Goal: Task Accomplishment & Management: Manage account settings

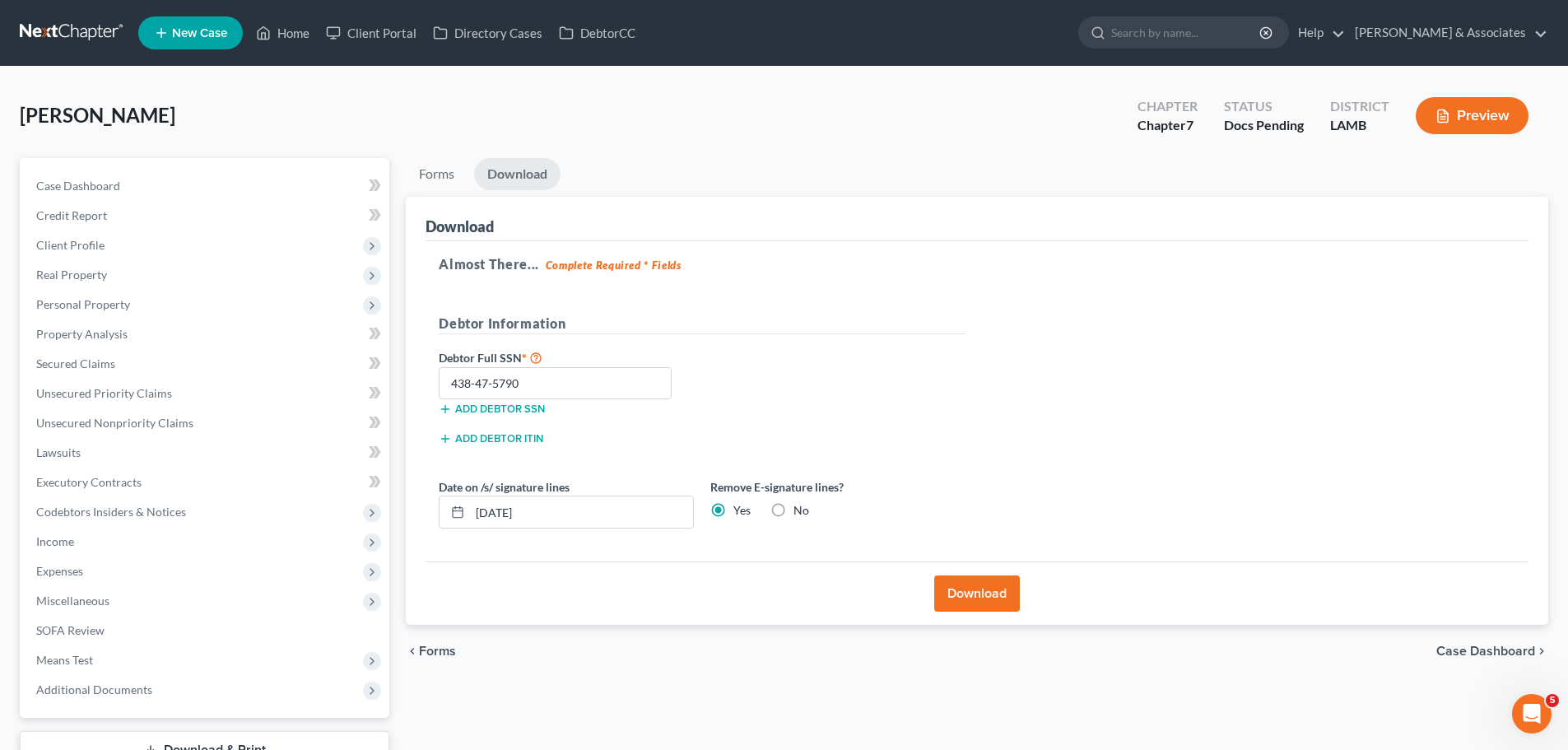
click at [61, 31] on link at bounding box center [73, 33] width 106 height 30
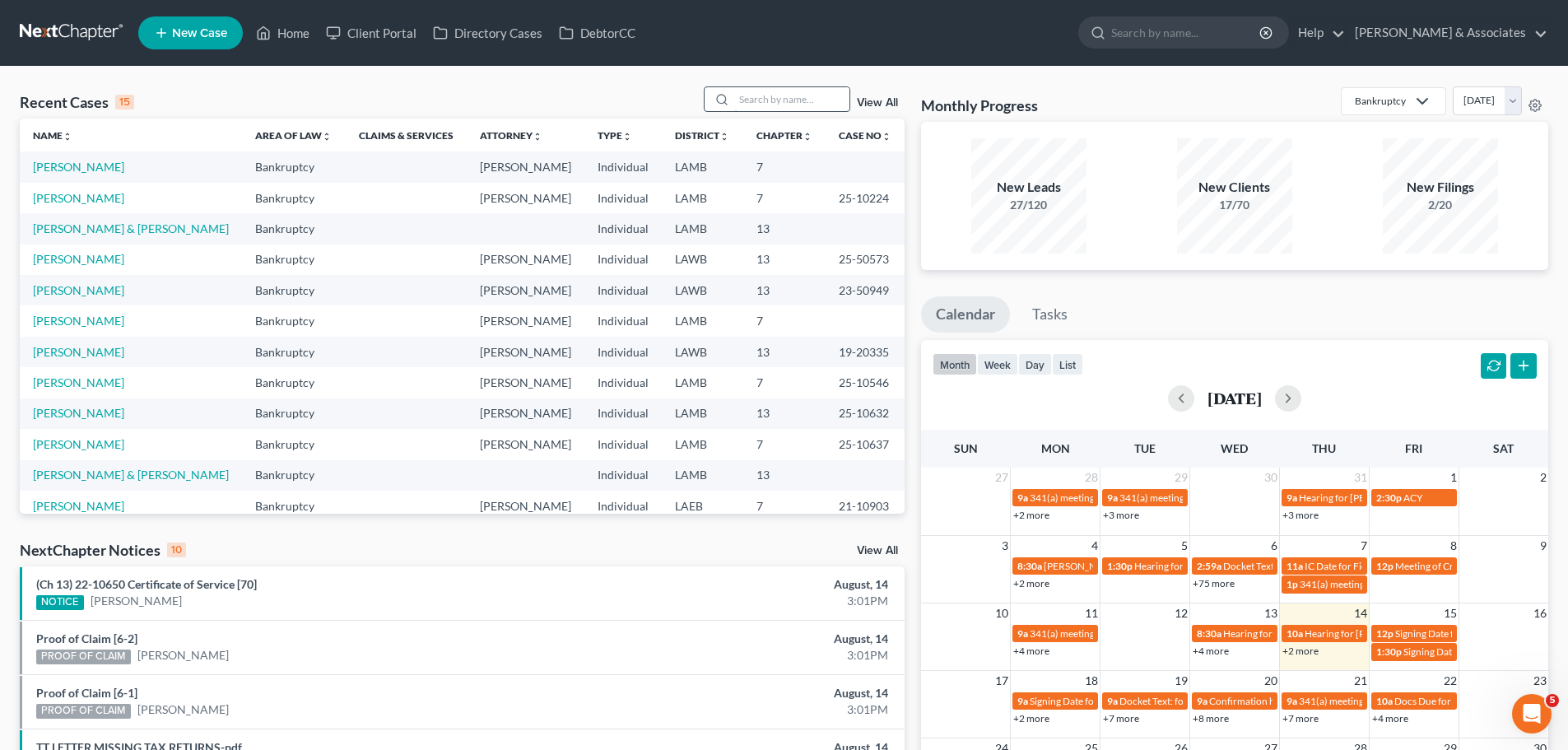
click at [796, 98] on input "search" at bounding box center [792, 99] width 115 height 24
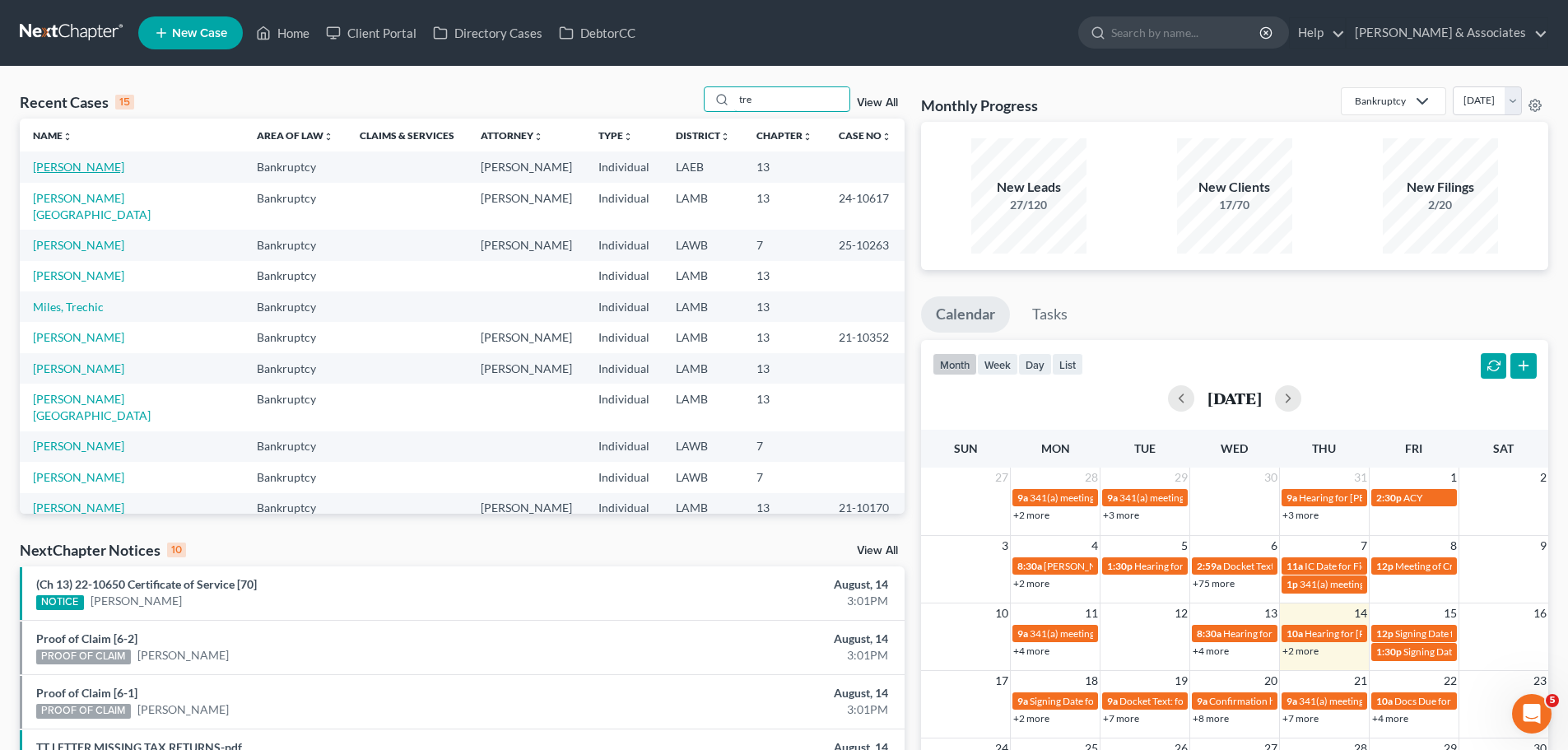
type input "tre"
click at [48, 169] on link "[PERSON_NAME]" at bounding box center [78, 166] width 91 height 14
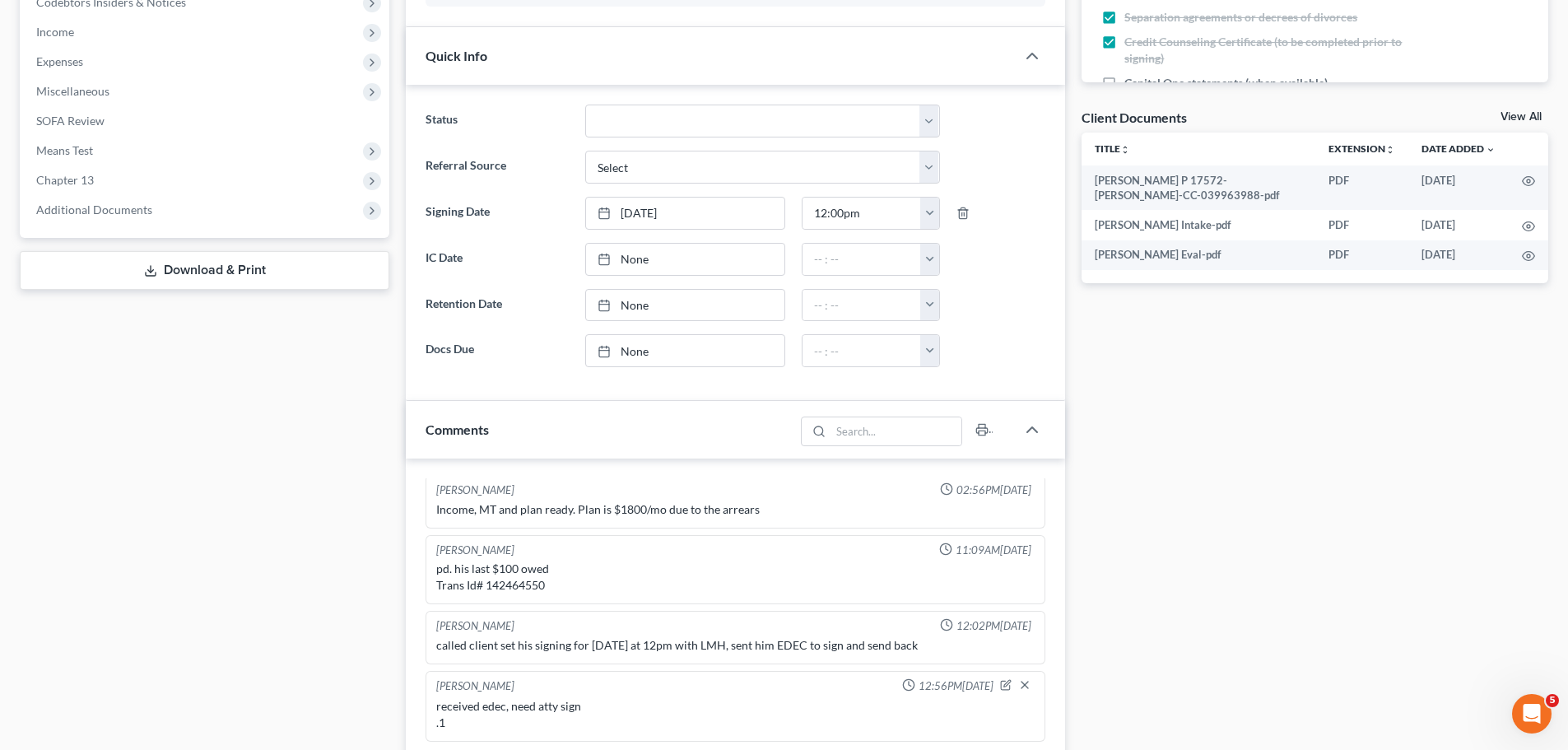
scroll to position [906, 0]
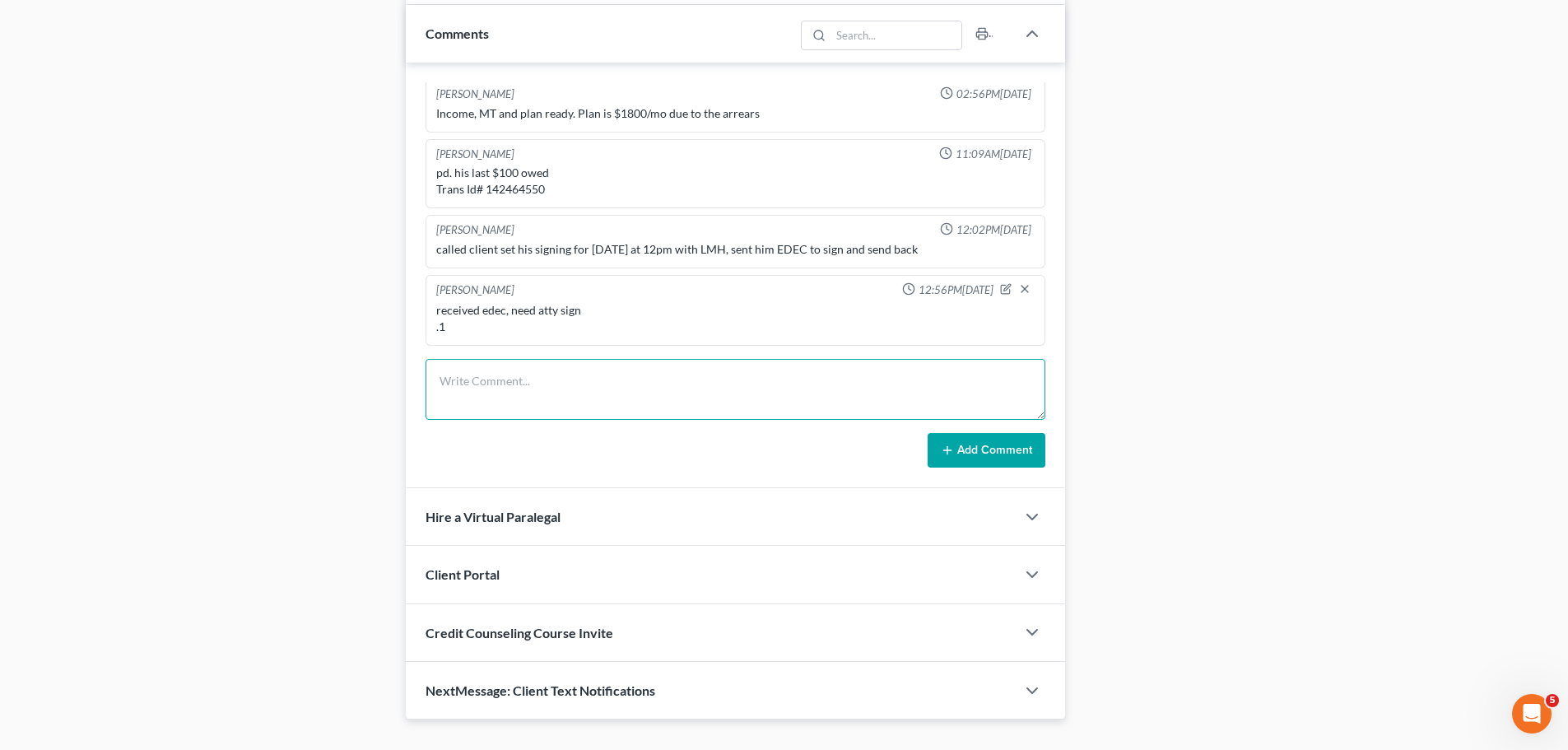
click at [547, 384] on textarea at bounding box center [735, 389] width 620 height 60
type textarea "c"
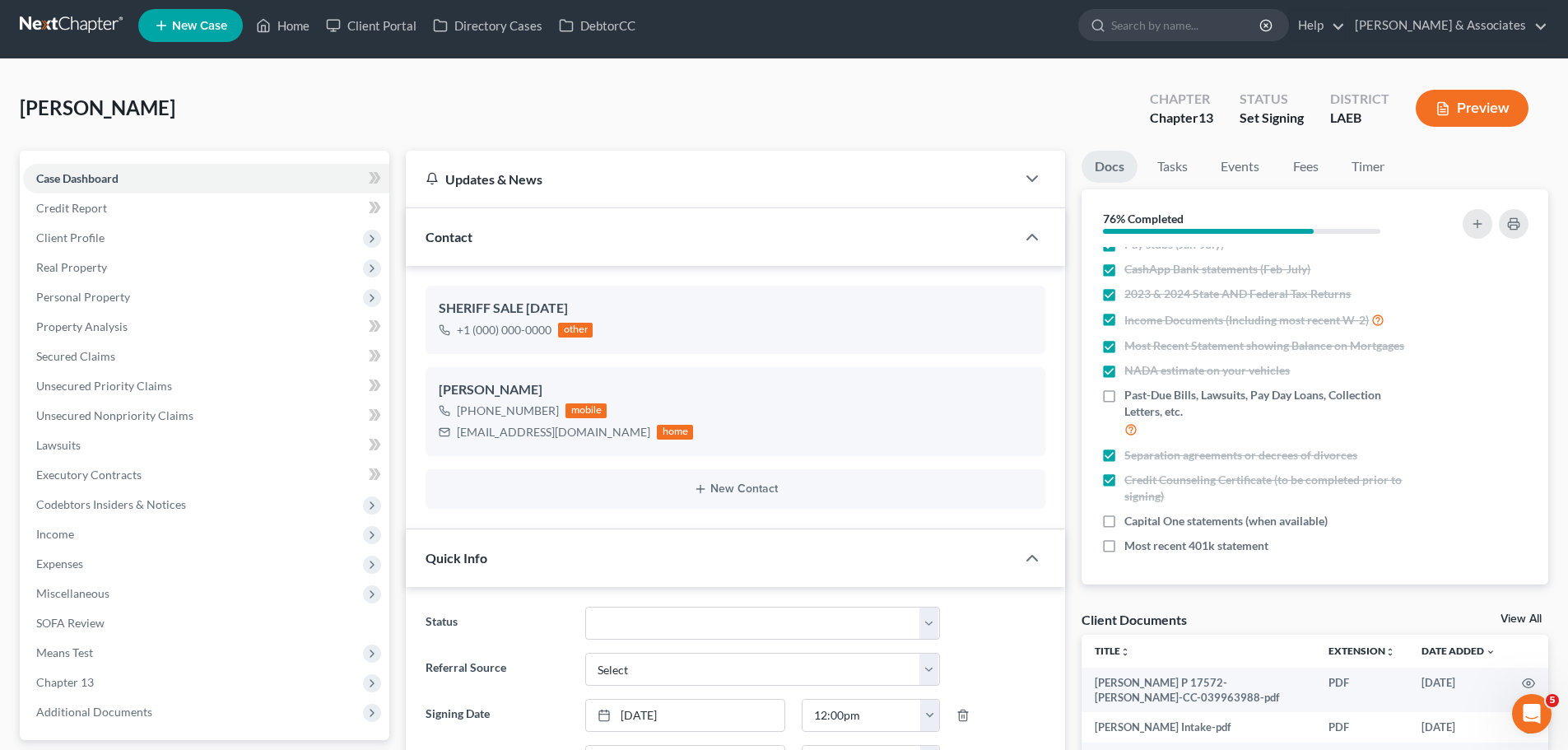
scroll to position [0, 0]
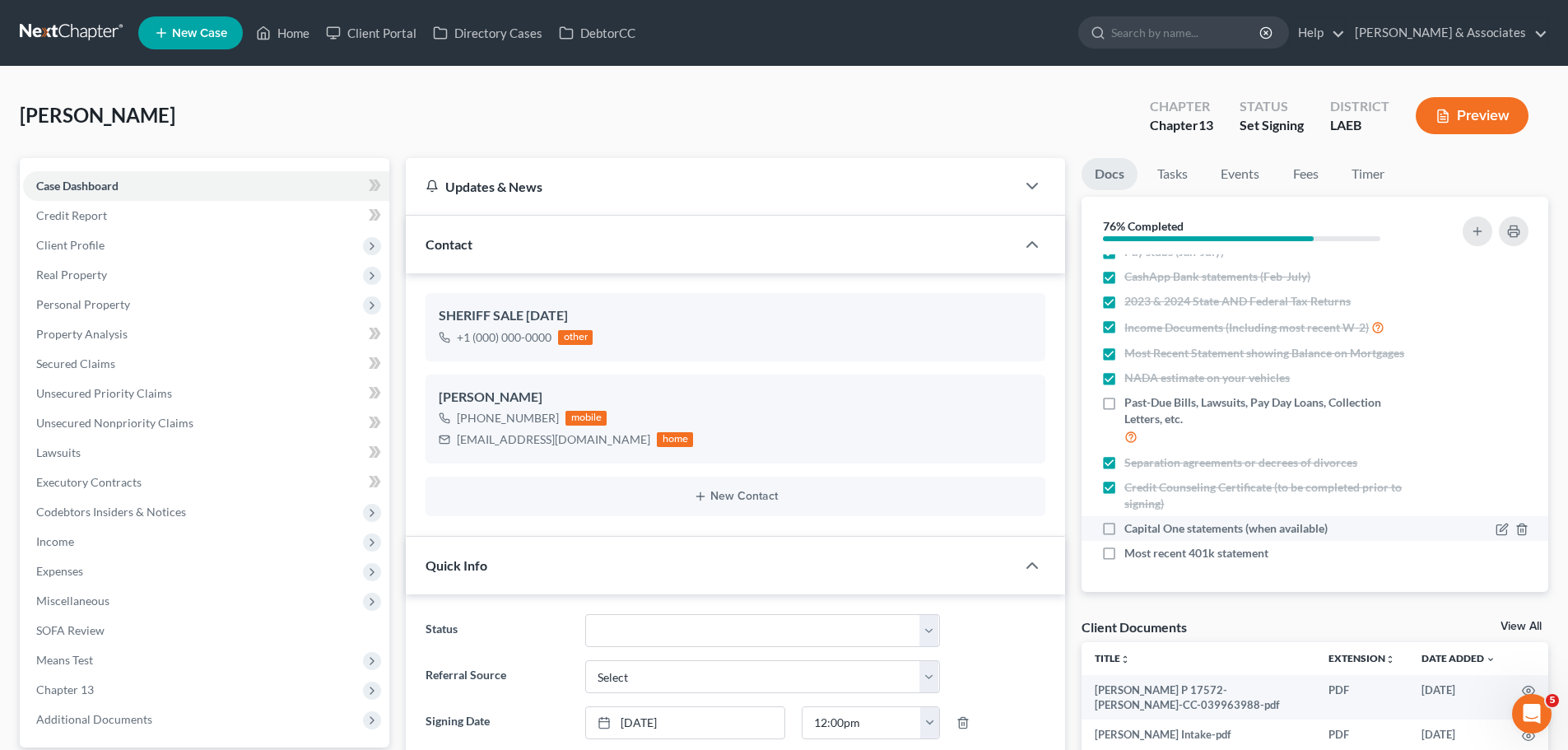
click at [1134, 527] on span "Capital One statements (when available)" at bounding box center [1227, 528] width 204 height 16
click at [1134, 527] on input "Capital One statements (when available)" at bounding box center [1136, 525] width 11 height 11
checkbox input "true"
click at [561, 446] on div "[EMAIL_ADDRESS][DOMAIN_NAME]" at bounding box center [553, 439] width 193 height 16
click at [561, 440] on div "[EMAIL_ADDRESS][DOMAIN_NAME]" at bounding box center [553, 439] width 193 height 16
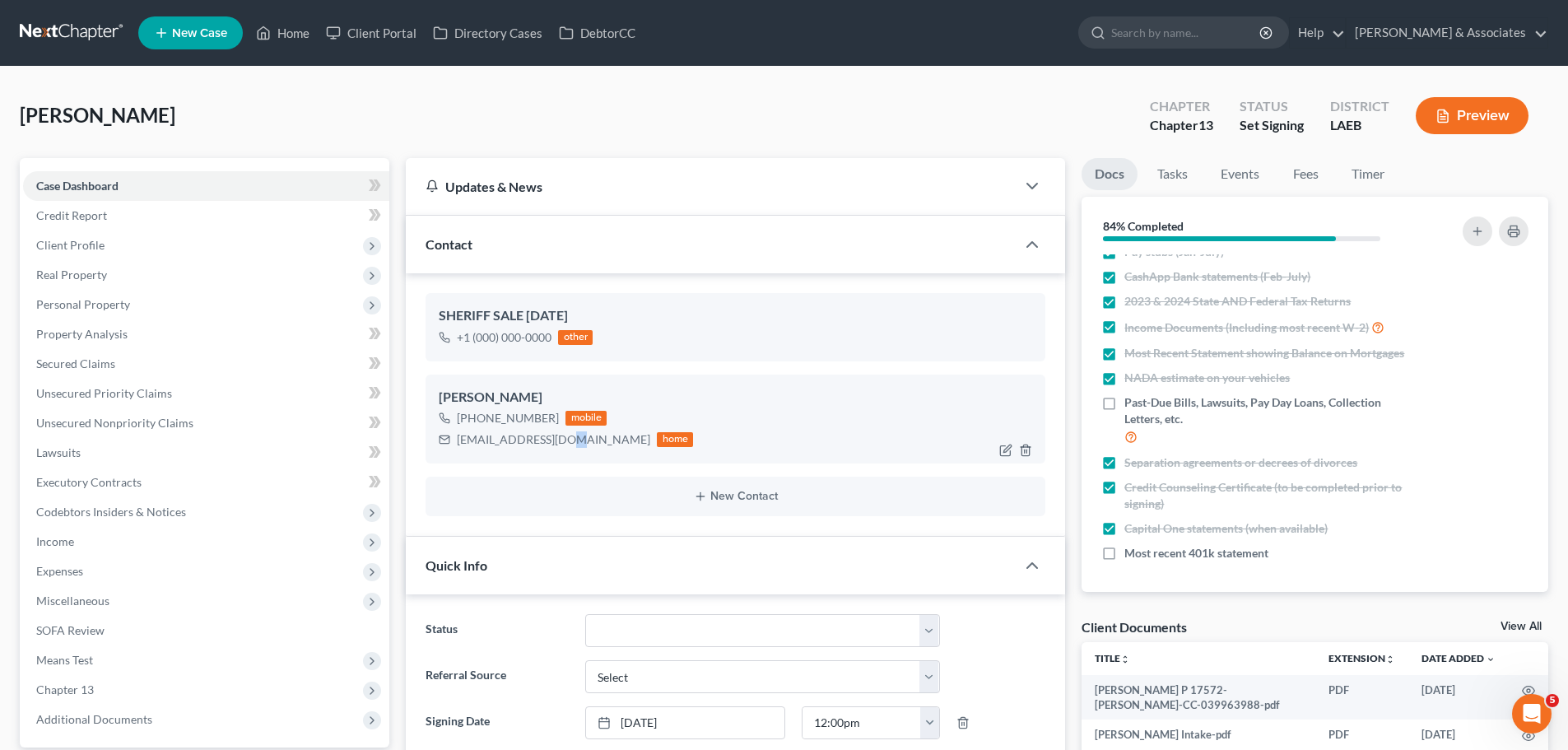
click at [561, 440] on div "[EMAIL_ADDRESS][DOMAIN_NAME]" at bounding box center [553, 439] width 193 height 16
copy div "[EMAIL_ADDRESS][DOMAIN_NAME]"
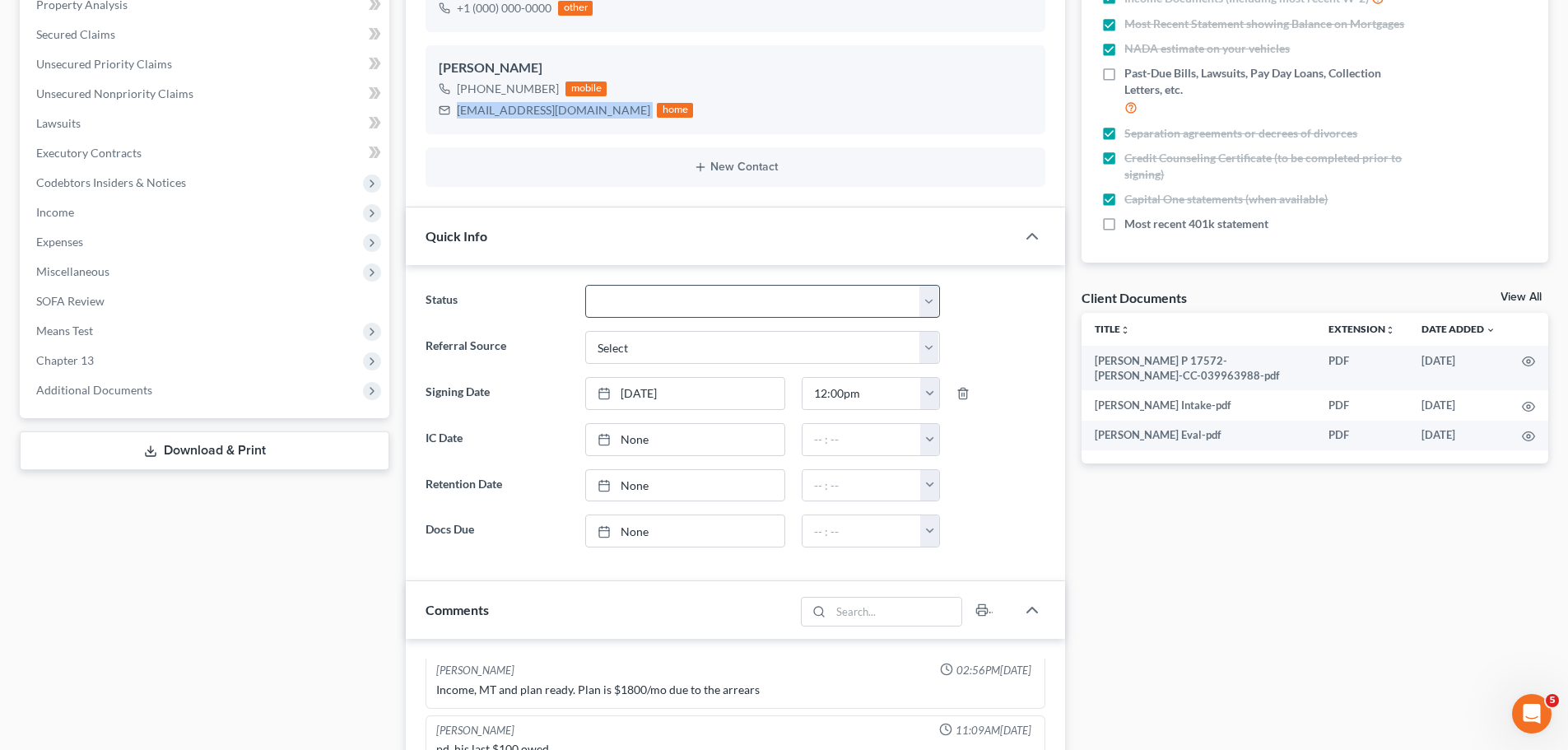
scroll to position [576, 0]
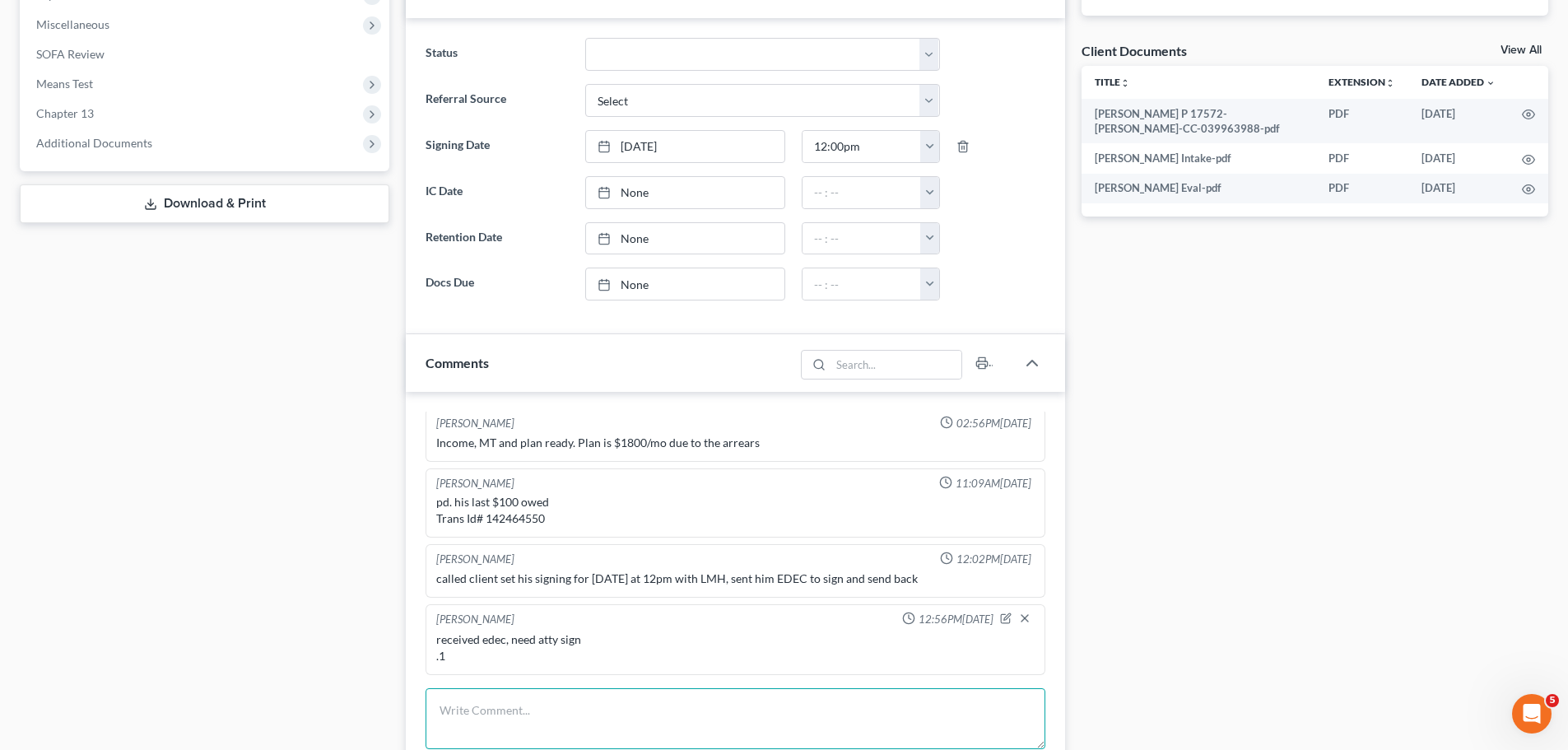
click at [630, 695] on textarea at bounding box center [735, 717] width 620 height 60
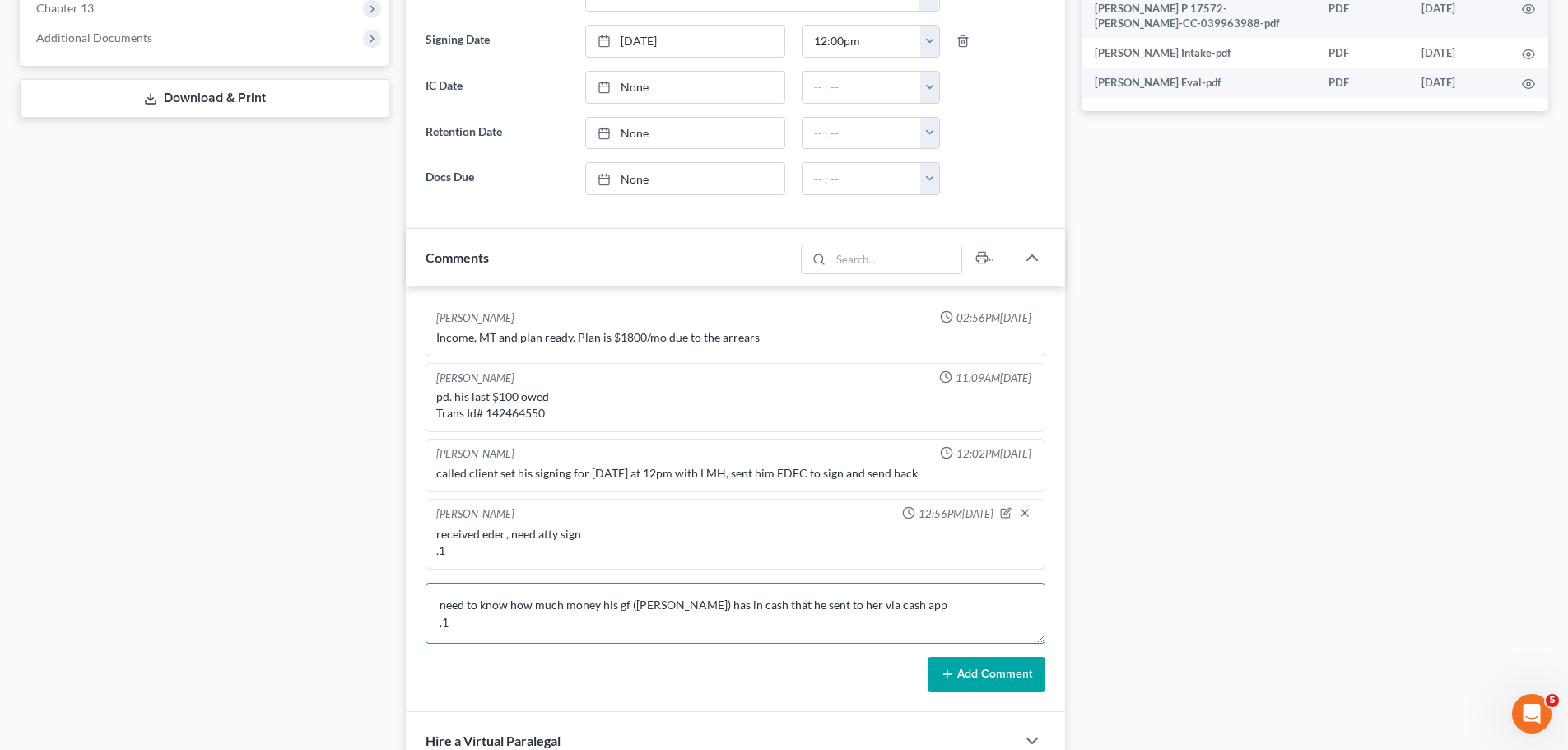
scroll to position [937, 0]
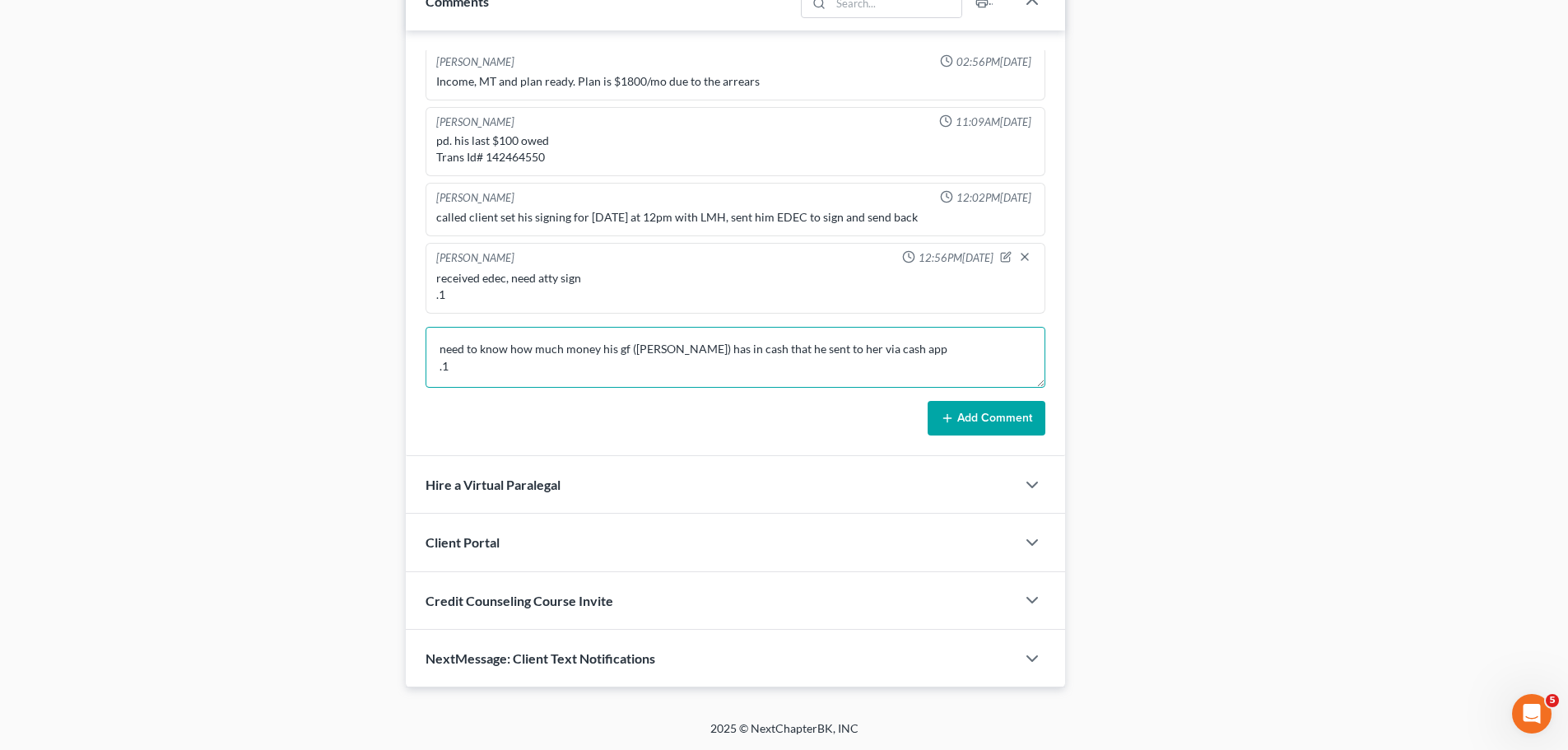
type textarea "need to know how much money his gf ([PERSON_NAME]) has in cash that he sent to …"
click at [1012, 410] on button "Add Comment" at bounding box center [987, 418] width 118 height 35
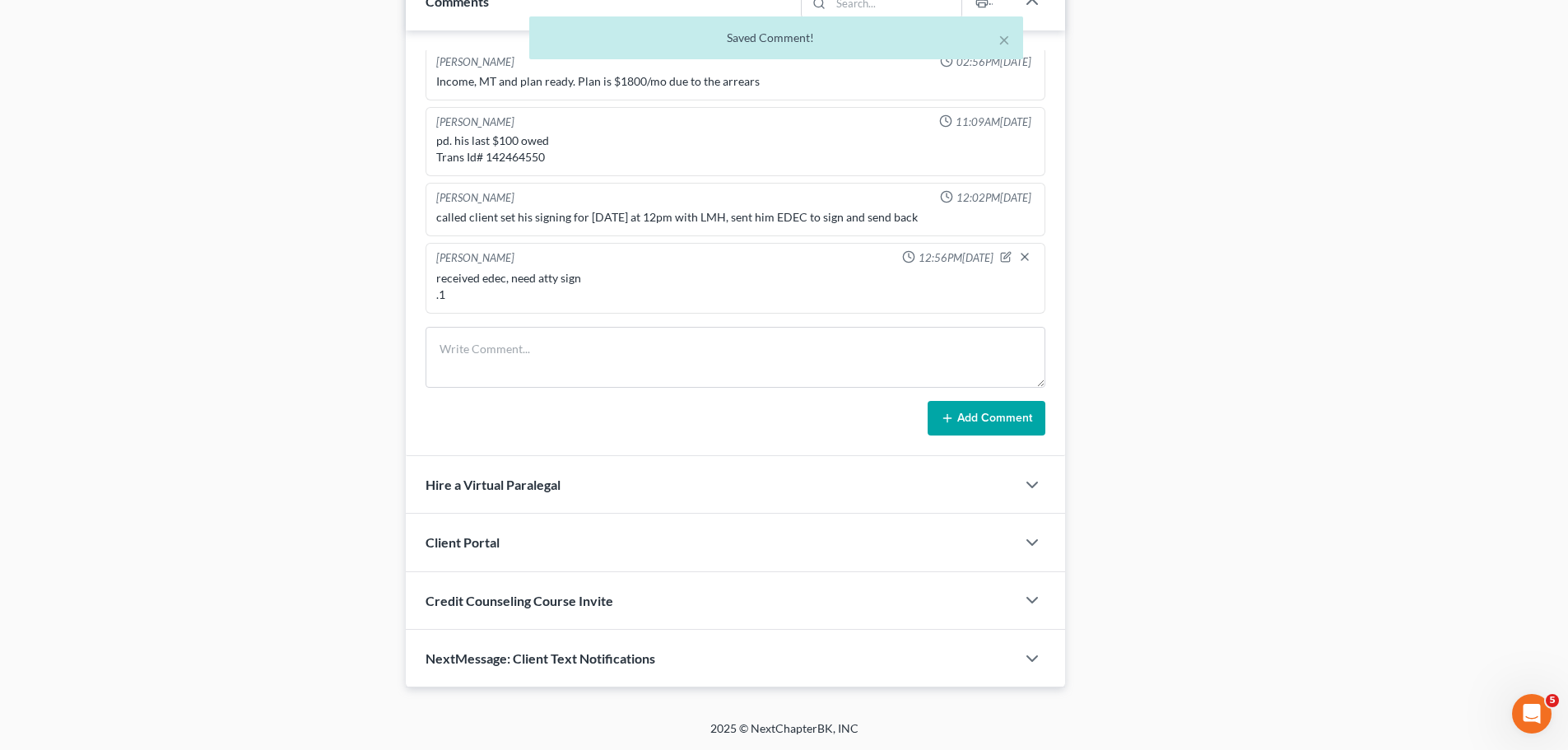
scroll to position [1684, 0]
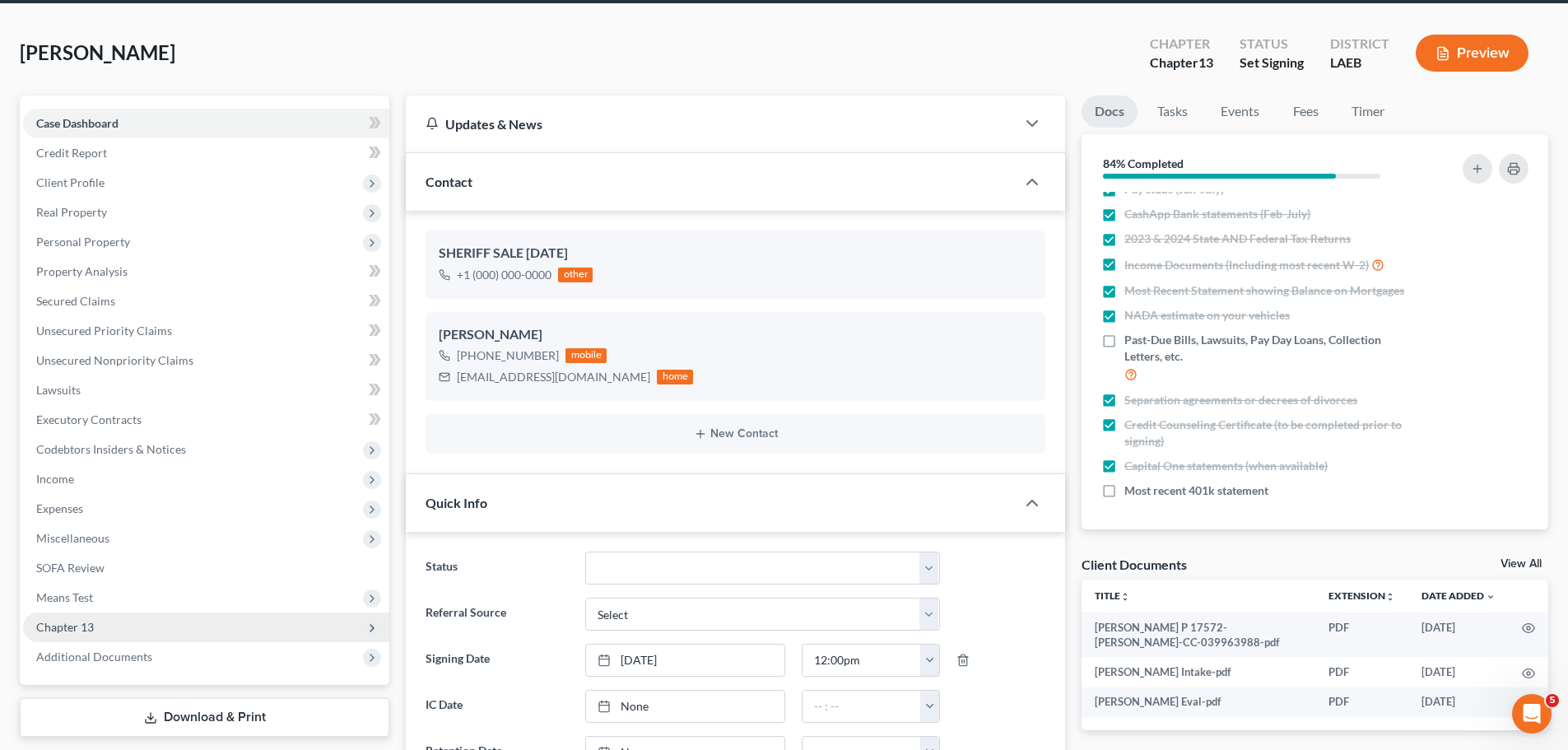
scroll to position [164, 0]
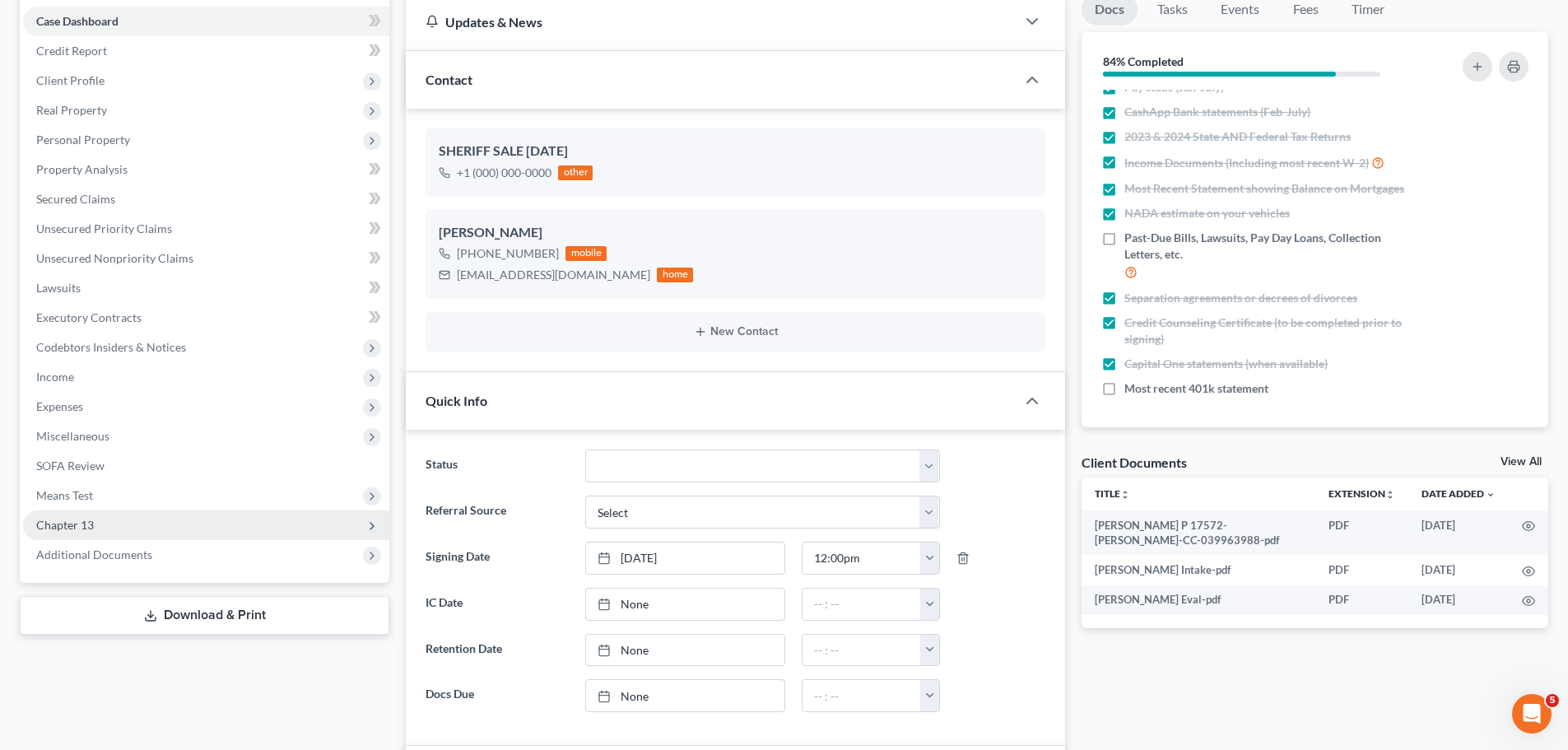
click at [56, 519] on span "Chapter 13" at bounding box center [65, 524] width 58 height 14
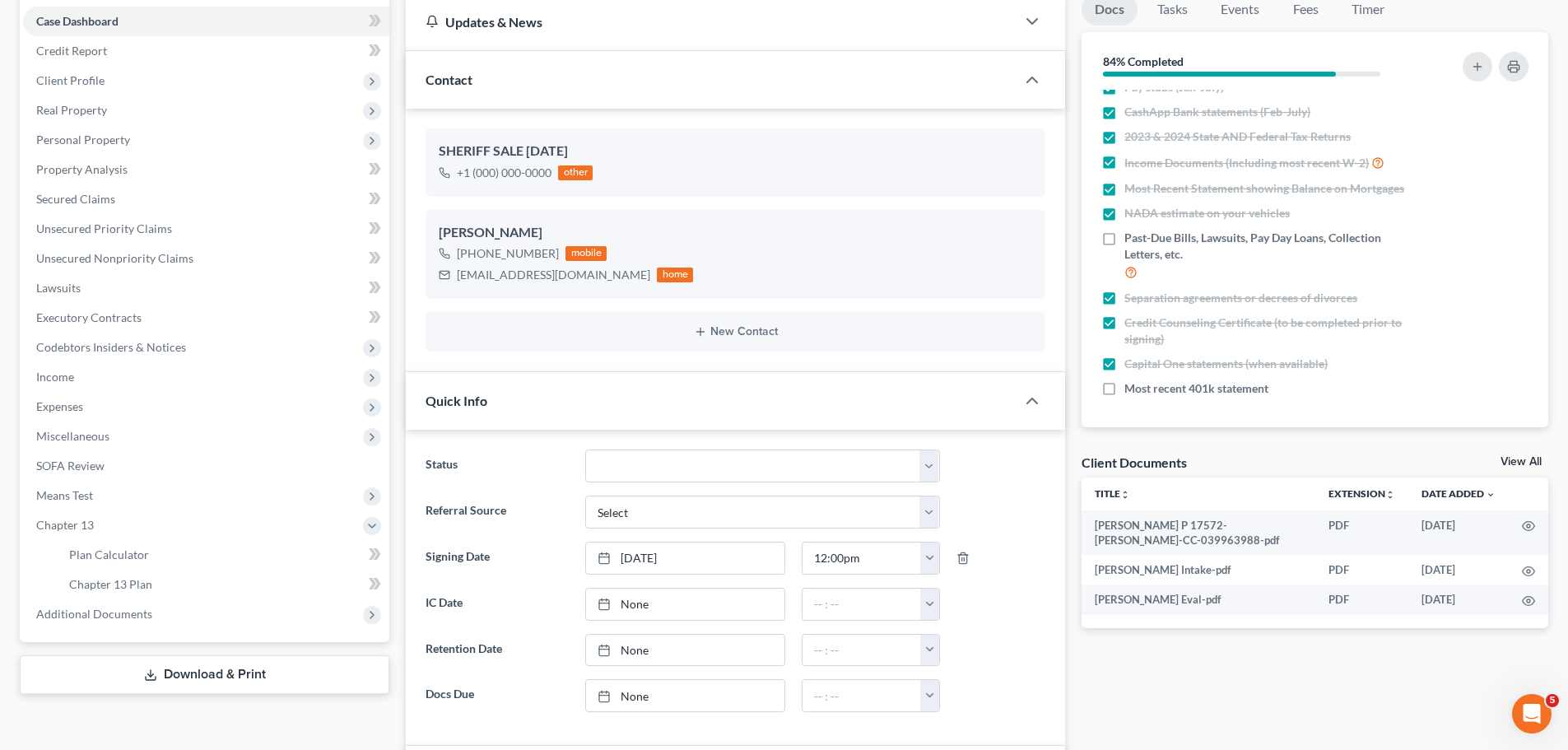
click at [1114, 727] on div "Docs Tasks Events Fees Timer 84% Completed Nothing here yet! Signed [MEDICAL_DA…" at bounding box center [1314, 727] width 483 height 1467
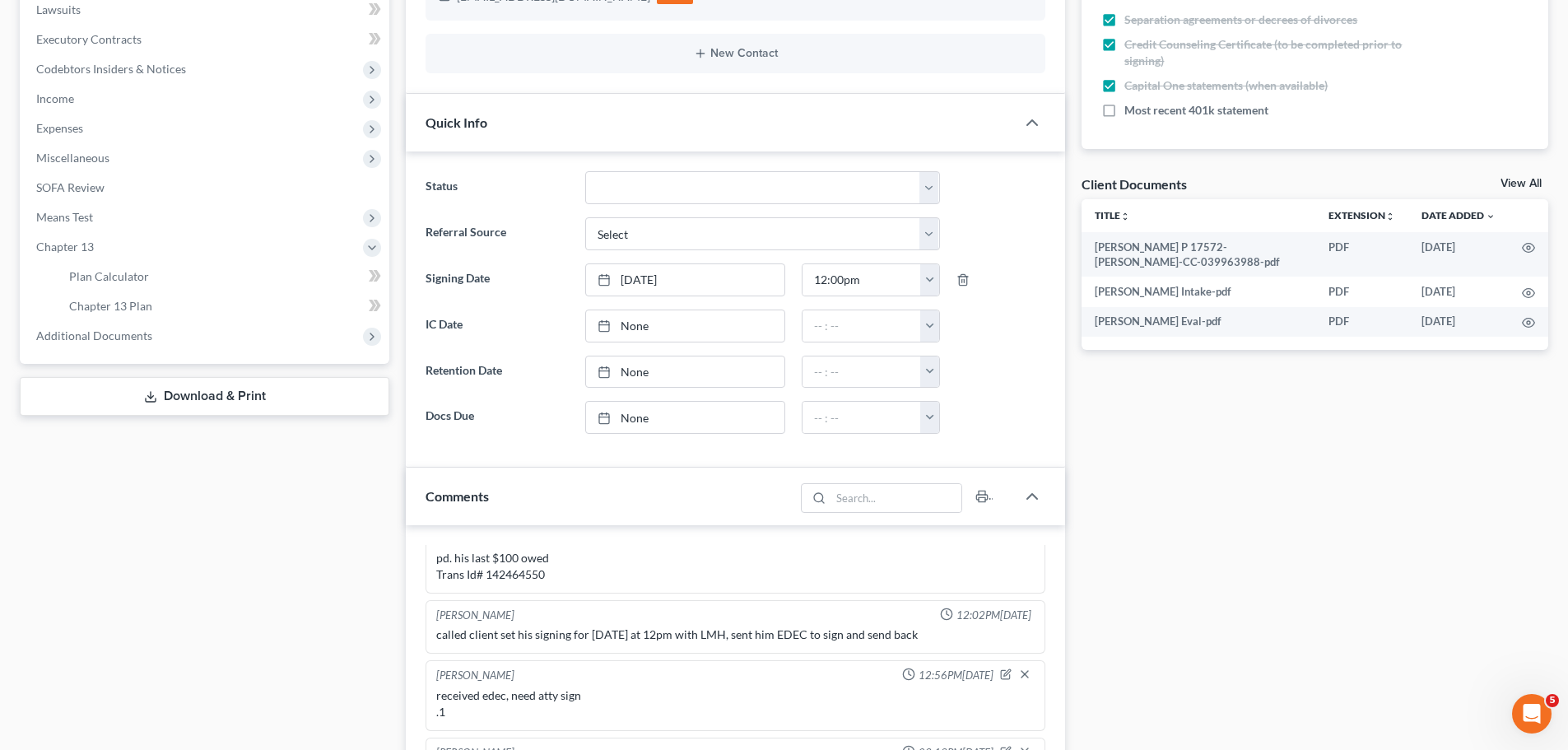
scroll to position [823, 0]
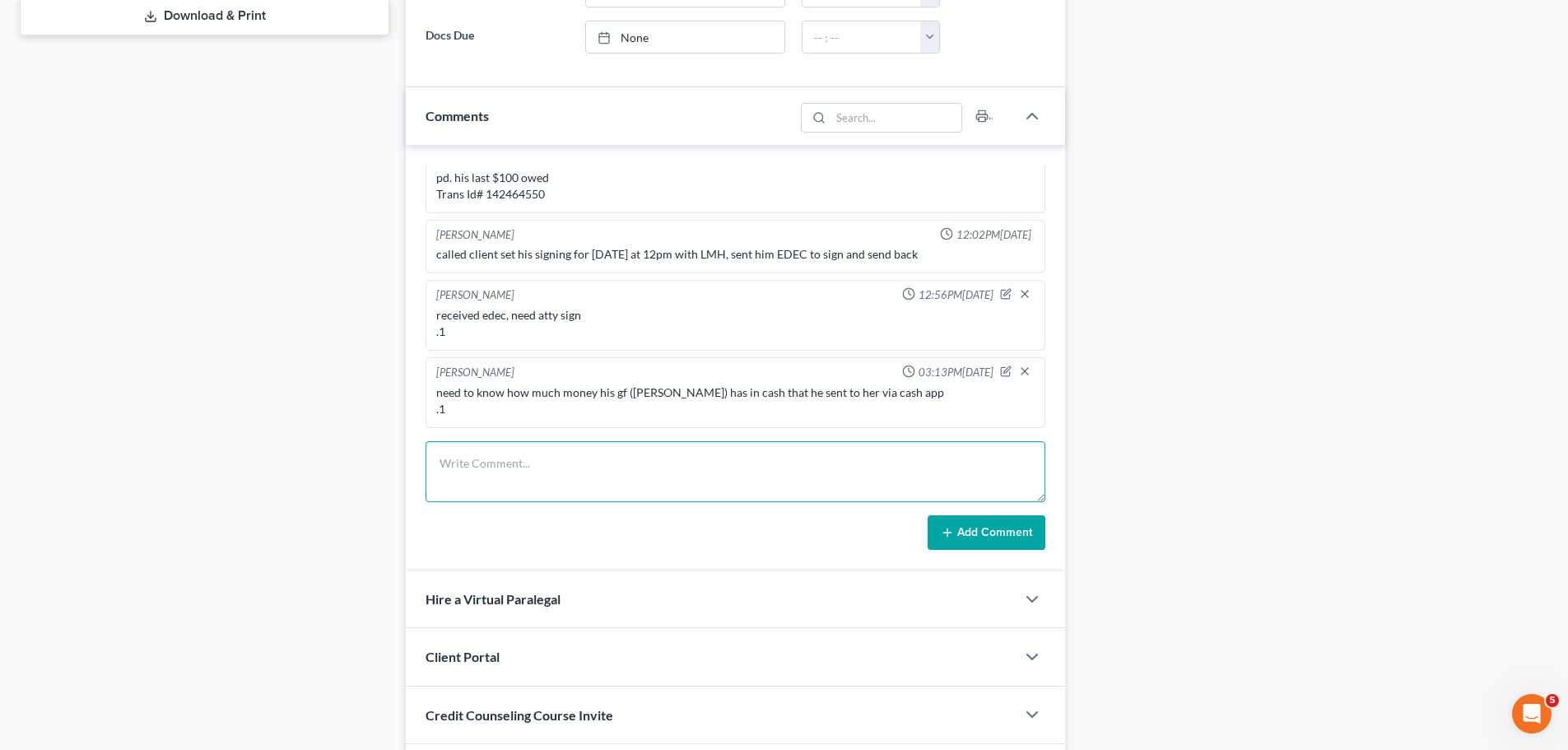
click at [527, 449] on textarea at bounding box center [735, 471] width 620 height 60
type textarea "c"
type textarea "m"
type textarea "call to client -keep home and lease"
click at [1008, 549] on button "Add Comment" at bounding box center [987, 532] width 118 height 35
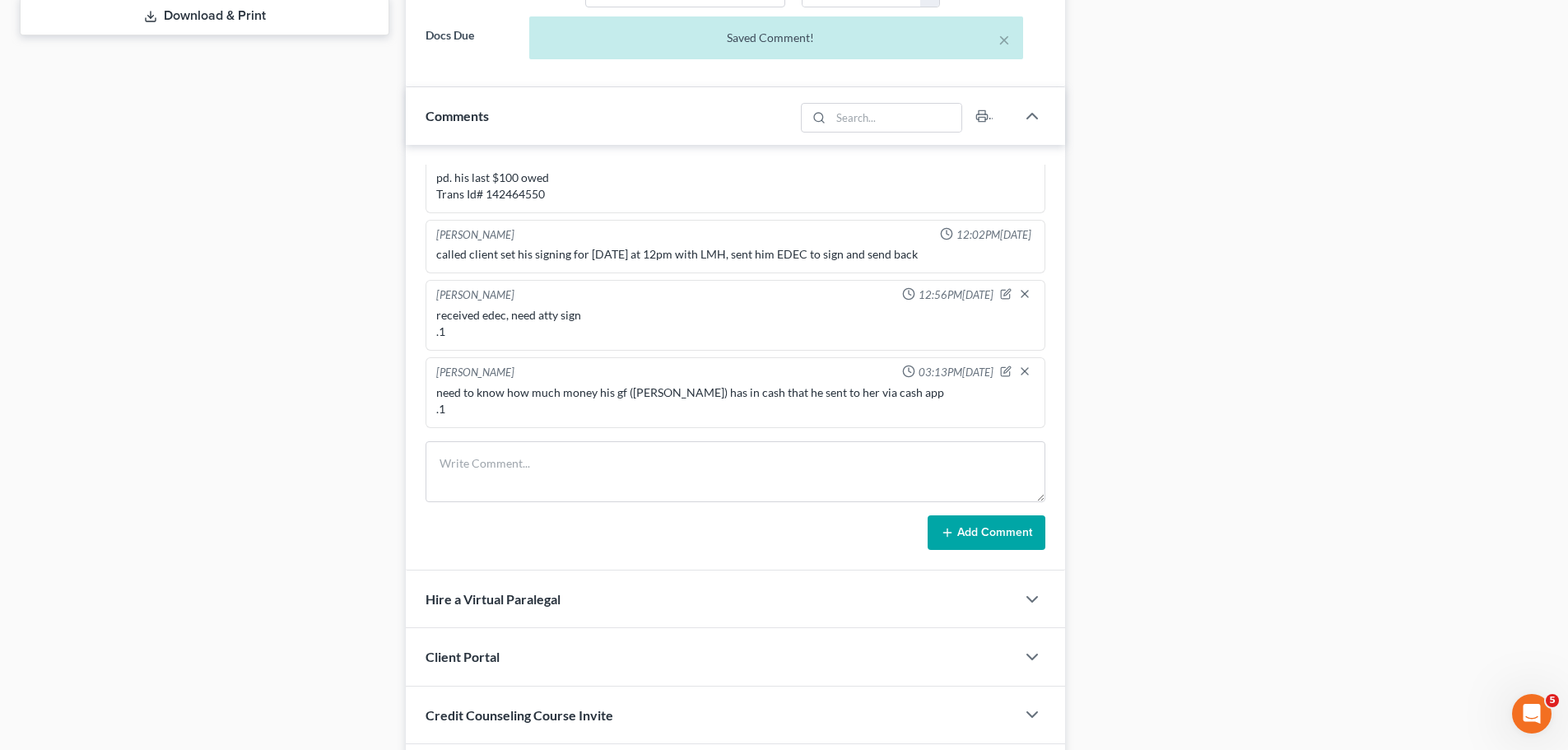
scroll to position [1762, 0]
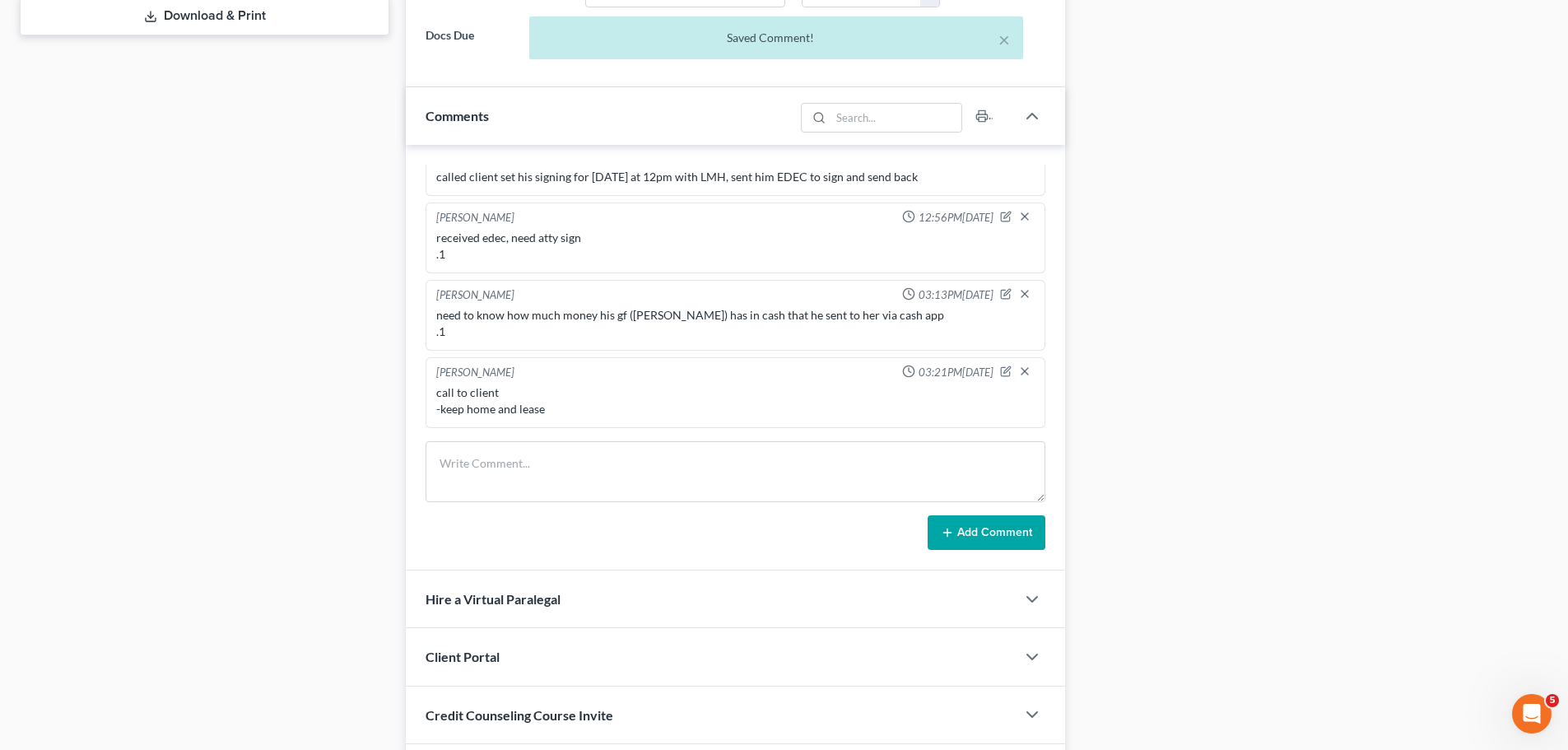
click at [42, 570] on div "Case Dashboard Payments Invoices Payments Payments Credit Report Client Profile" at bounding box center [205, 69] width 386 height 1467
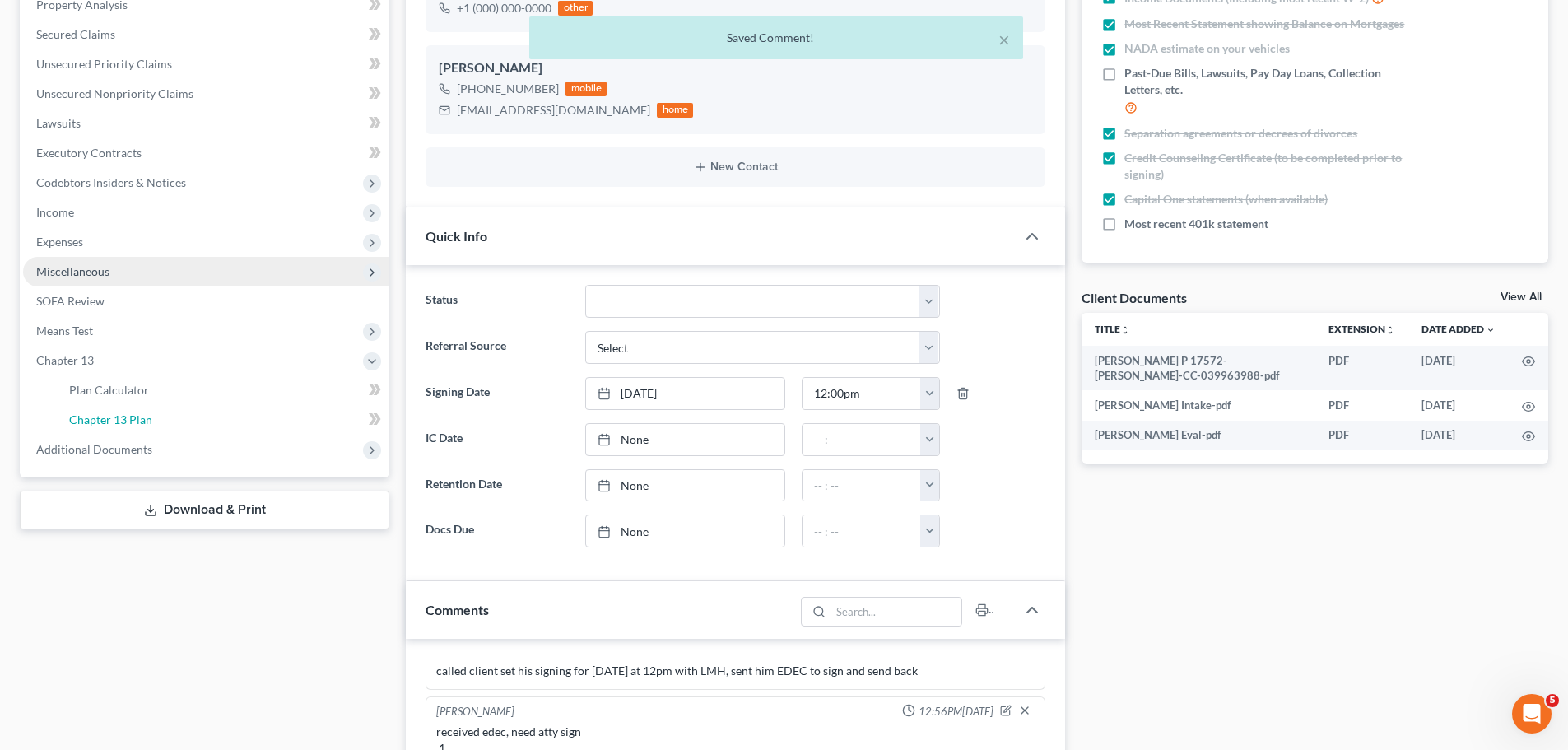
click at [150, 426] on link "Chapter 13 Plan" at bounding box center [222, 420] width 333 height 30
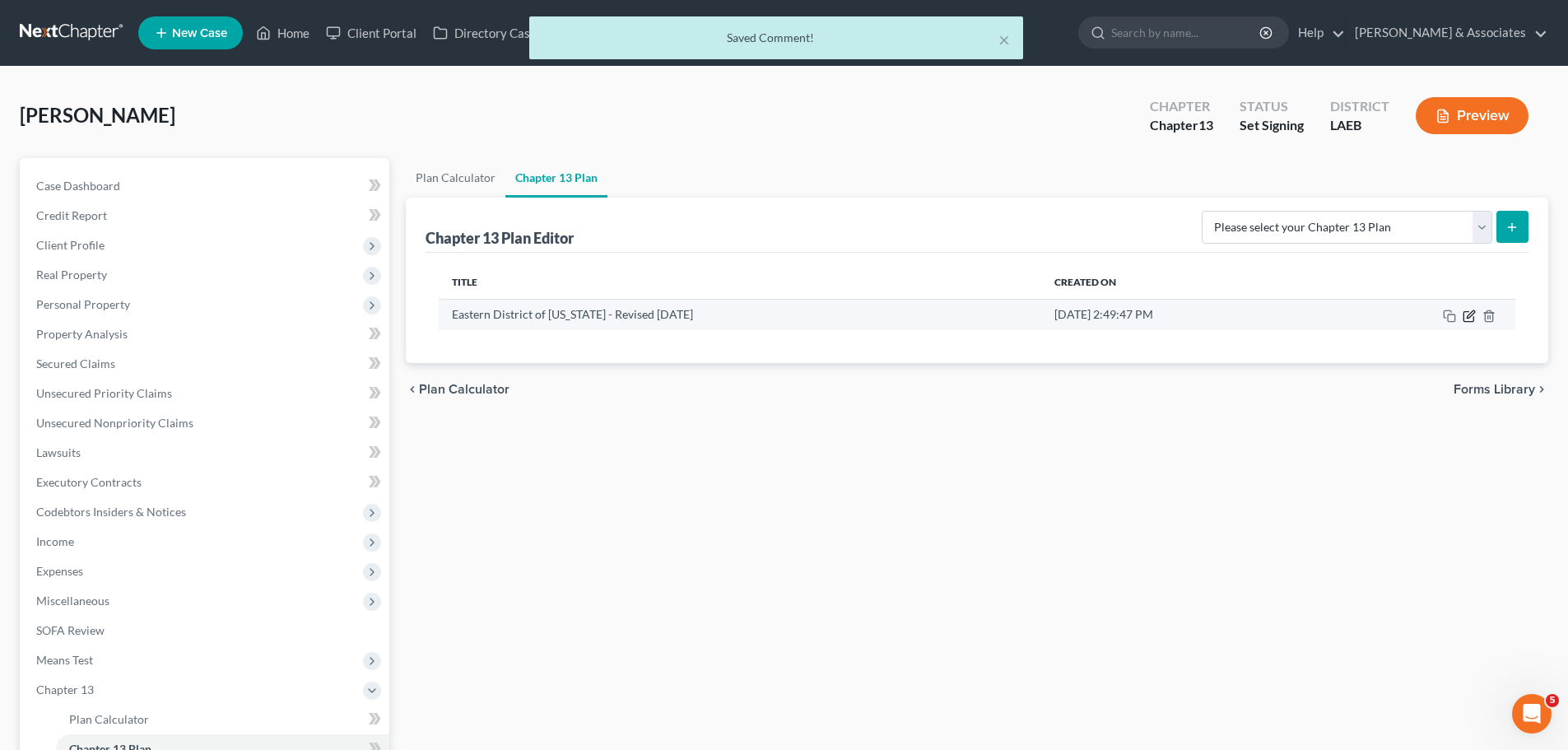
click at [1471, 311] on icon "button" at bounding box center [1470, 316] width 13 height 13
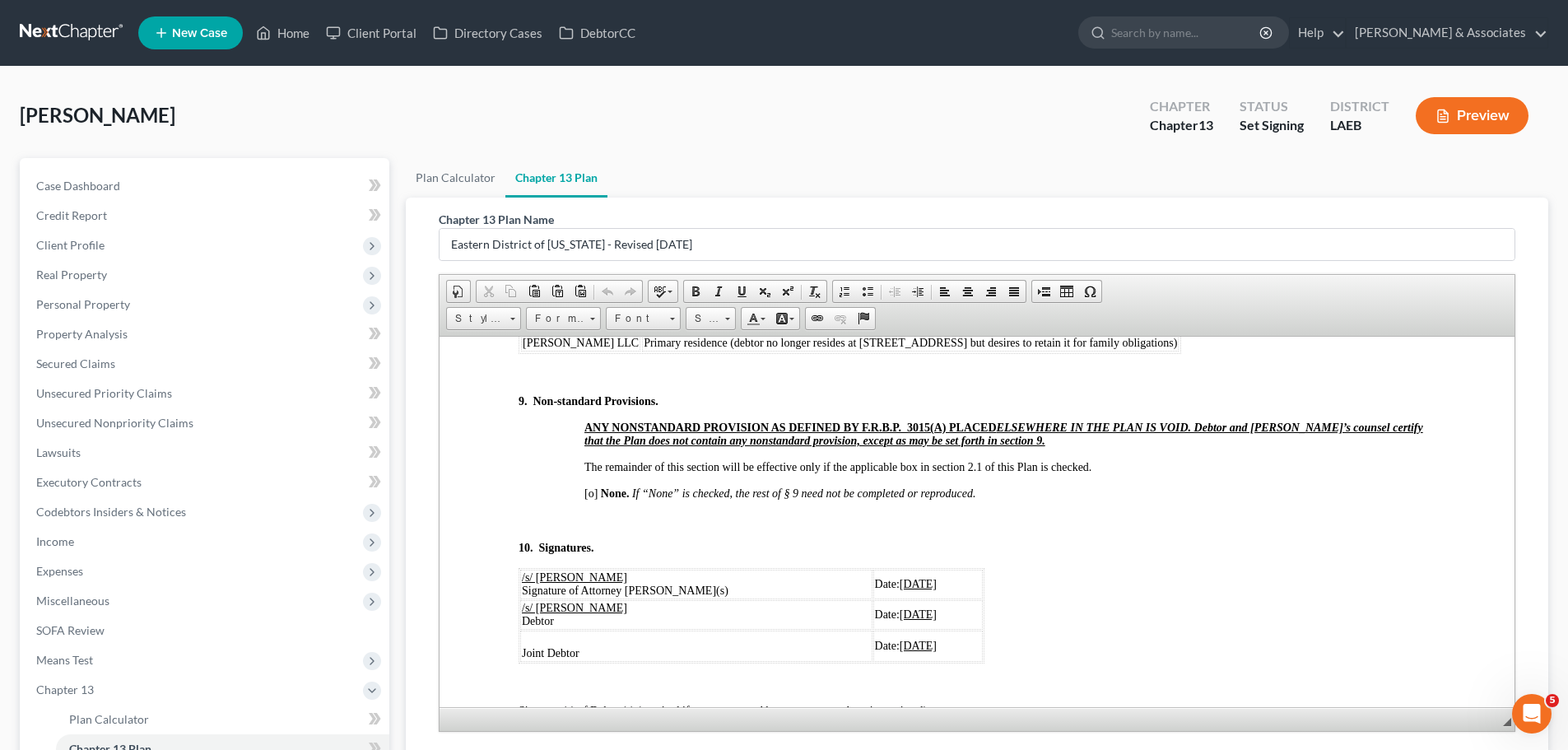
scroll to position [5513, 0]
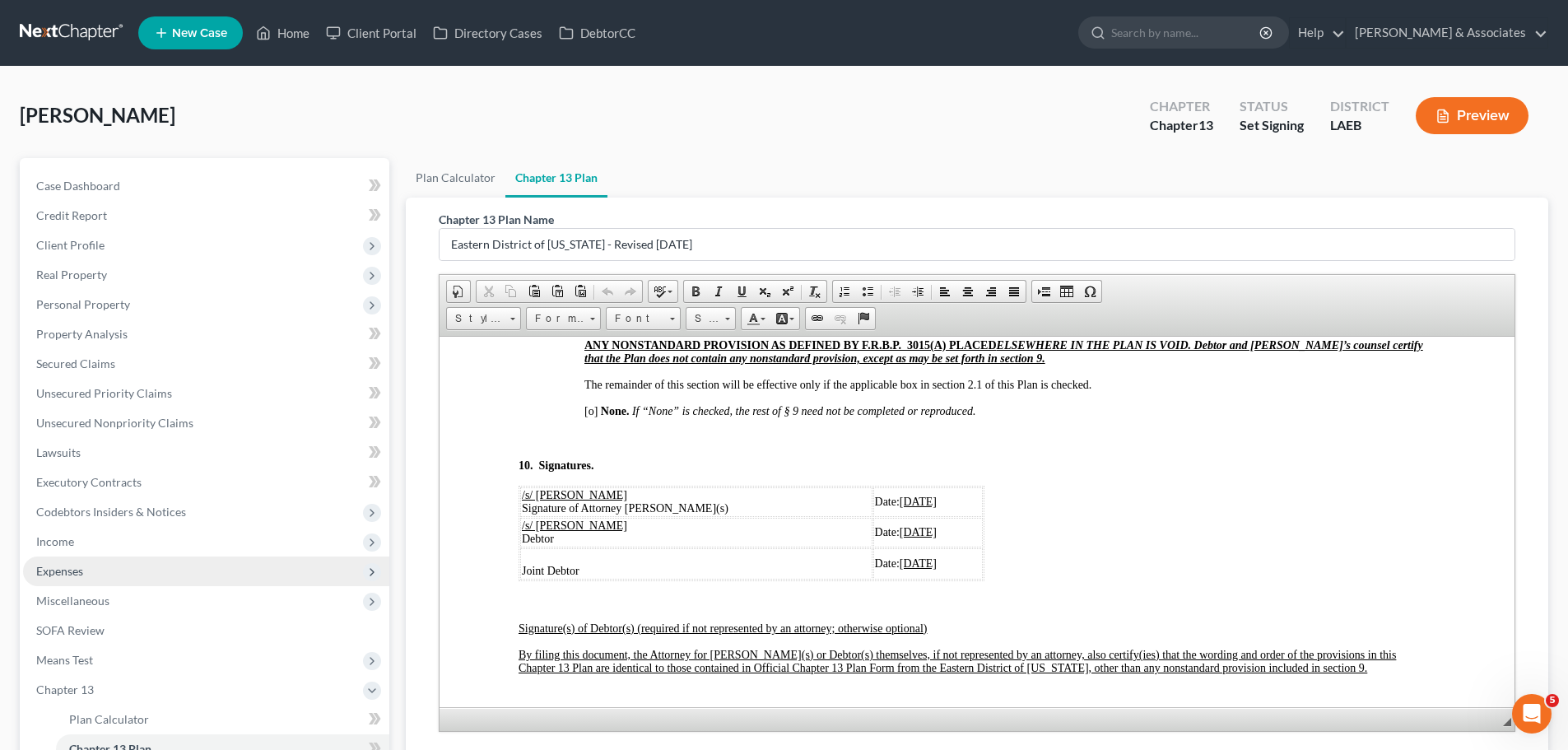
click at [52, 561] on span "Expenses" at bounding box center [206, 570] width 366 height 30
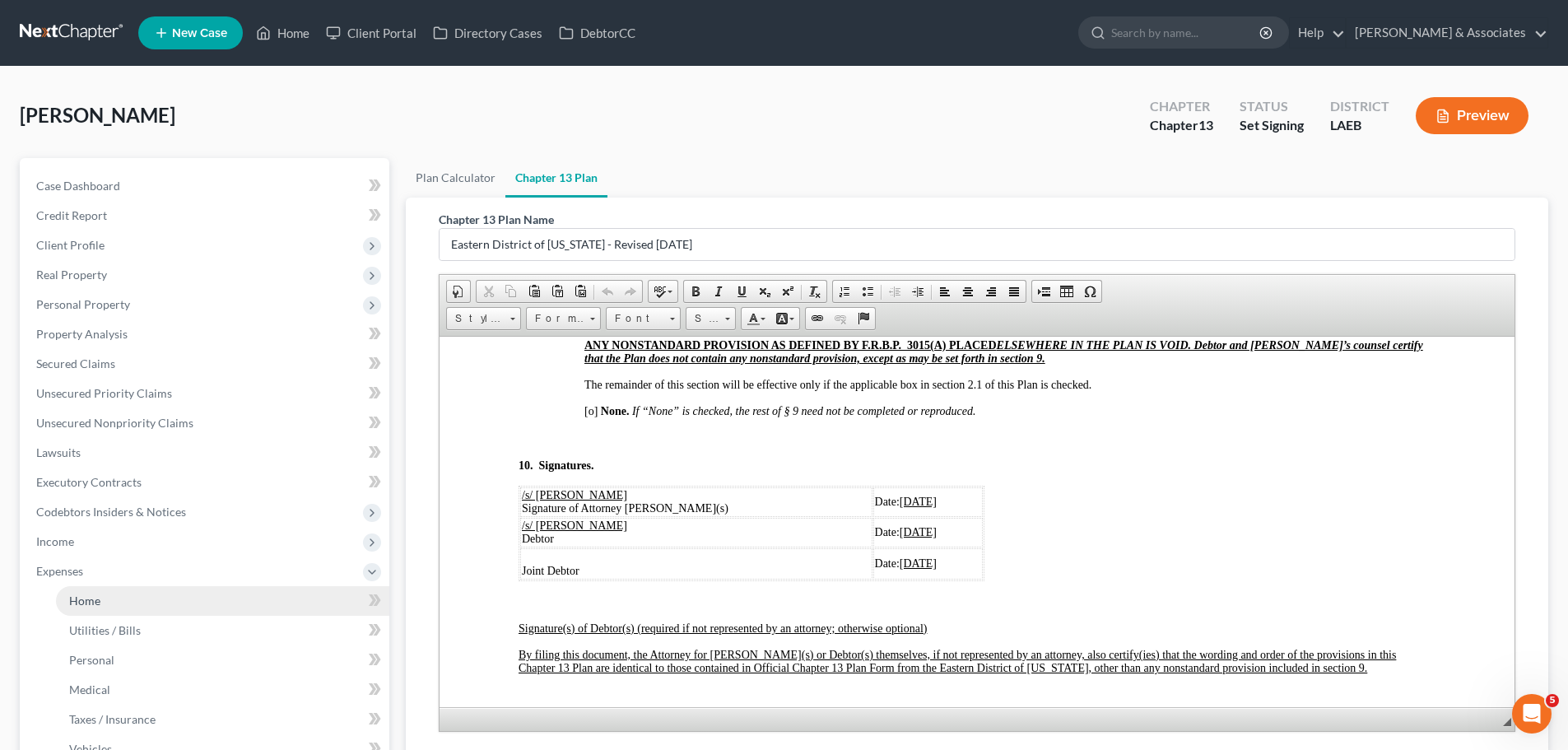
click at [87, 591] on link "Home" at bounding box center [222, 600] width 333 height 30
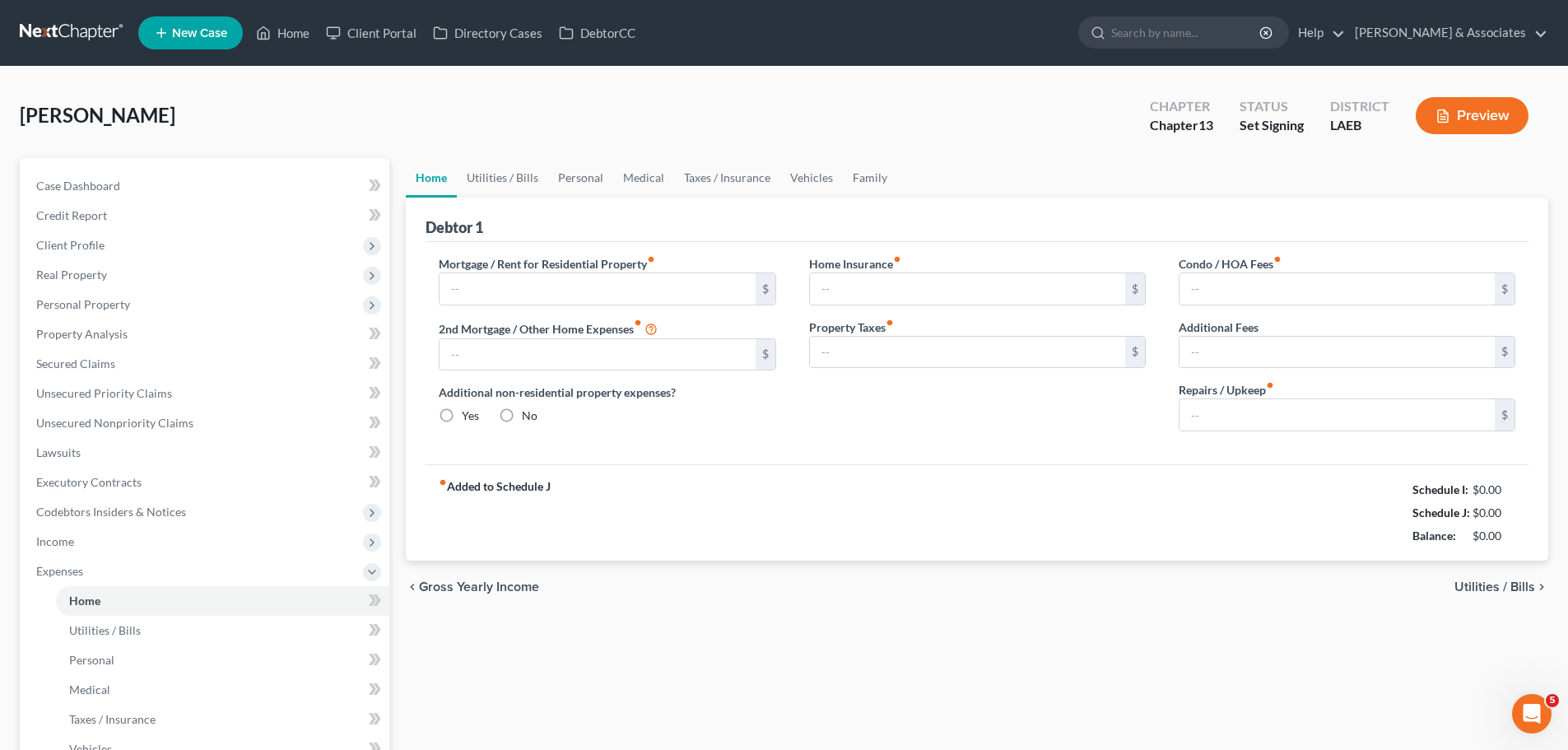
type input "650.00"
radio input "true"
type input "0.00"
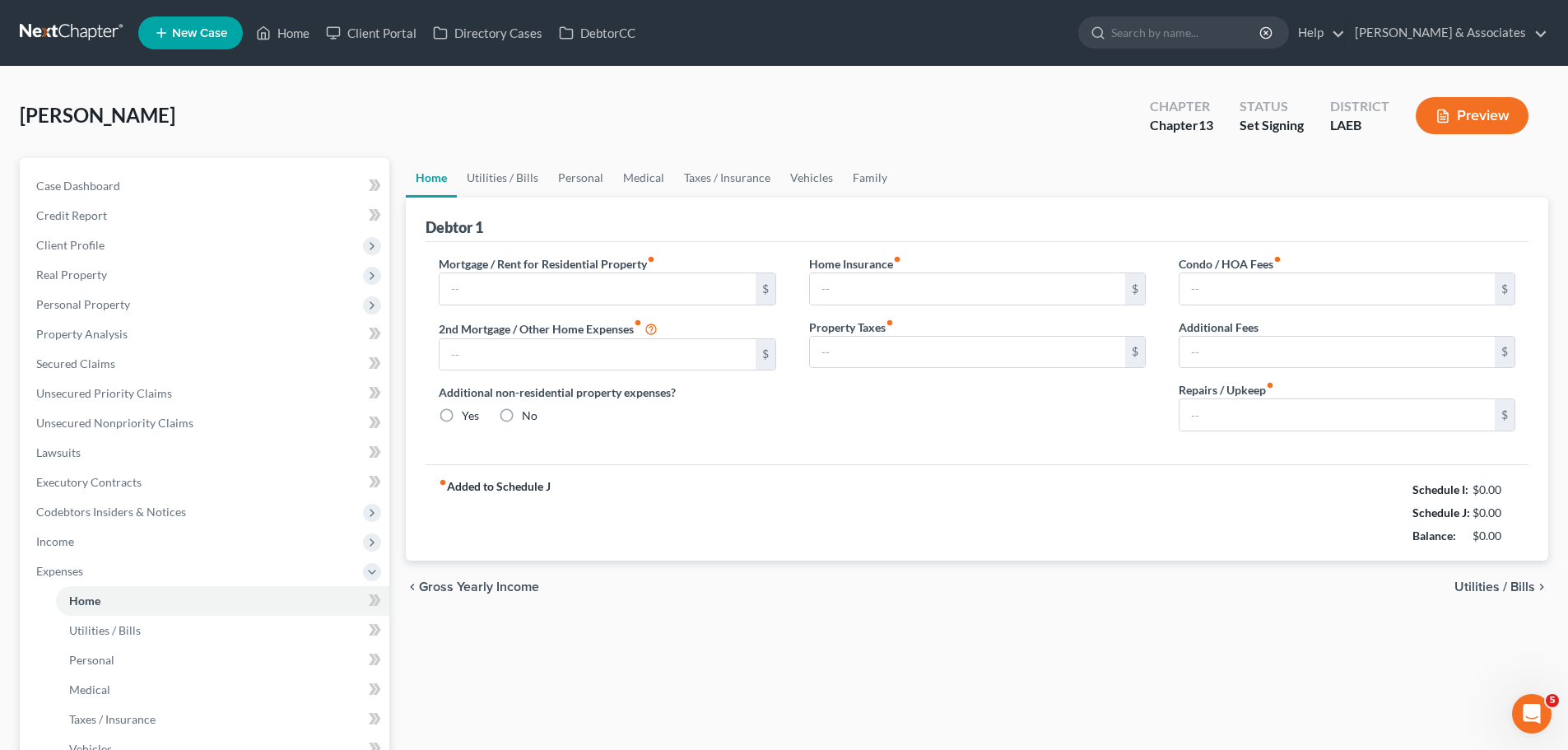
type input "0.00"
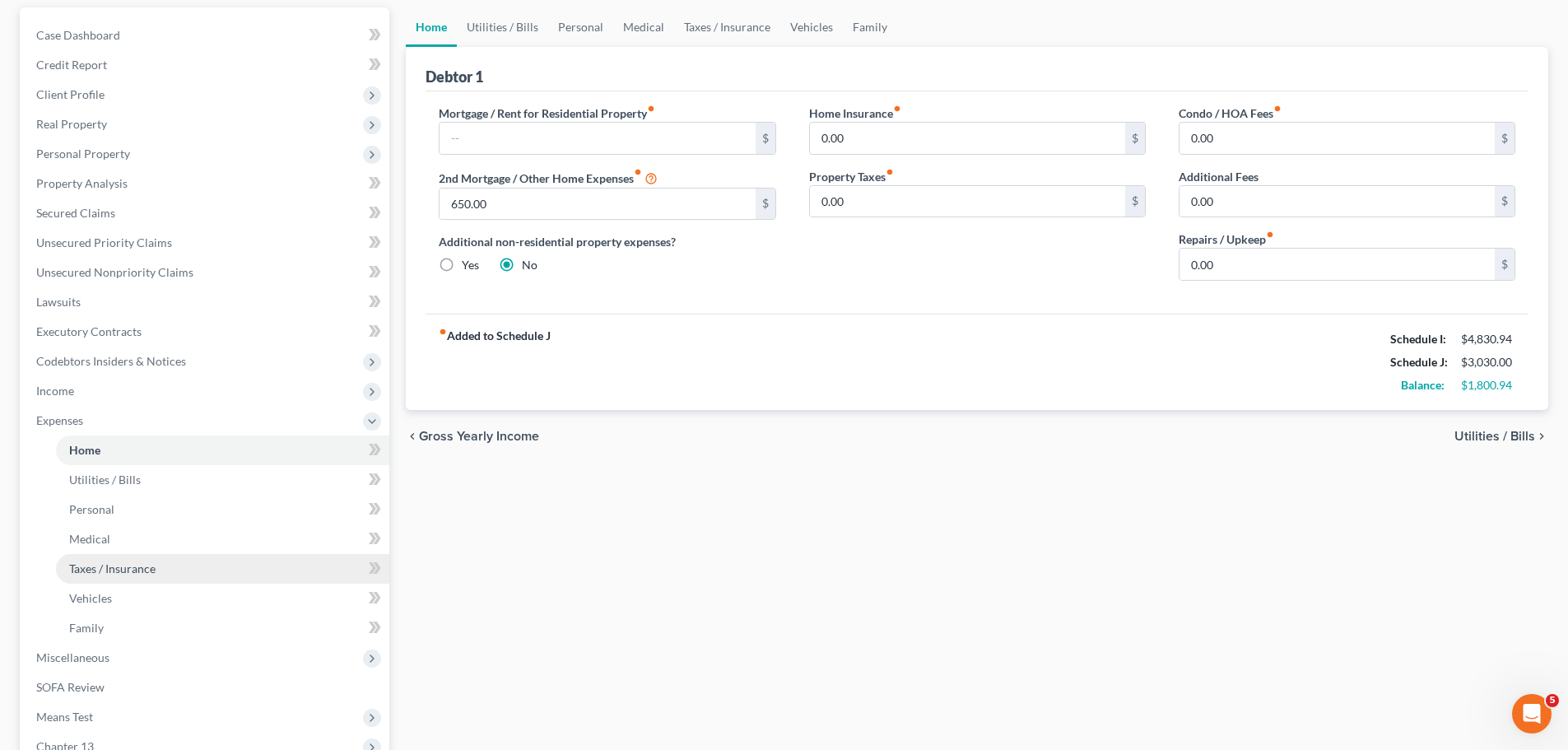
scroll to position [164, 0]
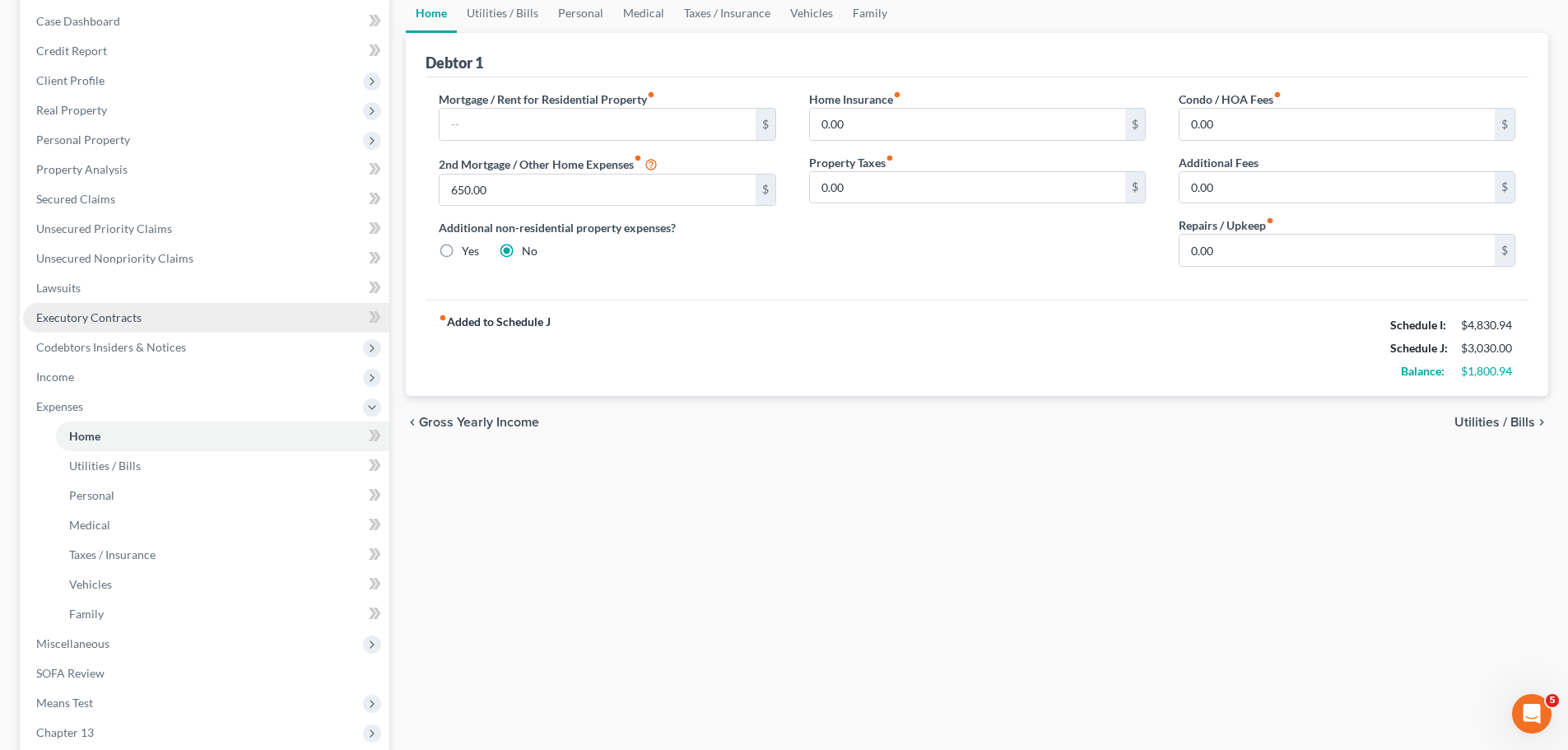
click at [109, 317] on span "Executory Contracts" at bounding box center [89, 317] width 106 height 14
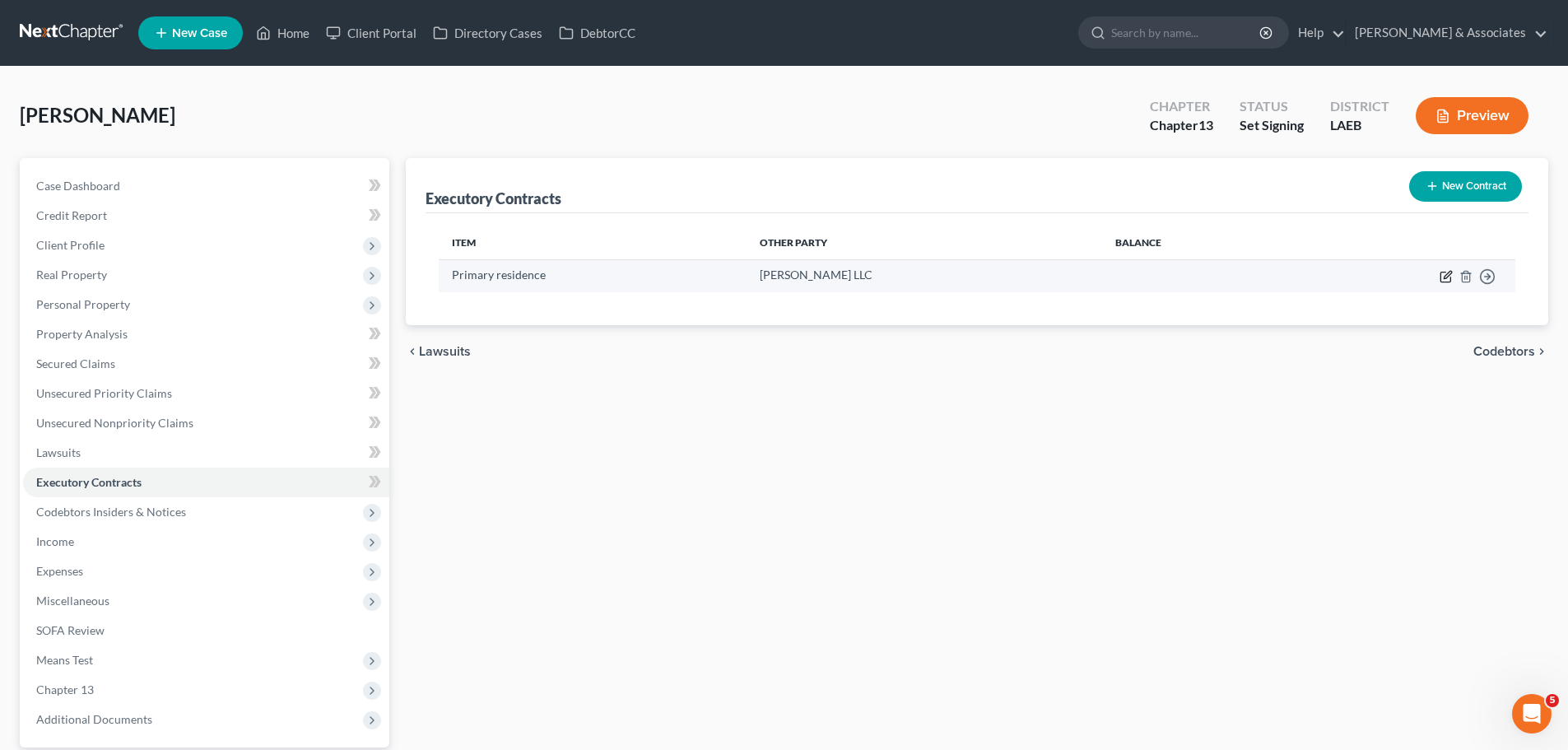
click at [1444, 278] on icon "button" at bounding box center [1448, 275] width 8 height 8
select select "3"
select select "19"
select select "0"
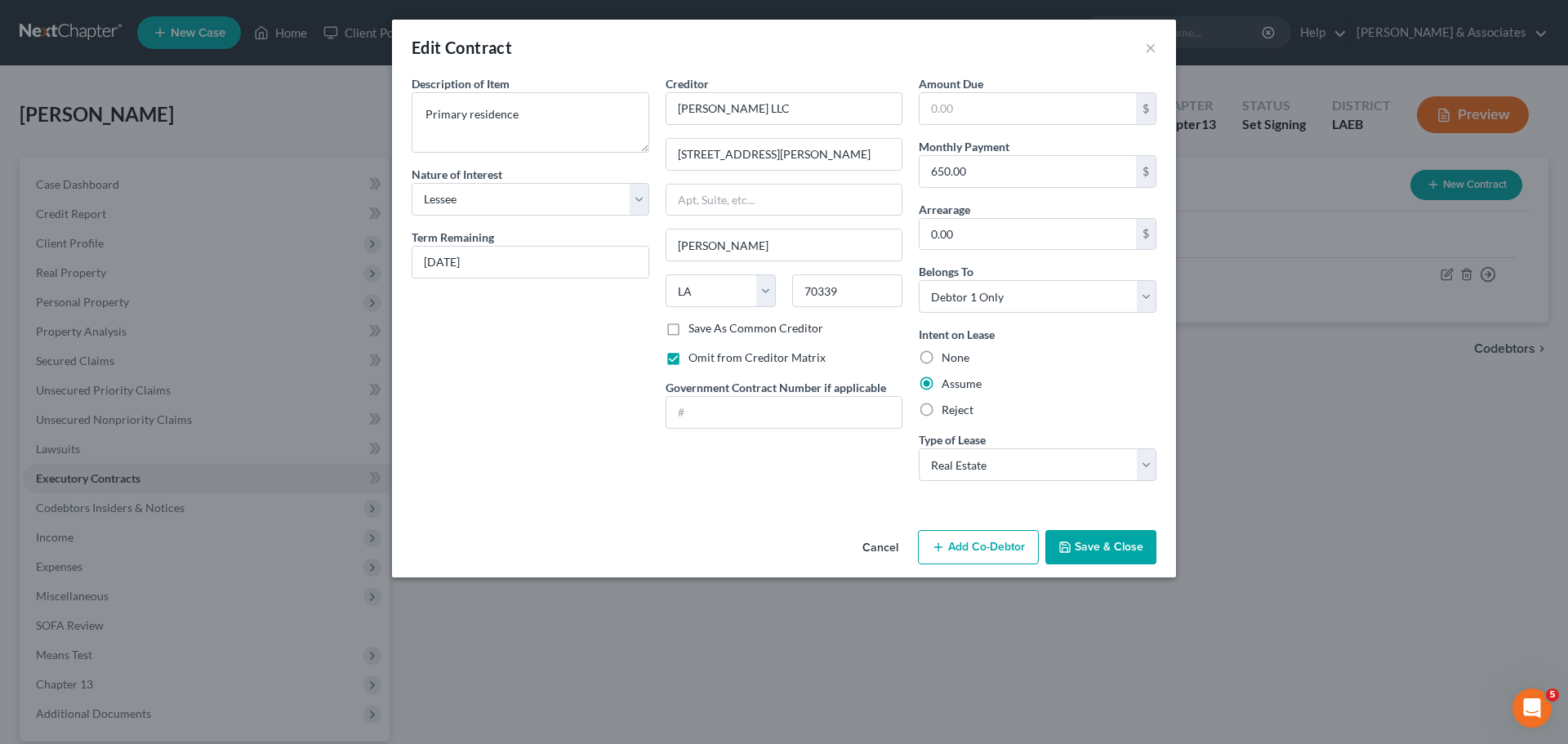
click at [684, 542] on div "Cancel Add Co-Debtor Save & Close" at bounding box center [784, 550] width 784 height 54
click at [1127, 546] on button "Save & Close" at bounding box center [1101, 547] width 112 height 34
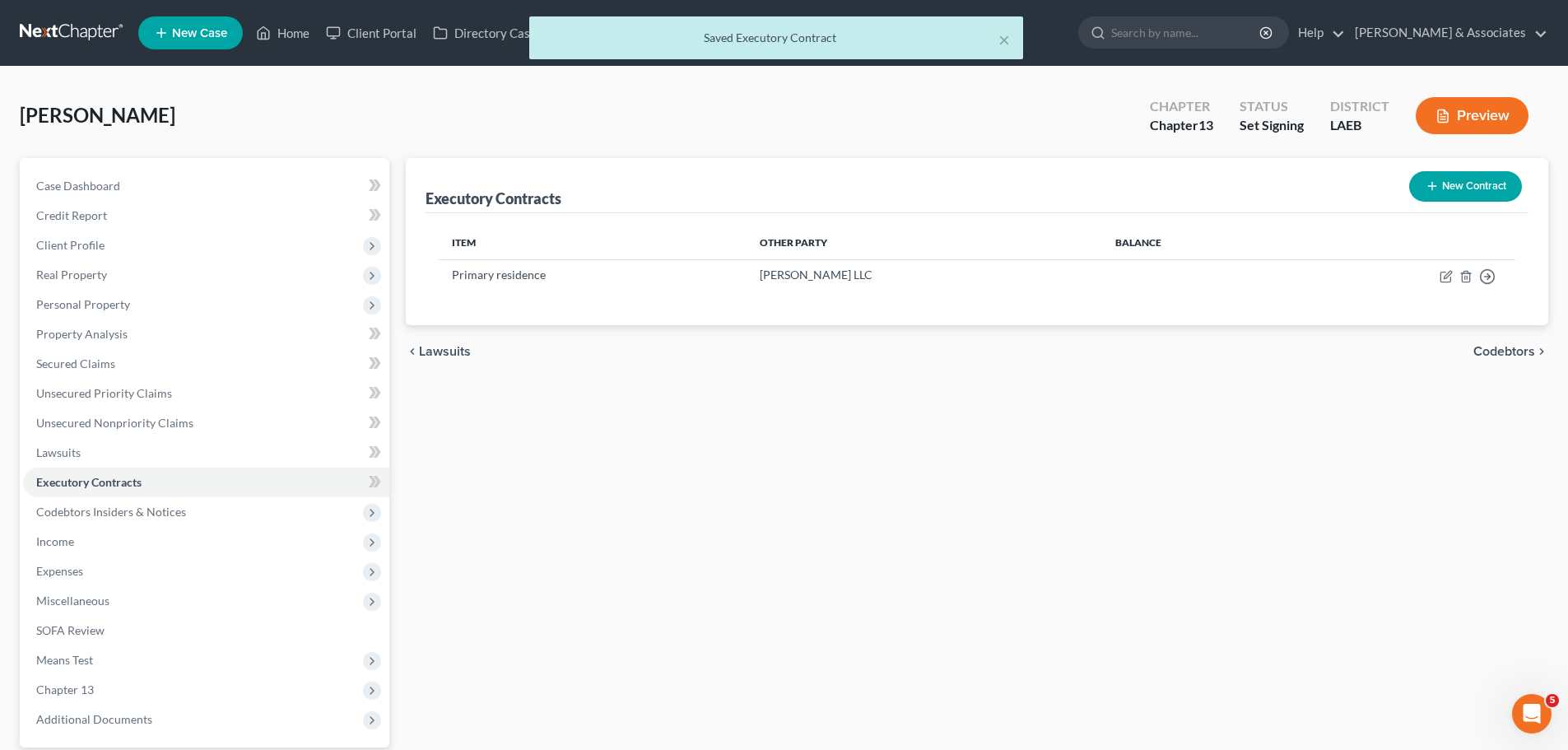
click at [1014, 454] on div "Executory Contracts New Contract Item Other Party Balance Primary residence [PE…" at bounding box center [977, 479] width 1160 height 641
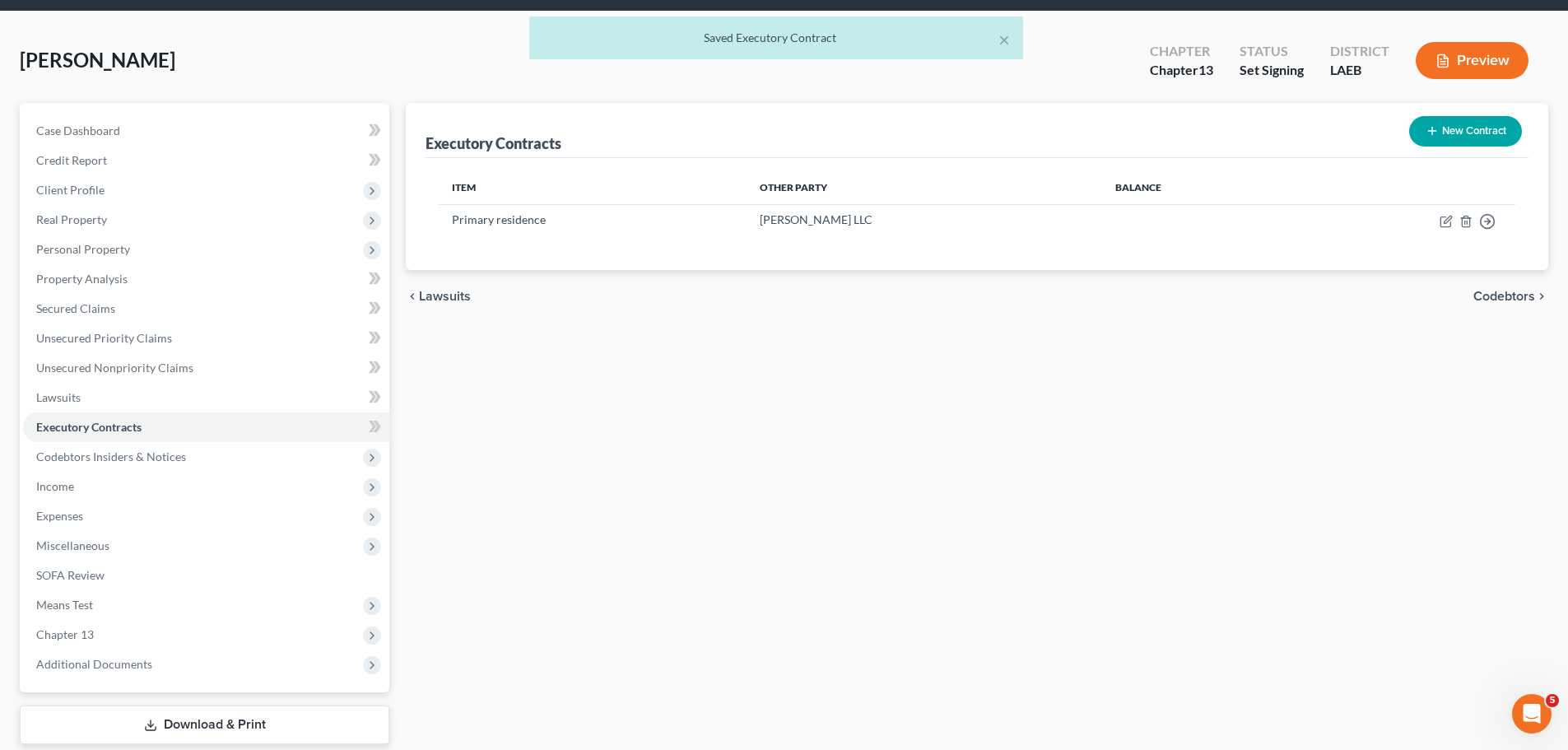
scroll to position [112, 0]
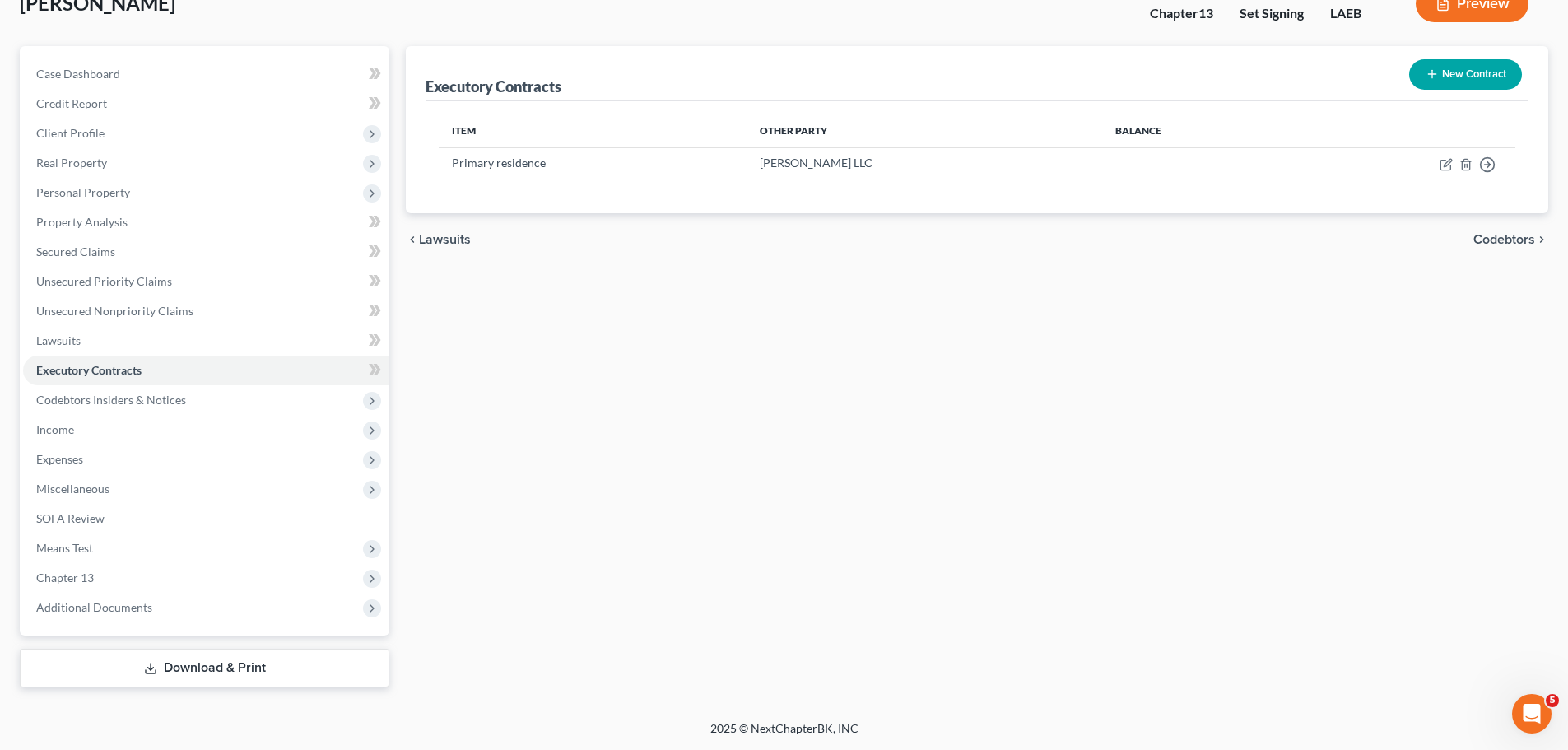
click at [948, 550] on div "Executory Contracts New Contract Item Other Party Balance Primary residence [PE…" at bounding box center [977, 367] width 1160 height 641
click at [953, 484] on div "Executory Contracts New Contract Item Other Party Balance Primary residence [PE…" at bounding box center [977, 367] width 1160 height 641
click at [850, 545] on div "Executory Contracts New Contract Item Other Party Balance Primary residence [PE…" at bounding box center [977, 367] width 1160 height 641
click at [788, 463] on div "Executory Contracts New Contract Item Other Party Balance Primary residence [PE…" at bounding box center [977, 367] width 1160 height 641
click at [115, 71] on span "Case Dashboard" at bounding box center [78, 73] width 84 height 14
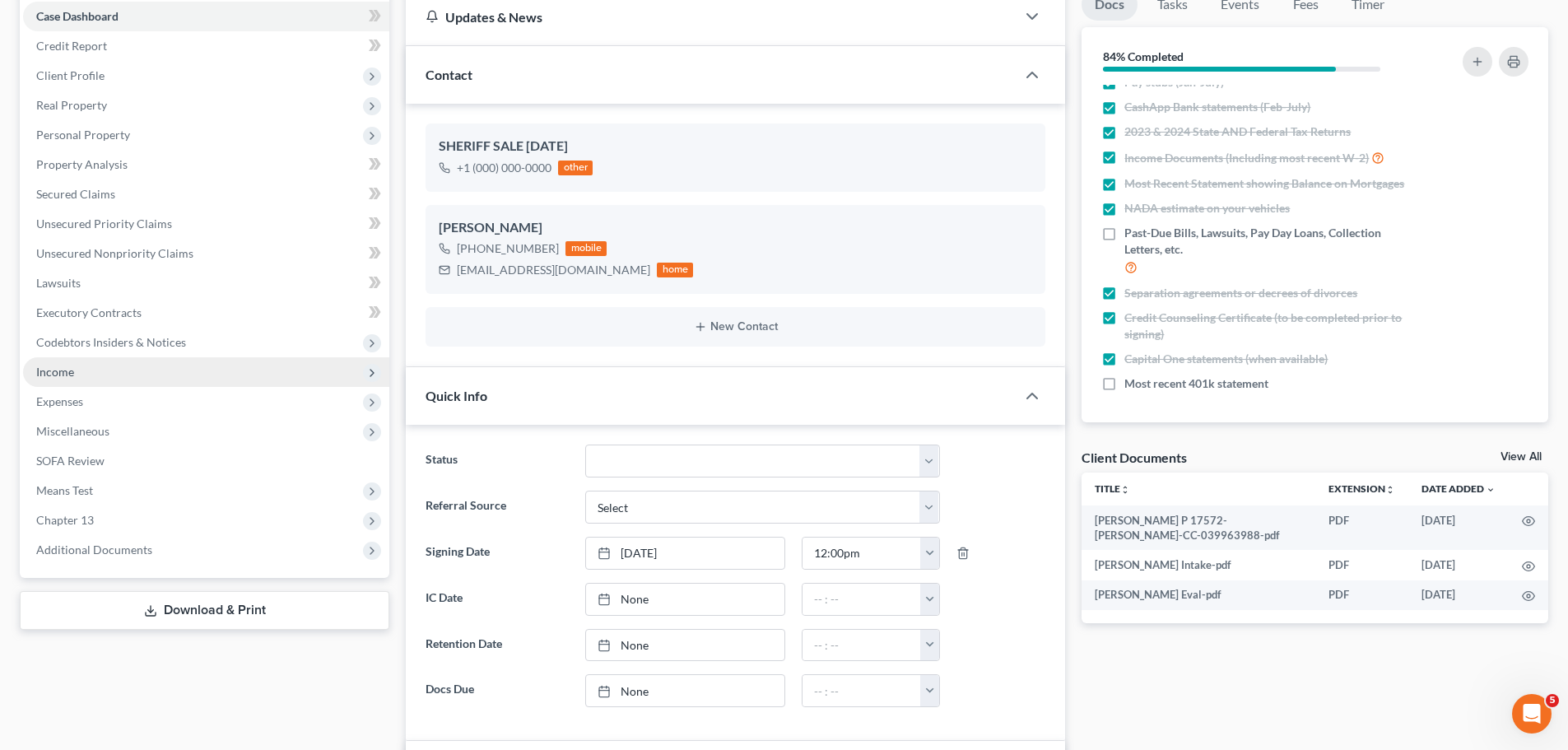
scroll to position [83, 0]
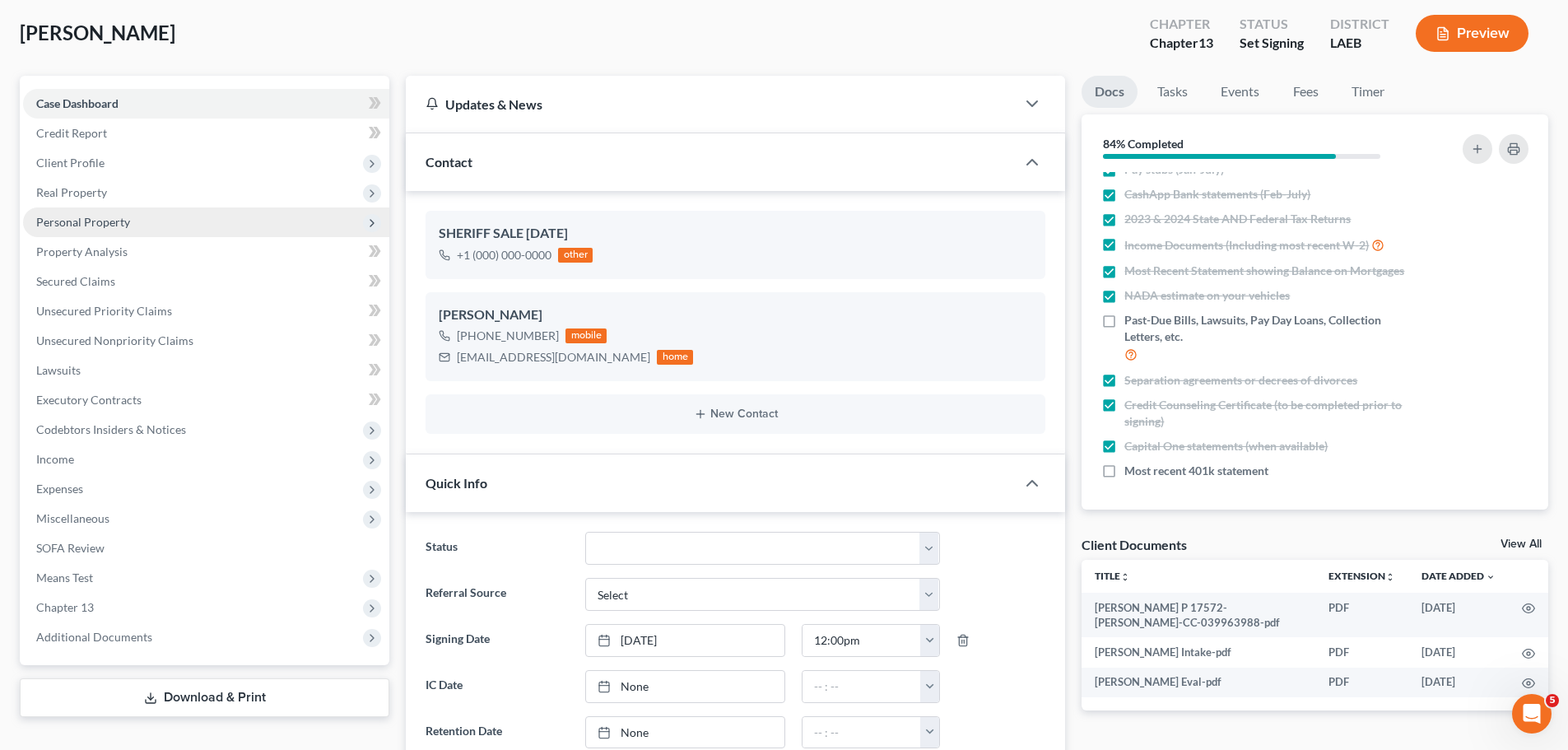
click at [94, 228] on span "Personal Property" at bounding box center [84, 222] width 94 height 14
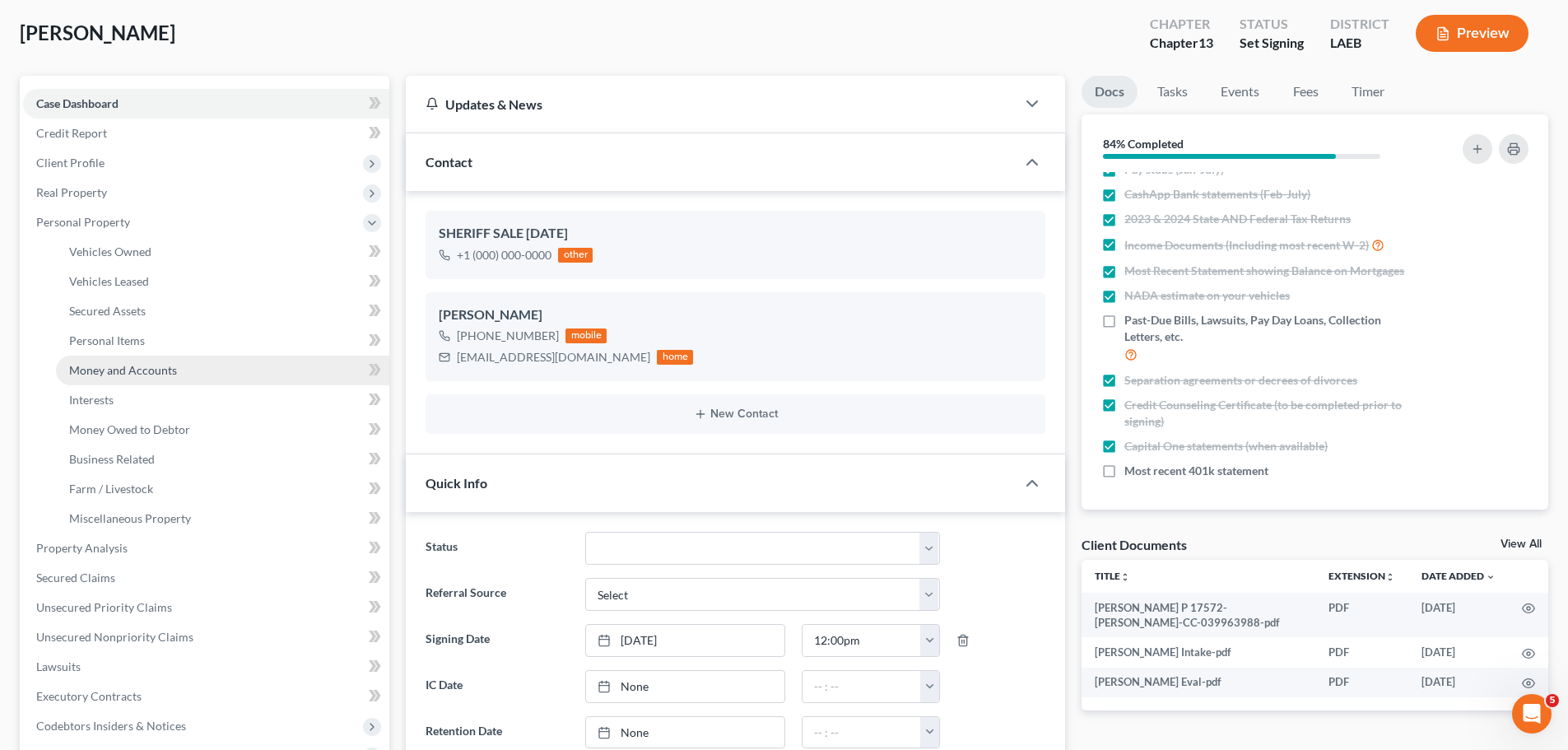
click at [145, 371] on span "Money and Accounts" at bounding box center [123, 370] width 108 height 14
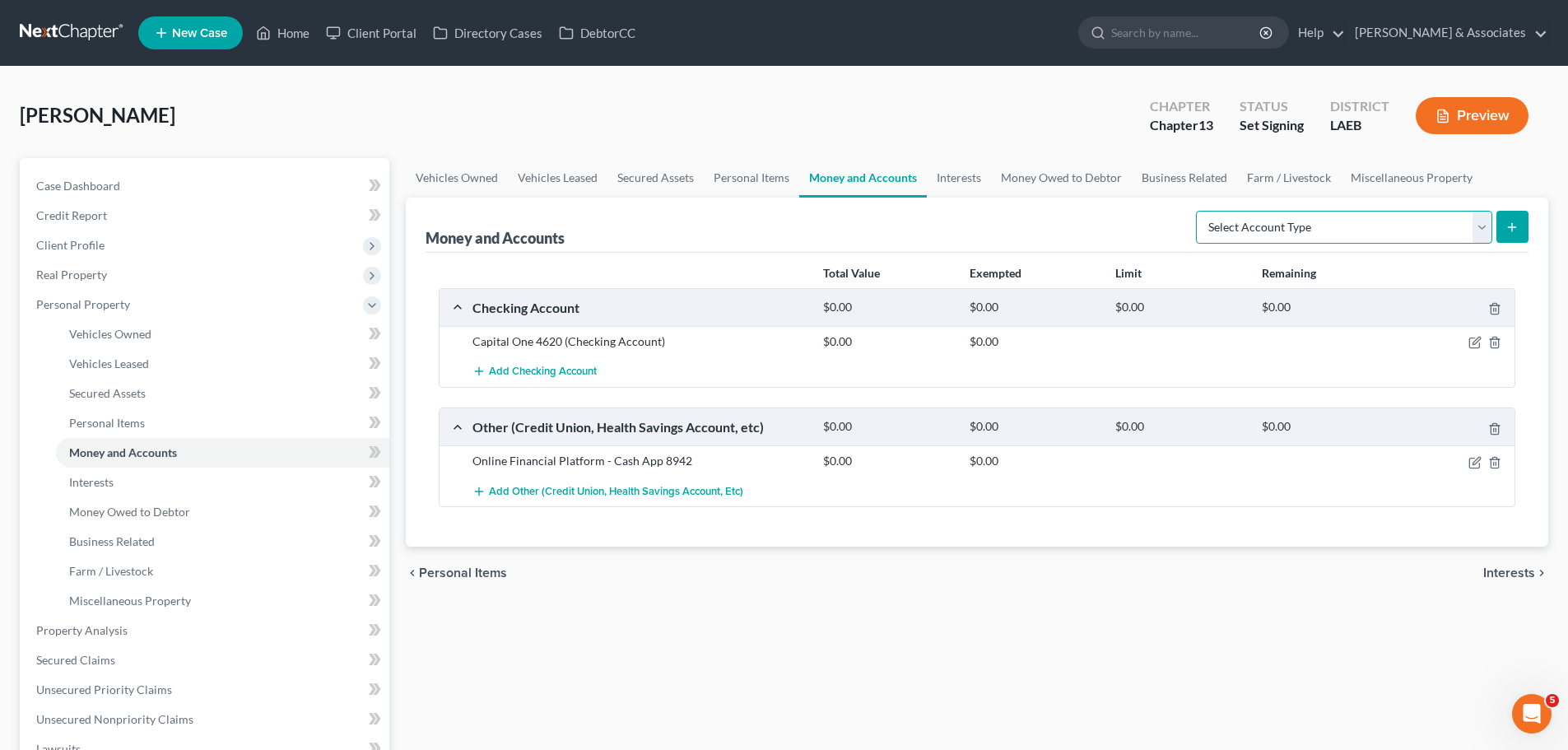
click at [1267, 218] on select "Select Account Type Brokerage Cash on Hand Certificates of Deposit Checking Acc…" at bounding box center [1344, 227] width 296 height 33
select select "cash_on_hand"
click at [1200, 210] on select "Select Account Type Brokerage Cash on Hand Certificates of Deposit Checking Acc…" at bounding box center [1344, 227] width 296 height 33
click at [1516, 216] on button "submit" at bounding box center [1512, 226] width 32 height 32
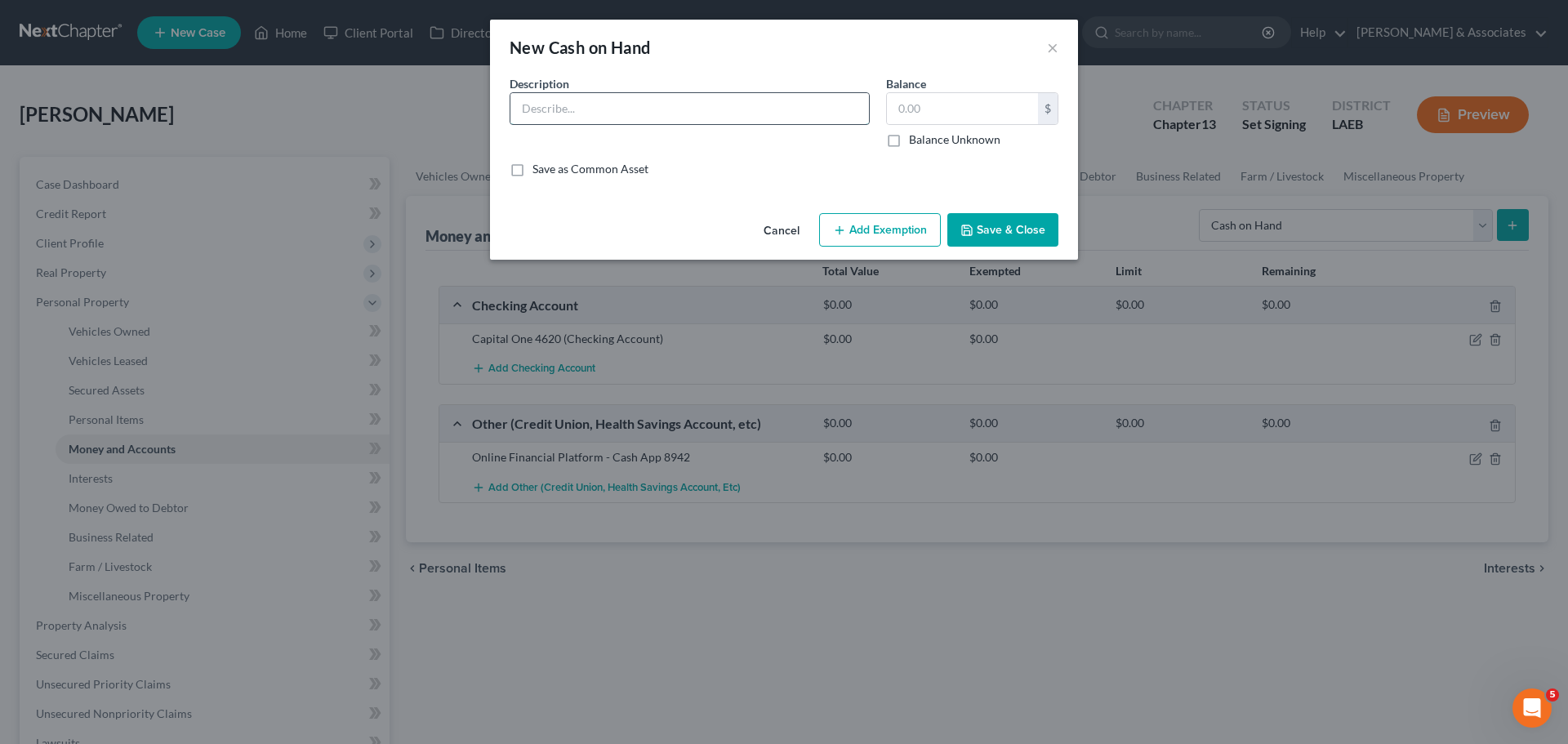
click at [583, 116] on input "text" at bounding box center [690, 109] width 358 height 31
type input "Cash"
type input "550"
click at [1000, 229] on button "Save & Close" at bounding box center [1003, 231] width 112 height 34
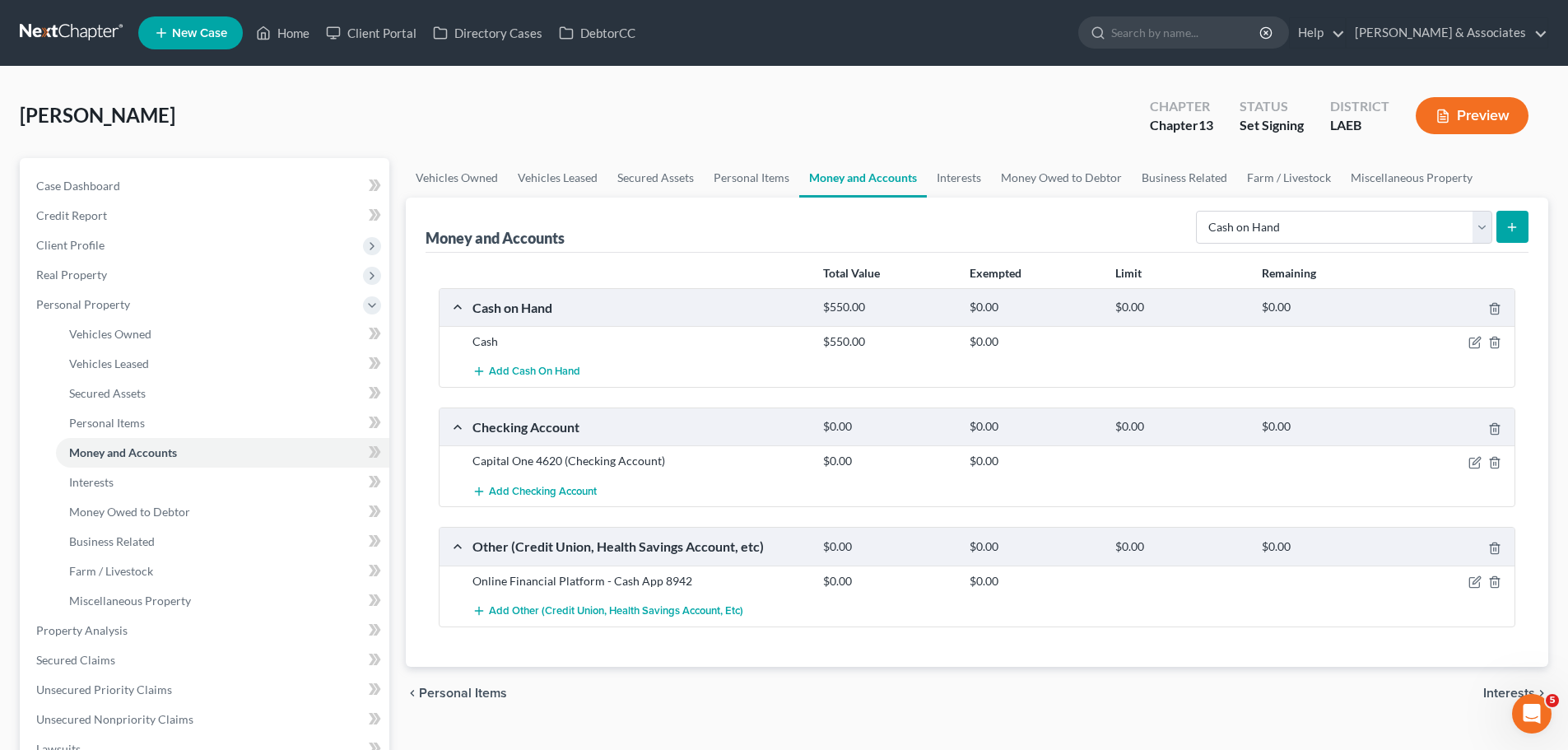
click at [1006, 694] on div "chevron_left Personal Items Interests chevron_right" at bounding box center [976, 692] width 1142 height 53
click at [72, 189] on span "Case Dashboard" at bounding box center [78, 185] width 84 height 14
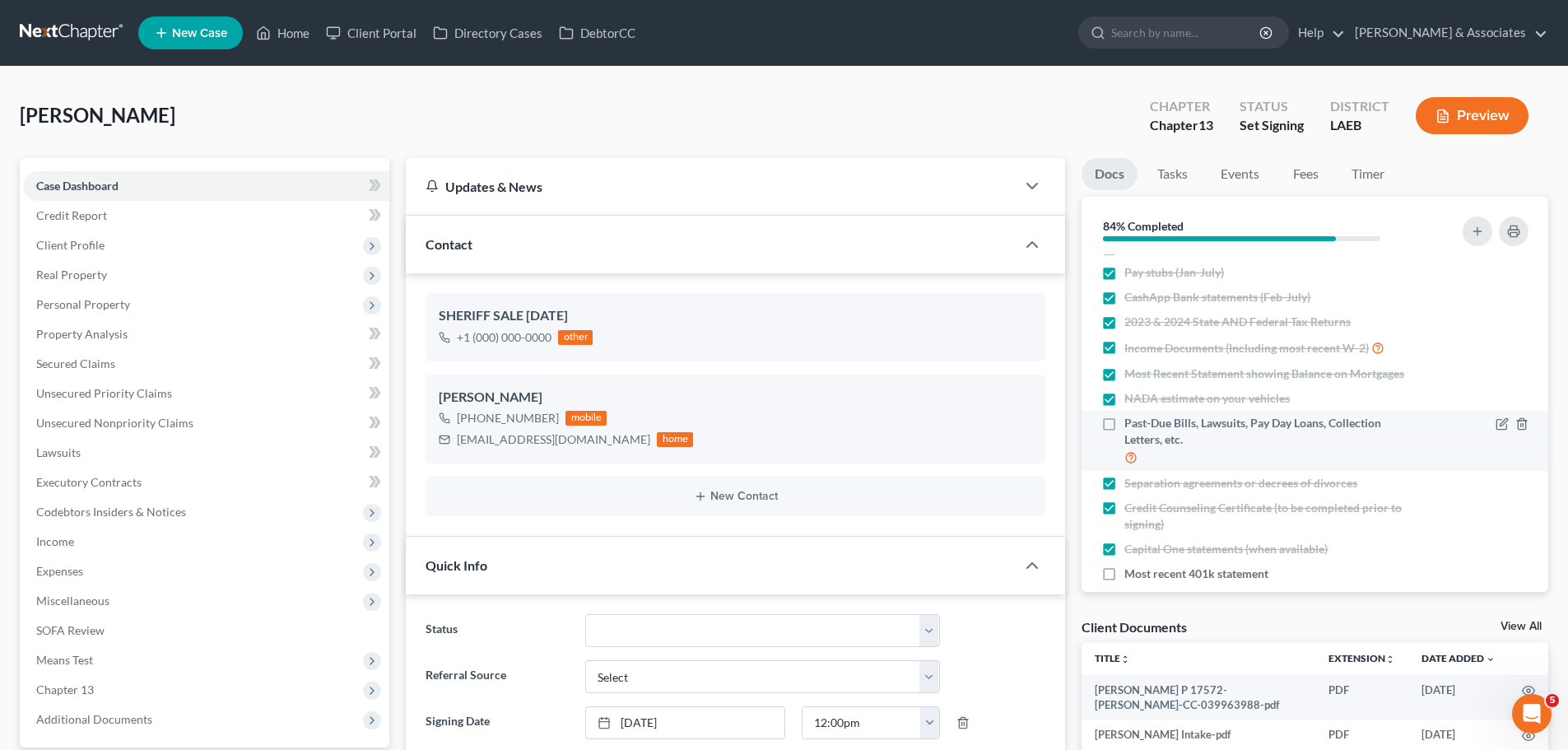
scroll to position [64, 0]
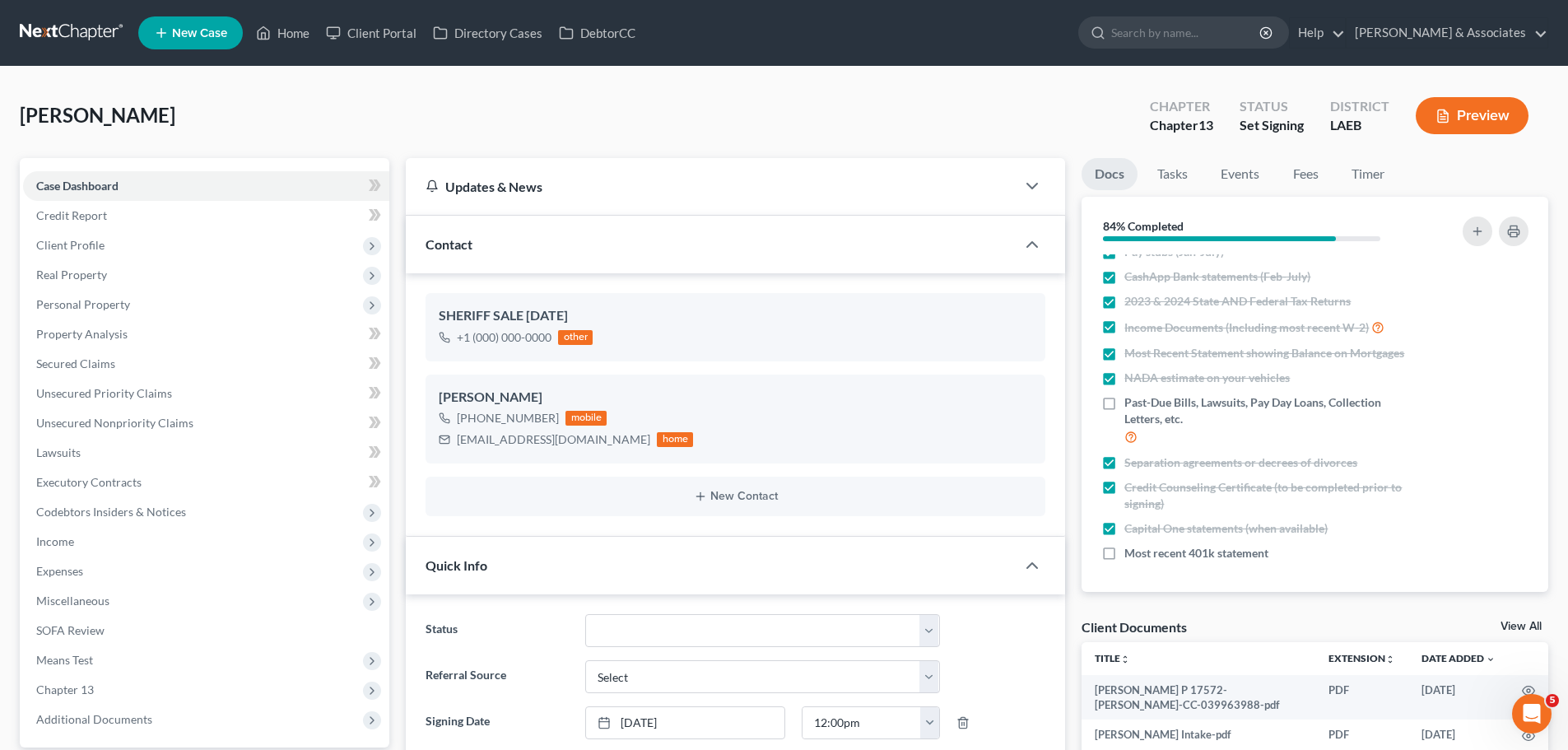
drag, startPoint x: 1264, startPoint y: 616, endPoint x: 1240, endPoint y: 622, distance: 24.7
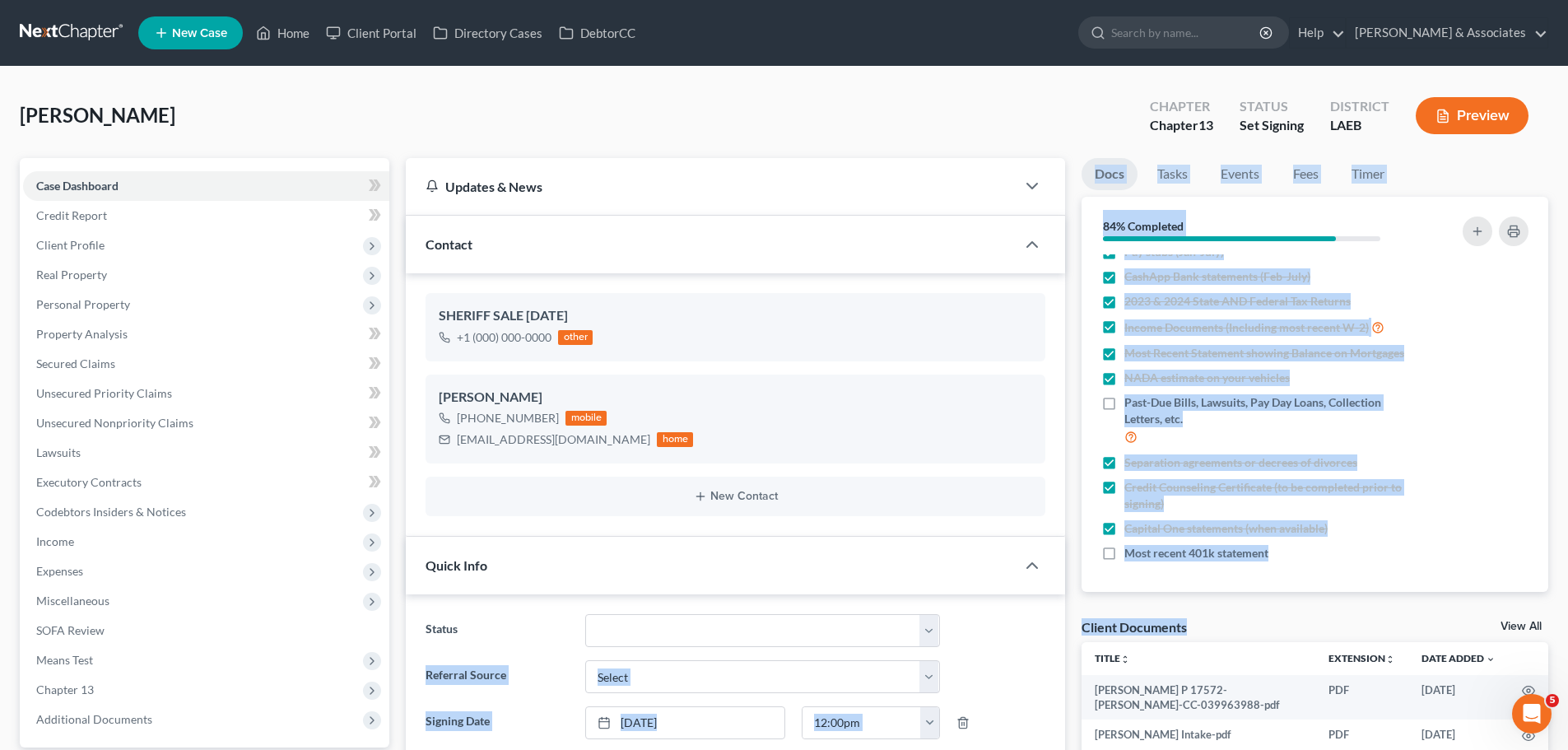
drag, startPoint x: 1240, startPoint y: 622, endPoint x: 1061, endPoint y: 625, distance: 179.0
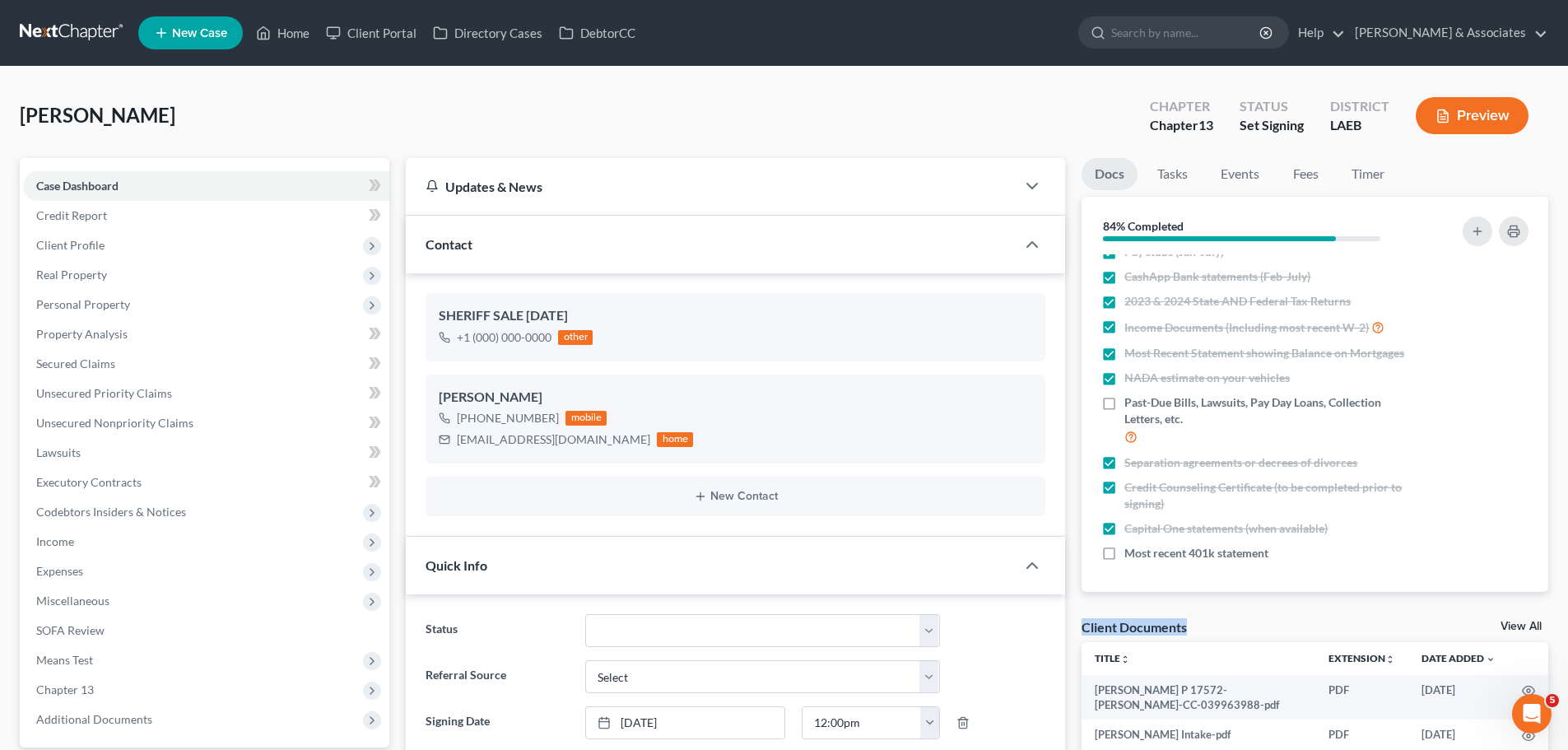
drag, startPoint x: 1075, startPoint y: 612, endPoint x: 1280, endPoint y: 607, distance: 205.1
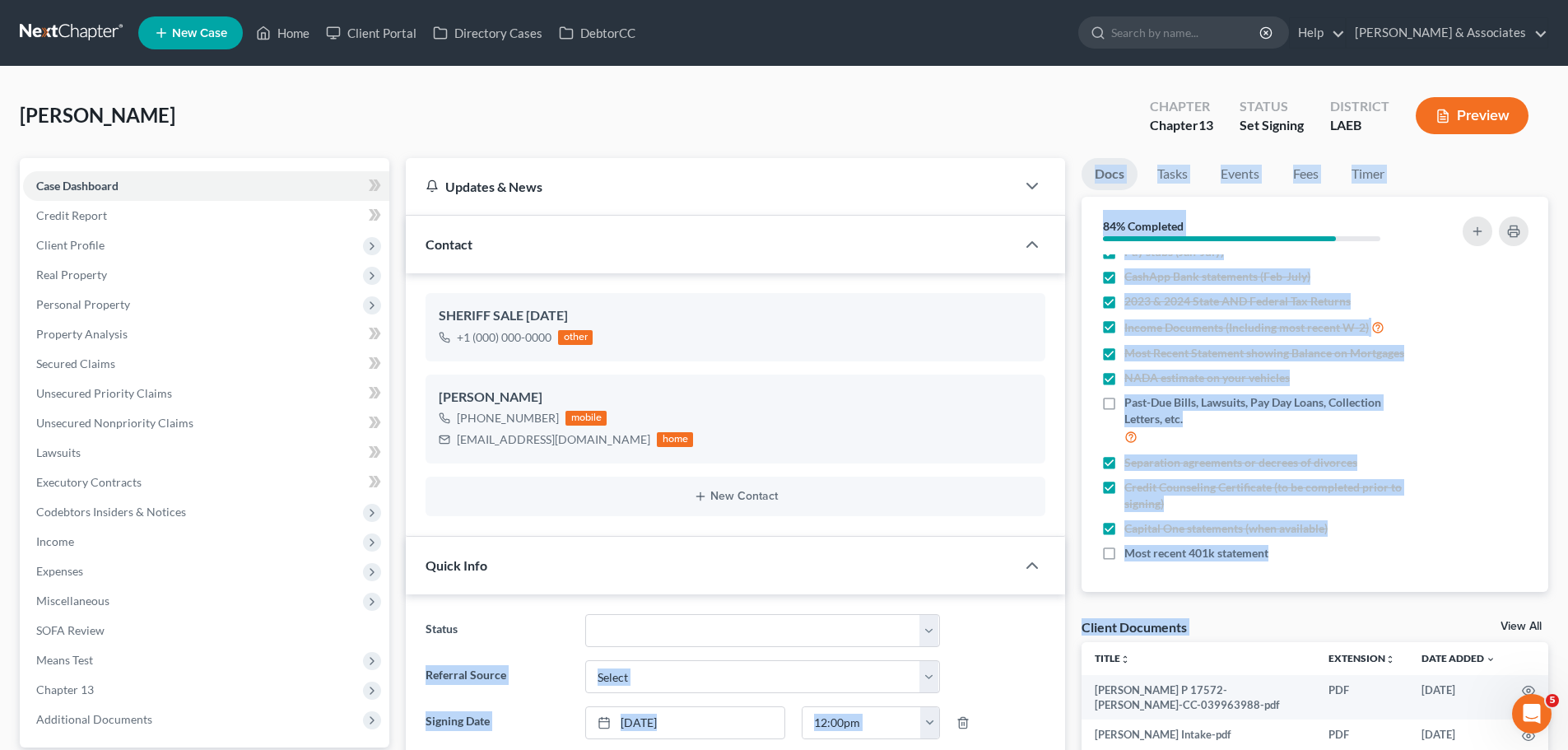
drag, startPoint x: 1545, startPoint y: 609, endPoint x: 1062, endPoint y: 610, distance: 483.0
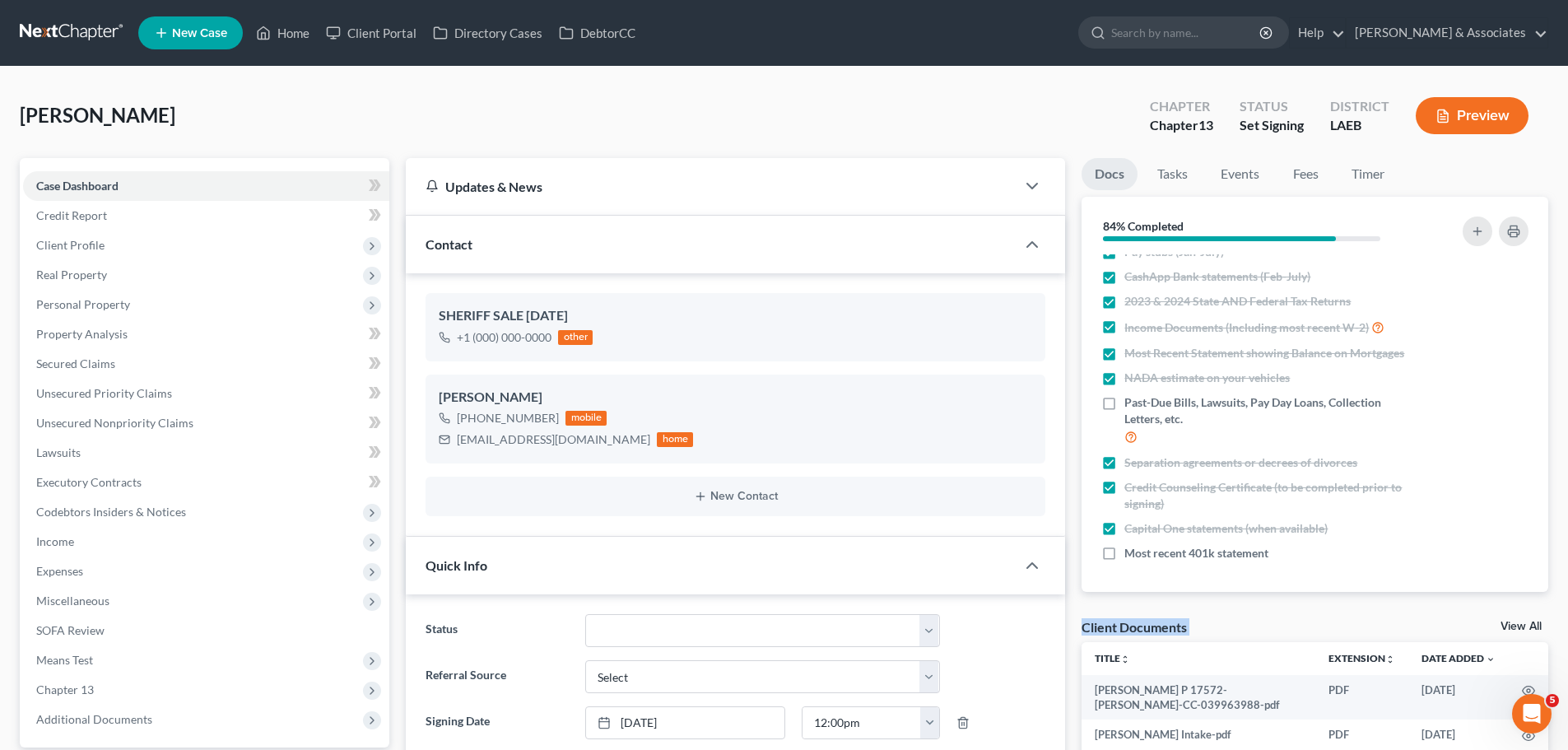
drag, startPoint x: 1074, startPoint y: 600, endPoint x: 1561, endPoint y: 632, distance: 488.1
drag, startPoint x: 1079, startPoint y: 610, endPoint x: 1556, endPoint y: 633, distance: 477.6
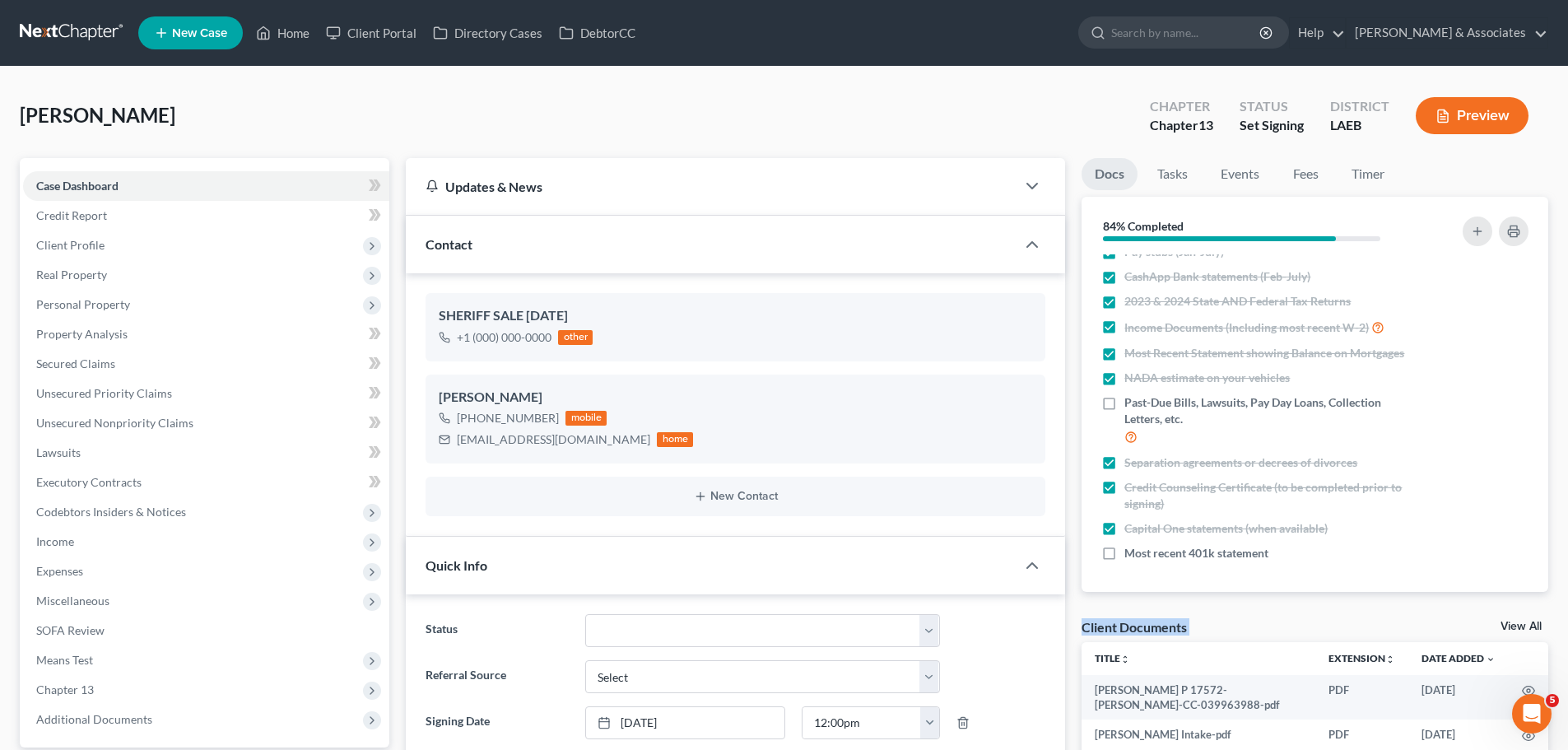
drag, startPoint x: 1205, startPoint y: 106, endPoint x: 1382, endPoint y: 124, distance: 177.9
click at [1382, 124] on div "[PERSON_NAME] Upgraded Chapter Chapter 13 Status Set Signing District LAEB Prev…" at bounding box center [784, 122] width 1529 height 72
click at [1384, 124] on div "LAEB" at bounding box center [1360, 126] width 60 height 19
drag, startPoint x: 1385, startPoint y: 134, endPoint x: 1102, endPoint y: 89, distance: 286.6
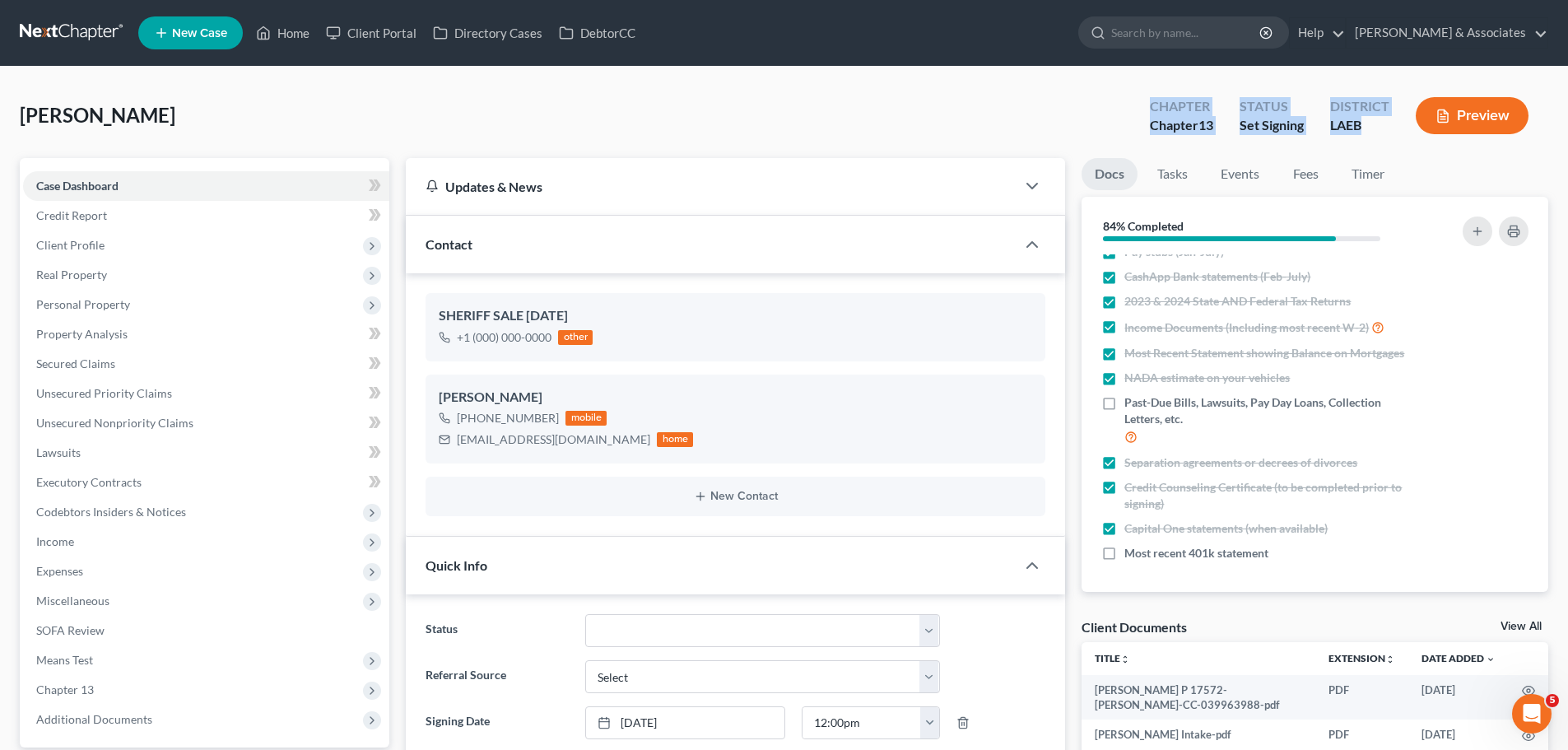
click at [1102, 89] on div "[PERSON_NAME] Upgraded Chapter Chapter 13 Status Set Signing District LAEB Prev…" at bounding box center [784, 122] width 1529 height 72
click at [1131, 101] on div "Chapter Chapter 13 Status Set Signing District LAEB Preview" at bounding box center [1339, 115] width 418 height 59
drag, startPoint x: 1145, startPoint y: 97, endPoint x: 1373, endPoint y: 125, distance: 229.7
click at [1373, 125] on div "Chapter Chapter 13 Status Set Signing District LAEB Preview" at bounding box center [1342, 117] width 411 height 49
click at [1373, 125] on div "LAEB" at bounding box center [1360, 126] width 60 height 19
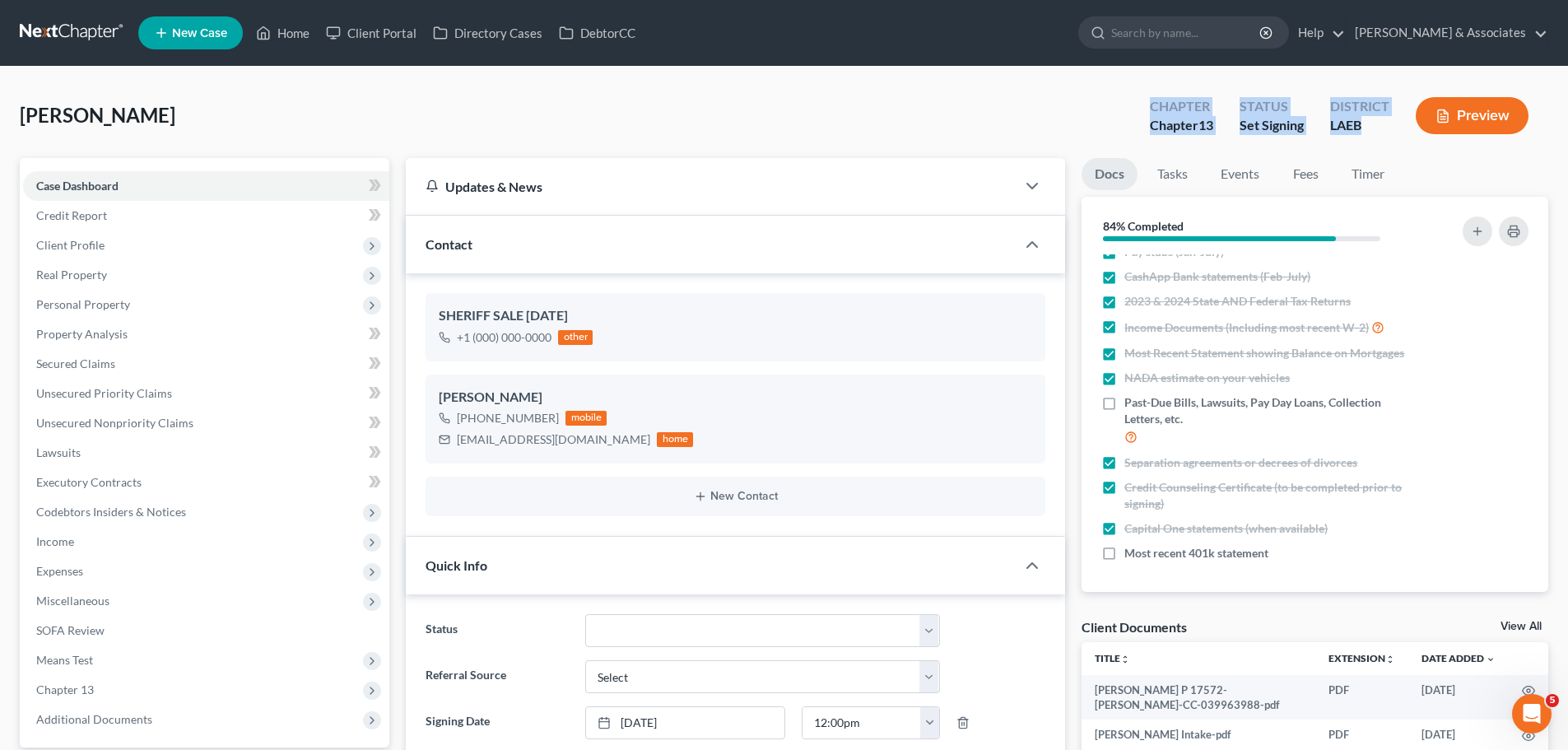
drag, startPoint x: 1377, startPoint y: 130, endPoint x: 1115, endPoint y: 94, distance: 264.5
click at [1115, 94] on div "[PERSON_NAME] Upgraded Chapter Chapter 13 Status Set Signing District LAEB Prev…" at bounding box center [784, 122] width 1529 height 72
click at [1141, 96] on div "Chapter Chapter 13" at bounding box center [1181, 117] width 89 height 49
click at [1172, 104] on div "Chapter" at bounding box center [1182, 107] width 63 height 19
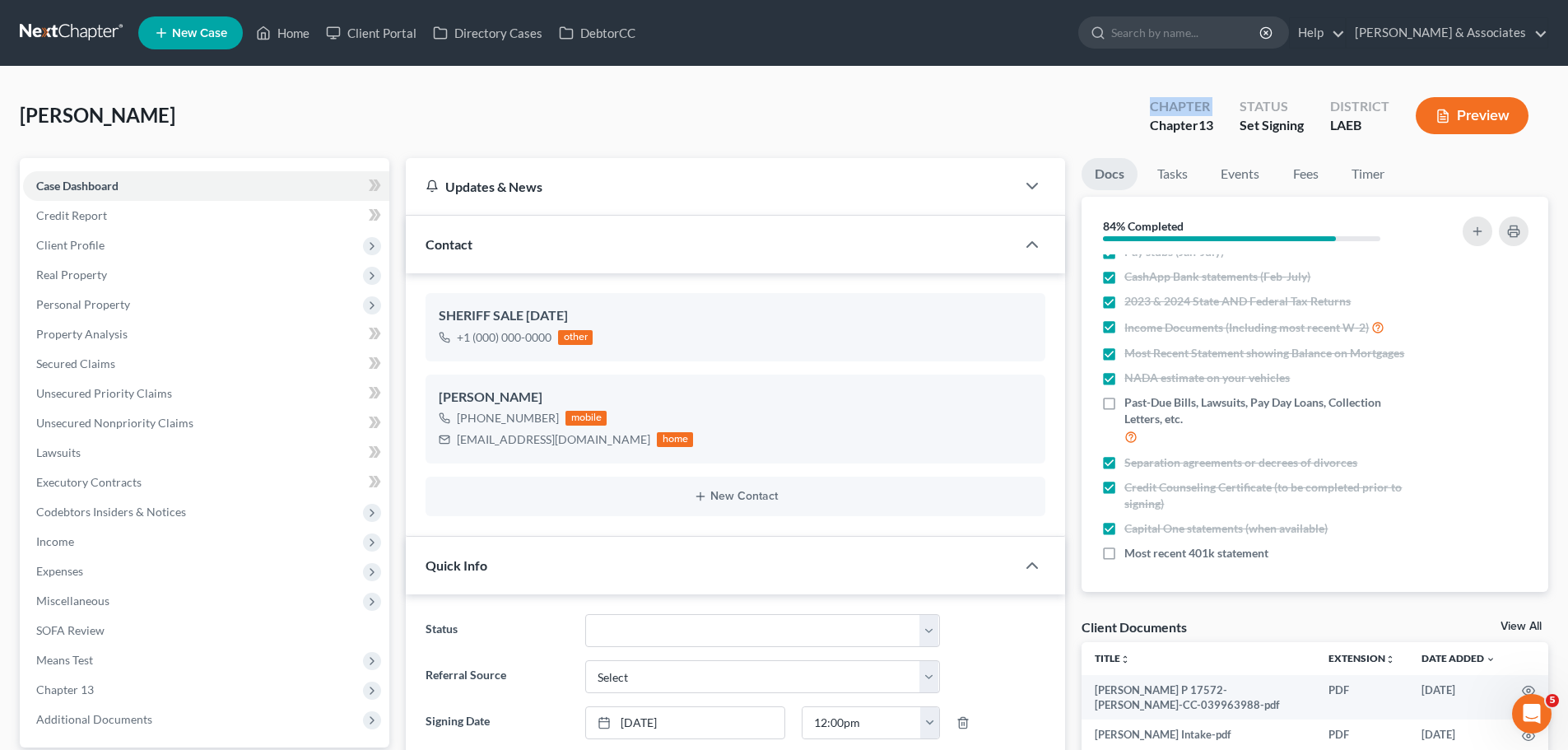
click at [1172, 104] on div "Chapter" at bounding box center [1182, 107] width 63 height 19
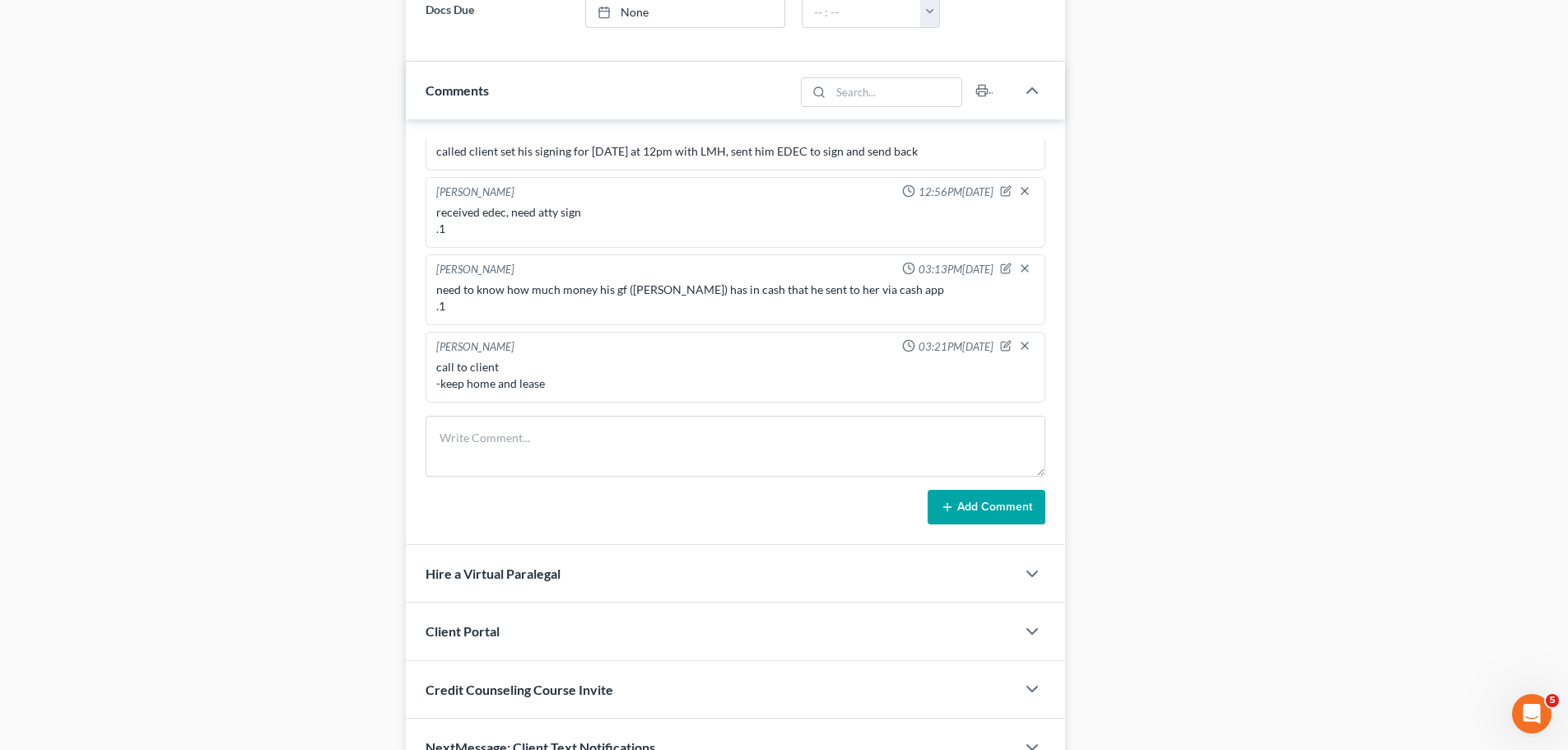
scroll to position [906, 0]
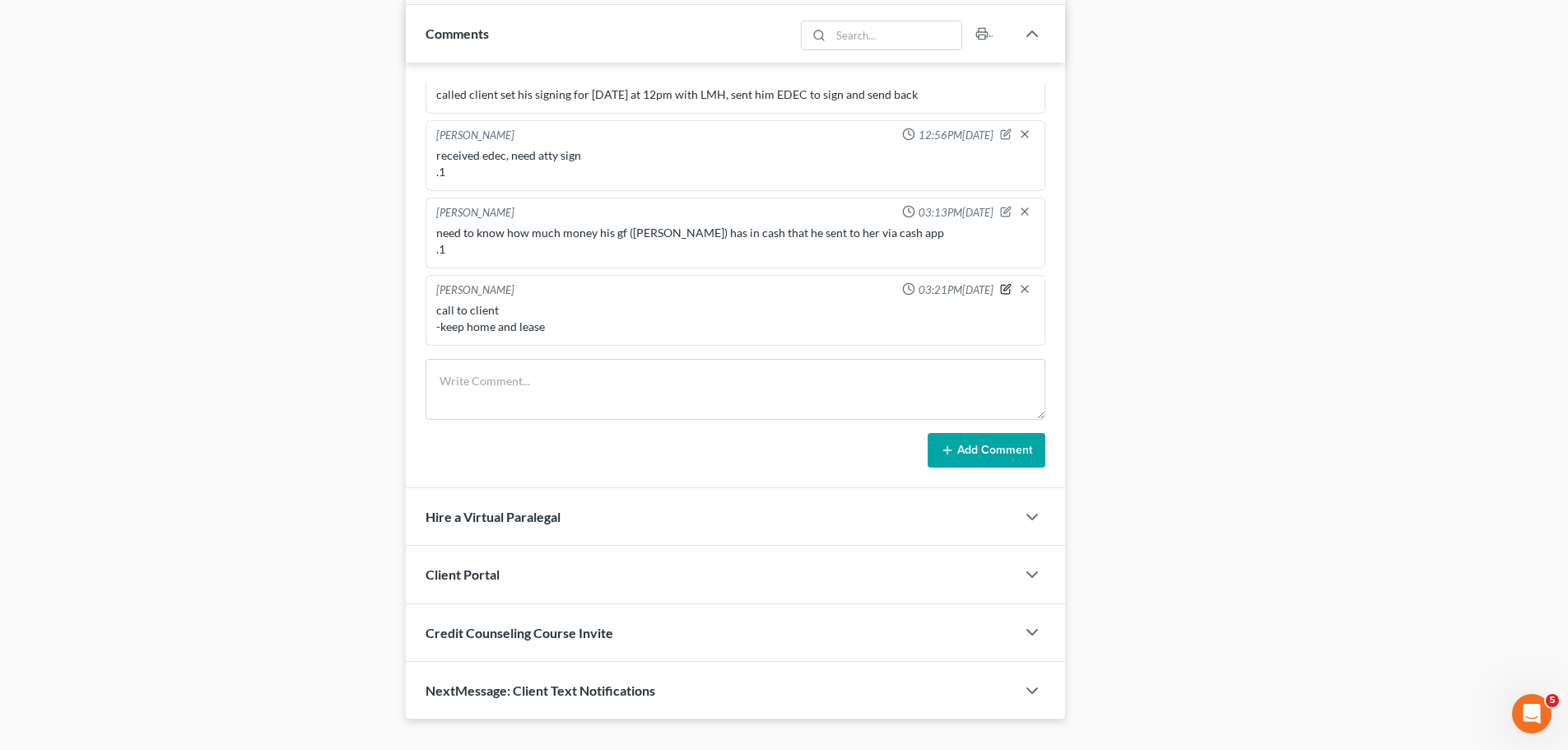
drag, startPoint x: 991, startPoint y: 293, endPoint x: 974, endPoint y: 300, distance: 18.4
click at [1002, 293] on icon "button" at bounding box center [1006, 288] width 9 height 9
click at [701, 335] on textarea "call to client -keep home and lease" at bounding box center [735, 331] width 599 height 60
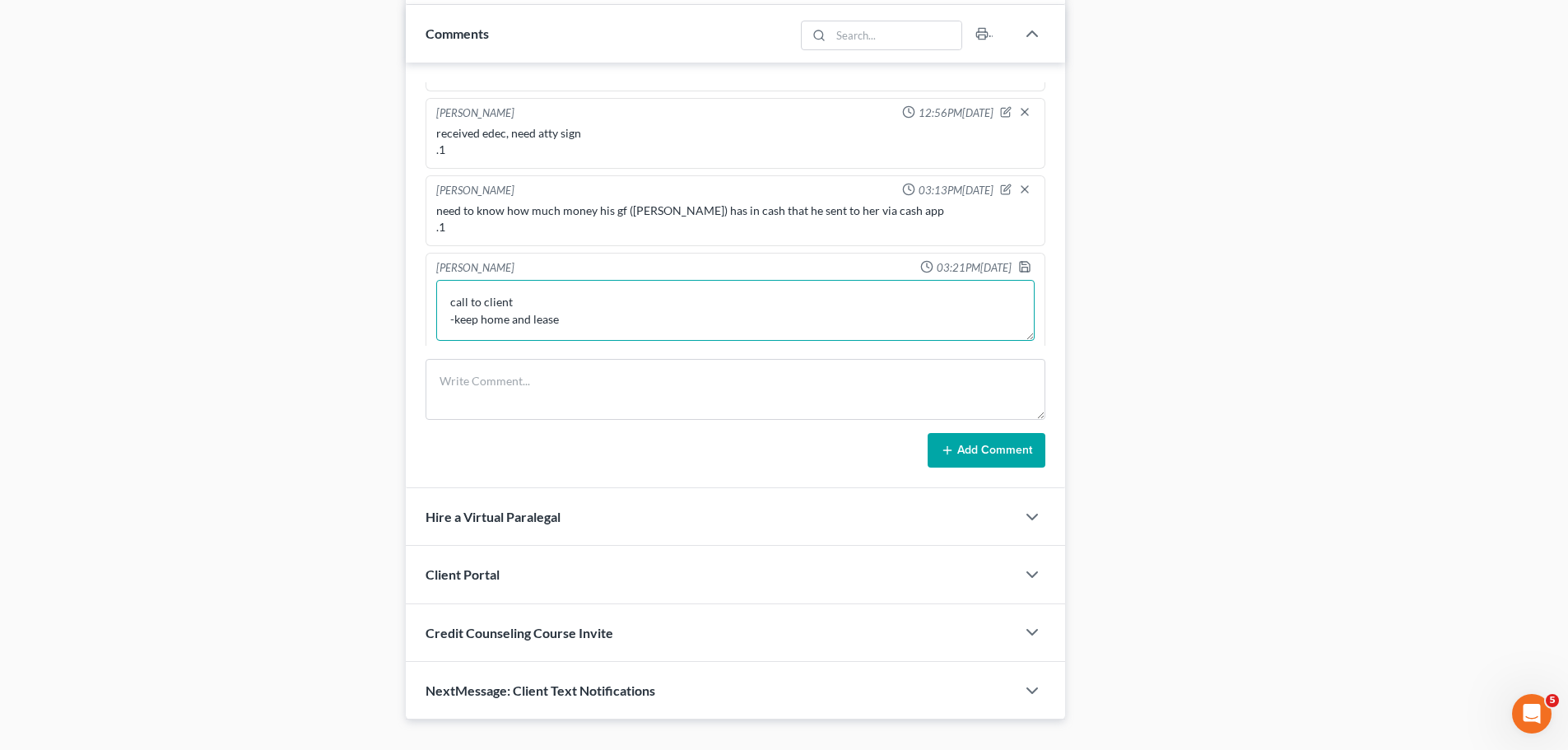
scroll to position [1790, 0]
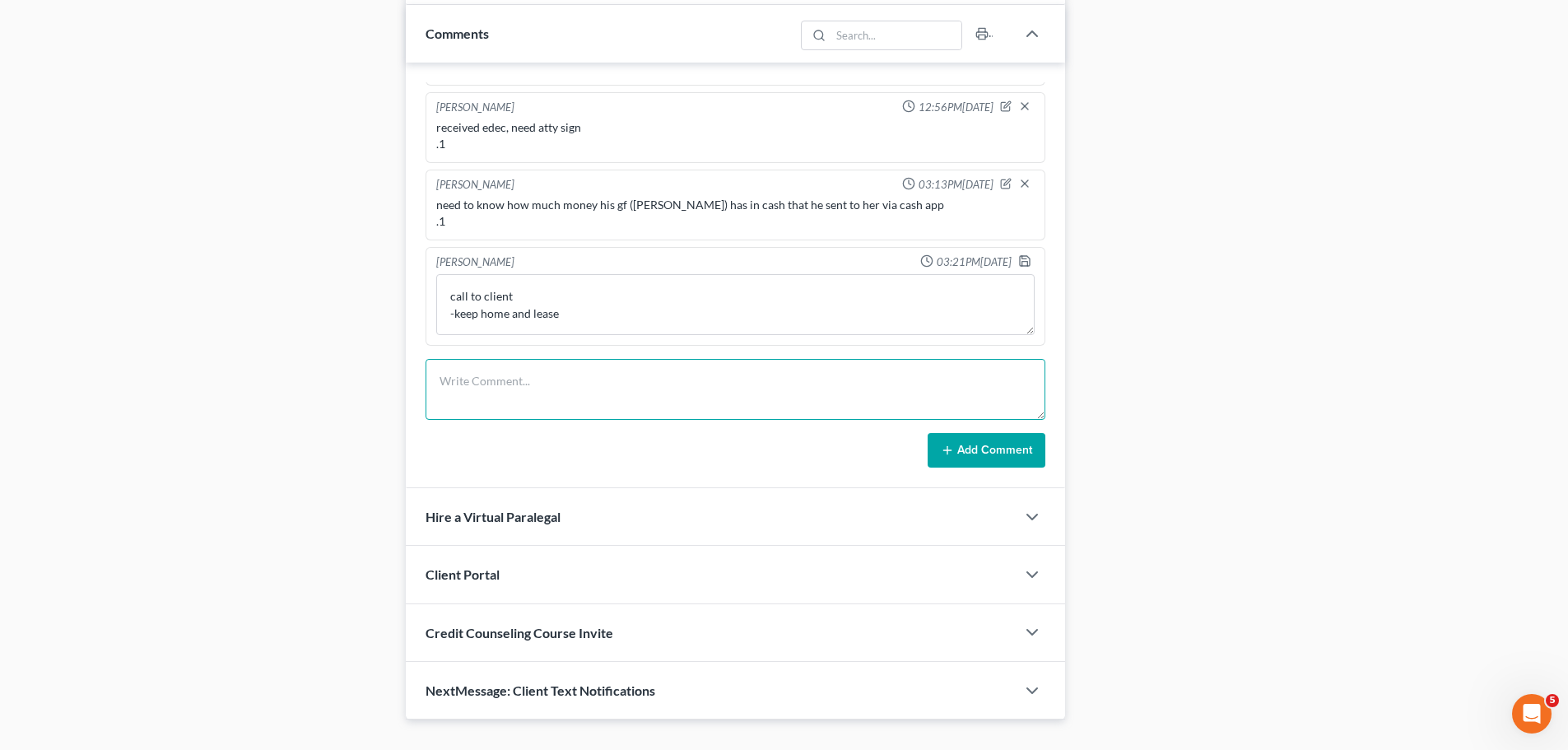
click at [584, 384] on textarea at bounding box center [735, 389] width 620 height 60
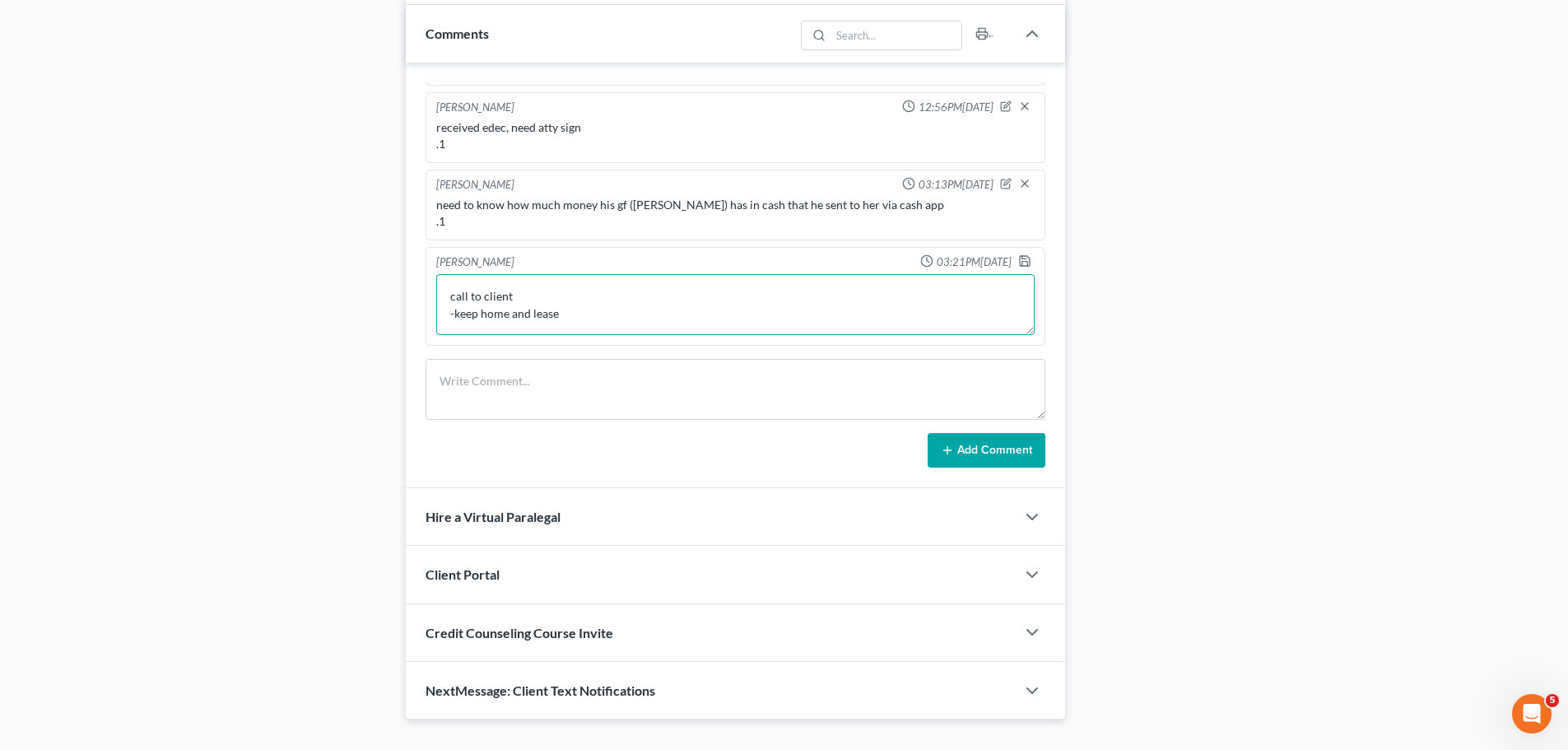
click at [662, 302] on textarea "call to client -keep home and lease" at bounding box center [735, 303] width 599 height 60
click at [660, 324] on textarea "call to client -keep home and lease" at bounding box center [735, 303] width 599 height 60
click at [573, 299] on textarea "call to client -keep home and lease" at bounding box center [735, 303] width 599 height 60
click at [772, 307] on textarea "call to client -keep home and lease" at bounding box center [735, 303] width 599 height 60
click at [723, 292] on textarea "call to client -keep home and lease" at bounding box center [735, 303] width 599 height 60
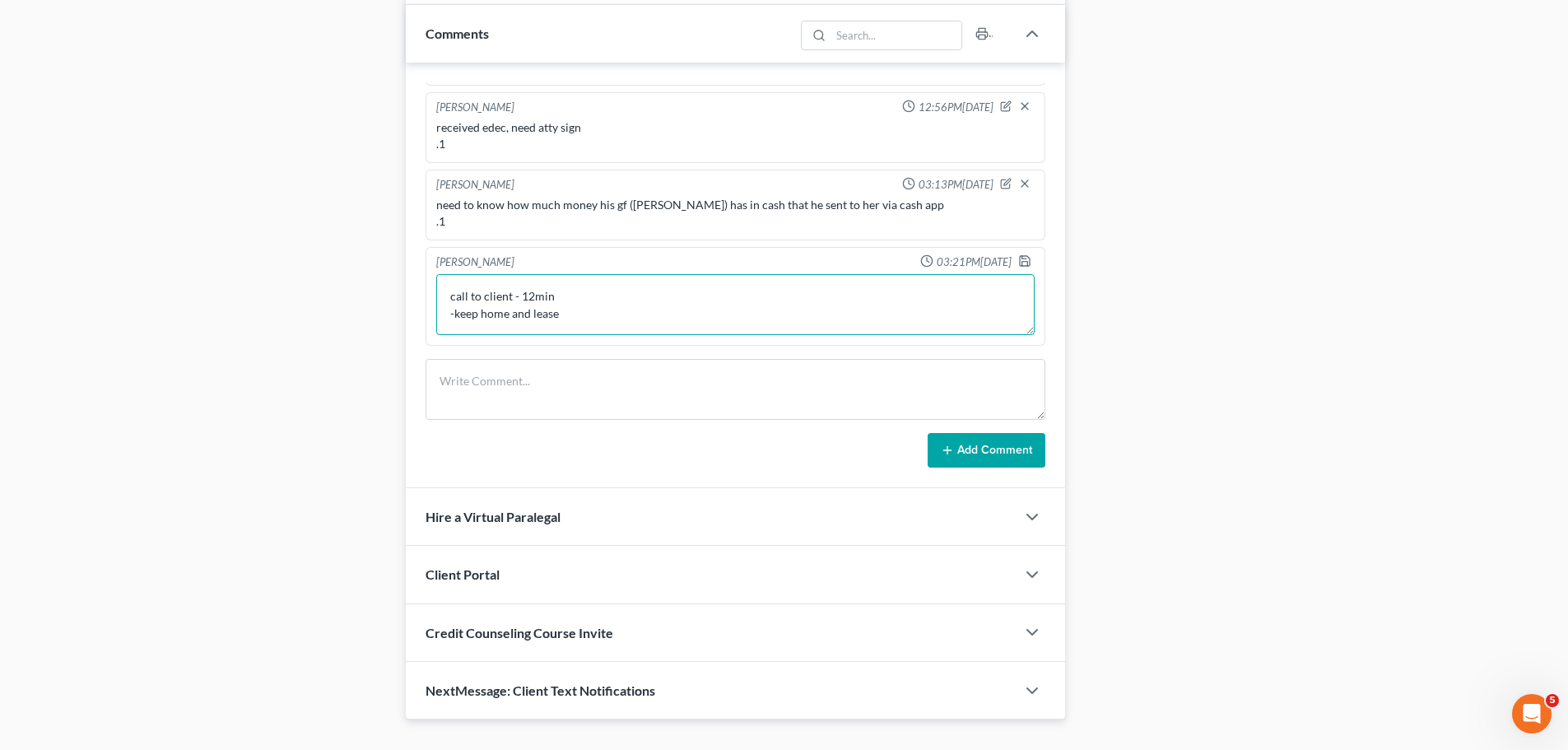
click at [674, 320] on textarea "call to client - 12min -keep home and lease" at bounding box center [735, 303] width 599 height 60
click at [625, 311] on textarea "call to client - 12min -keep home and lease" at bounding box center [735, 303] width 599 height 60
click at [566, 319] on textarea "call to client - 12min -keep home and lease" at bounding box center [735, 303] width 599 height 60
type textarea "call to client - 12min -keep home and lease -added cash on hand .1"
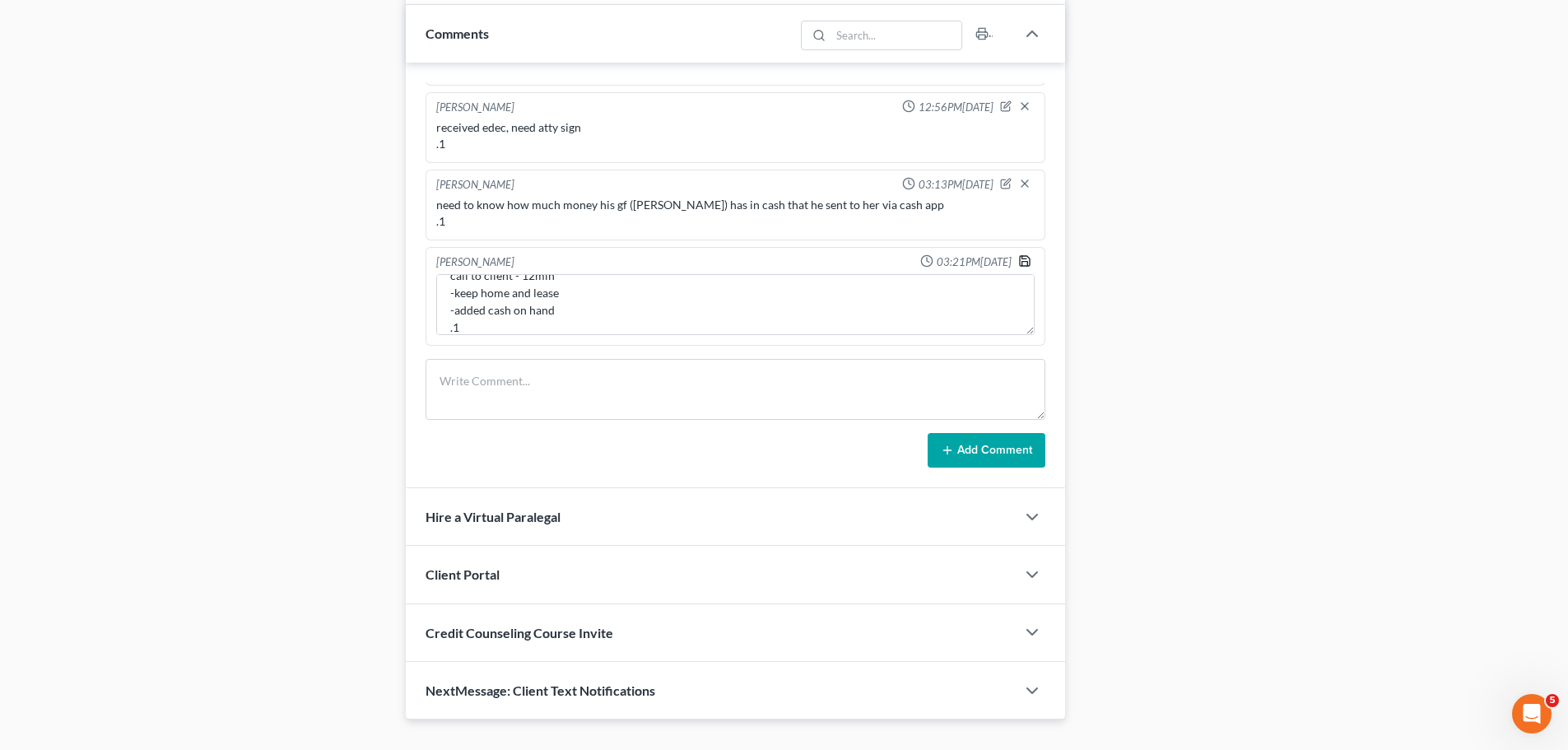
click at [1022, 262] on polyline "button" at bounding box center [1025, 264] width 6 height 4
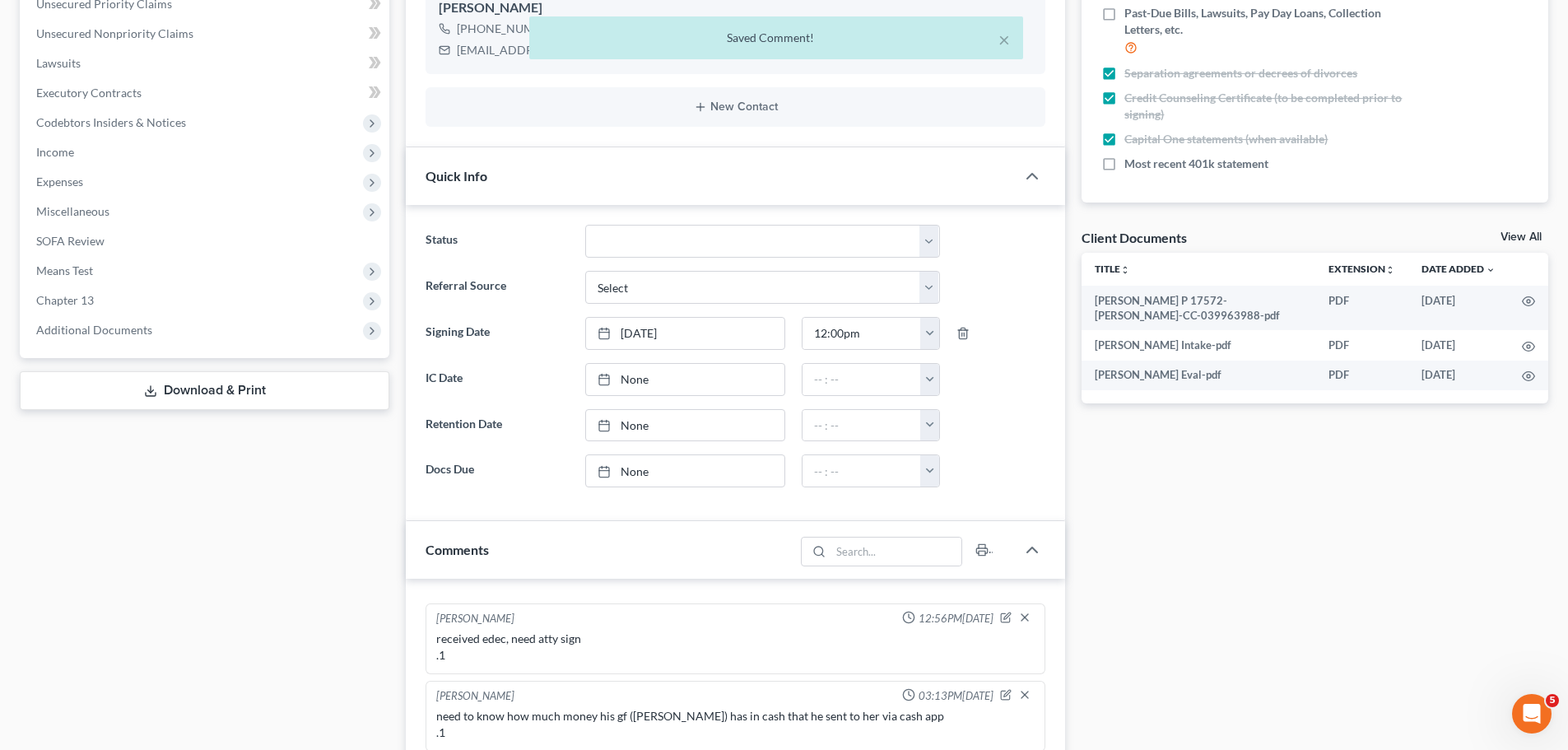
scroll to position [164, 0]
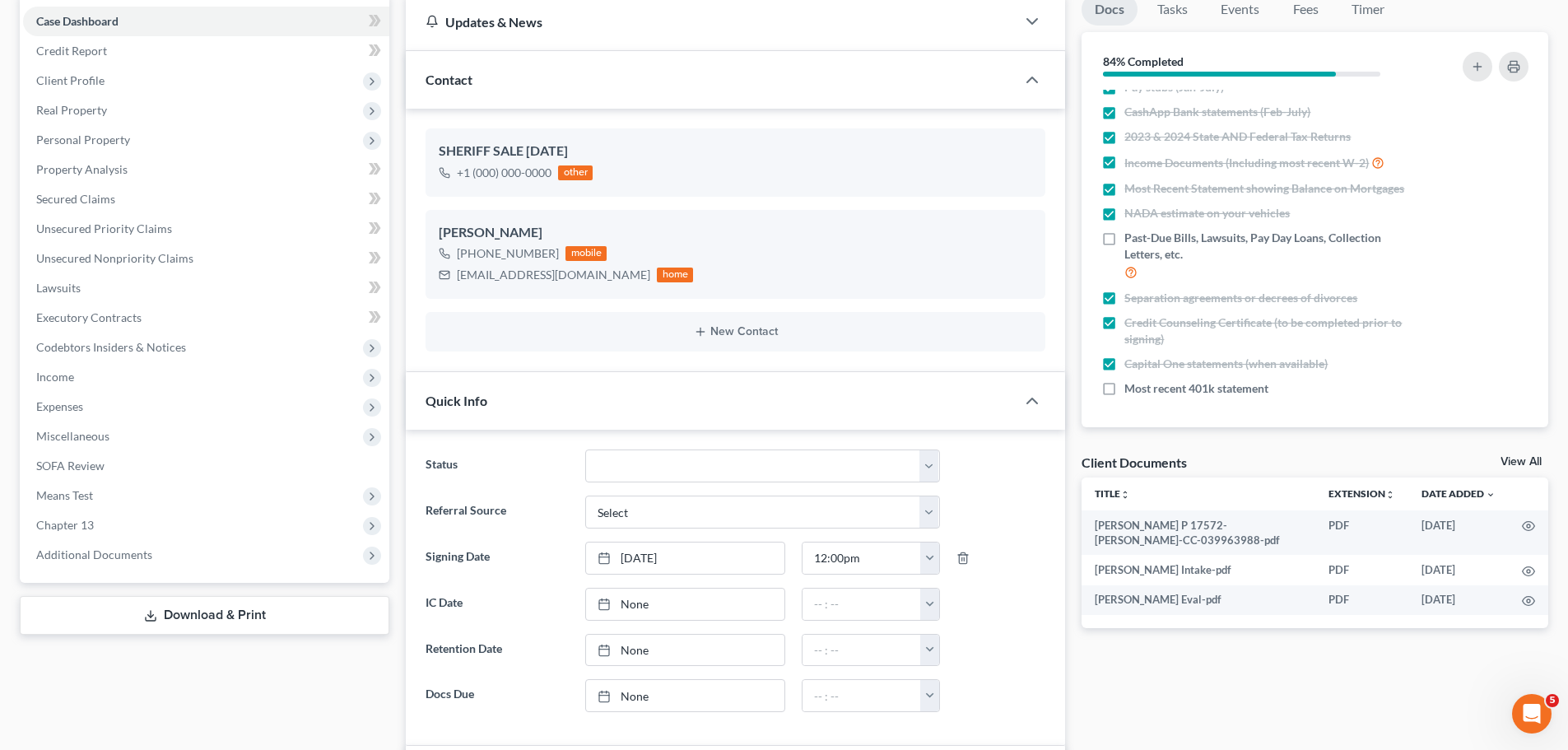
click at [245, 644] on div "Case Dashboard Payments Invoices Payments Payments Credit Report Client Profile" at bounding box center [205, 727] width 386 height 1467
click at [1442, 686] on div "Docs Tasks Events Fees Timer 84% Completed Nothing here yet! Signed [MEDICAL_DA…" at bounding box center [1314, 727] width 483 height 1467
click at [168, 699] on div "Case Dashboard Payments Invoices Payments Payments Credit Report Client Profile" at bounding box center [205, 727] width 386 height 1467
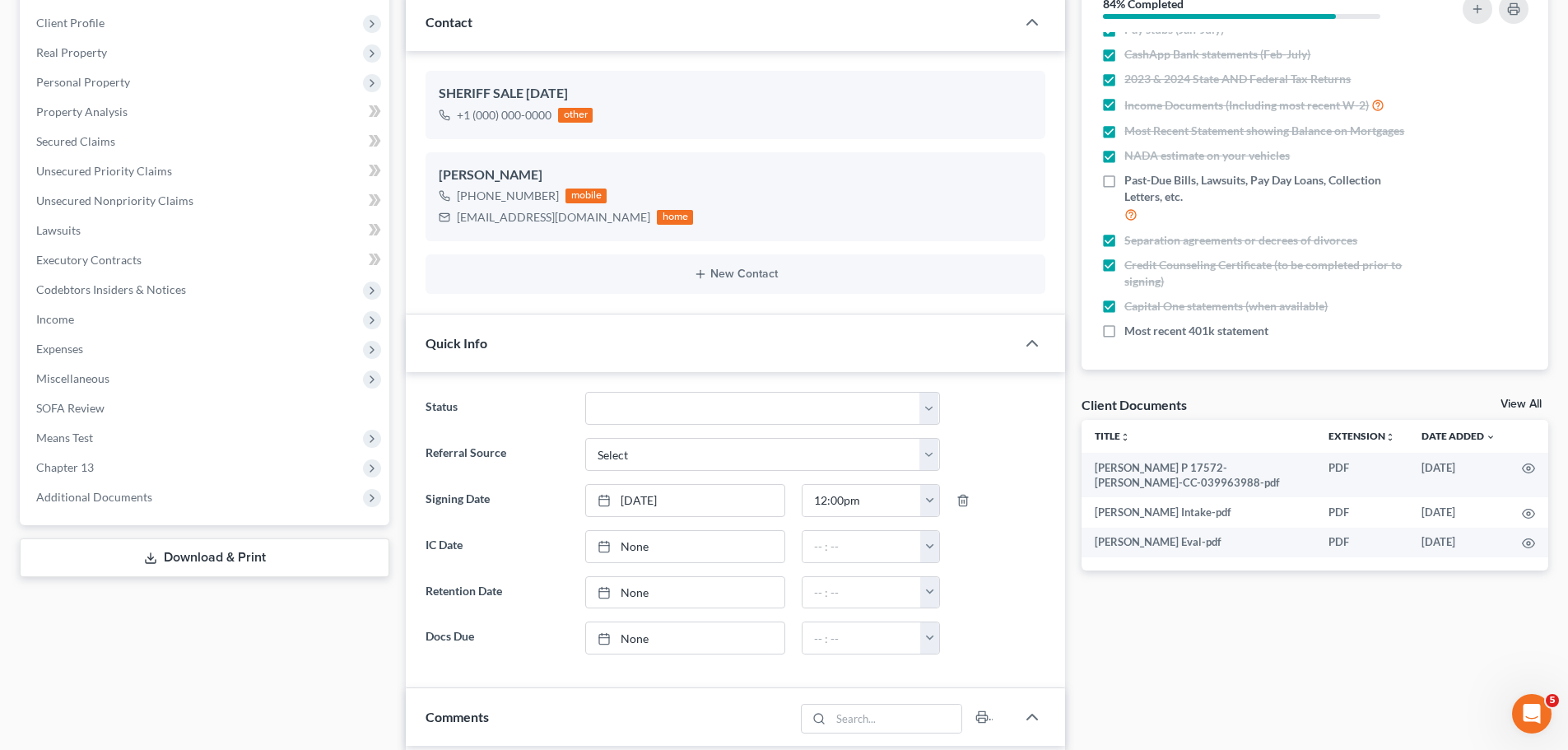
scroll to position [83, 0]
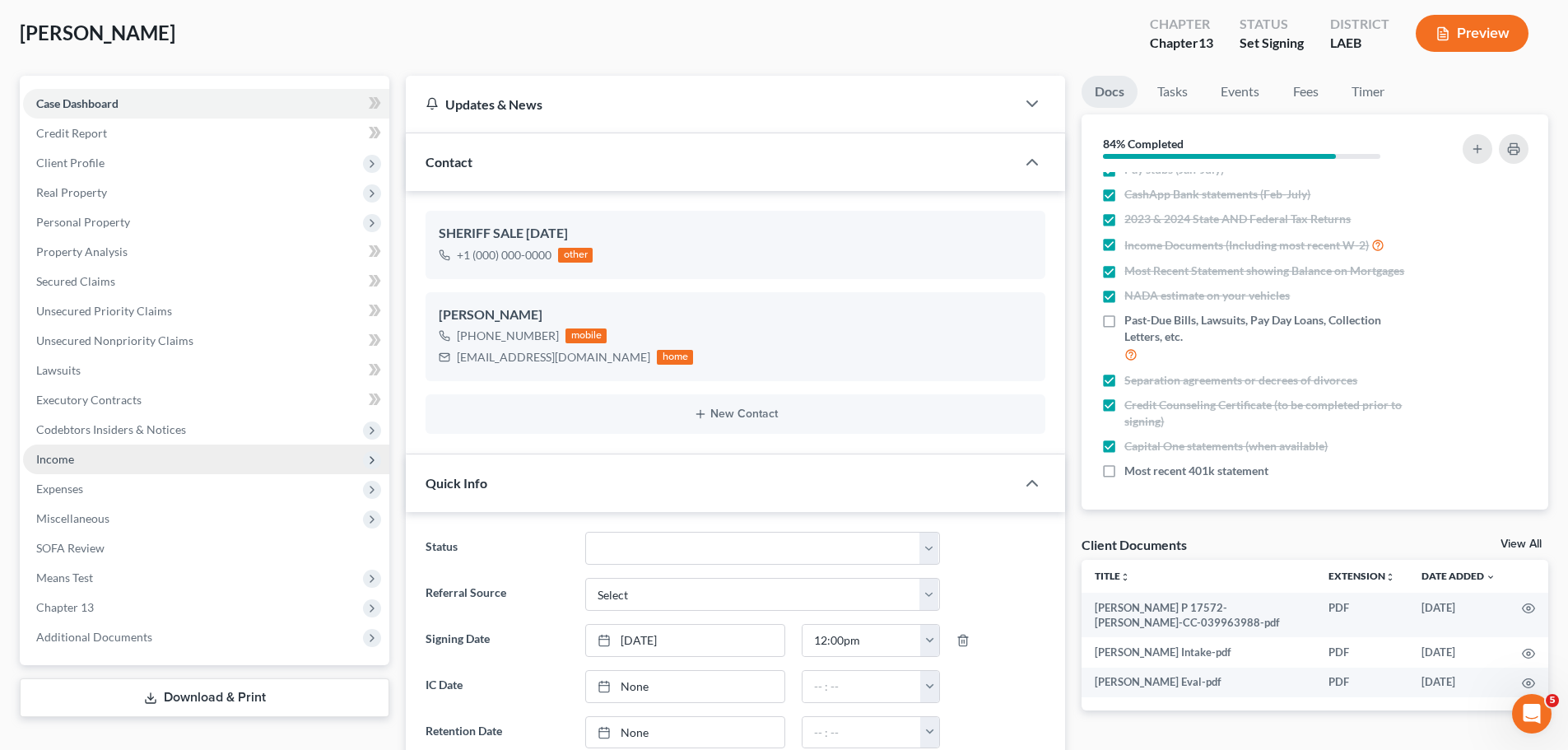
click at [117, 466] on span "Income" at bounding box center [206, 459] width 366 height 30
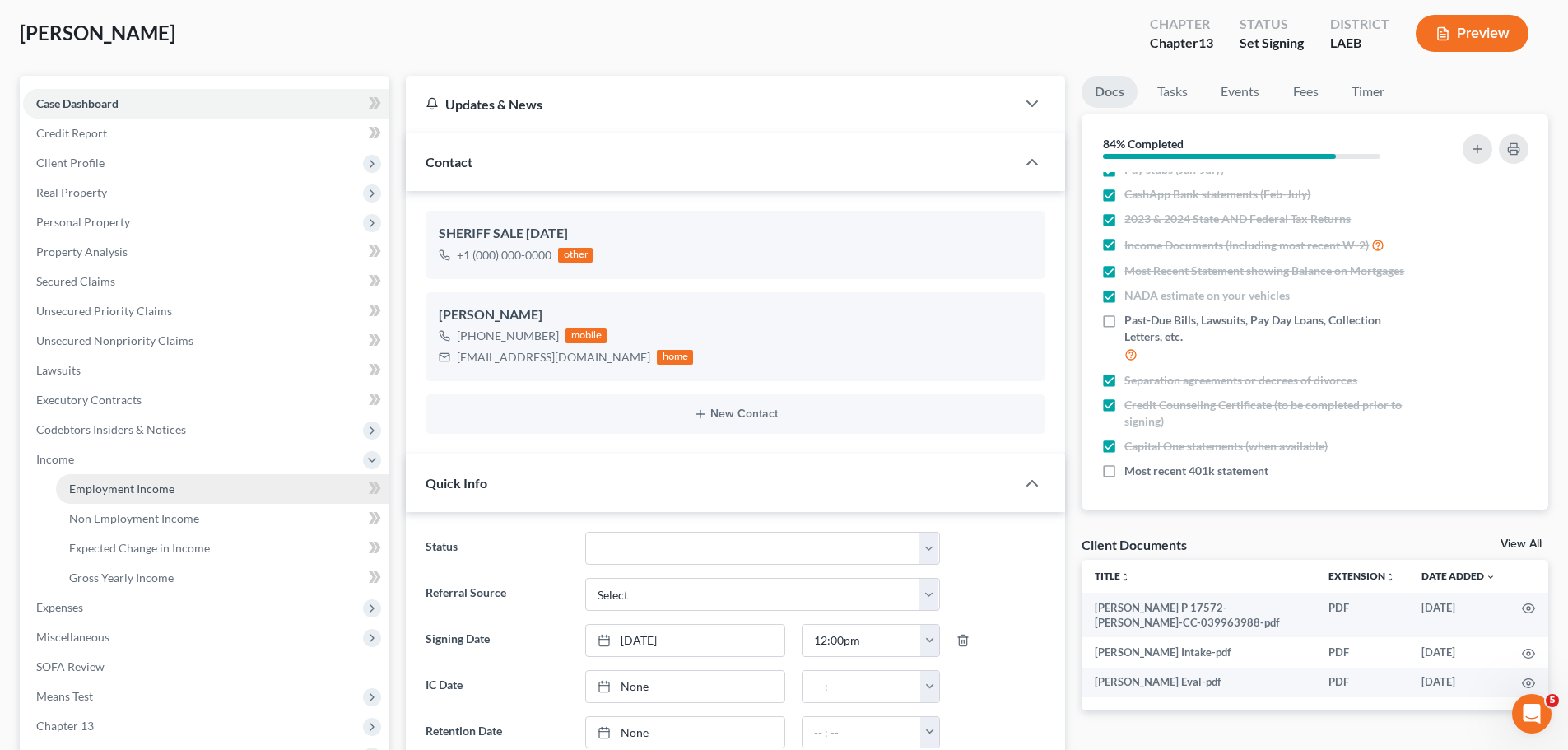
click at [123, 493] on span "Employment Income" at bounding box center [122, 488] width 106 height 14
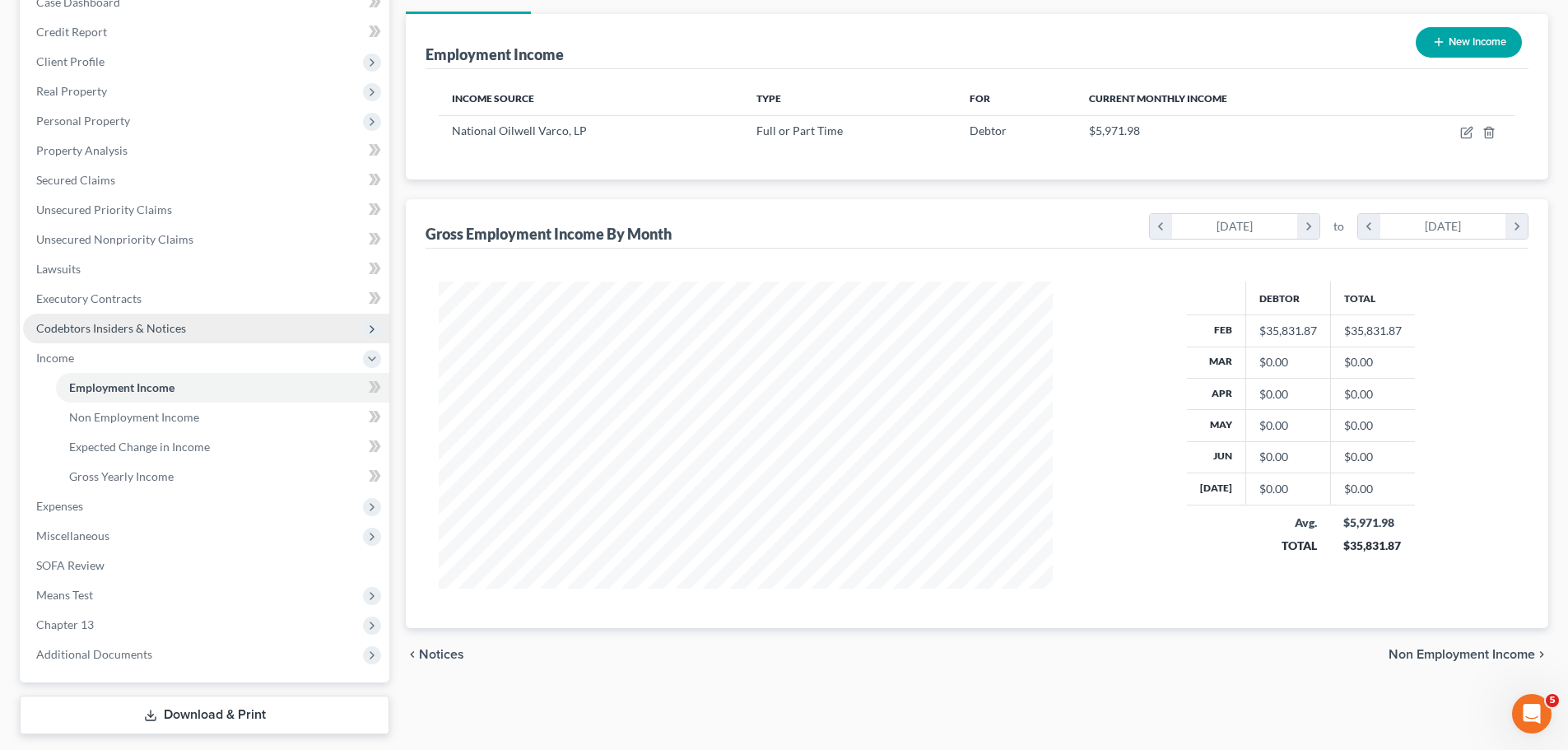
scroll to position [230, 0]
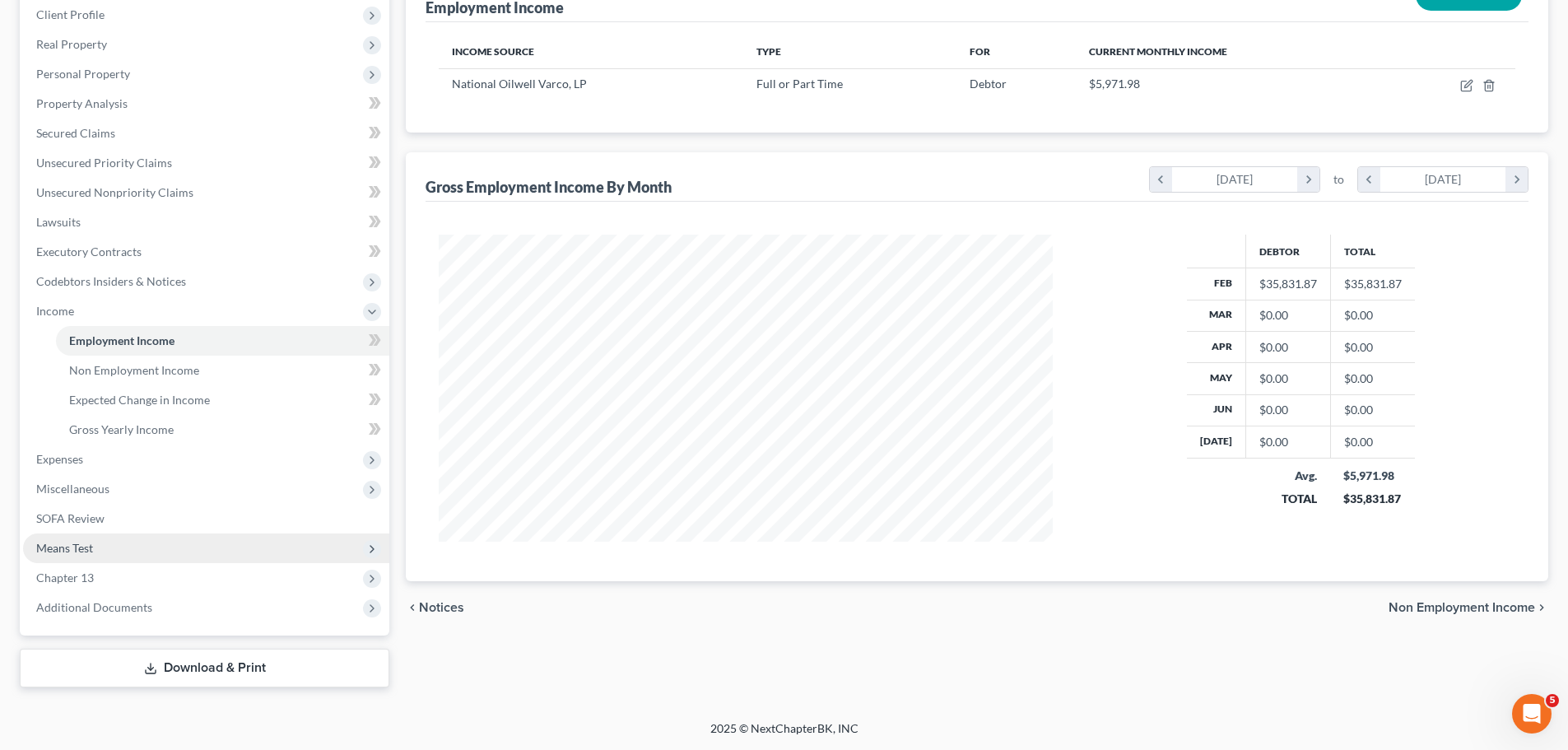
click at [122, 560] on span "Means Test" at bounding box center [206, 547] width 366 height 30
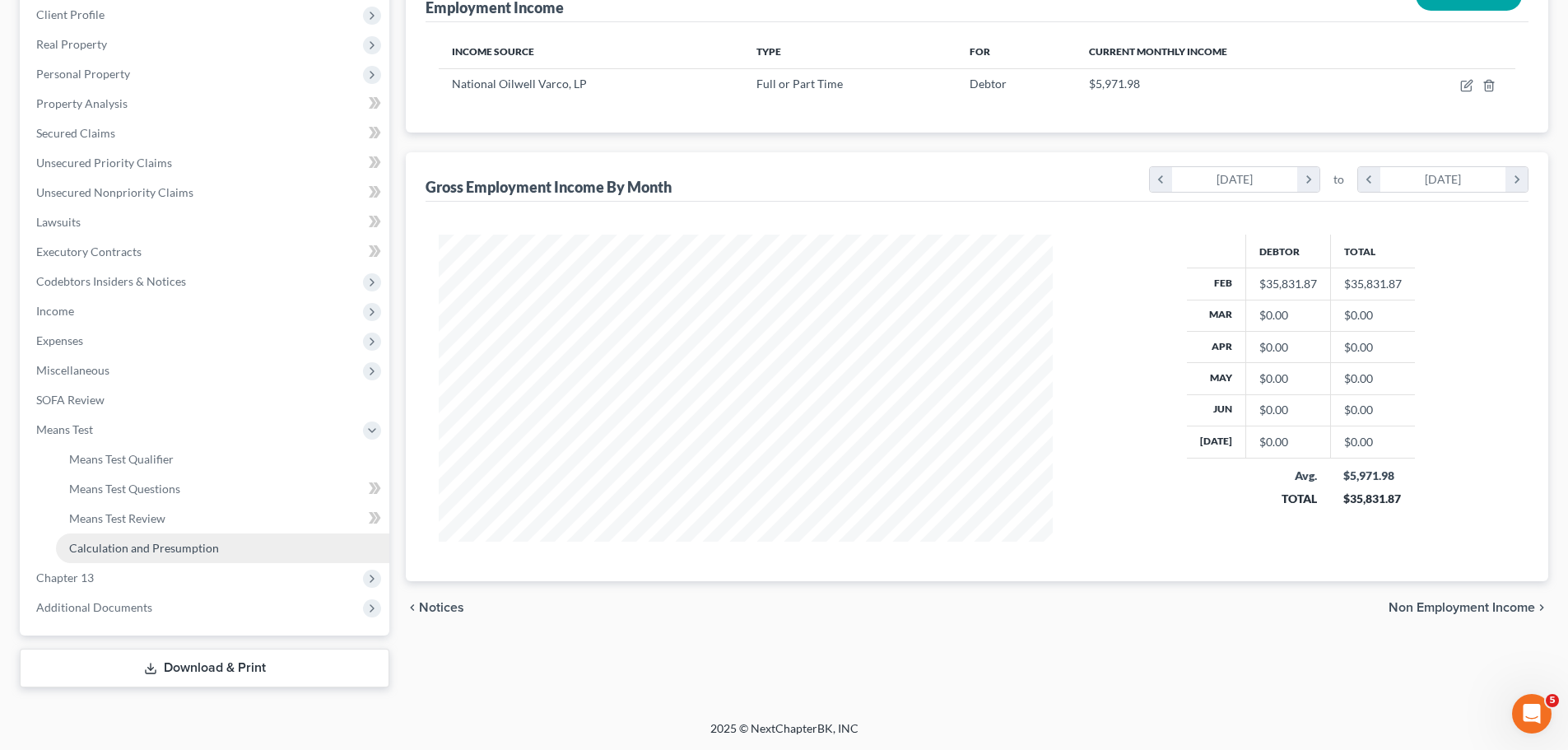
click at [124, 554] on span "Calculation and Presumption" at bounding box center [144, 547] width 150 height 14
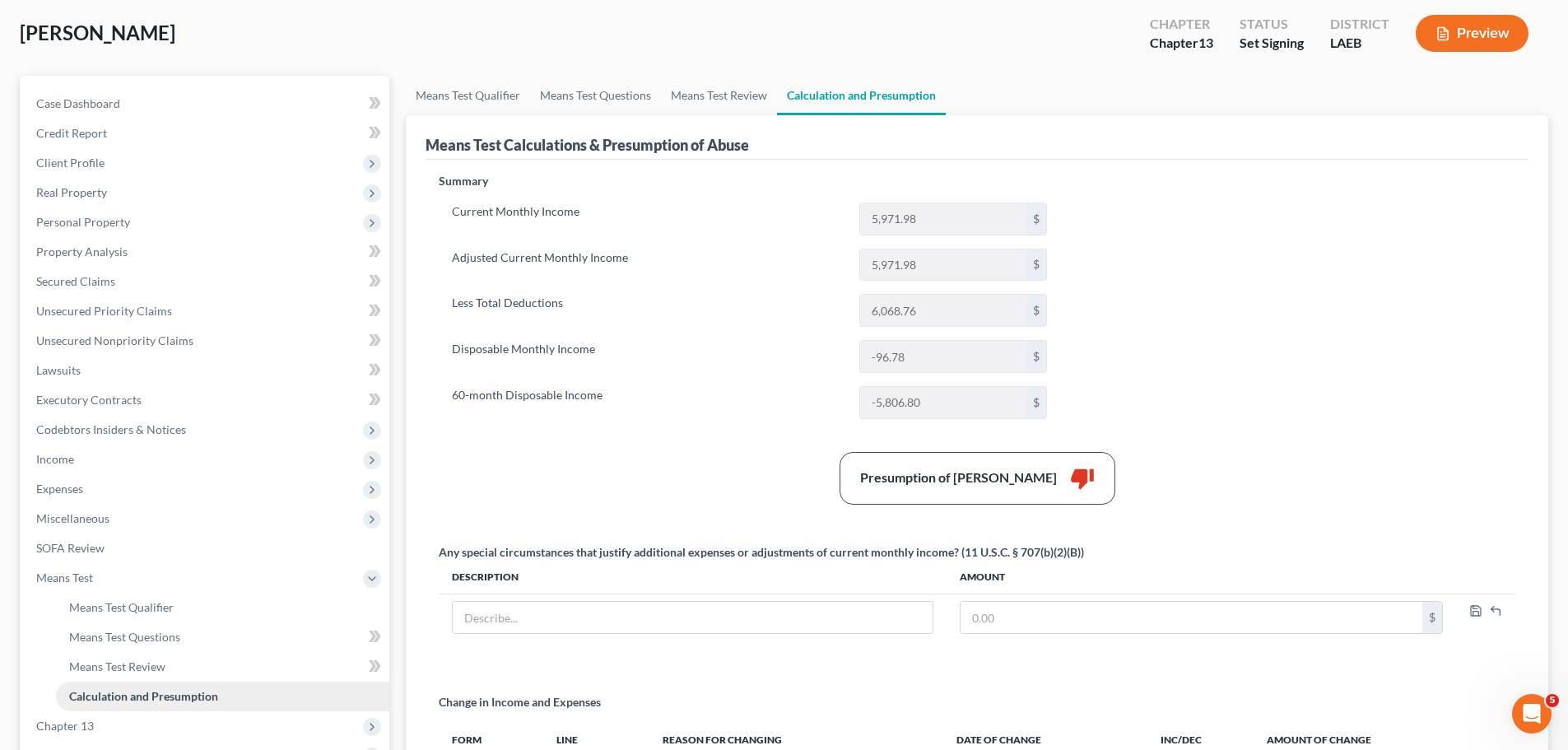
scroll to position [164, 0]
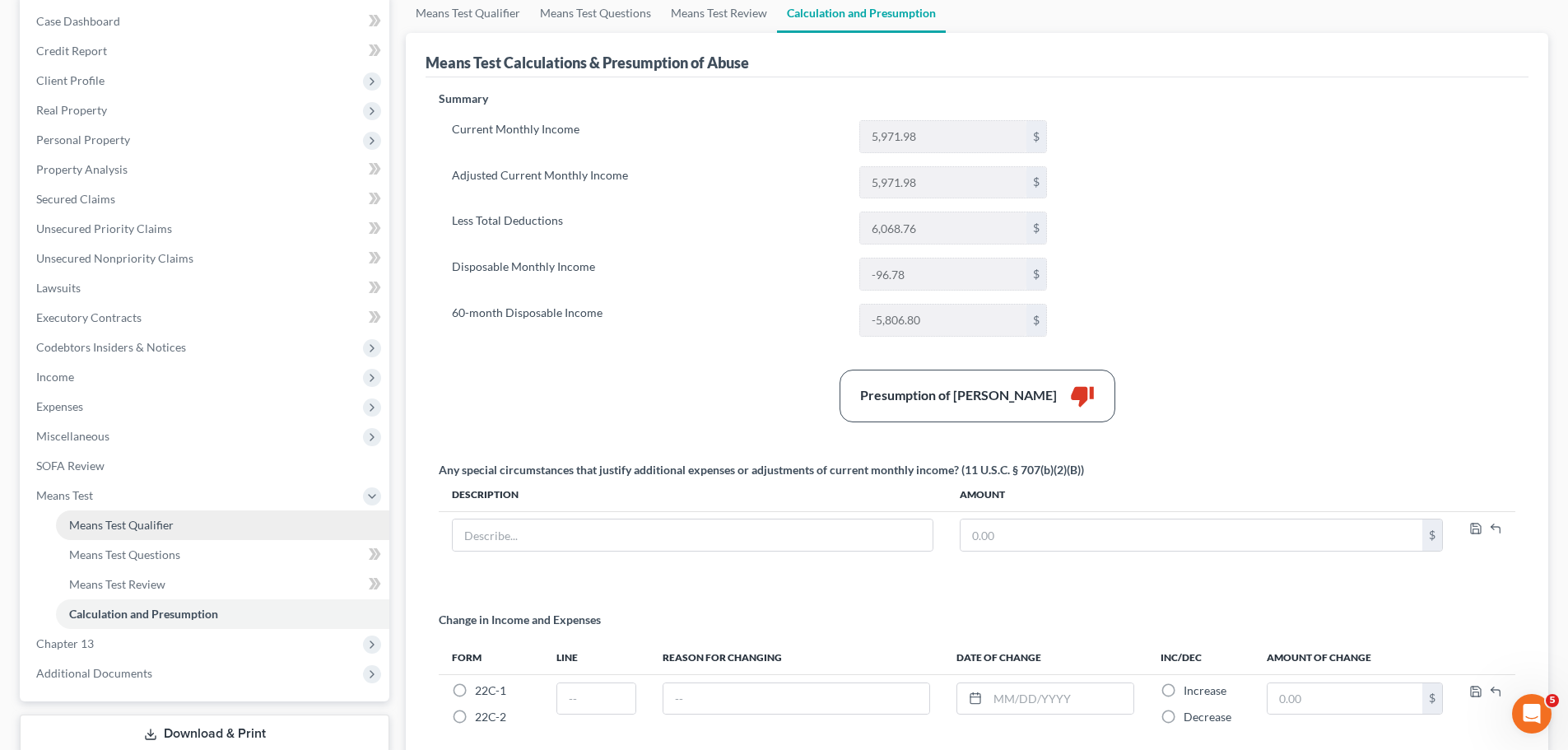
click at [139, 531] on span "Means Test Qualifier" at bounding box center [121, 524] width 105 height 14
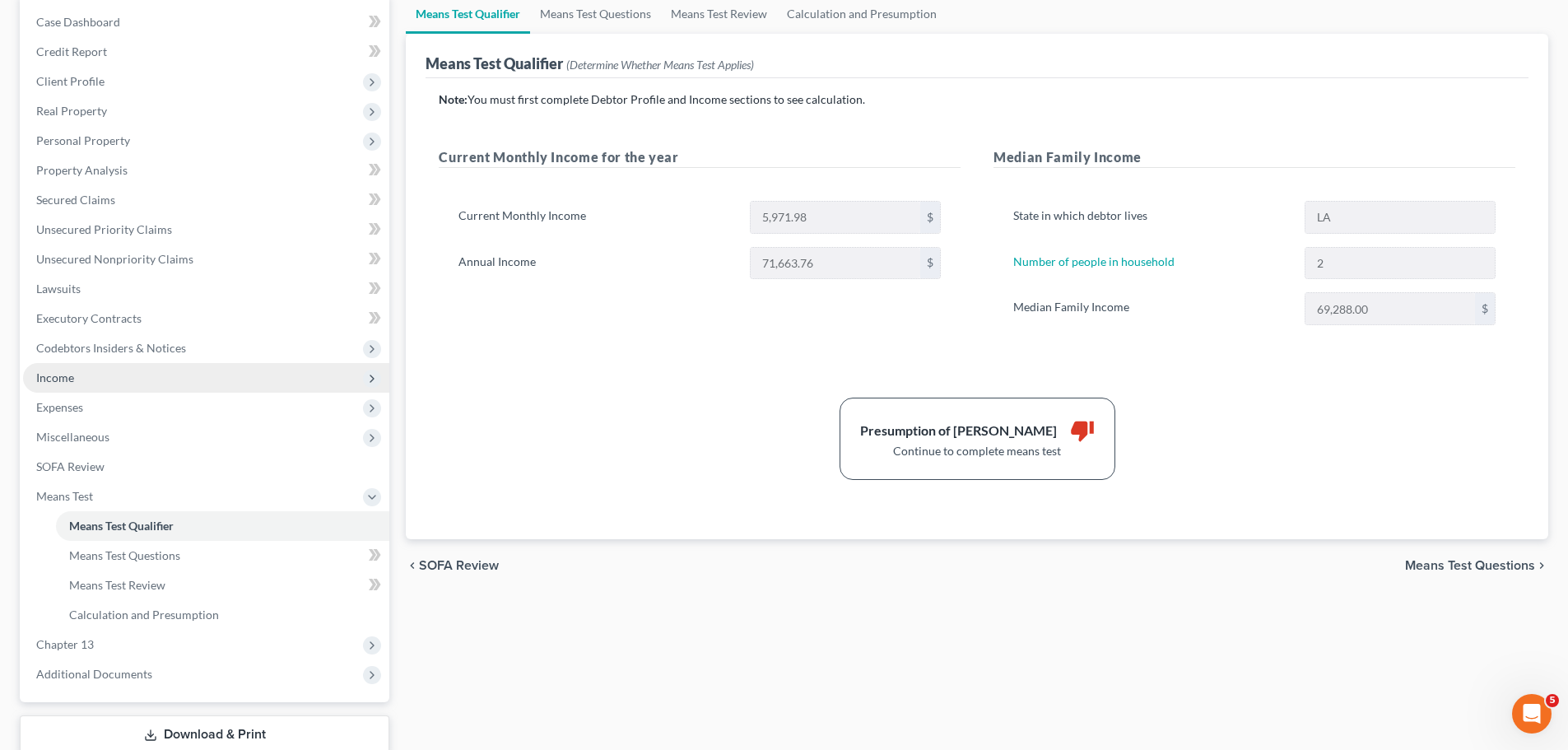
scroll to position [164, 0]
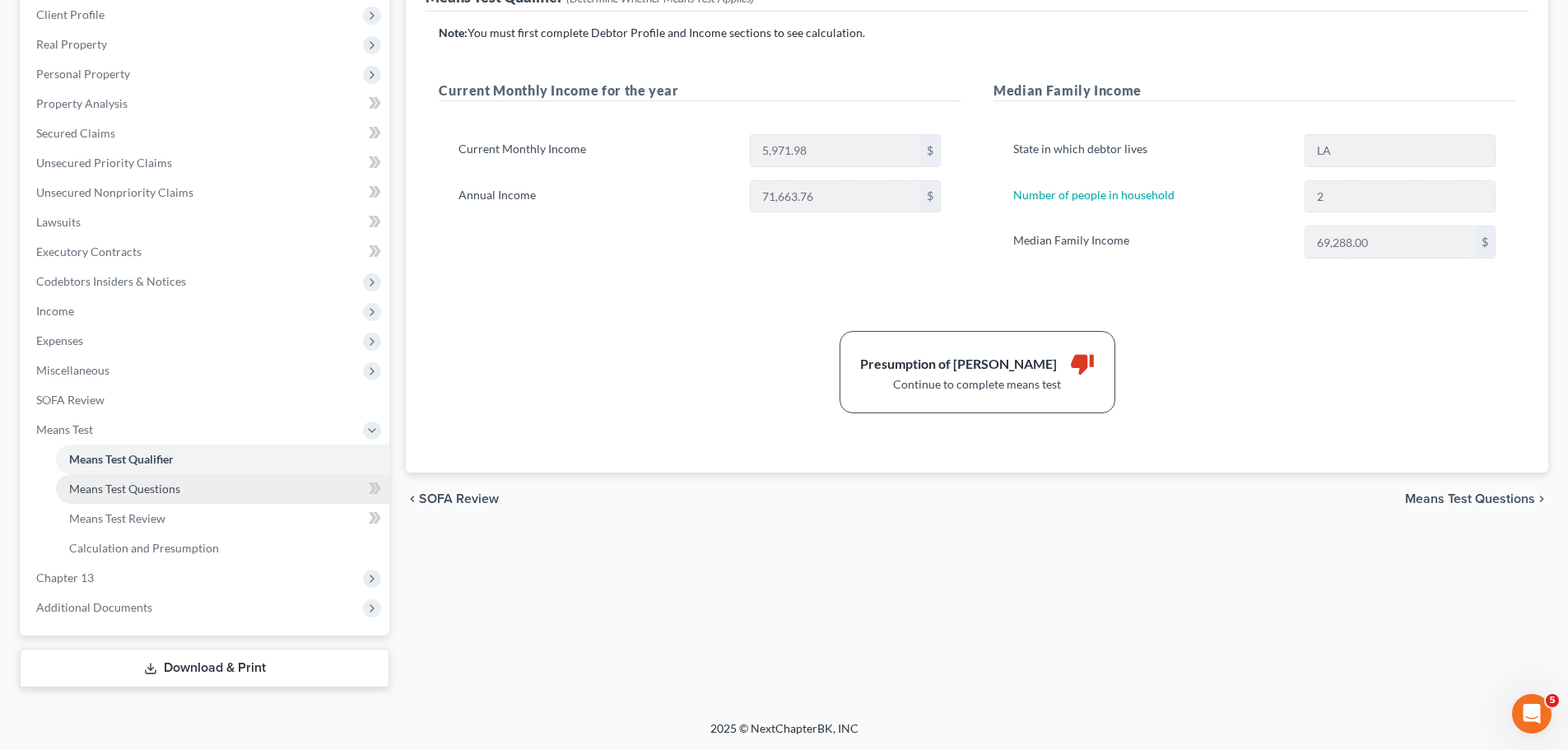
click at [152, 500] on link "Means Test Questions" at bounding box center [222, 489] width 333 height 30
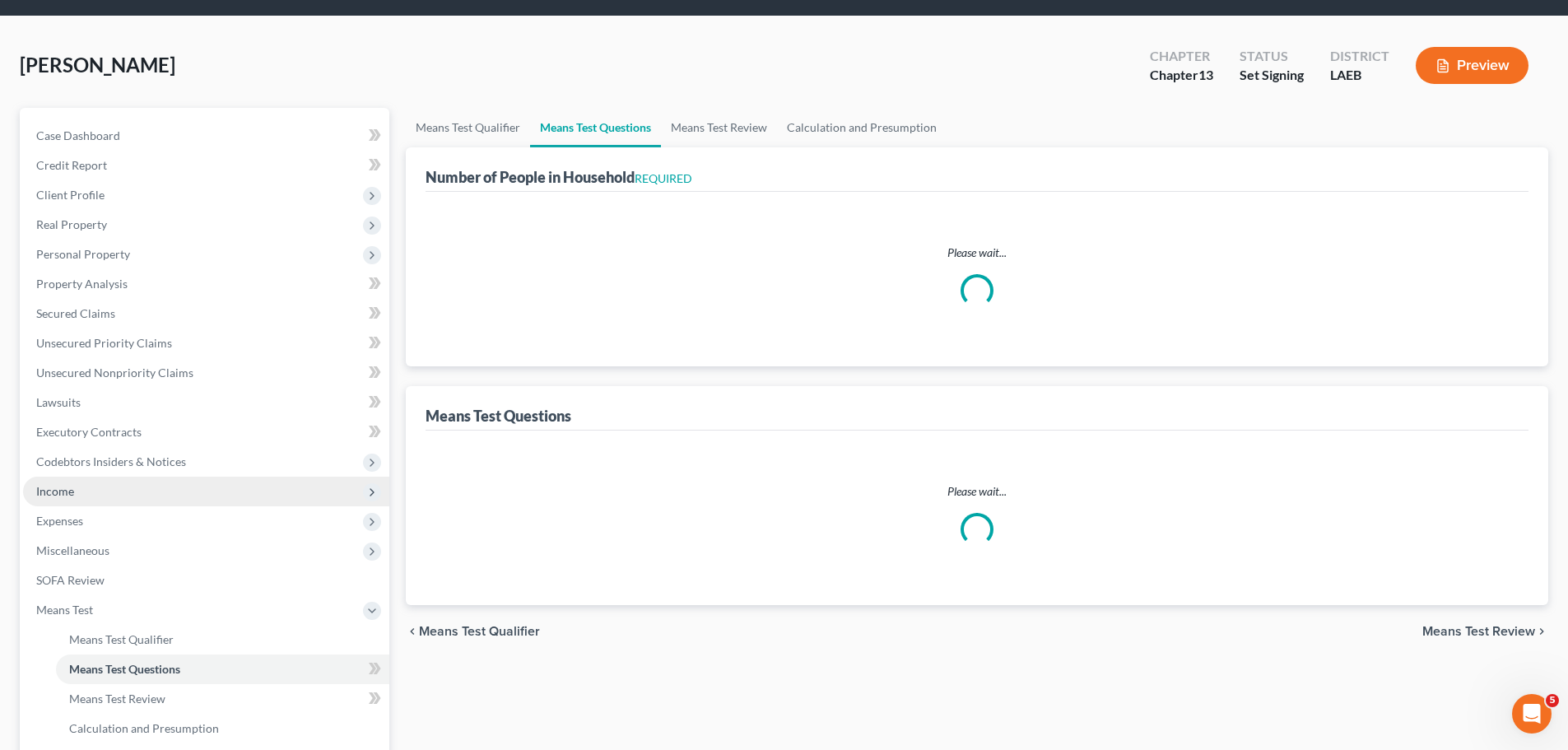
scroll to position [3, 0]
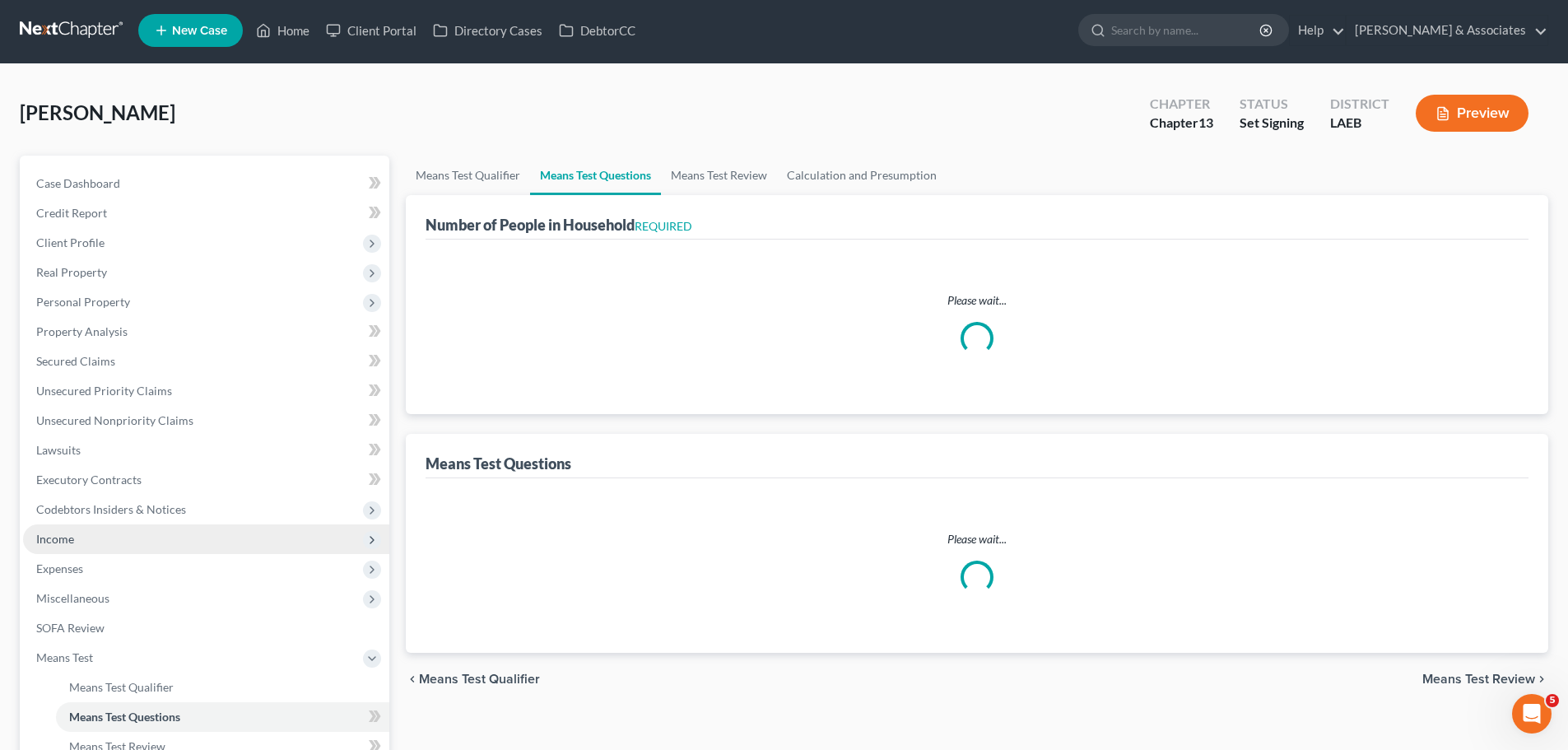
select select "0"
select select "60"
select select "2"
select select "1"
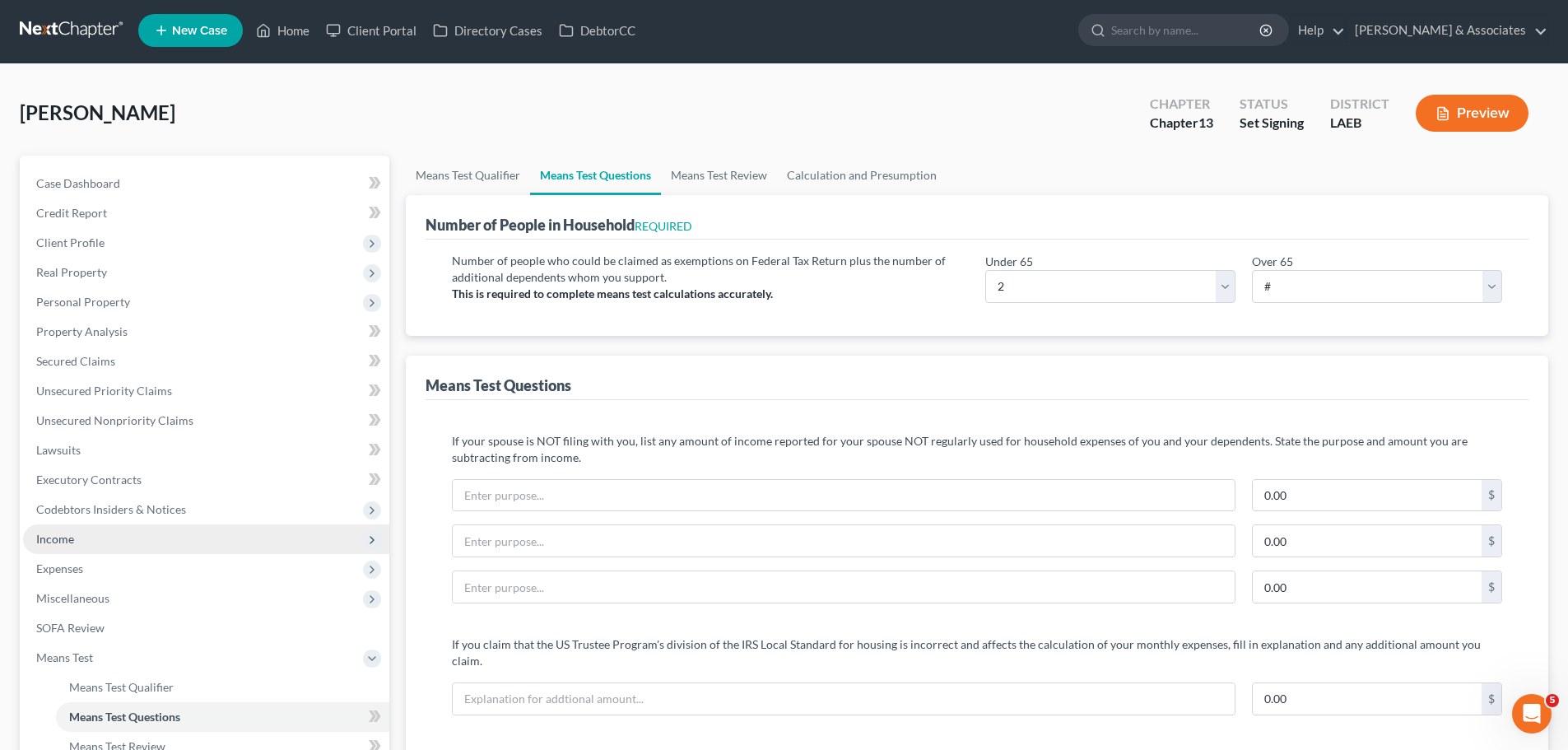
scroll to position [0, 0]
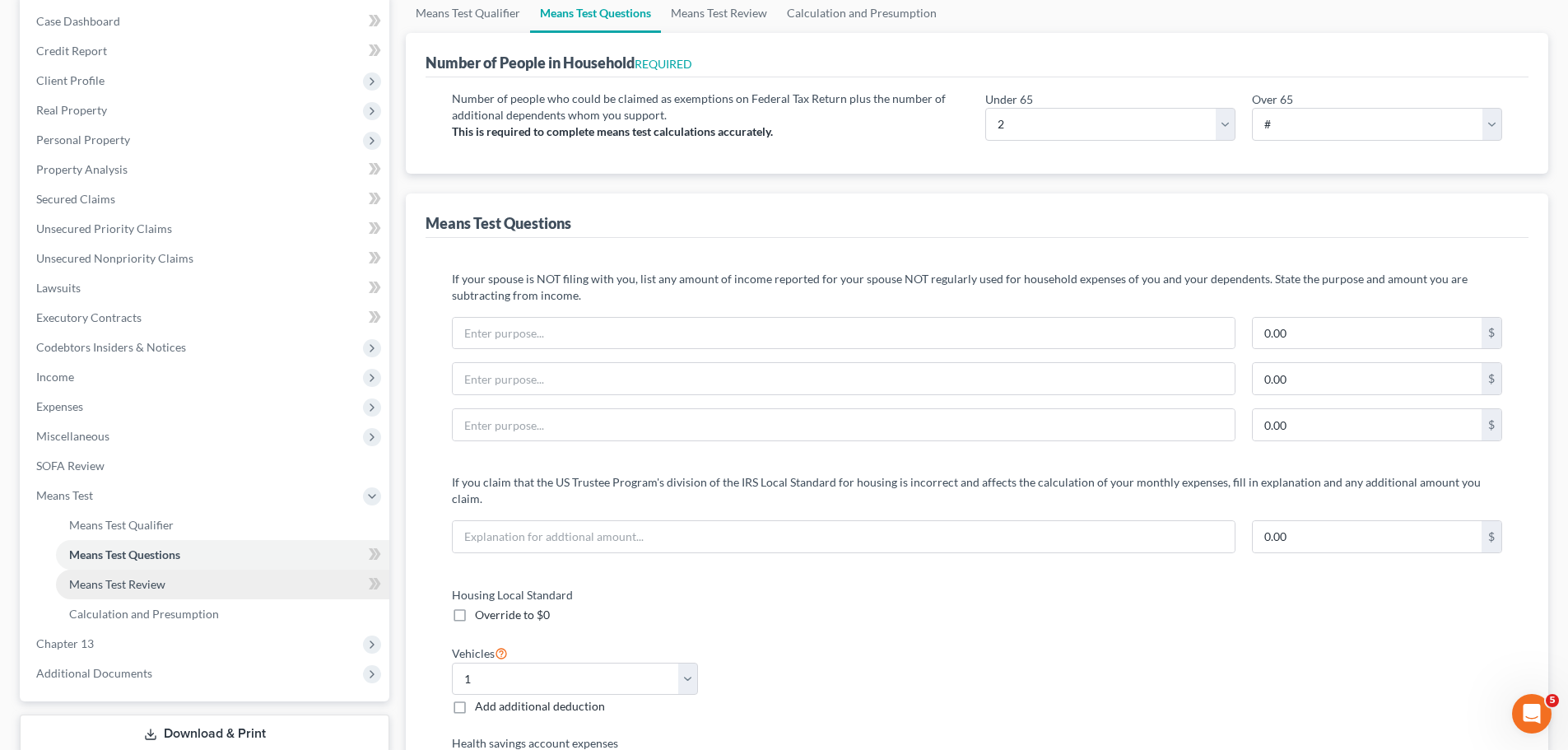
click at [155, 572] on link "Means Test Review" at bounding box center [222, 584] width 333 height 30
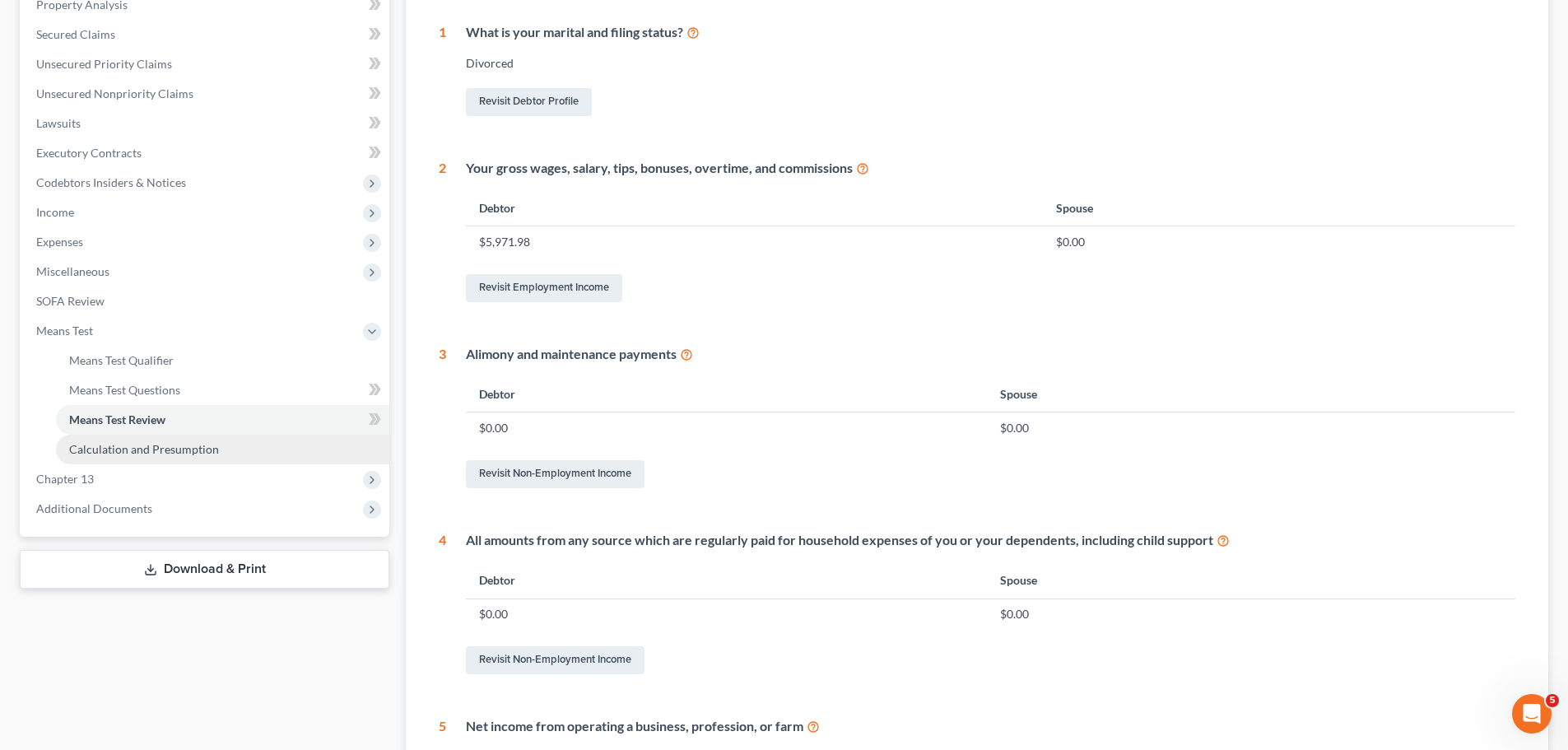
click at [189, 451] on span "Calculation and Presumption" at bounding box center [144, 448] width 150 height 14
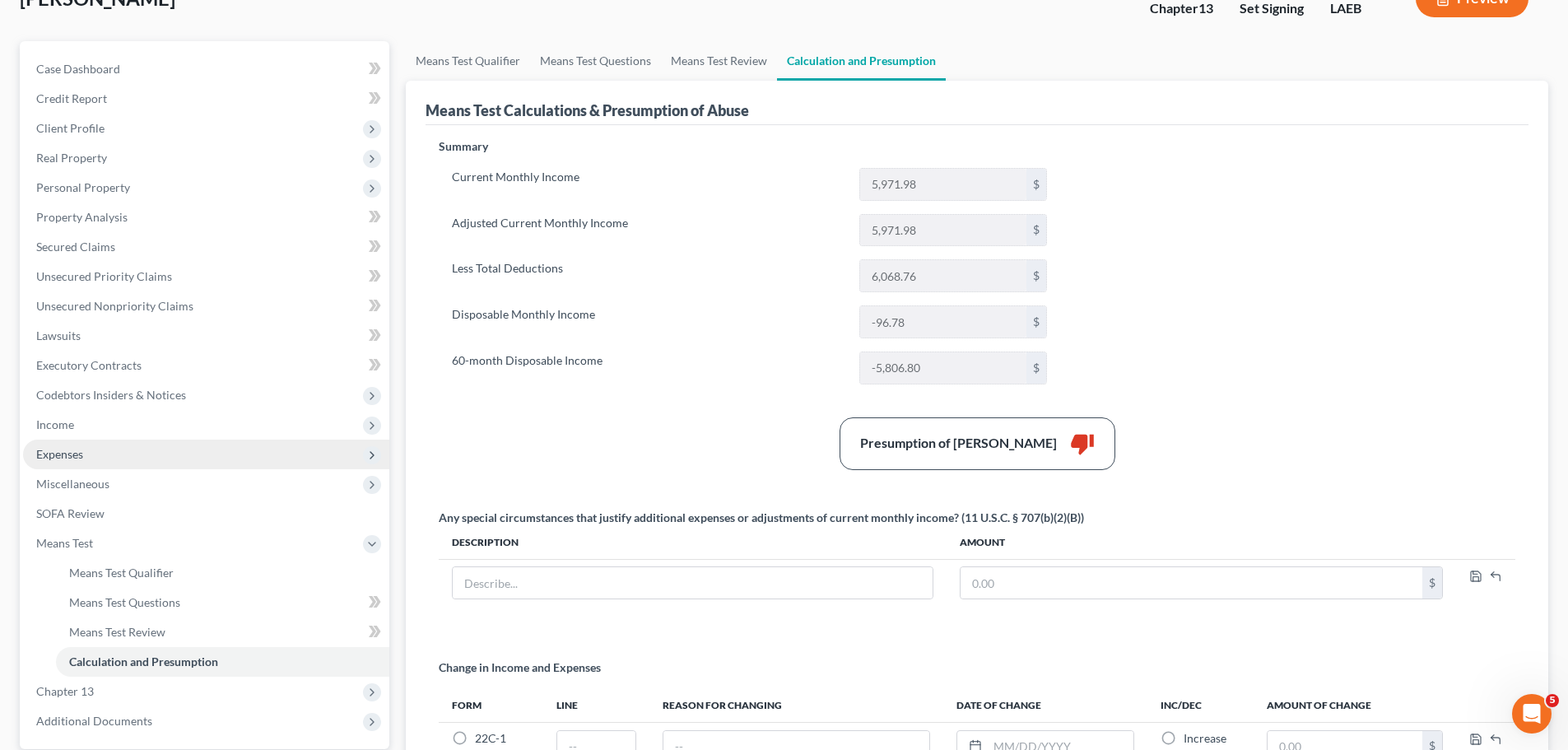
scroll to position [314, 0]
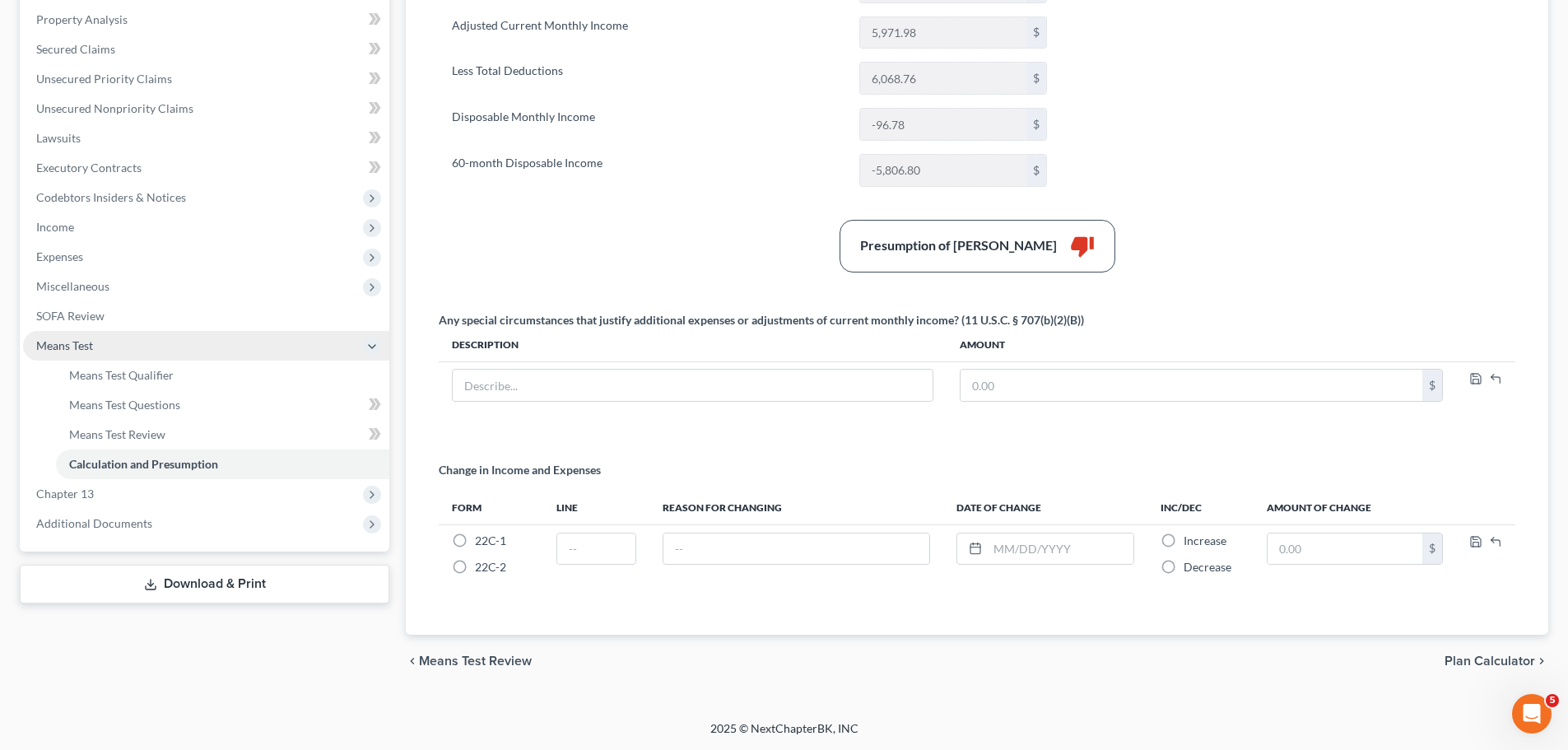
click at [114, 341] on span "Means Test" at bounding box center [206, 345] width 366 height 30
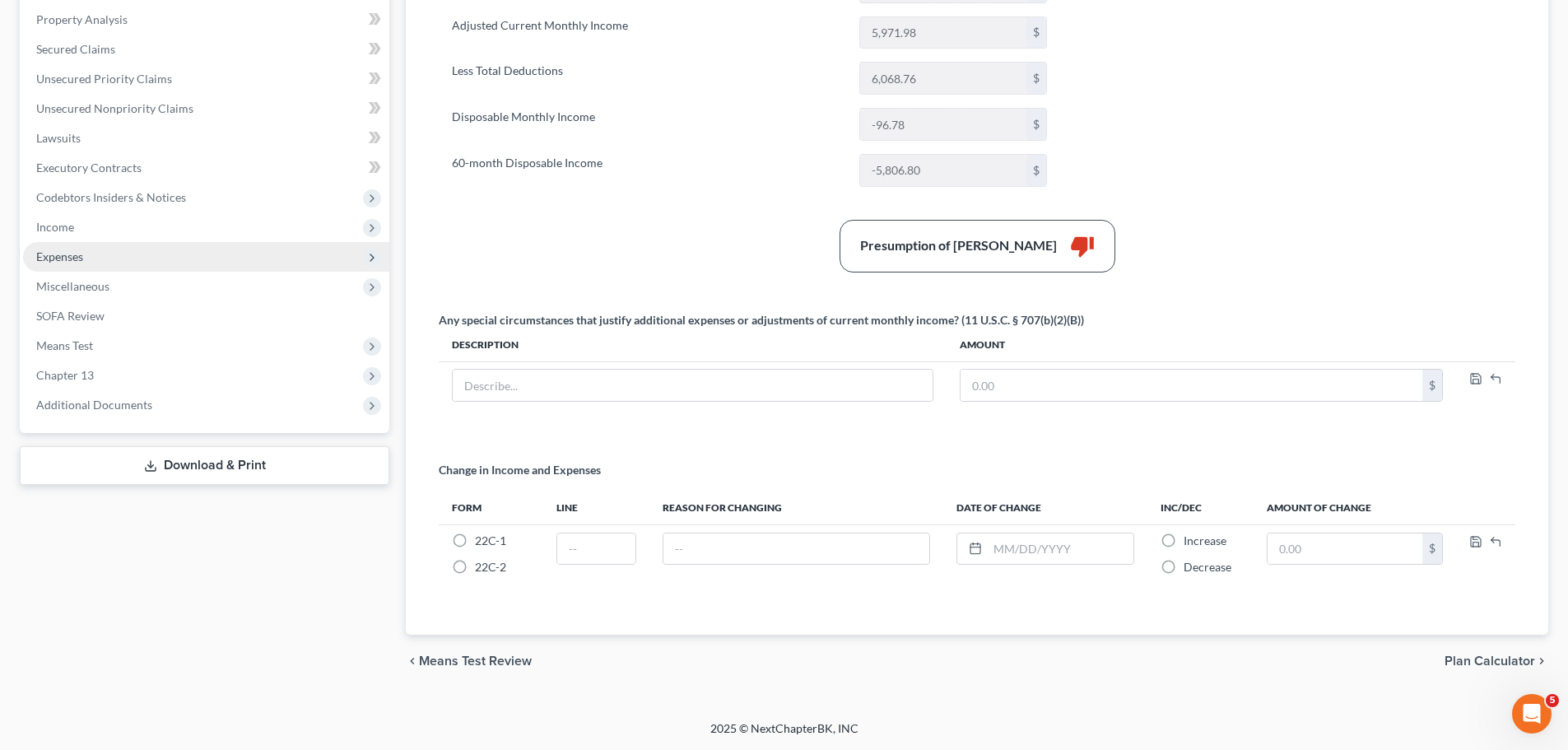
click at [72, 244] on span "Expenses" at bounding box center [206, 256] width 366 height 30
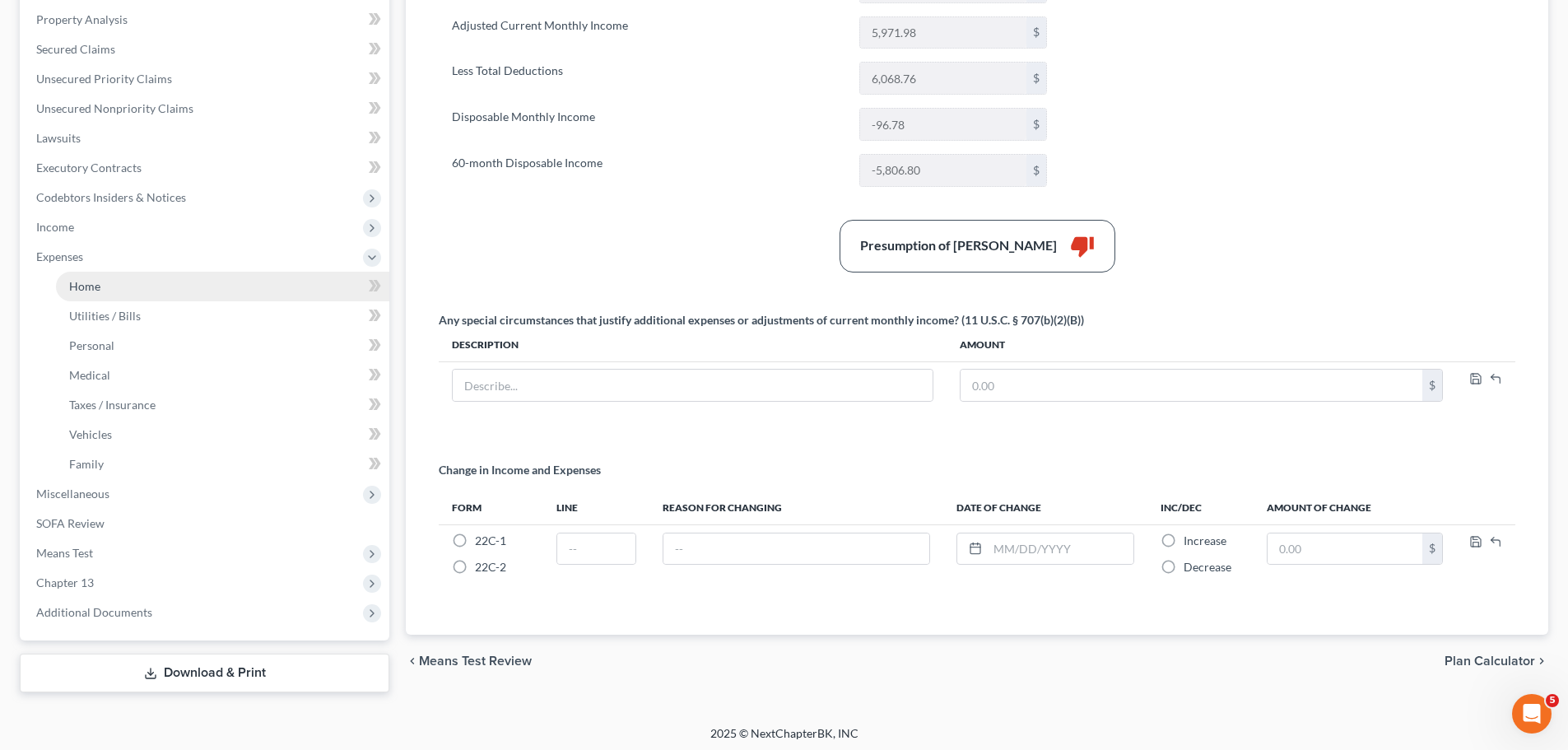
click at [118, 284] on link "Home" at bounding box center [222, 286] width 333 height 30
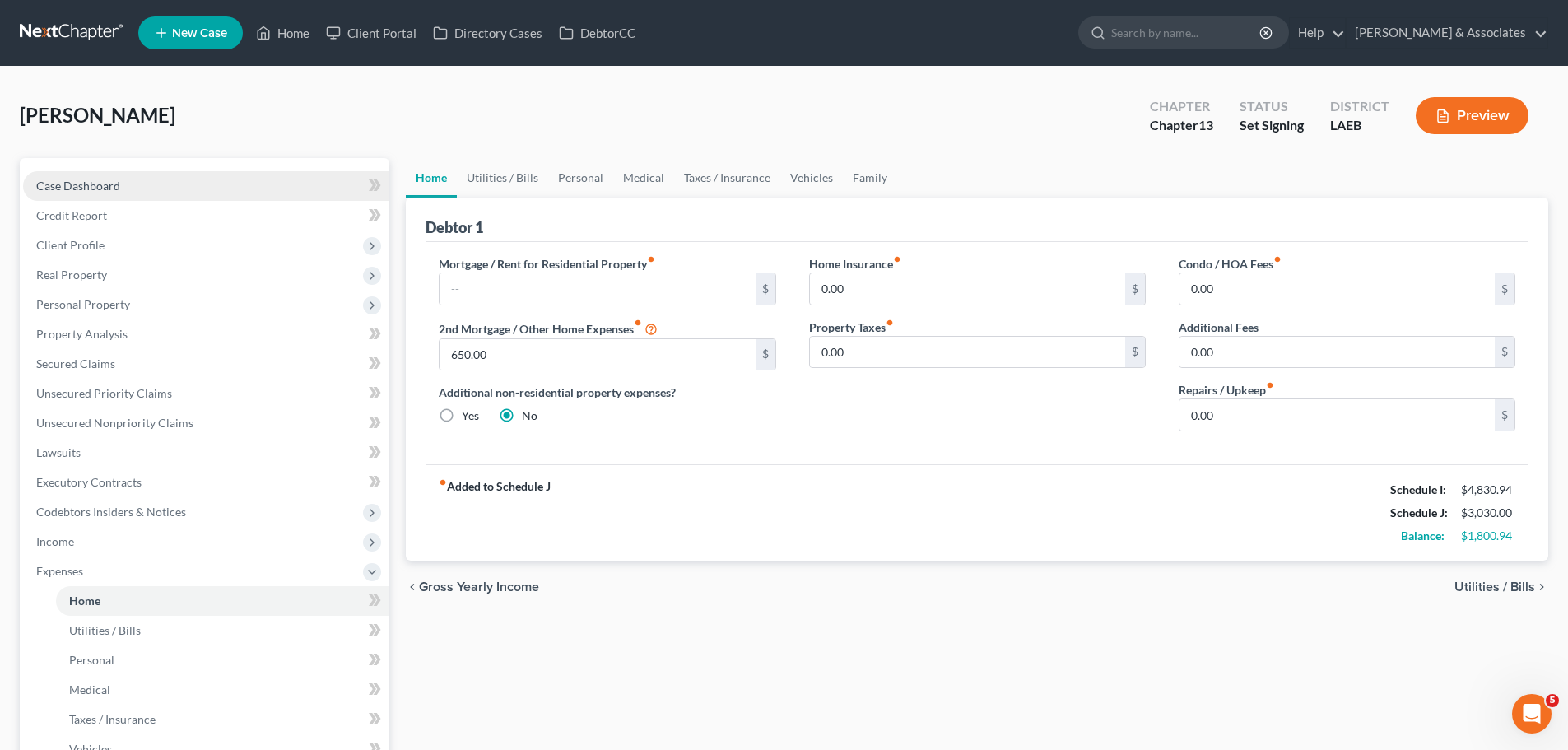
click at [73, 187] on span "Case Dashboard" at bounding box center [78, 185] width 84 height 14
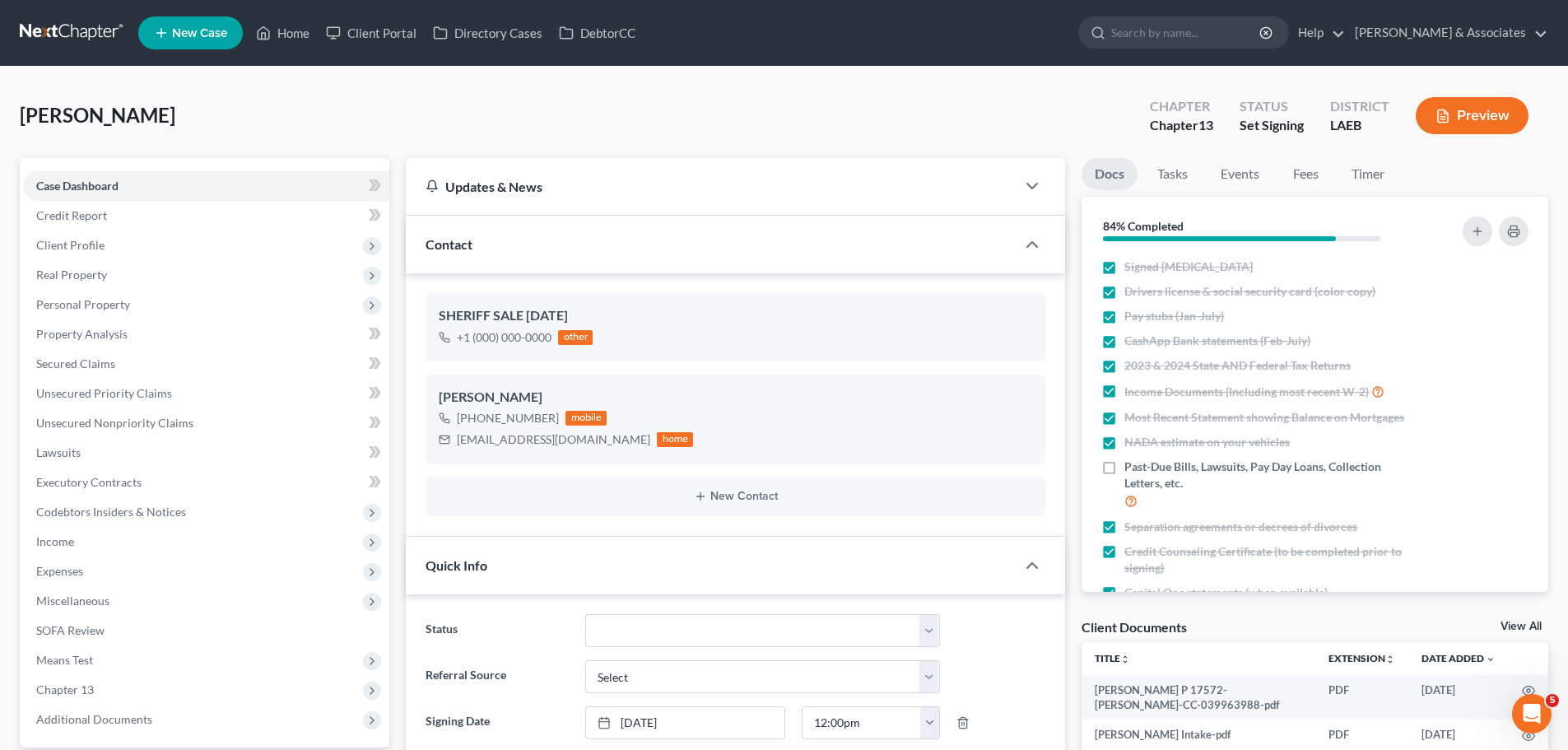
scroll to position [1795, 0]
click at [816, 133] on div "[PERSON_NAME] Upgraded Chapter Chapter 13 Status Set Signing District LAEB Prev…" at bounding box center [784, 122] width 1529 height 72
drag, startPoint x: 824, startPoint y: 92, endPoint x: 1368, endPoint y: 131, distance: 545.4
click at [824, 92] on div "[PERSON_NAME] Upgraded Chapter Chapter 13 Status Set Signing District LAEB Prev…" at bounding box center [784, 122] width 1529 height 72
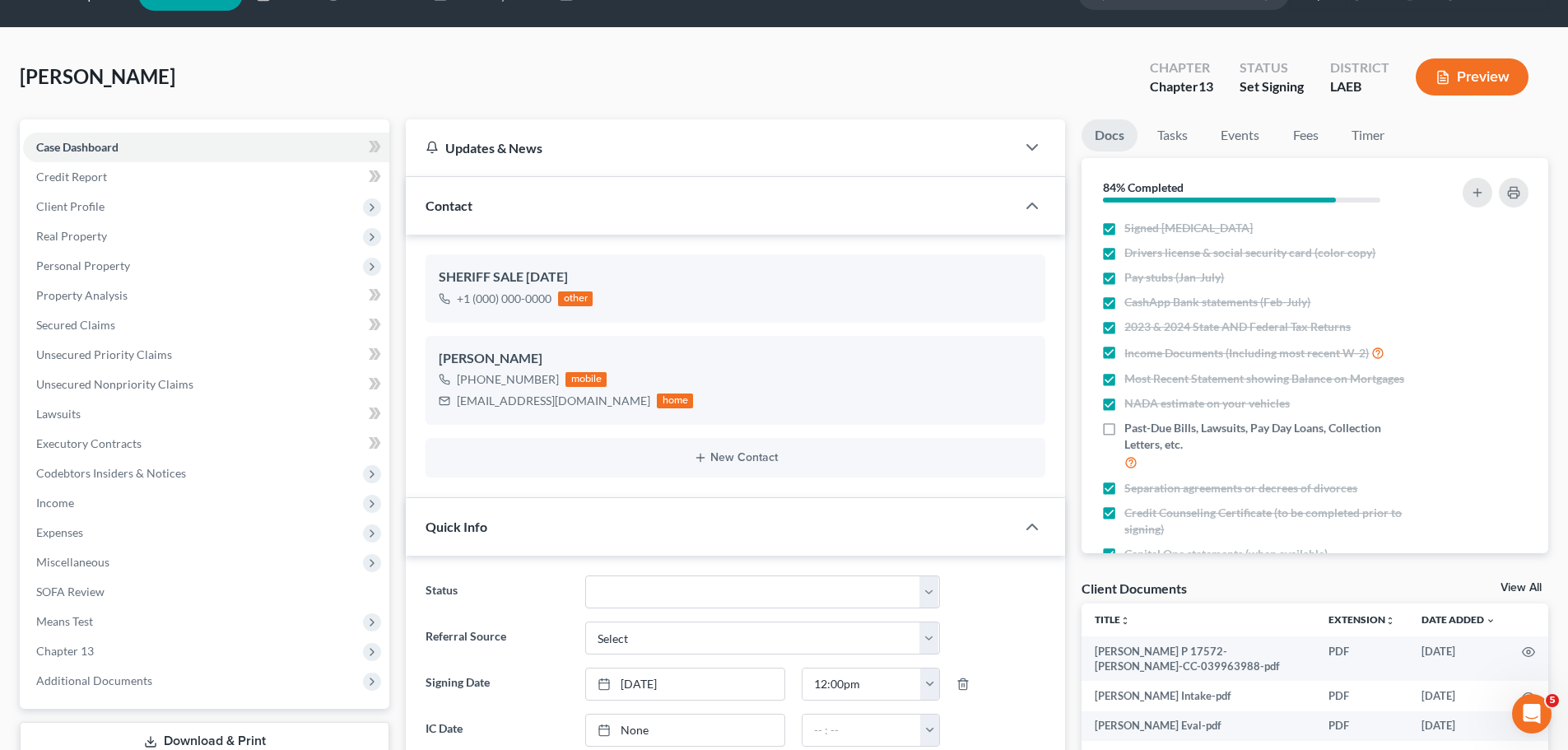
scroll to position [15, 0]
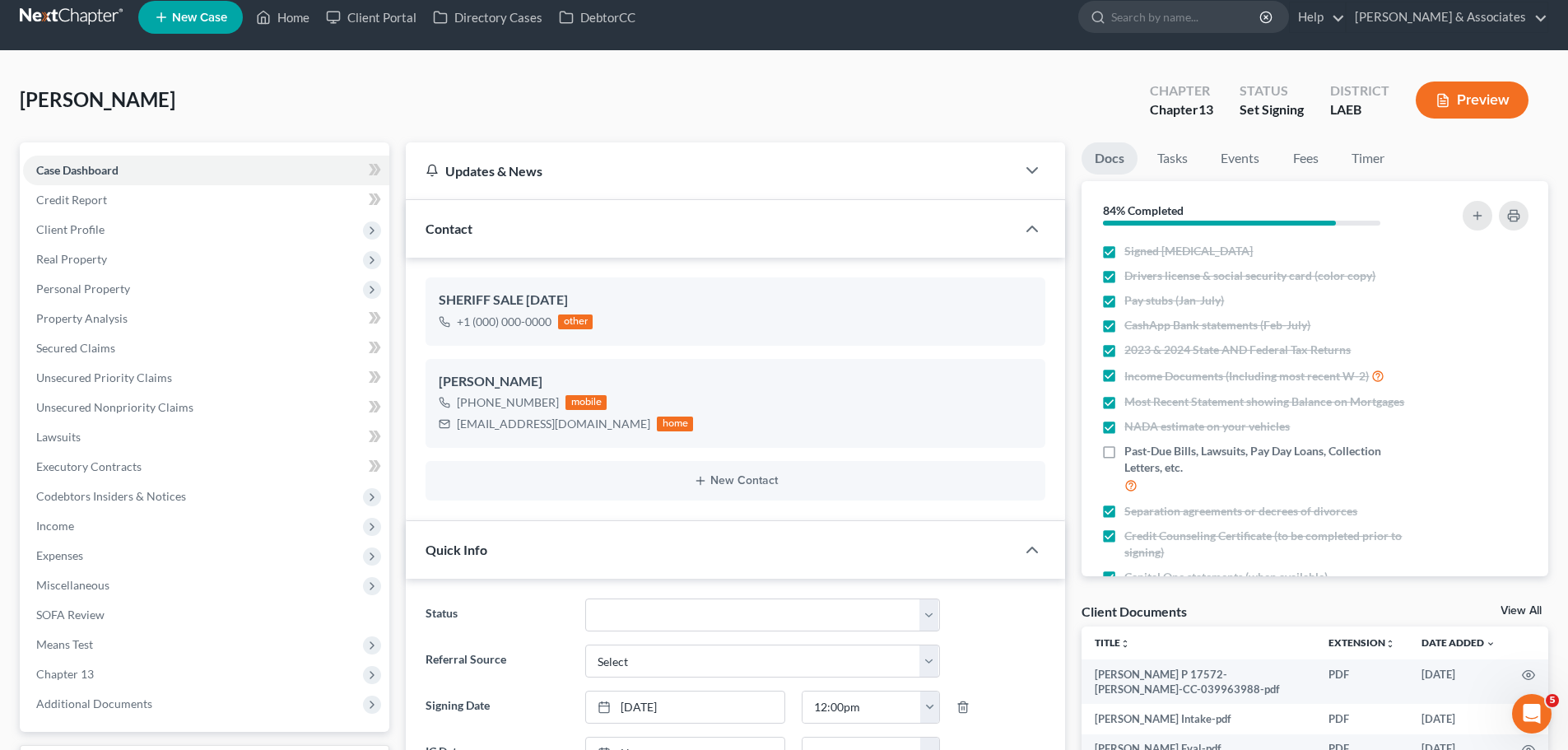
click at [920, 112] on div "[PERSON_NAME] Upgraded Chapter Chapter 13 Status Set Signing District LAEB Prev…" at bounding box center [784, 107] width 1529 height 72
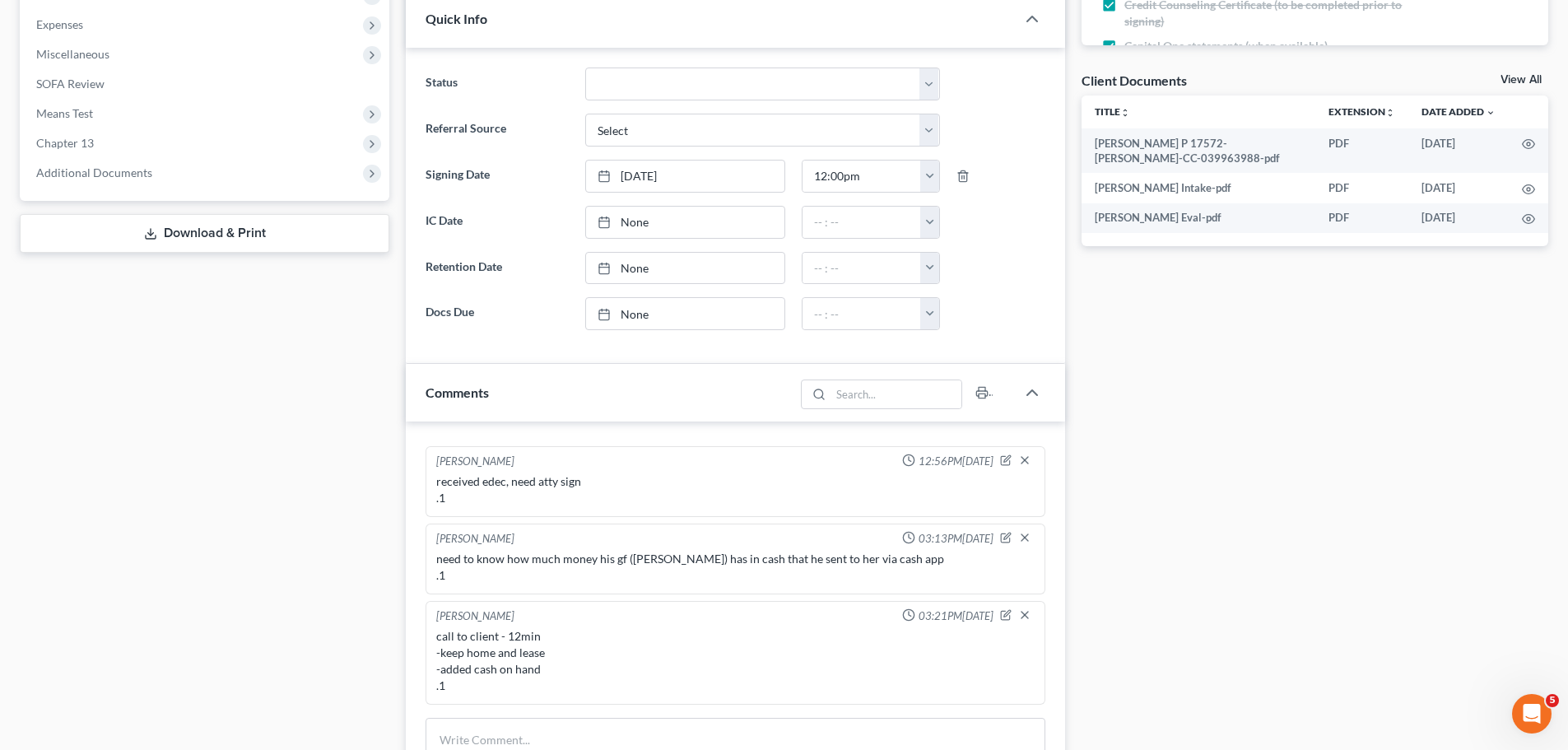
scroll to position [757, 0]
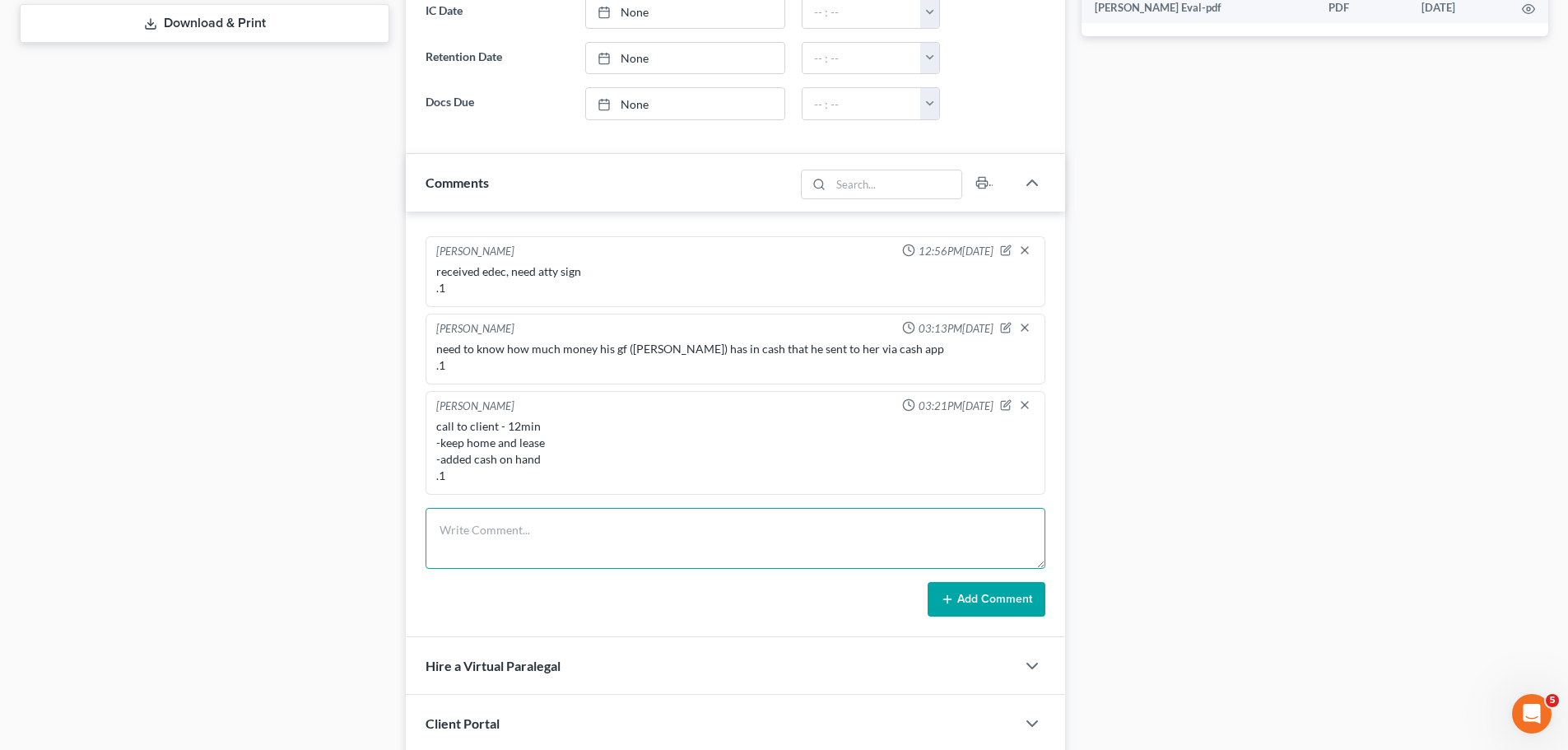
click at [879, 542] on textarea at bounding box center [735, 538] width 620 height 60
click at [1000, 404] on icon "button" at bounding box center [1006, 405] width 12 height 12
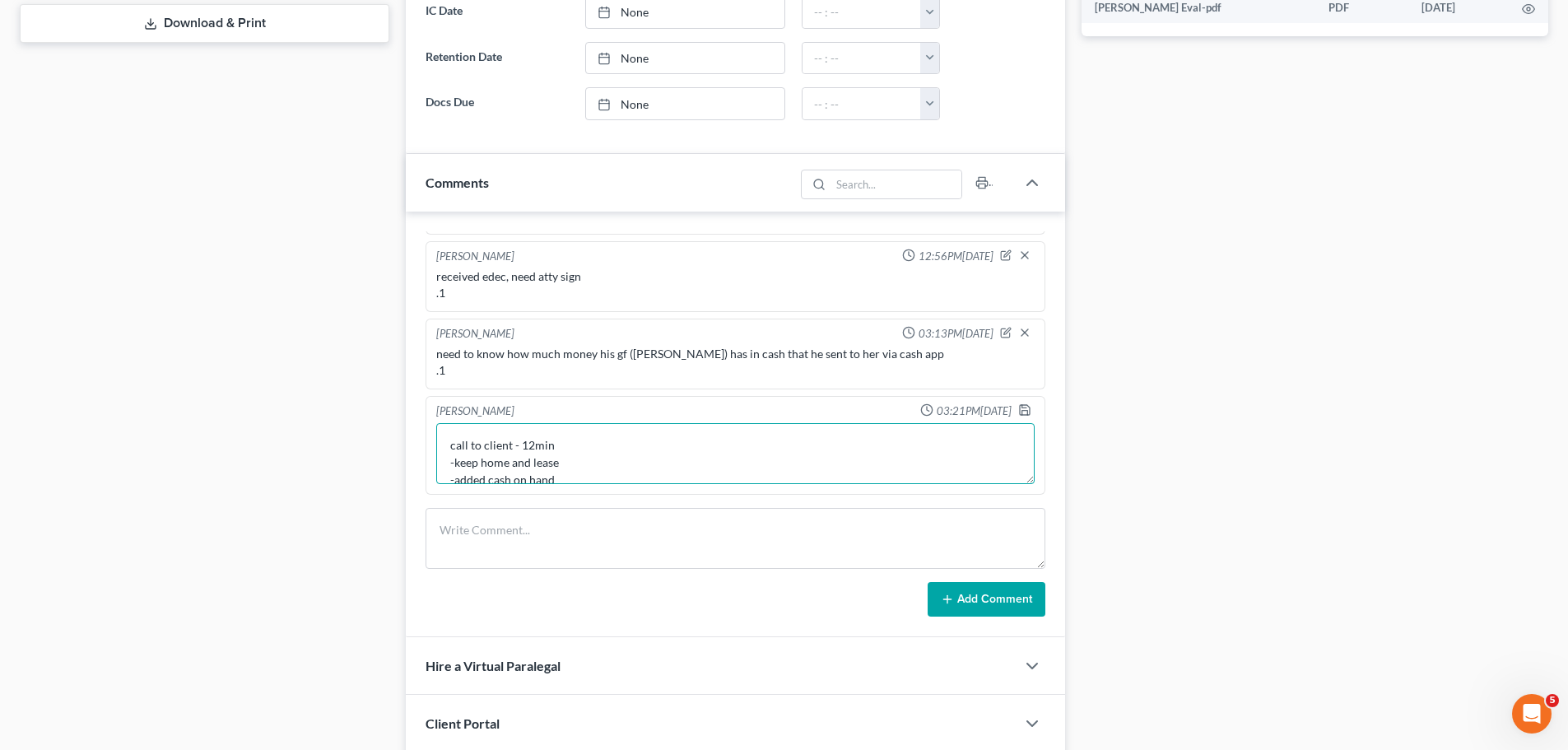
click at [830, 448] on textarea "call to client - 12min -keep home and lease -added cash on hand .1" at bounding box center [735, 452] width 599 height 60
click at [456, 427] on textarea "call to client - 12min -option 1: surrender house - $400/24mo -[MEDICAL_DATA]: …" at bounding box center [735, 452] width 599 height 60
type textarea "call to client - 12min -option 1: surrender house - $400/24mo -[MEDICAL_DATA]: …"
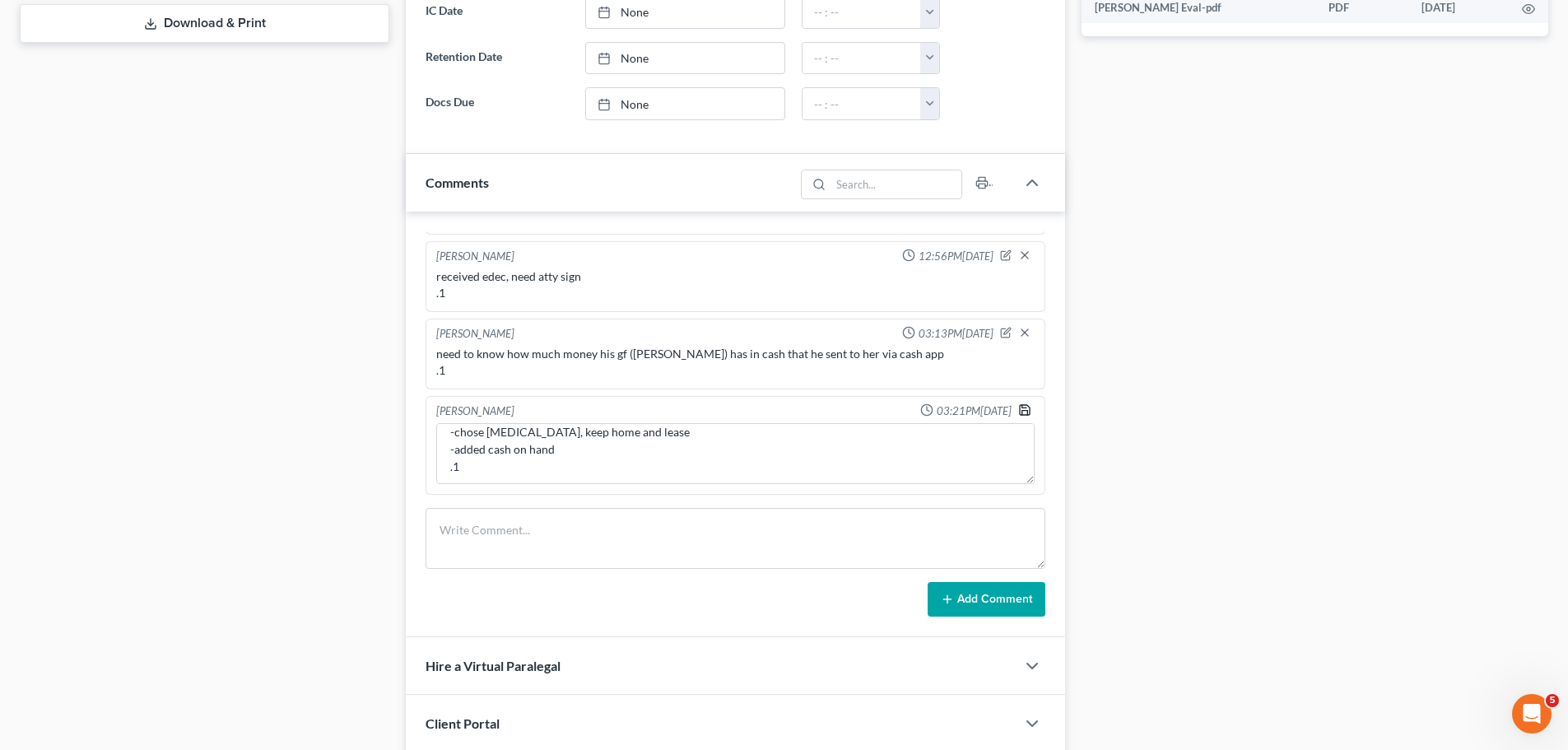
click at [1022, 407] on polyline "button" at bounding box center [1024, 406] width 4 height 3
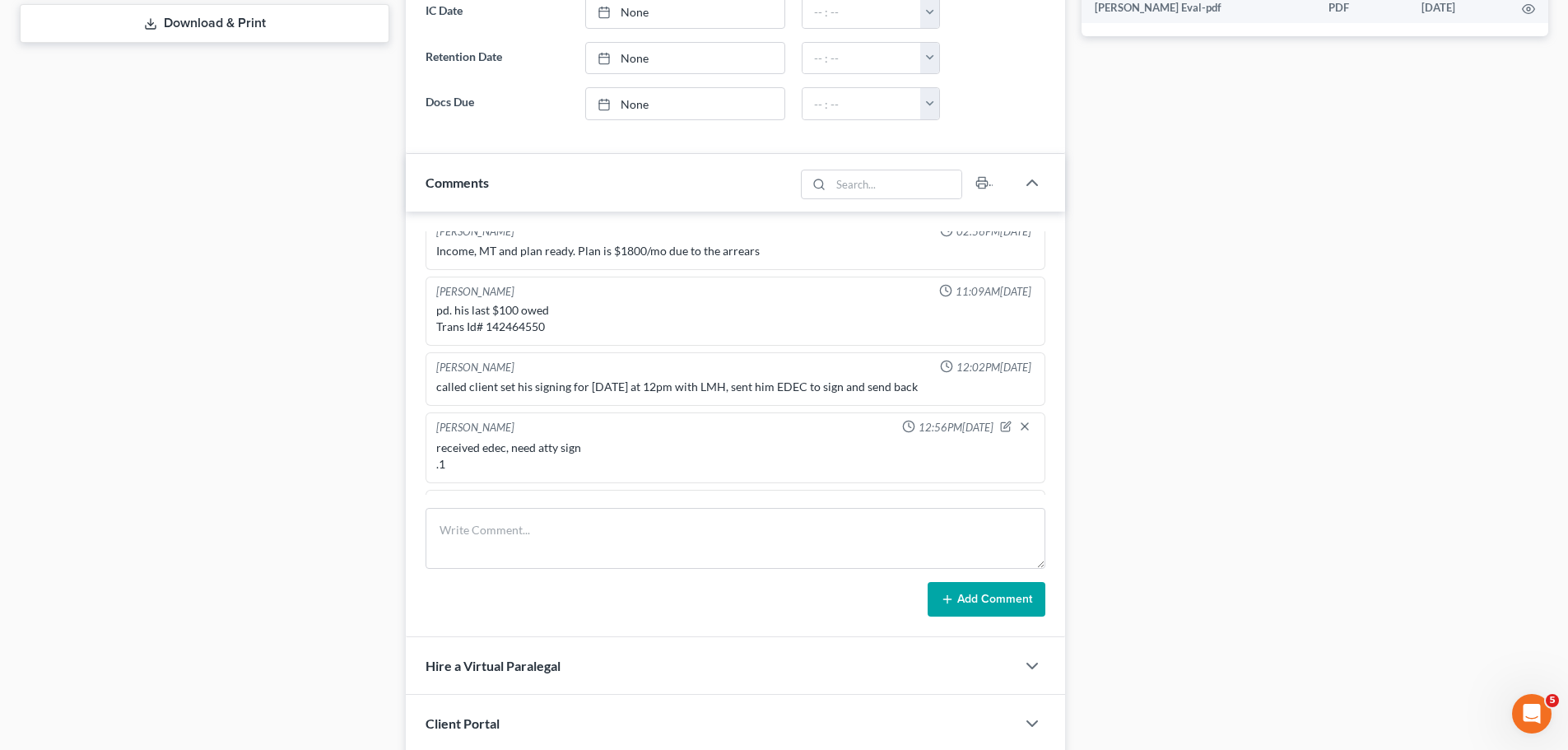
scroll to position [1581, 0]
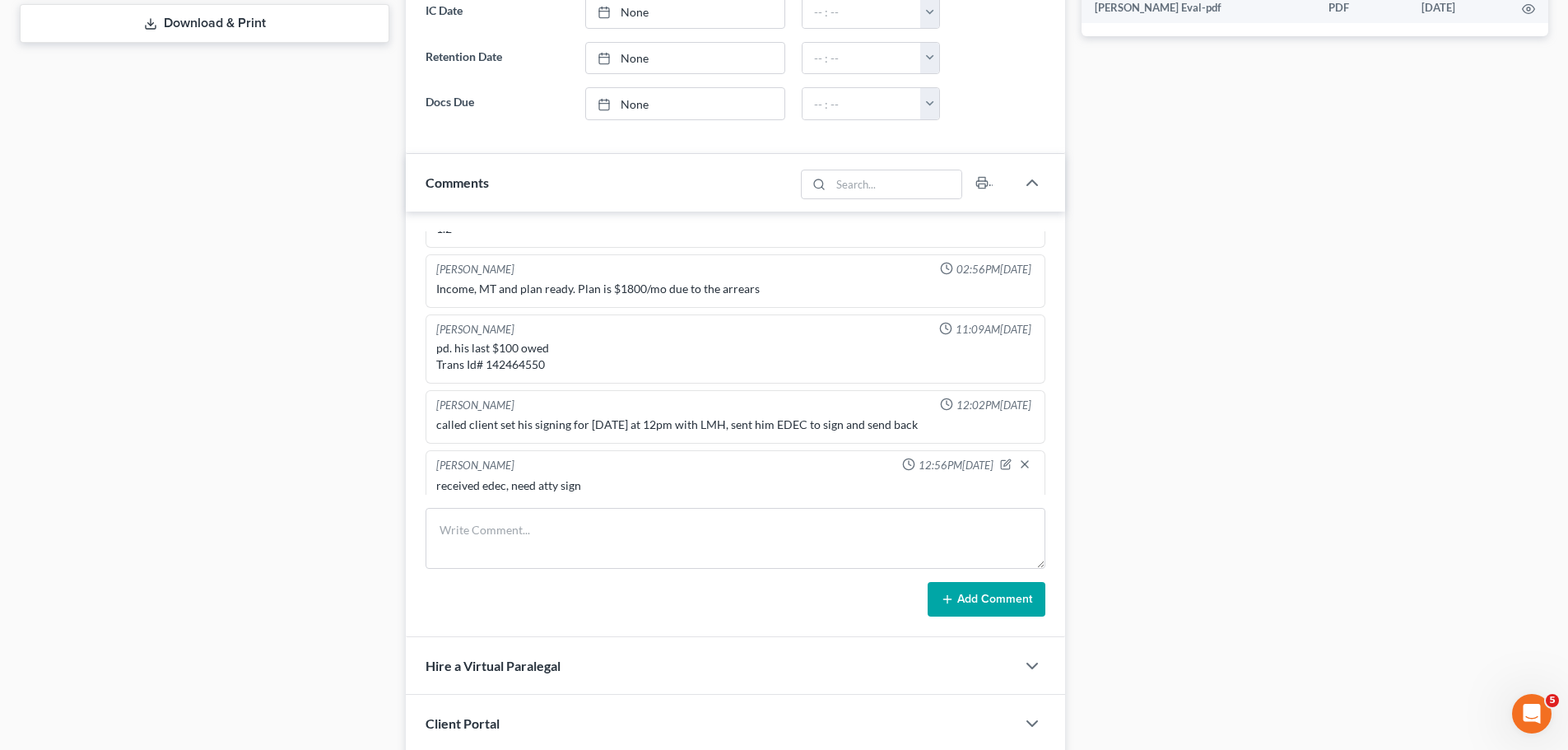
drag, startPoint x: 446, startPoint y: 290, endPoint x: 548, endPoint y: 302, distance: 102.7
click at [449, 290] on div "Income, MT and plan ready. Plan is $1800/mo due to the arrears" at bounding box center [735, 288] width 599 height 16
drag, startPoint x: 544, startPoint y: 290, endPoint x: 573, endPoint y: 287, distance: 29.2
click at [573, 287] on div "Income, MT and plan ready. Plan is $1800/mo due to the arrears" at bounding box center [735, 288] width 599 height 16
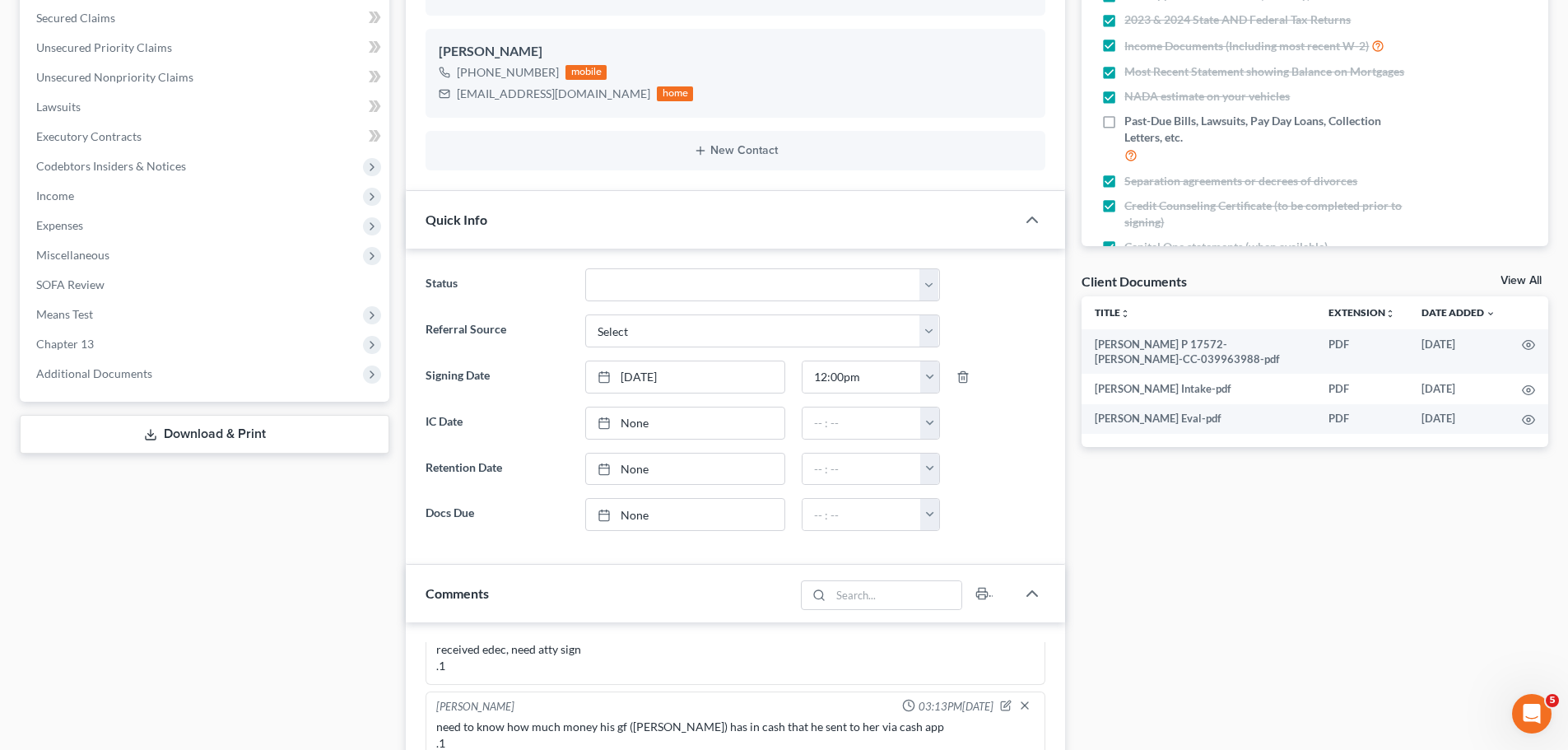
scroll to position [345, 0]
click at [89, 342] on span "Chapter 13" at bounding box center [65, 344] width 58 height 14
click at [157, 404] on link "Chapter 13 Plan" at bounding box center [222, 403] width 333 height 30
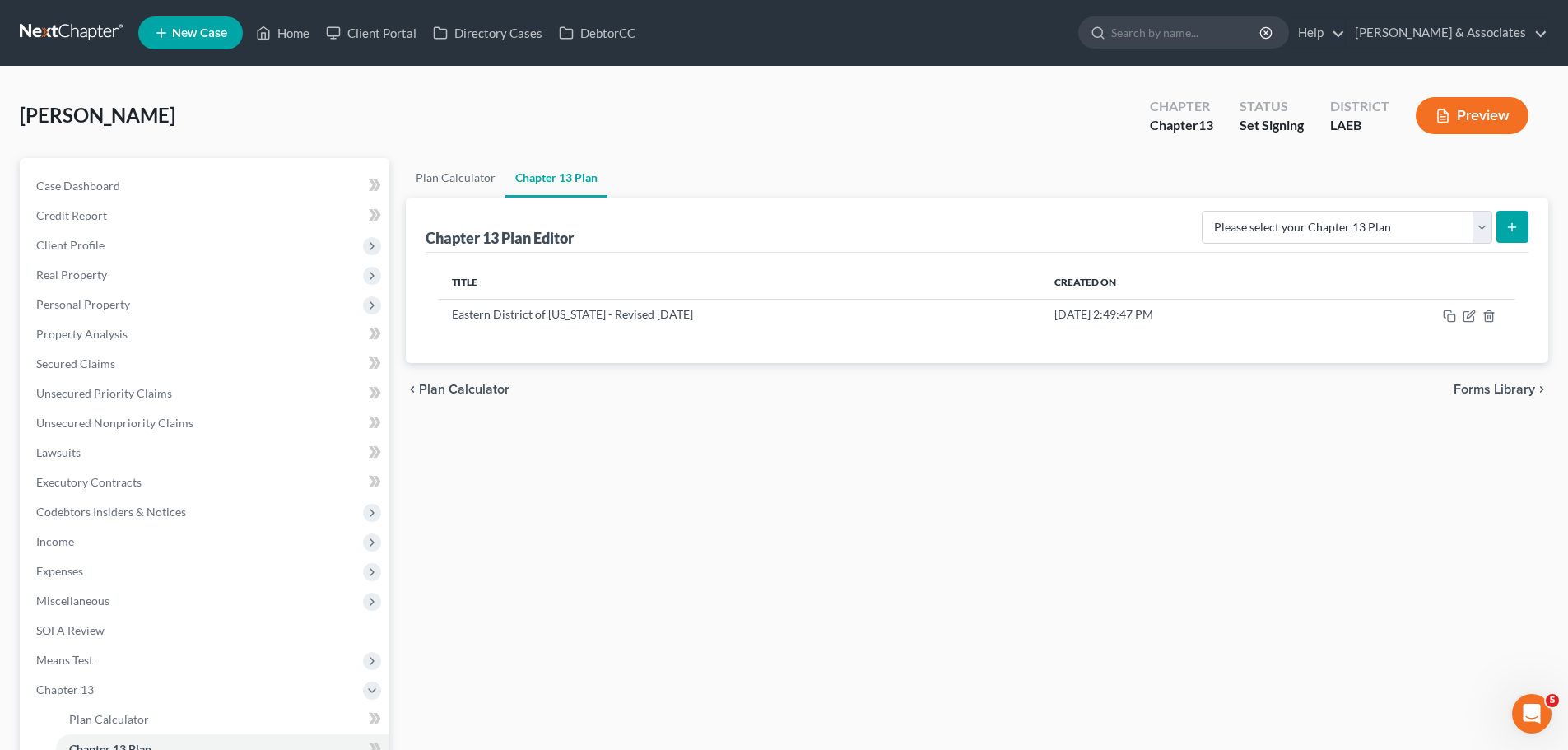
click at [919, 588] on div "Plan Calculator Chapter 13 Plan Chapter 13 Plan Editor Please select your Chapt…" at bounding box center [977, 508] width 1160 height 700
click at [160, 183] on link "Case Dashboard" at bounding box center [206, 185] width 366 height 30
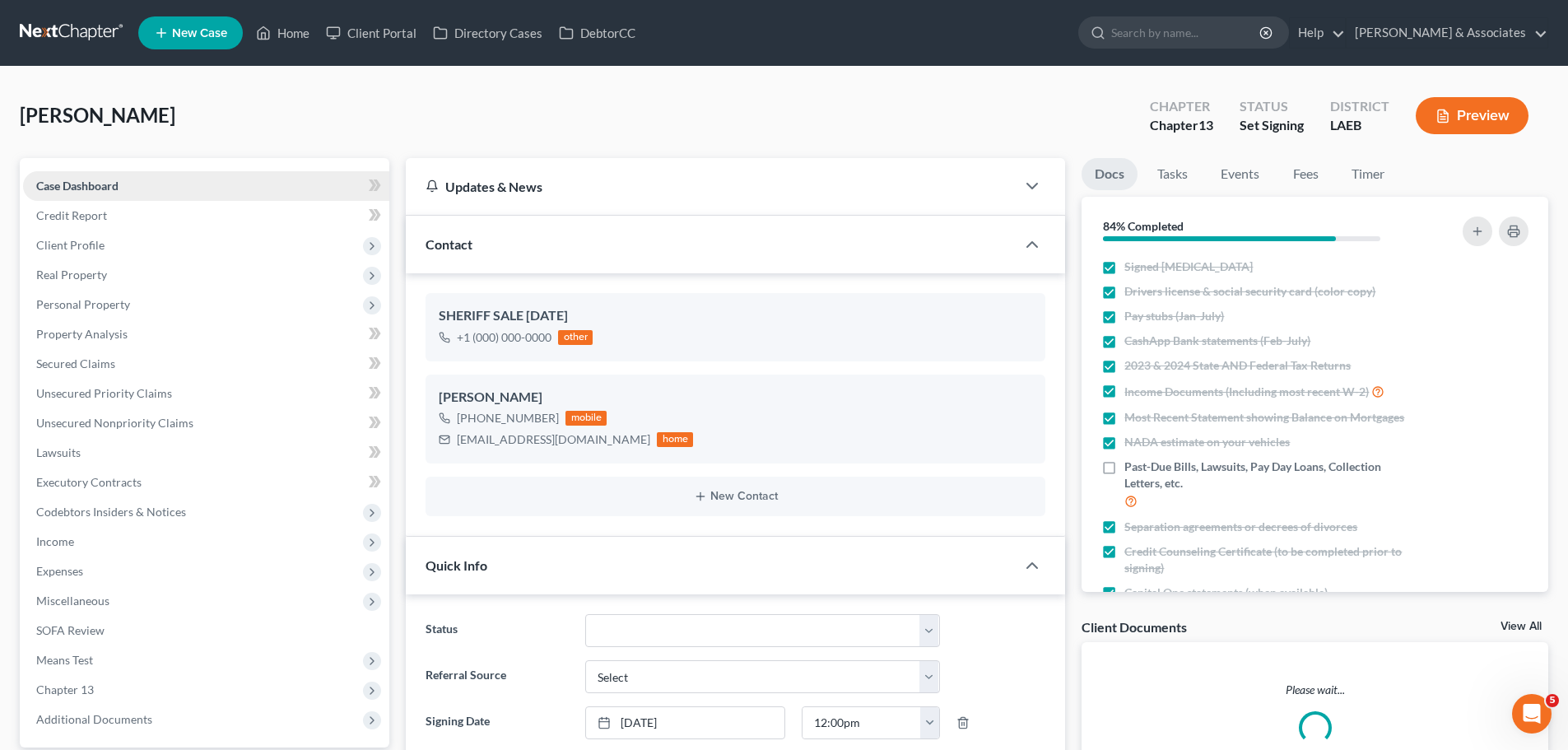
scroll to position [1827, 0]
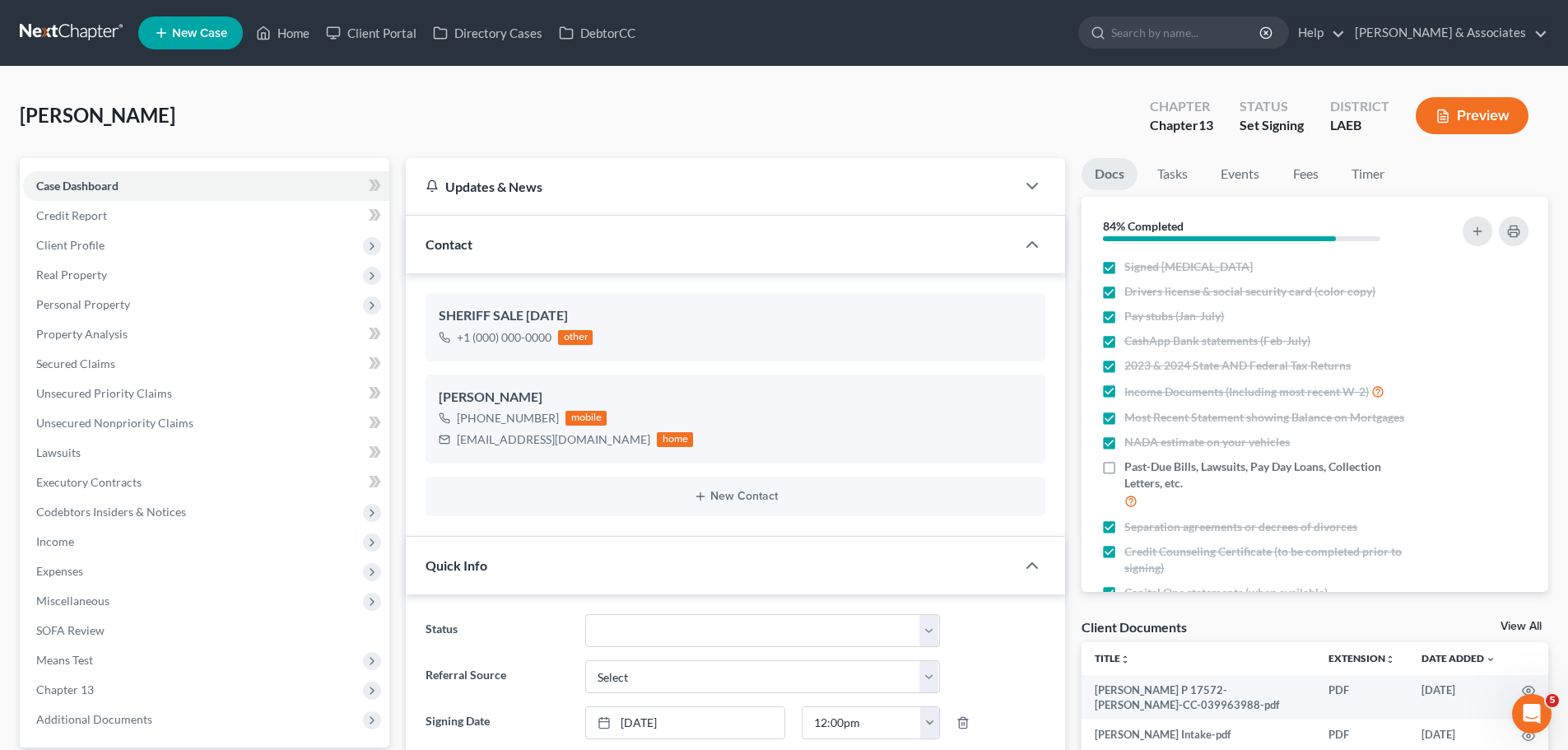
click at [1133, 486] on div at bounding box center [1131, 486] width 11 height 5
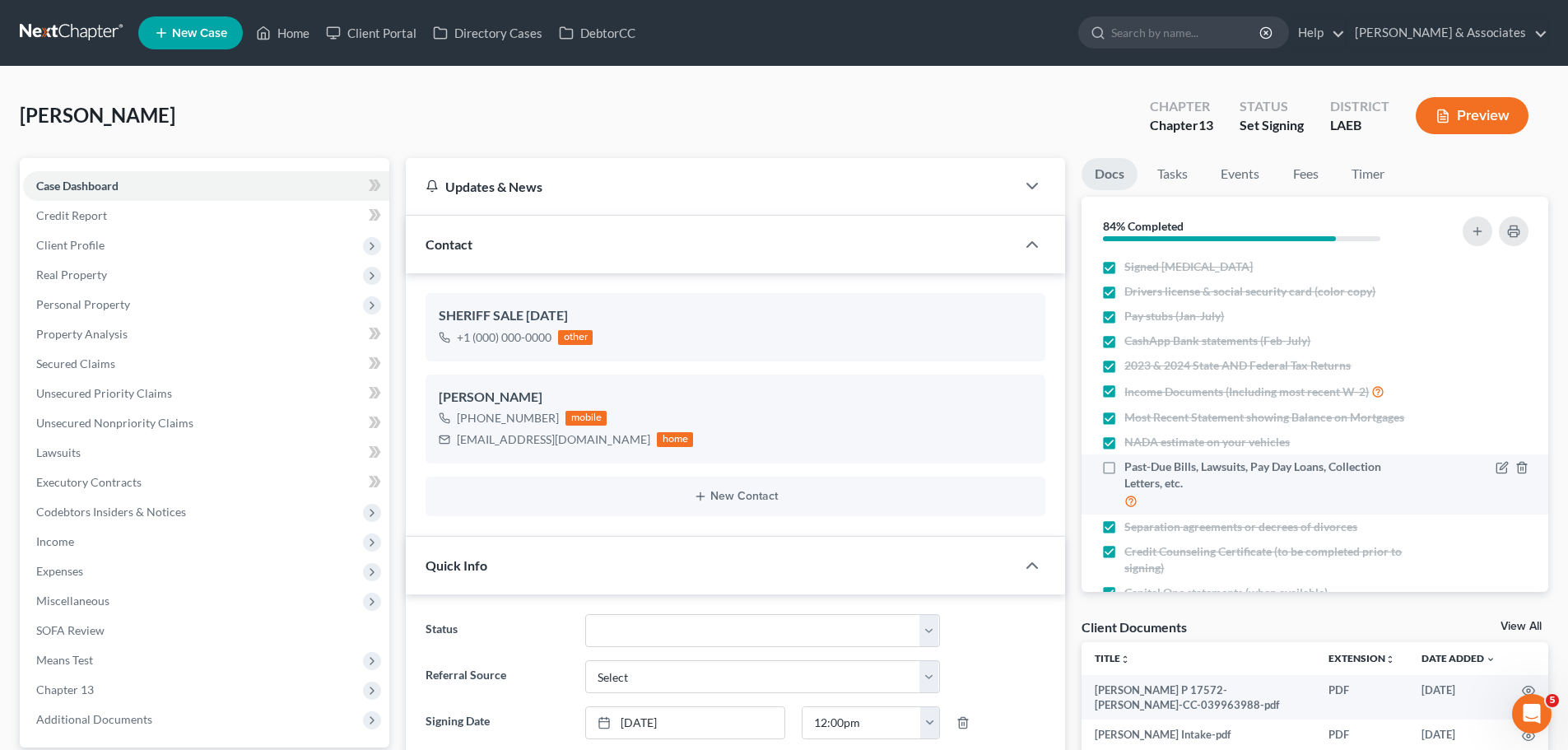
click at [1138, 474] on span "Past-Due Bills, Lawsuits, Pay Day Loans, Collection Letters, etc." at bounding box center [1271, 474] width 293 height 33
click at [1138, 469] on input "Past-Due Bills, Lawsuits, Pay Day Loans, Collection Letters, etc." at bounding box center [1136, 463] width 11 height 11
checkbox input "true"
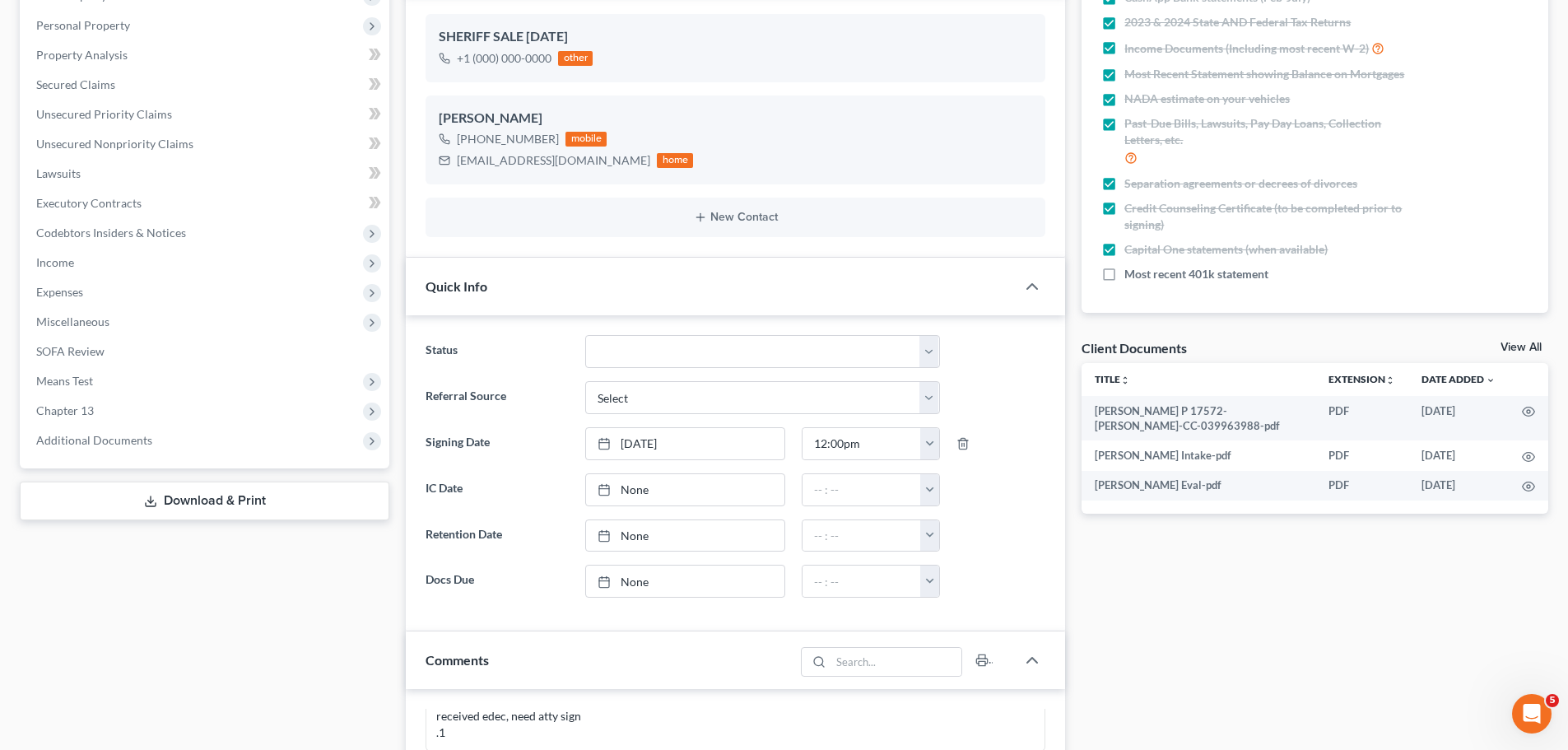
scroll to position [0, 0]
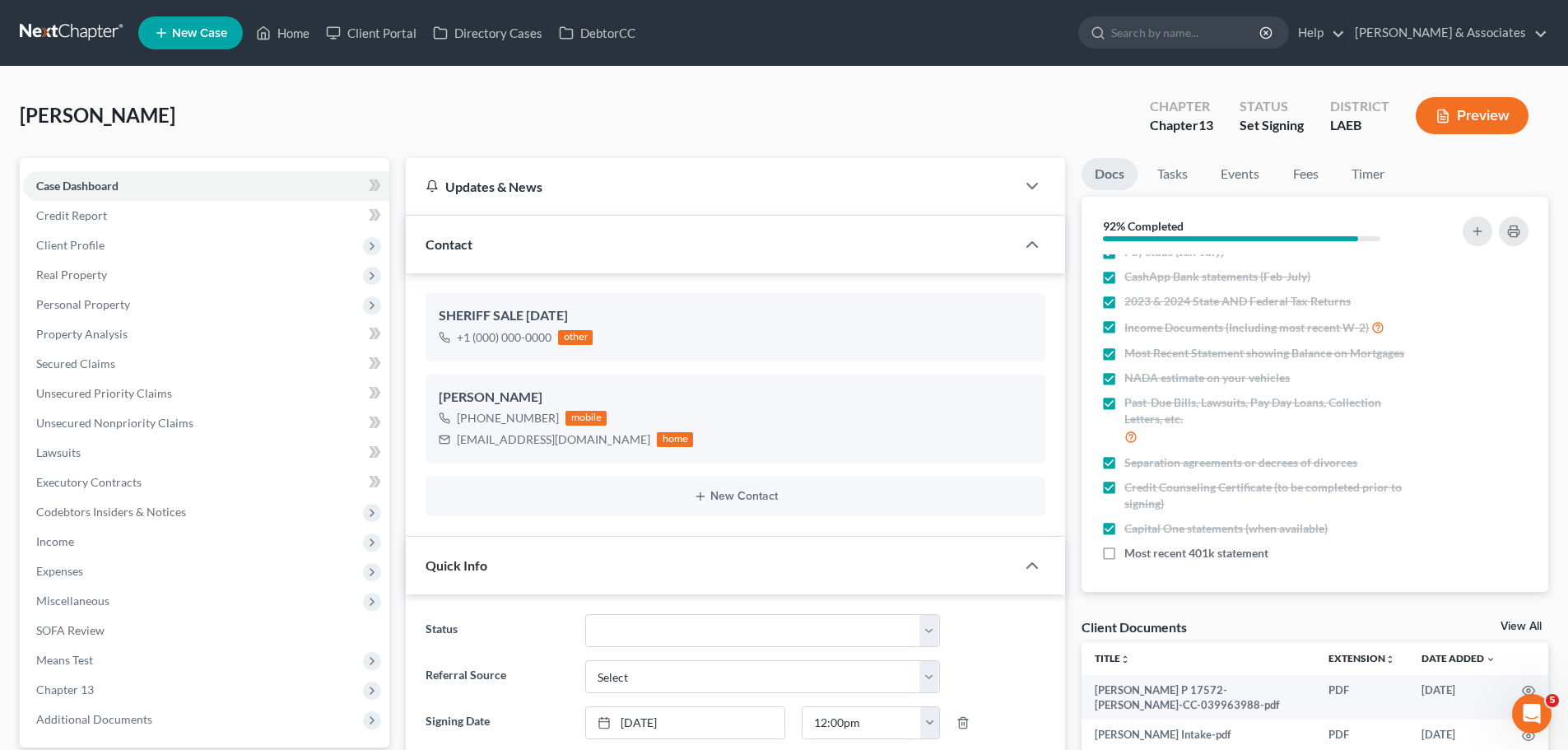
click at [148, 118] on span "[PERSON_NAME]" at bounding box center [98, 114] width 156 height 24
click at [191, 118] on div "[PERSON_NAME] Upgraded Chapter Chapter 13 Status Set Signing District LAEB Prev…" at bounding box center [784, 122] width 1529 height 72
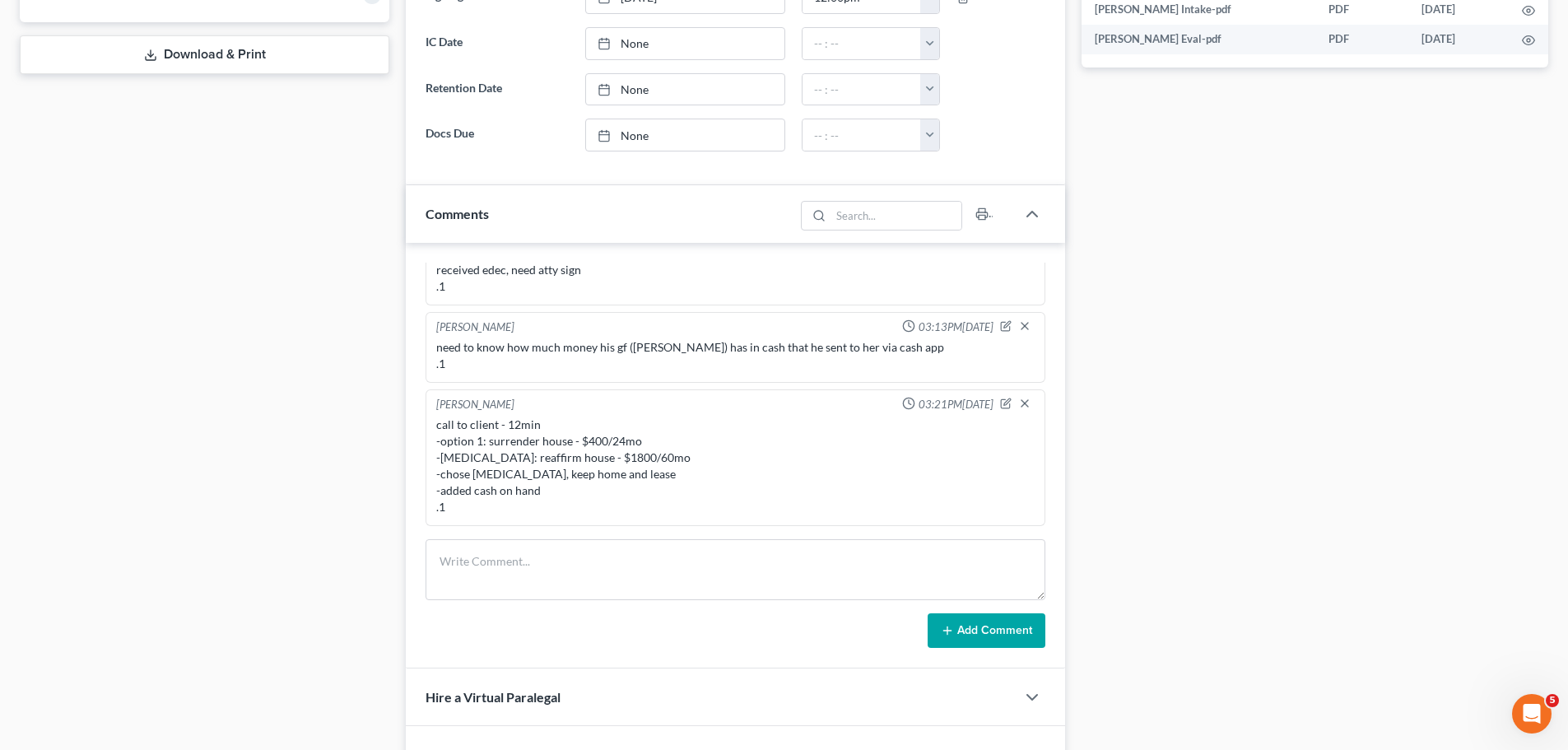
scroll to position [740, 0]
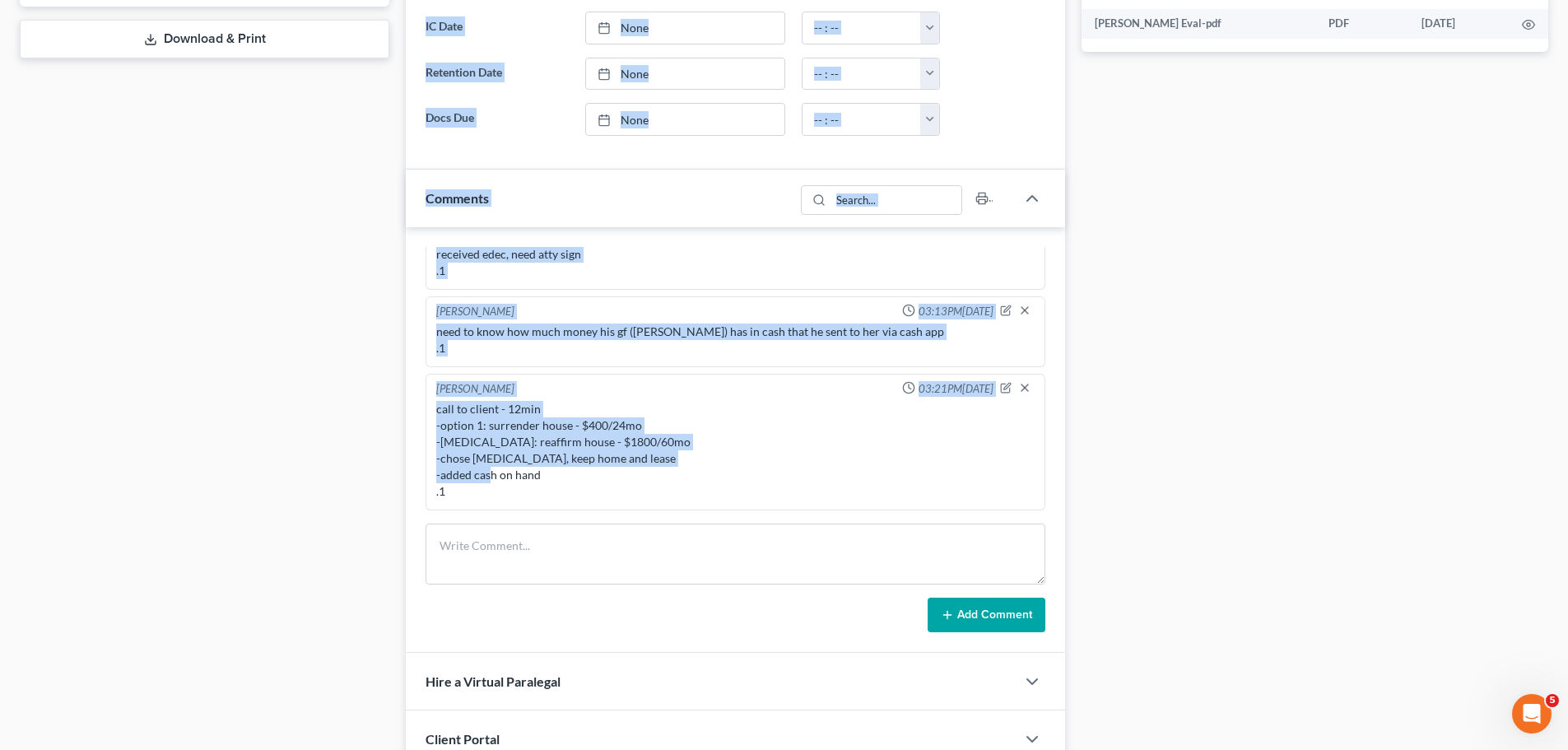
drag, startPoint x: 513, startPoint y: 494, endPoint x: 582, endPoint y: 395, distance: 120.7
click at [306, 403] on div "Petition Navigation Case Dashboard Payments Invoices Payments Payments Credit R…" at bounding box center [784, 151] width 1545 height 1467
click at [599, 394] on div "[PERSON_NAME] 03:21PM[DATE]" at bounding box center [736, 389] width 605 height 16
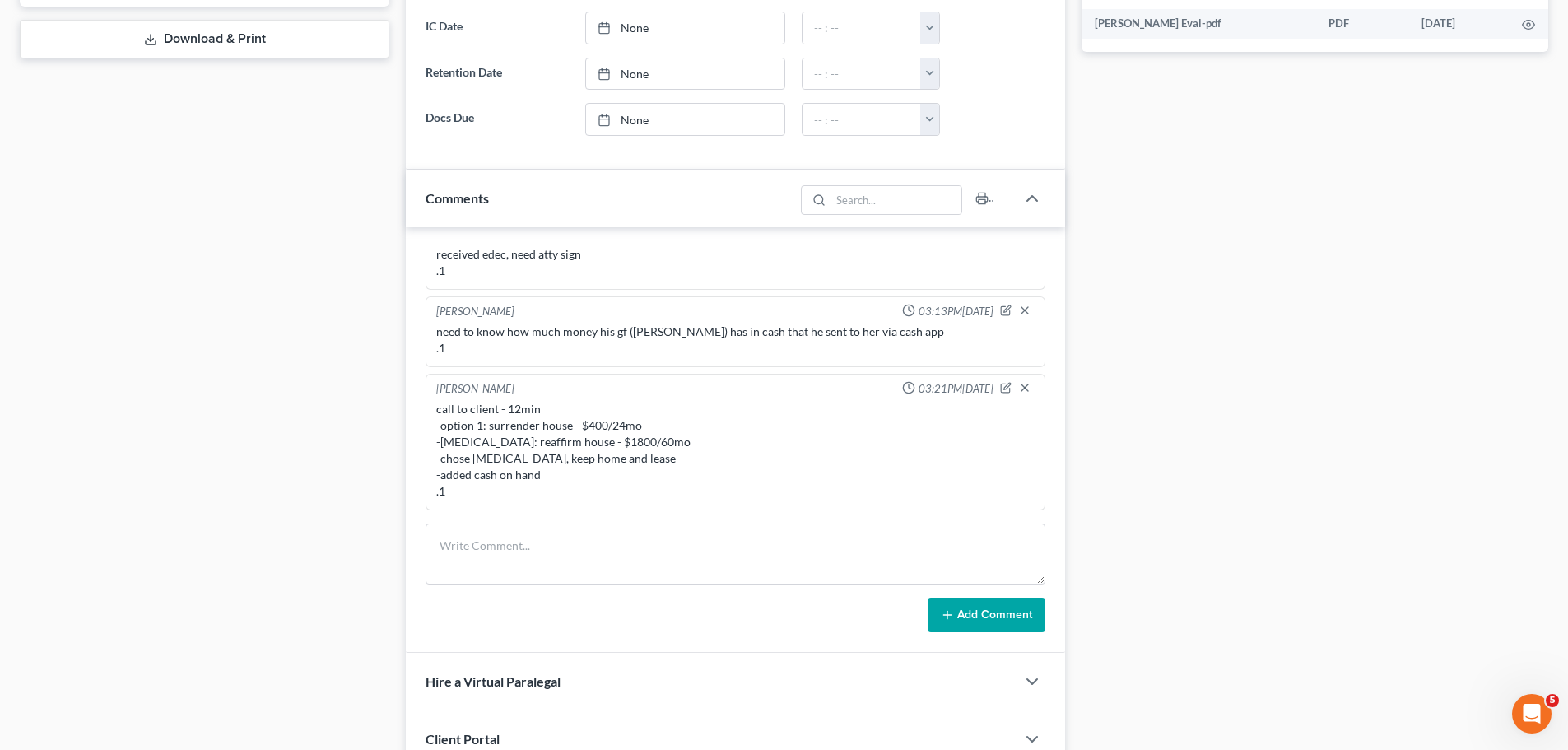
click at [599, 446] on div "call to client - 12min -option 1: surrender house - $400/24mo -[MEDICAL_DATA]: …" at bounding box center [735, 449] width 599 height 99
click at [590, 427] on div "call to client - 12min -option 1: surrender house - $400/24mo -[MEDICAL_DATA]: …" at bounding box center [735, 449] width 599 height 99
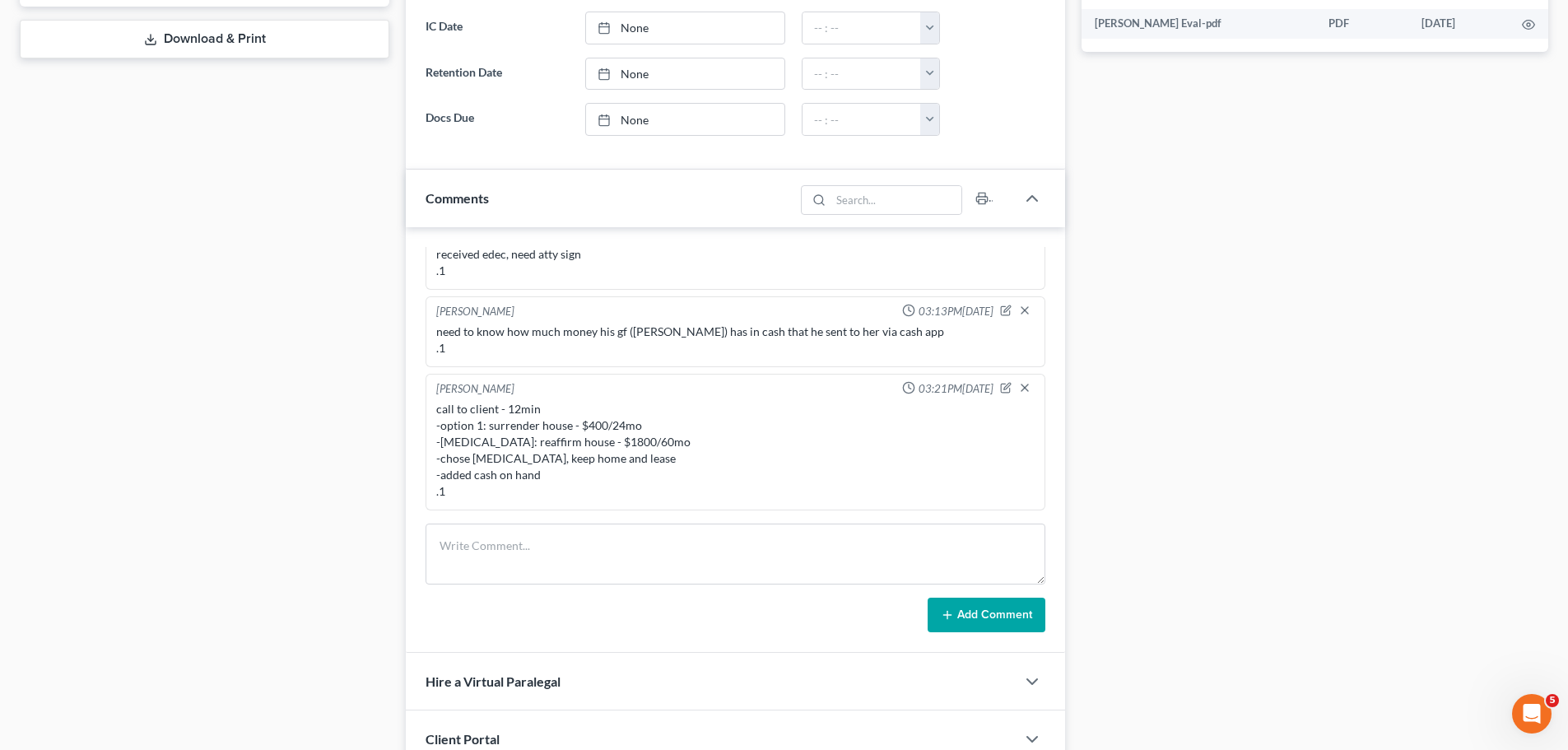
click at [590, 427] on div "call to client - 12min -option 1: surrender house - $400/24mo -[MEDICAL_DATA]: …" at bounding box center [735, 449] width 599 height 99
click at [590, 426] on div "call to client - 12min -option 1: surrender house - $400/24mo -[MEDICAL_DATA]: …" at bounding box center [735, 449] width 599 height 99
click at [600, 411] on div "call to client - 12min -option 1: surrender house - $400/24mo -[MEDICAL_DATA]: …" at bounding box center [735, 449] width 599 height 99
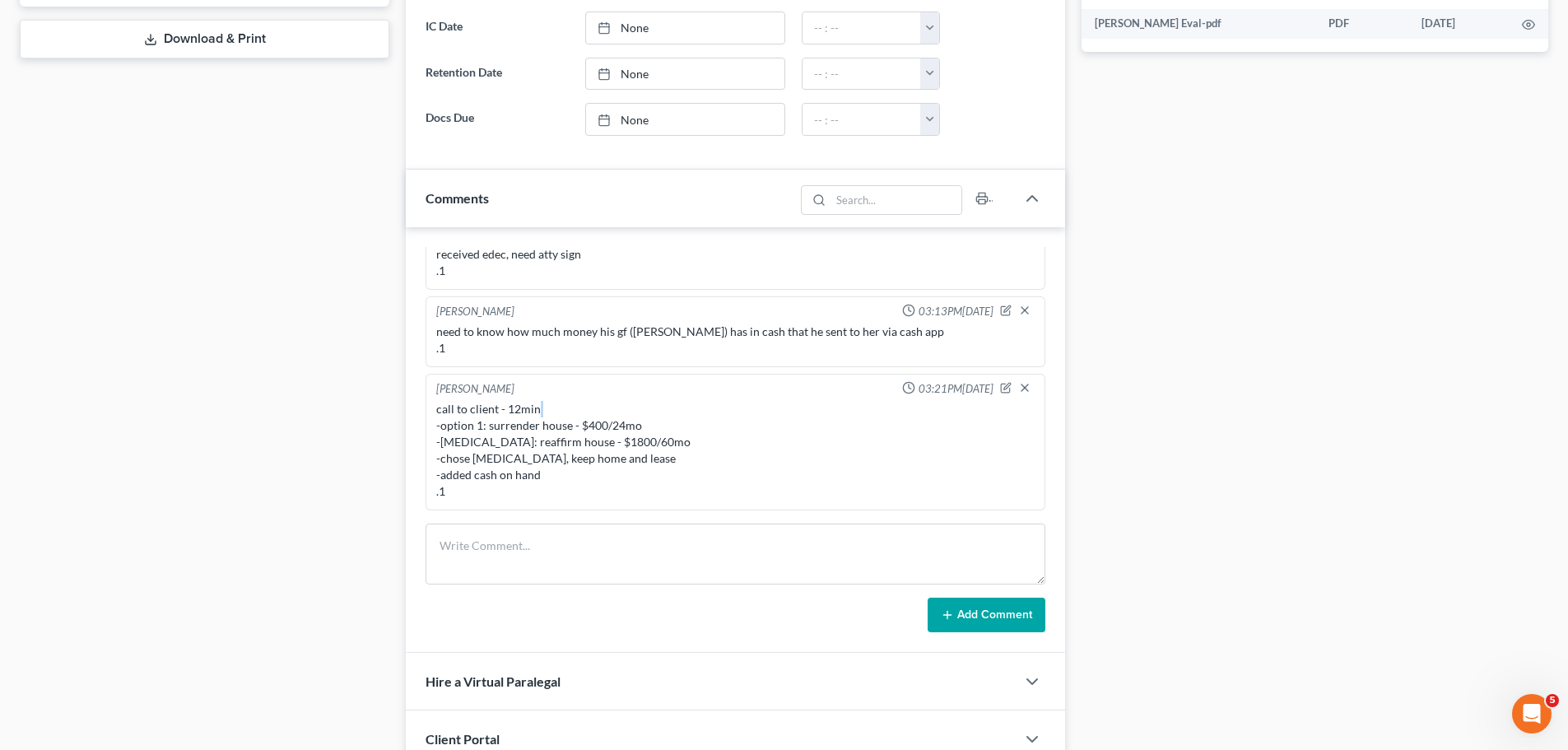
click at [600, 411] on div "call to client - 12min -option 1: surrender house - $400/24mo -[MEDICAL_DATA]: …" at bounding box center [735, 449] width 599 height 99
click at [580, 415] on div "call to client - 12min -option 1: surrender house - $400/24mo -[MEDICAL_DATA]: …" at bounding box center [735, 449] width 599 height 99
click at [466, 411] on div "call to client - 12min -option 1: surrender house - $400/24mo -[MEDICAL_DATA]: …" at bounding box center [735, 449] width 599 height 99
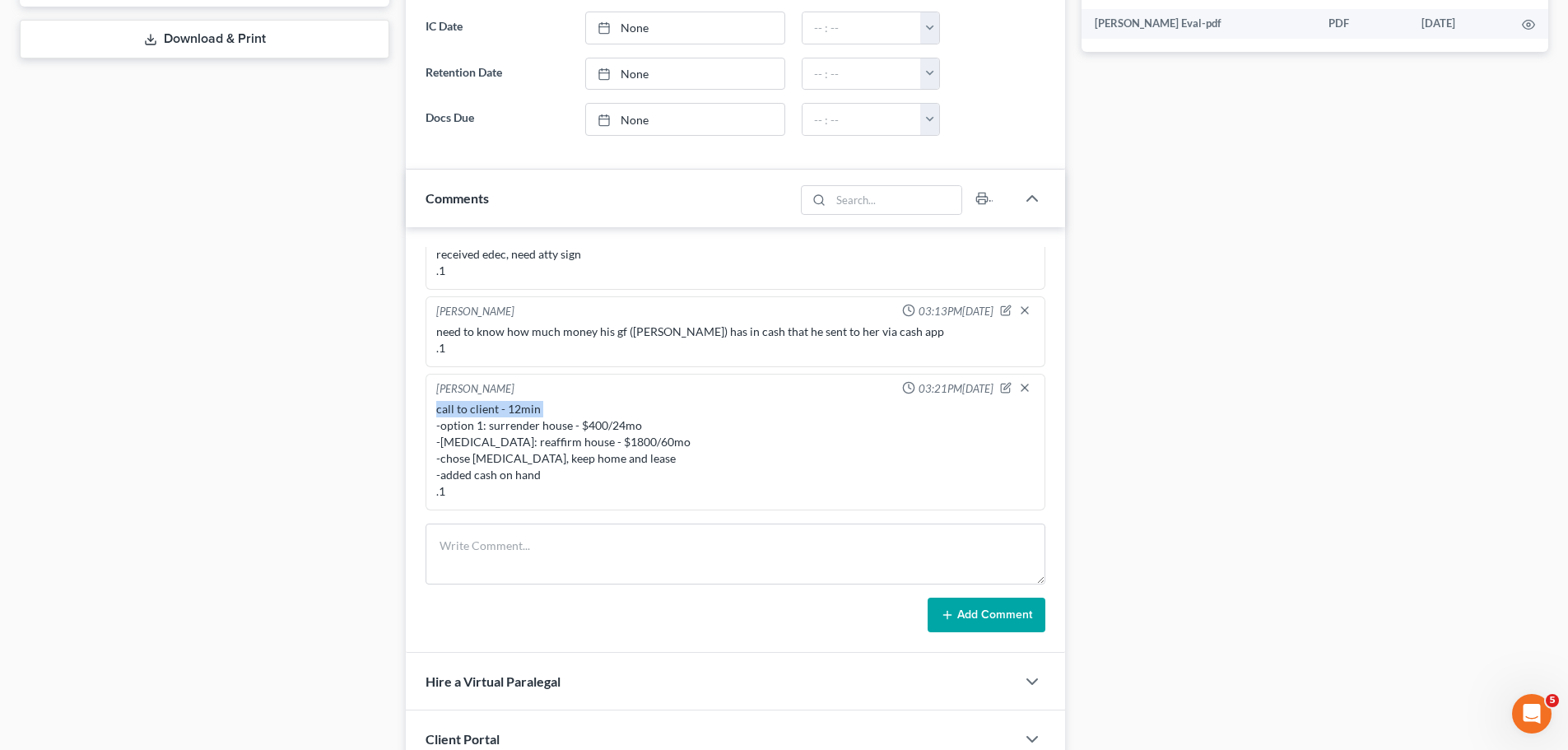
click at [466, 411] on div "call to client - 12min -option 1: surrender house - $400/24mo -[MEDICAL_DATA]: …" at bounding box center [735, 449] width 599 height 99
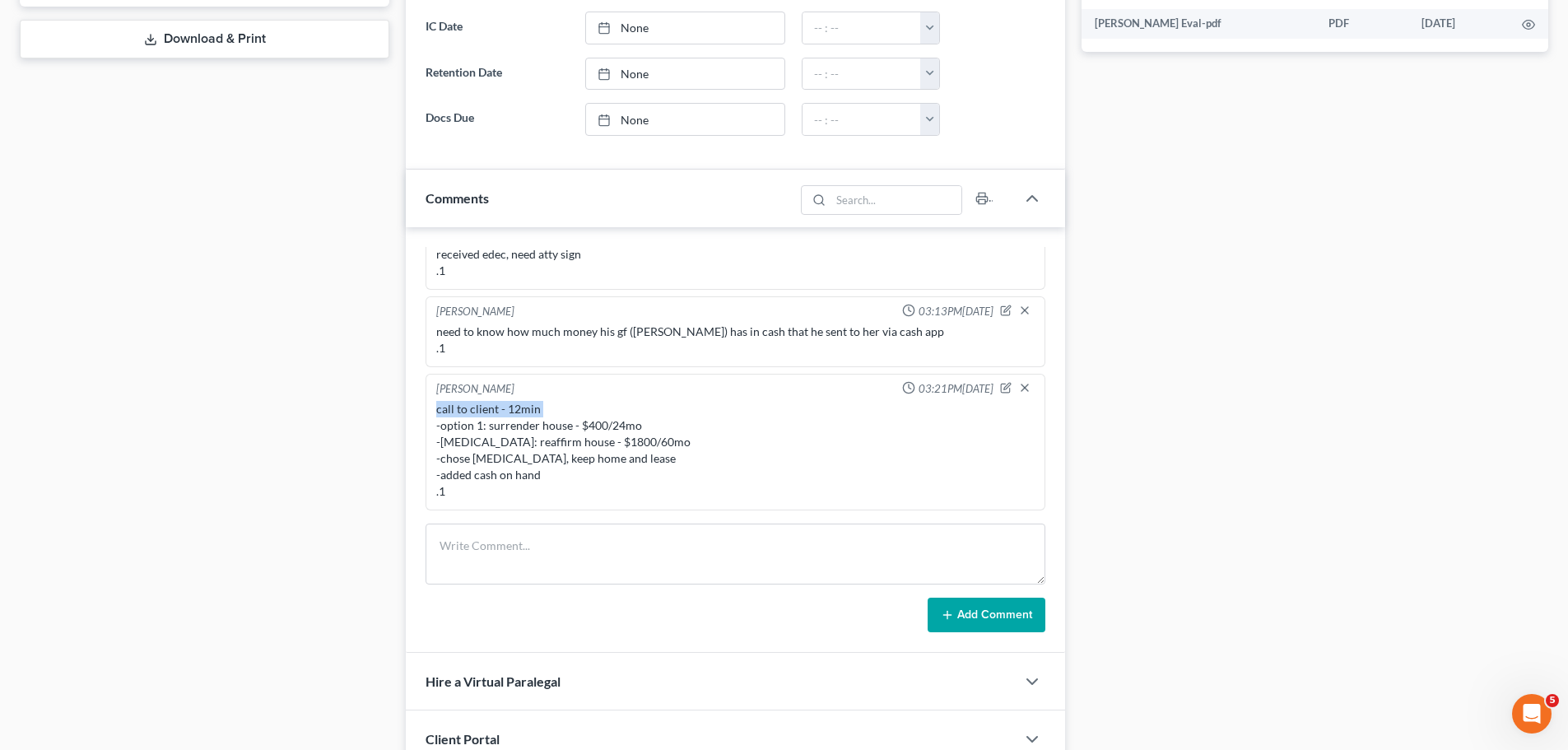
click at [466, 411] on div "call to client - 12min -option 1: surrender house - $400/24mo -[MEDICAL_DATA]: …" at bounding box center [735, 449] width 599 height 99
click at [464, 406] on div "call to client - 12min -option 1: surrender house - $400/24mo -[MEDICAL_DATA]: …" at bounding box center [735, 449] width 599 height 99
click at [462, 410] on div "call to client - 12min -option 1: surrender house - $400/24mo -[MEDICAL_DATA]: …" at bounding box center [735, 449] width 599 height 99
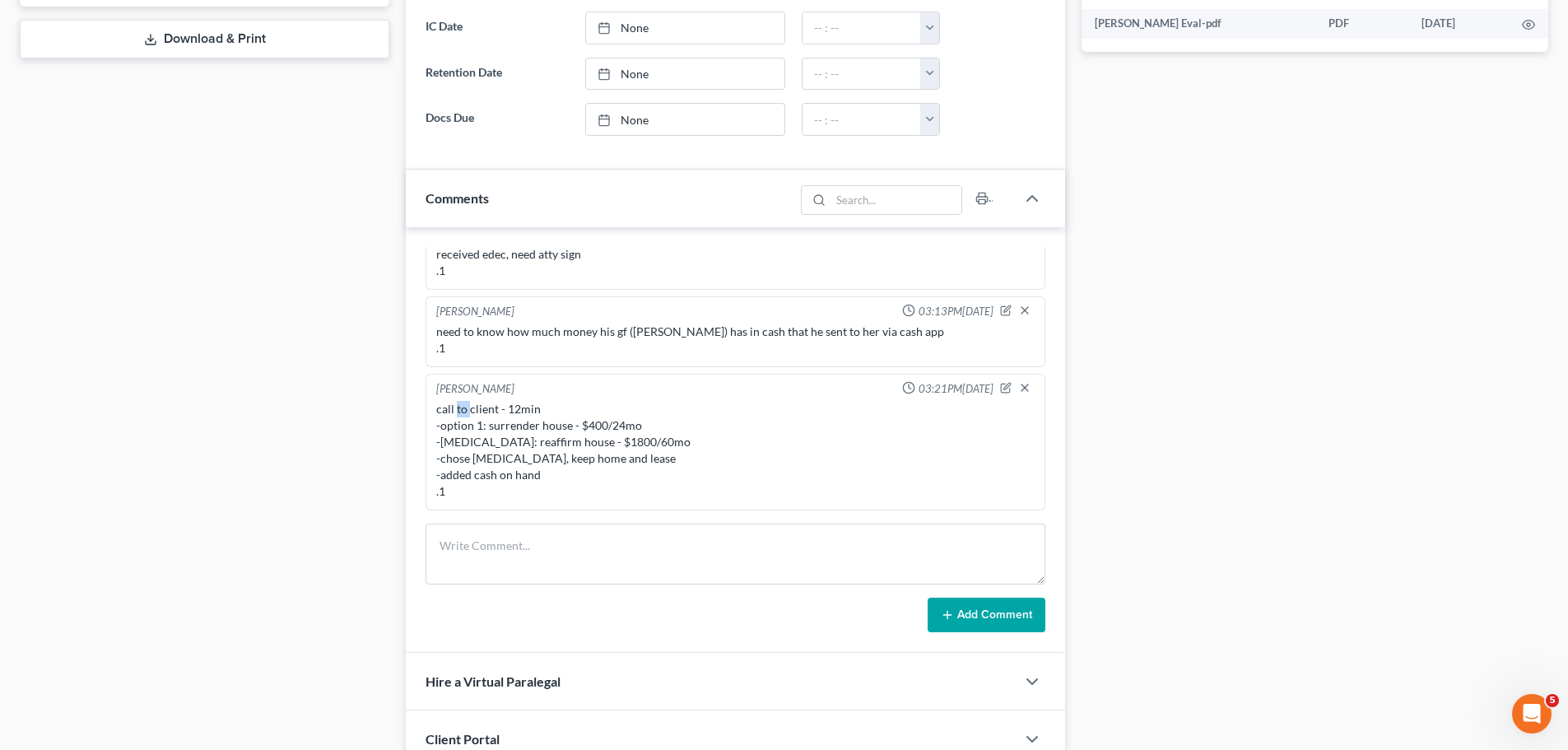
click at [462, 410] on div "call to client - 12min -option 1: surrender house - $400/24mo -[MEDICAL_DATA]: …" at bounding box center [735, 449] width 599 height 99
click at [625, 426] on div "call to client - 12min -option 1: surrender house - $400/24mo -[MEDICAL_DATA]: …" at bounding box center [735, 449] width 599 height 99
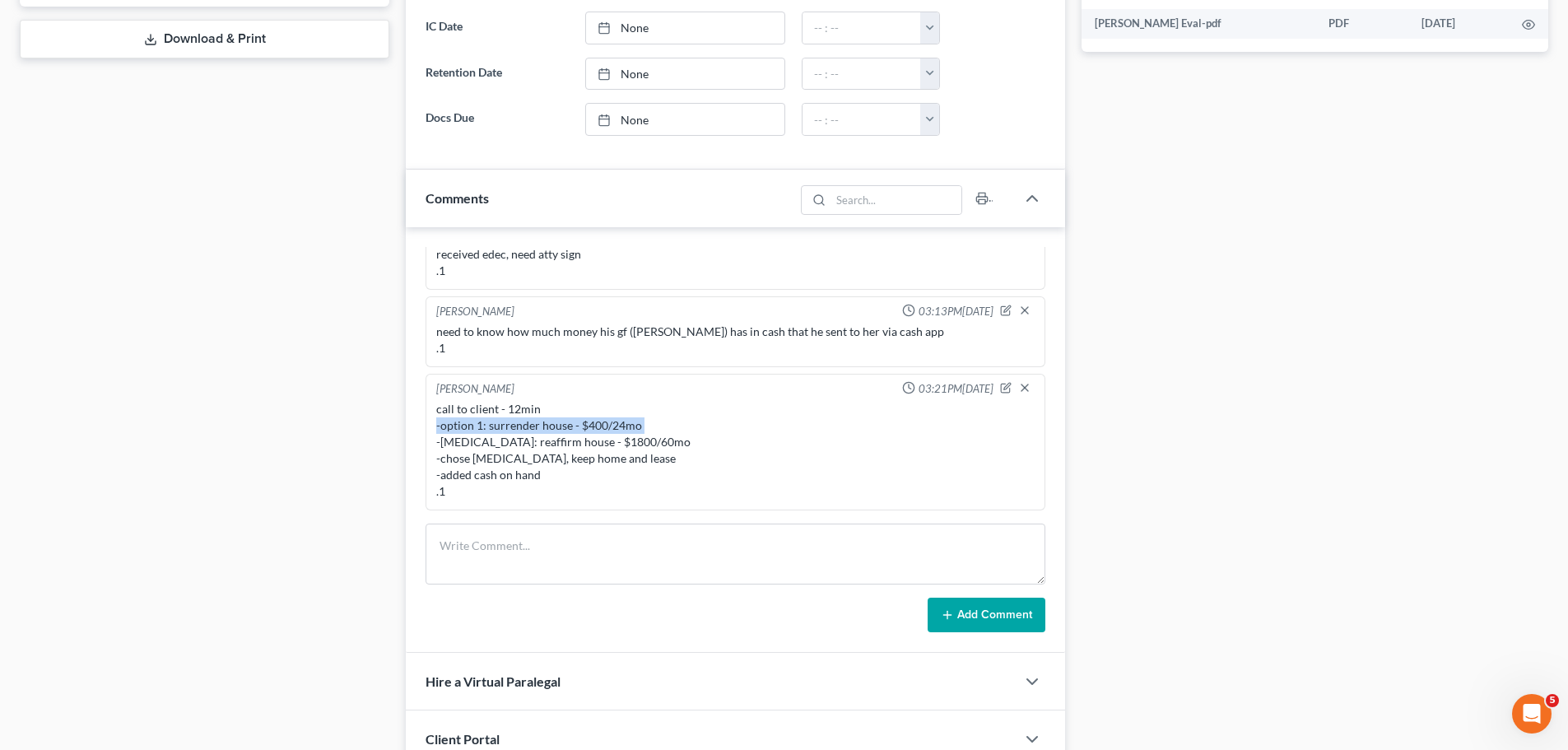
click at [625, 426] on div "call to client - 12min -option 1: surrender house - $400/24mo -[MEDICAL_DATA]: …" at bounding box center [735, 449] width 599 height 99
click at [608, 452] on div "call to client - 12min -option 1: surrender house - $400/24mo -[MEDICAL_DATA]: …" at bounding box center [735, 449] width 599 height 99
drag, startPoint x: 608, startPoint y: 452, endPoint x: 671, endPoint y: 380, distance: 95.7
click at [601, 422] on div "call to client - 12min -option 1: surrender house - $400/24mo -[MEDICAL_DATA]: …" at bounding box center [735, 449] width 599 height 99
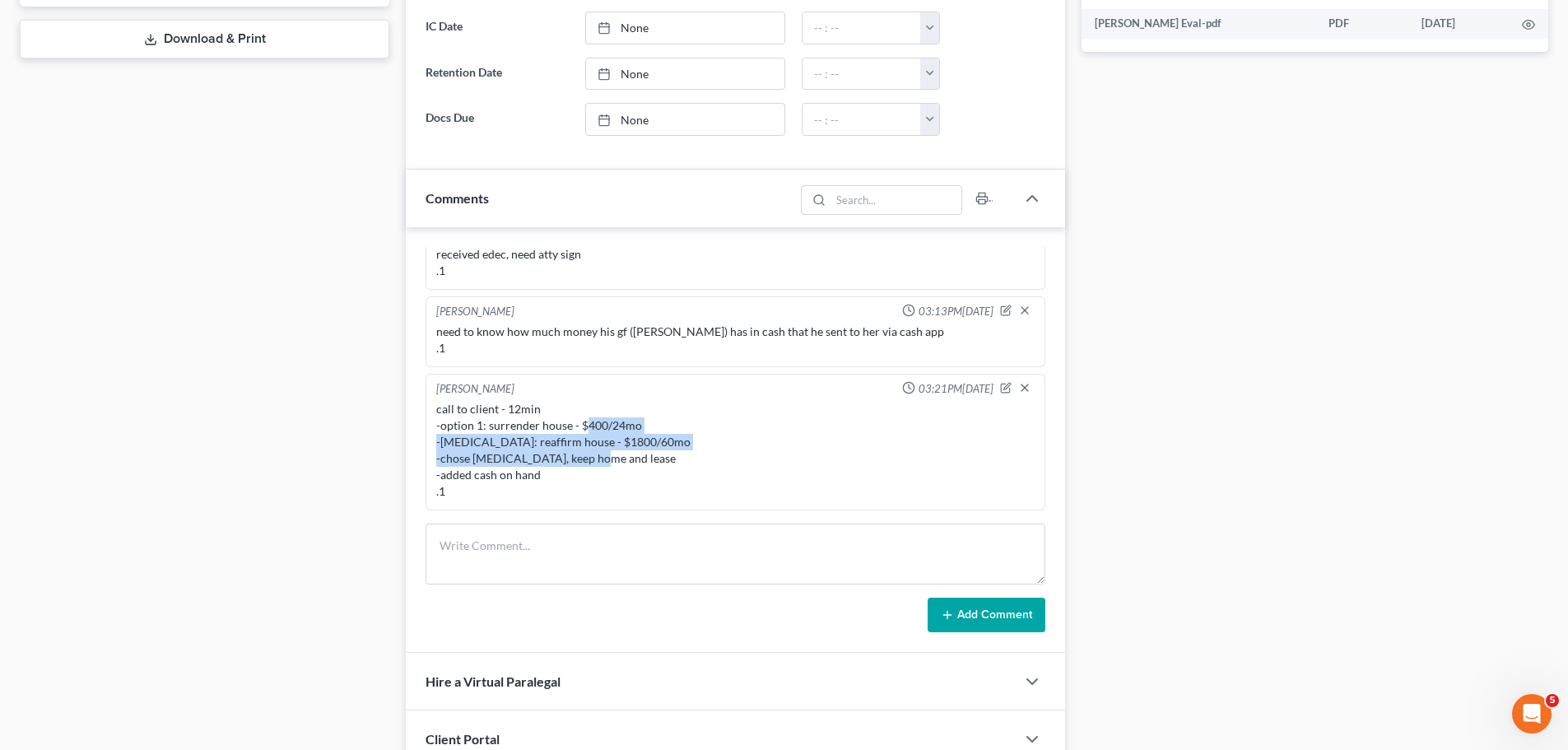
click at [689, 464] on div "call to client - 12min -option 1: surrender house - $400/24mo -[MEDICAL_DATA]: …" at bounding box center [735, 449] width 599 height 99
click at [619, 445] on div "call to client - 12min -option 1: surrender house - $400/24mo -[MEDICAL_DATA]: …" at bounding box center [735, 449] width 599 height 99
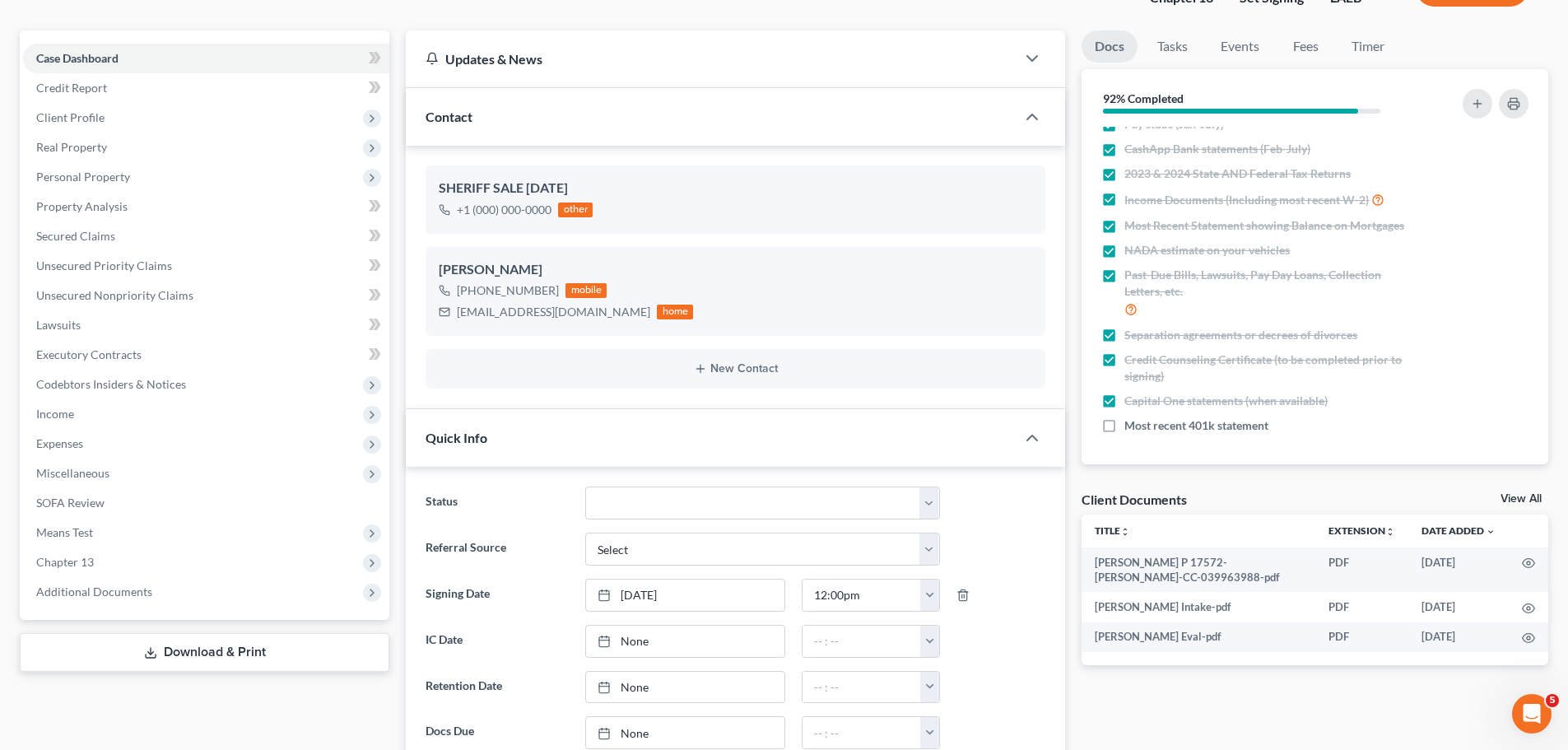
scroll to position [164, 0]
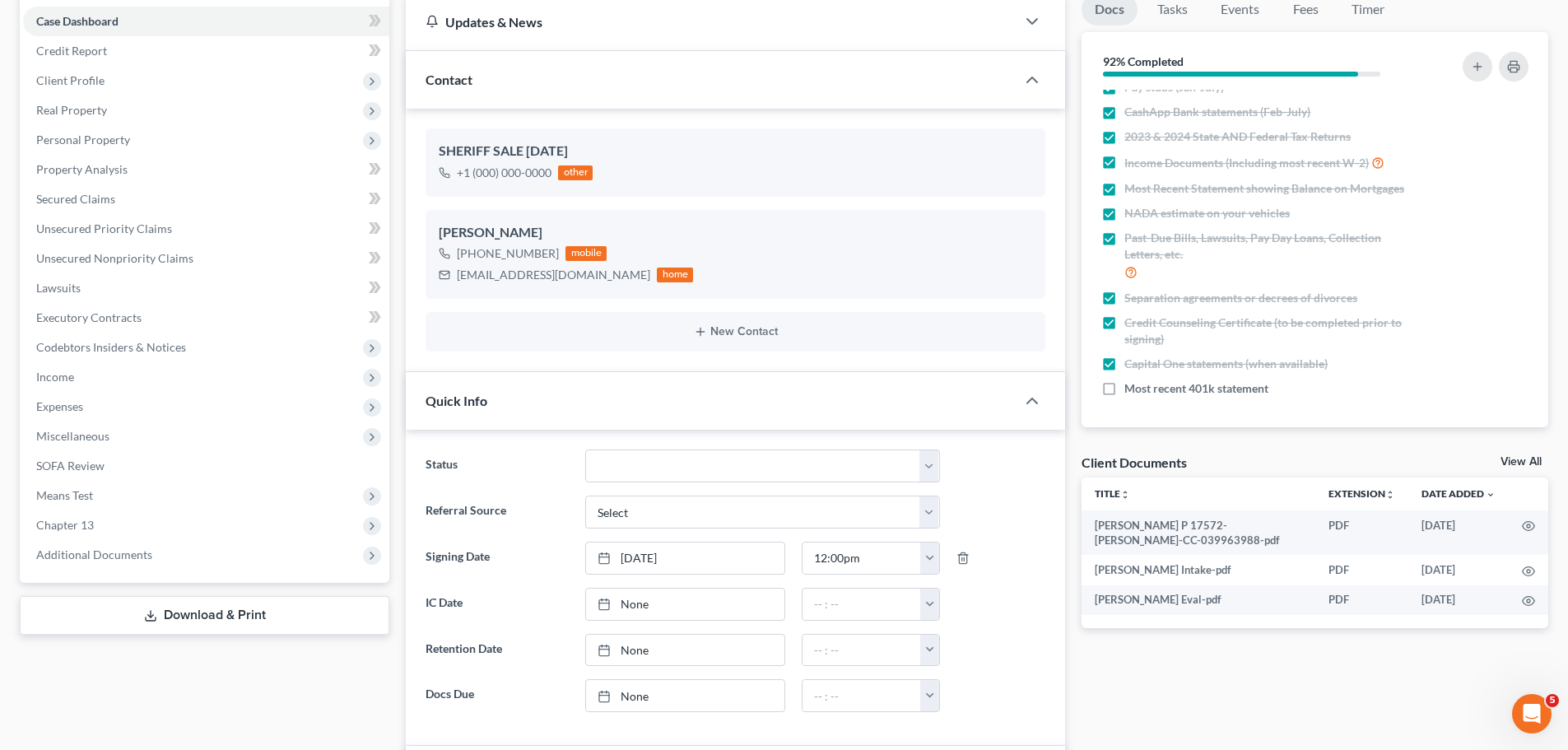
click at [307, 622] on link "Download & Print" at bounding box center [205, 615] width 370 height 38
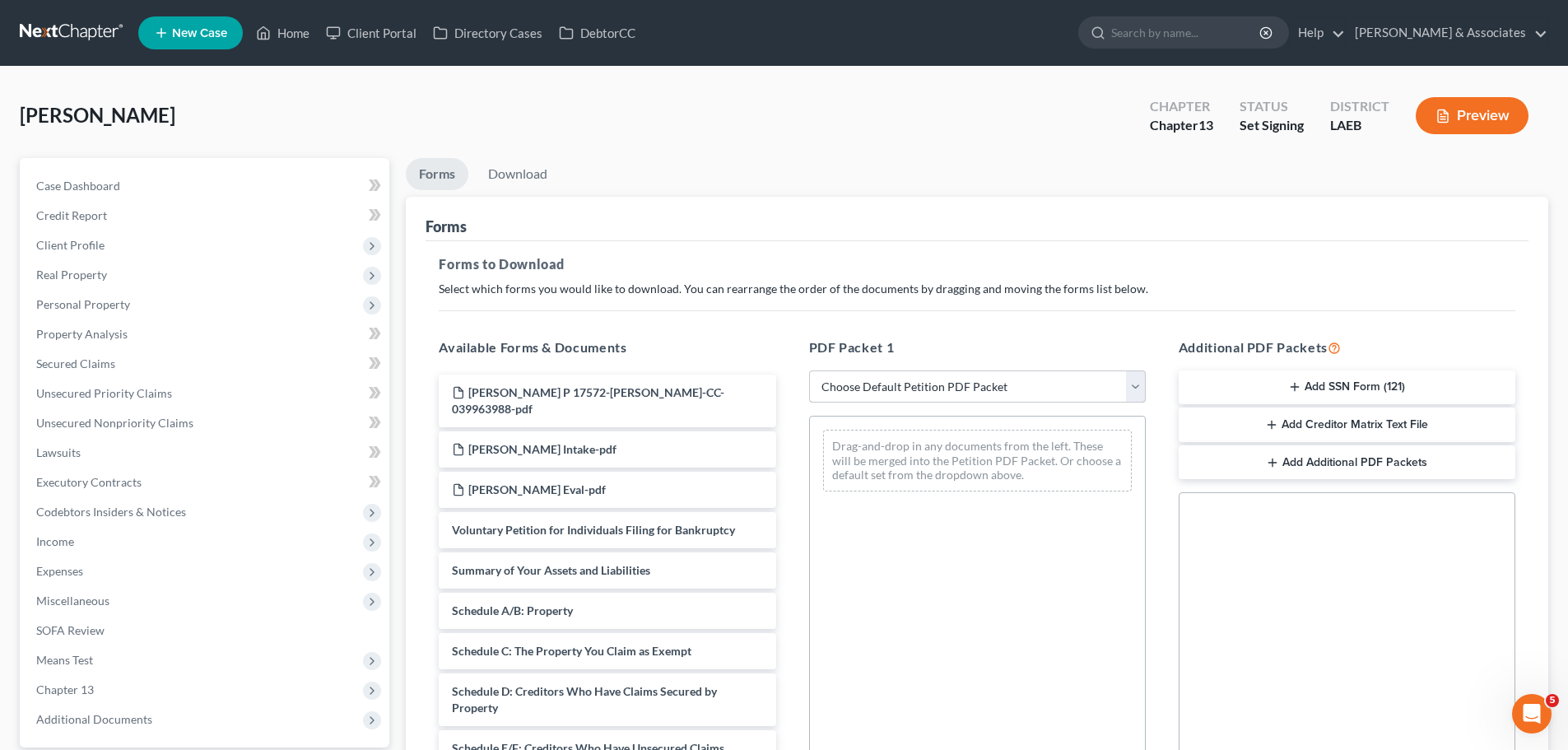
click at [943, 388] on select "Choose Default Petition PDF Packet Complete Bankruptcy Petition (all forms and …" at bounding box center [977, 387] width 336 height 33
select select "0"
click at [809, 371] on select "Choose Default Petition PDF Packet Complete Bankruptcy Petition (all forms and …" at bounding box center [977, 387] width 336 height 33
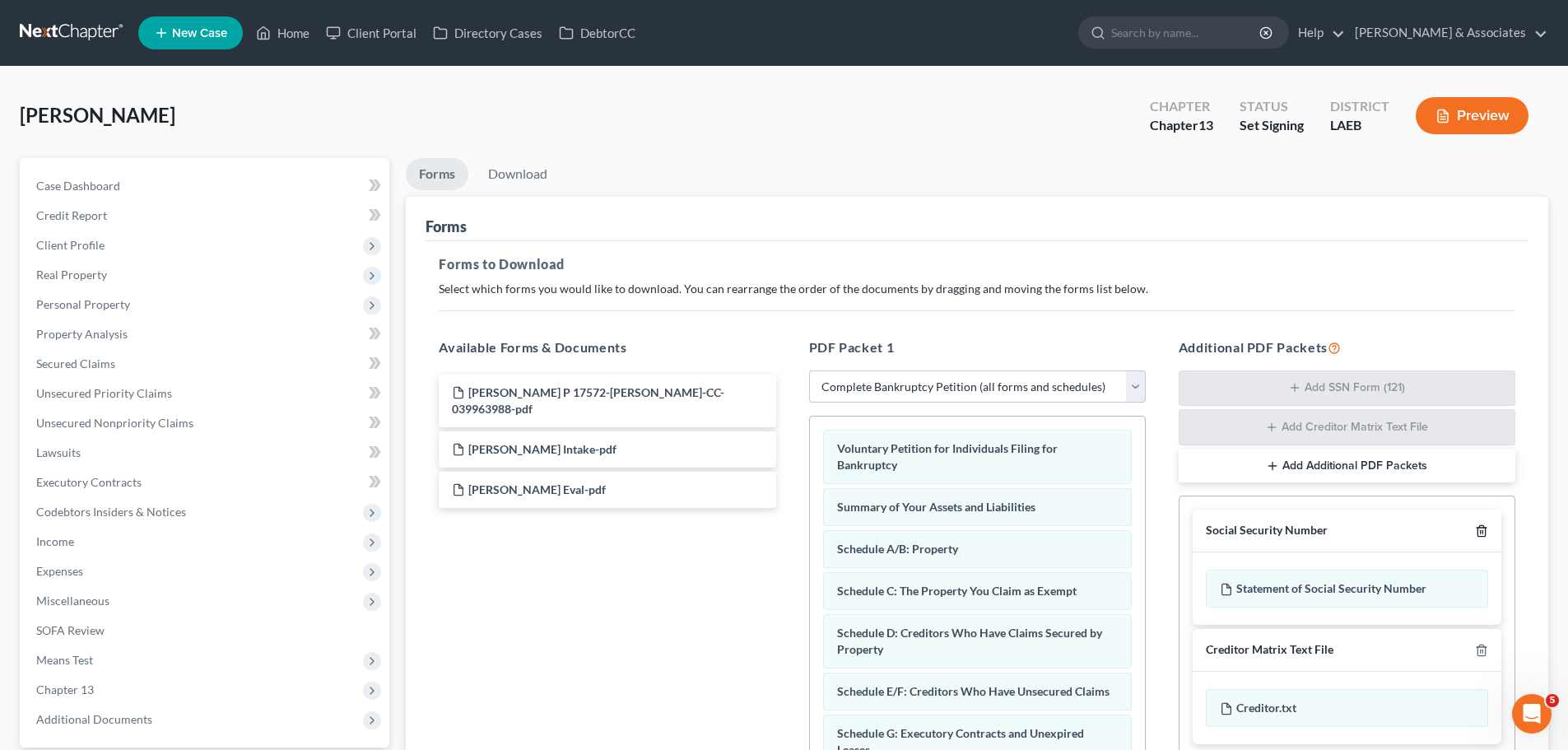
click at [1487, 534] on icon "button" at bounding box center [1482, 531] width 13 height 13
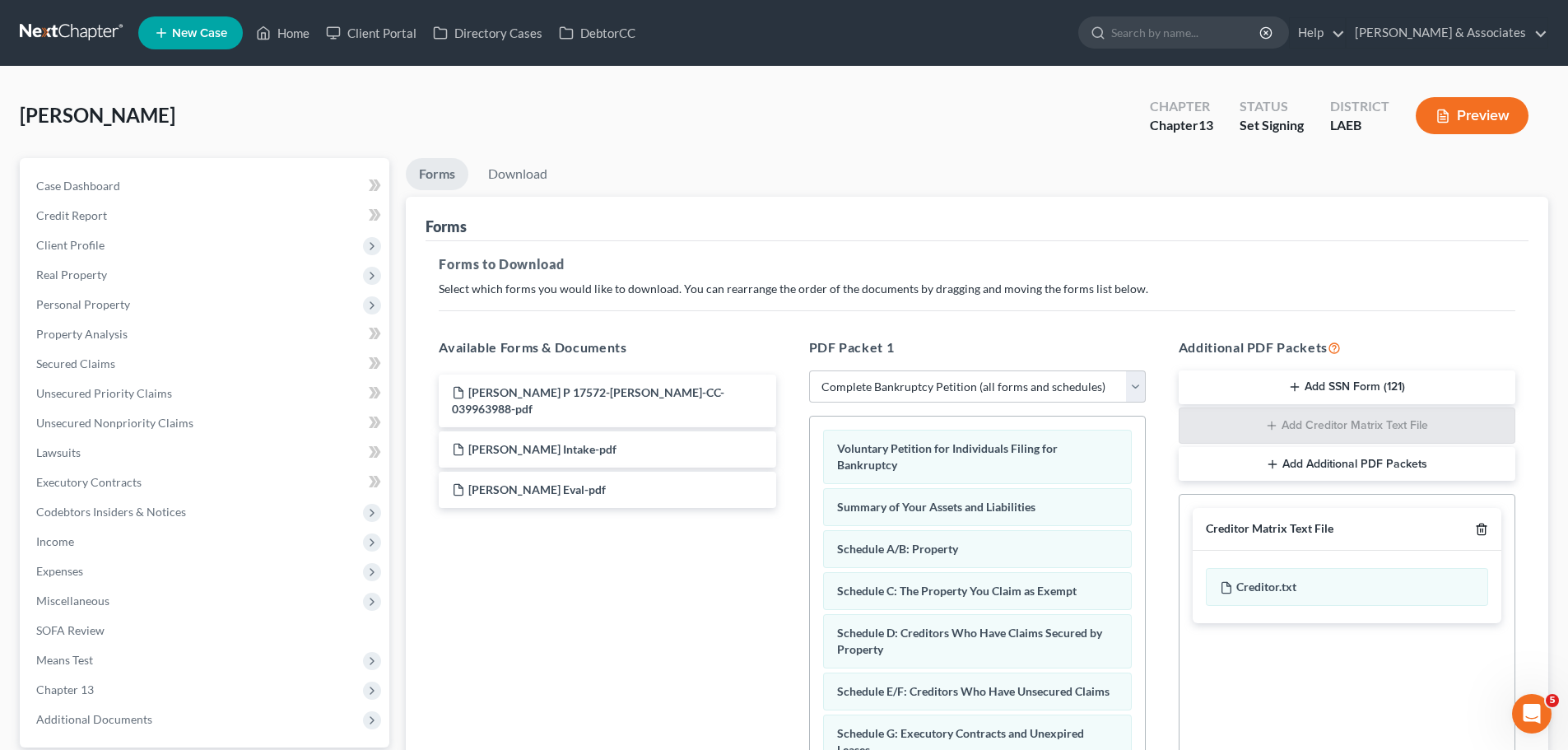
click at [1485, 531] on icon "button" at bounding box center [1482, 529] width 8 height 11
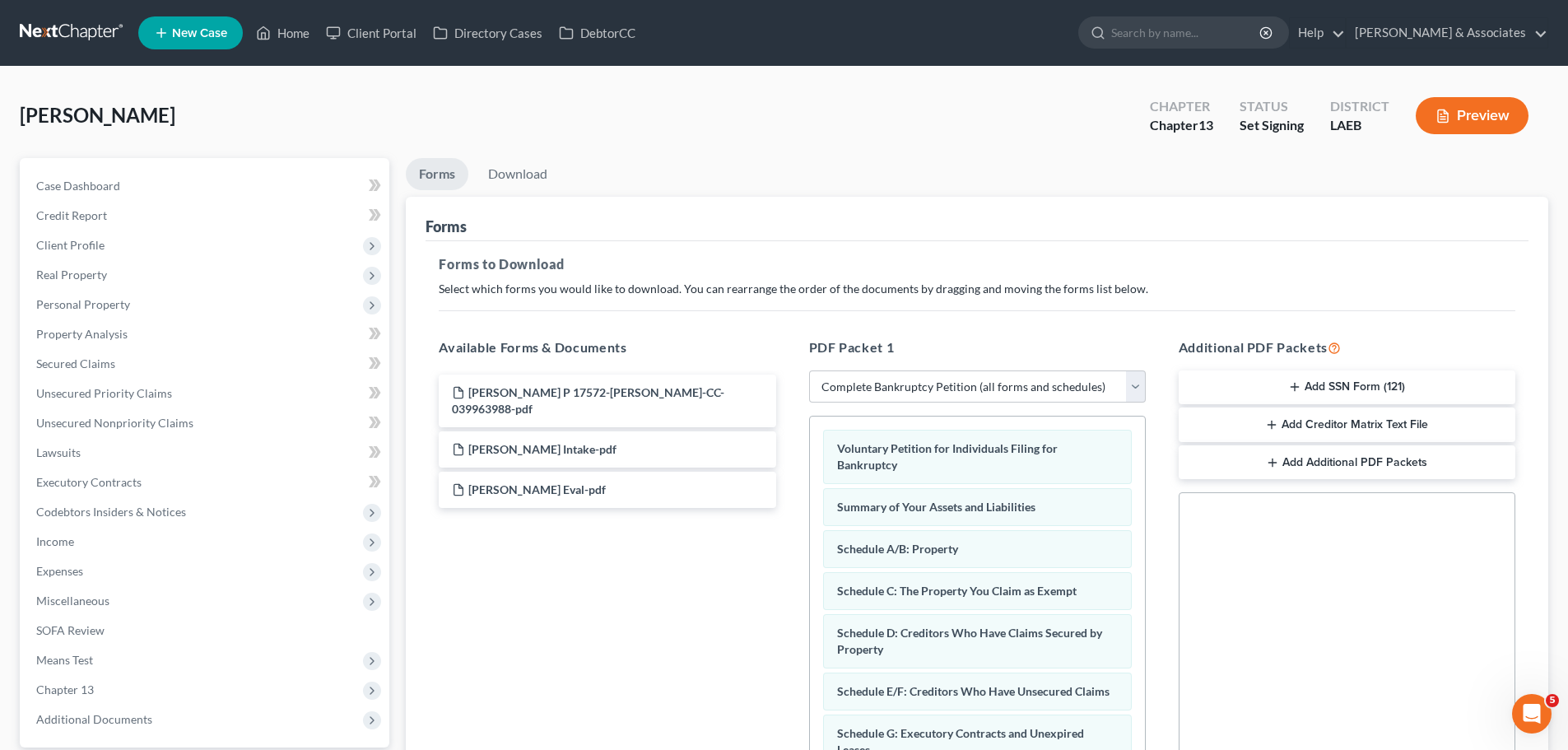
click at [1541, 585] on div "Forms Forms to Download Select which forms you would like to download. You can …" at bounding box center [976, 549] width 1142 height 705
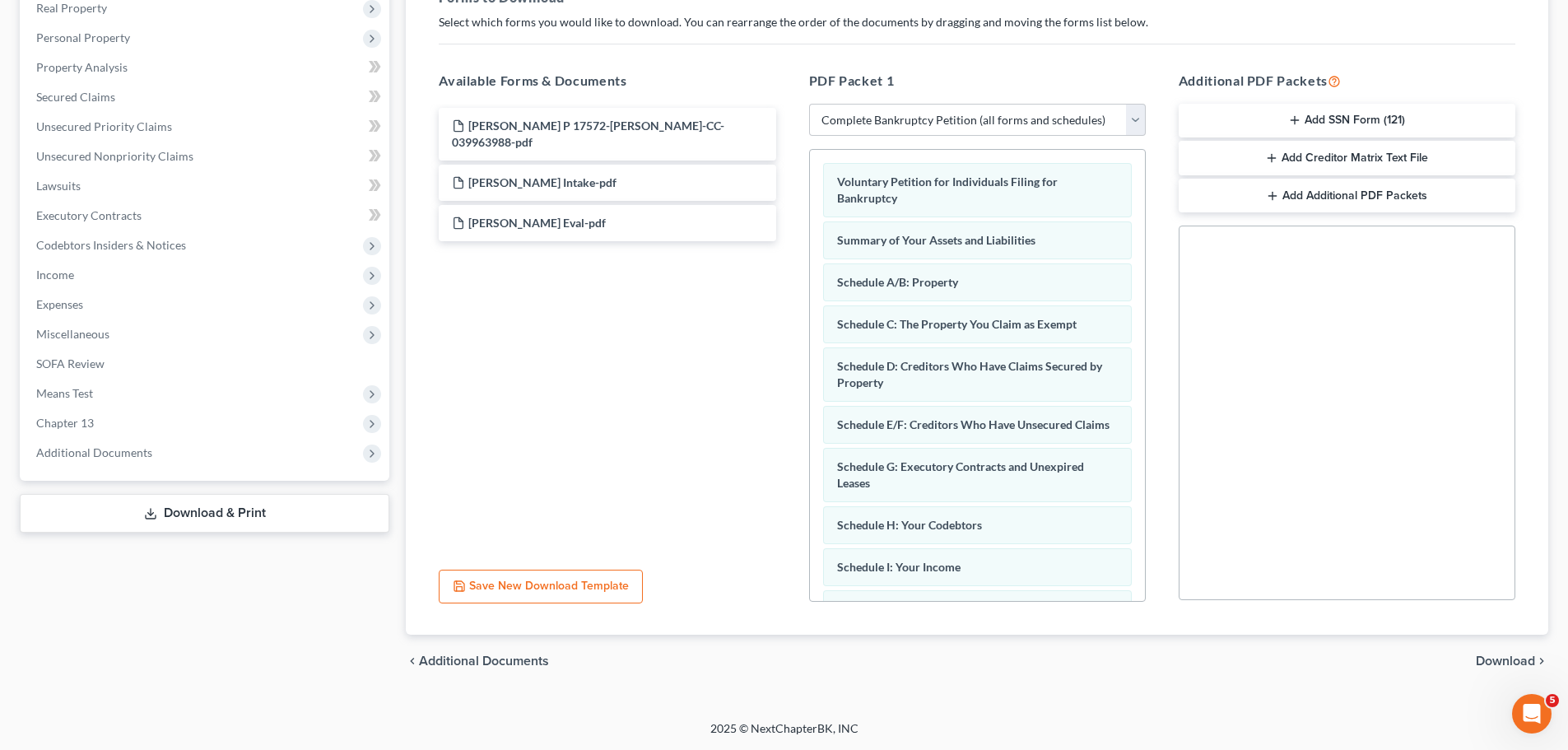
click at [1550, 659] on div "Forms Download Forms Forms to Download Select which forms you would like to dow…" at bounding box center [977, 290] width 1160 height 797
click at [1545, 659] on icon "chevron_right" at bounding box center [1542, 661] width 13 height 13
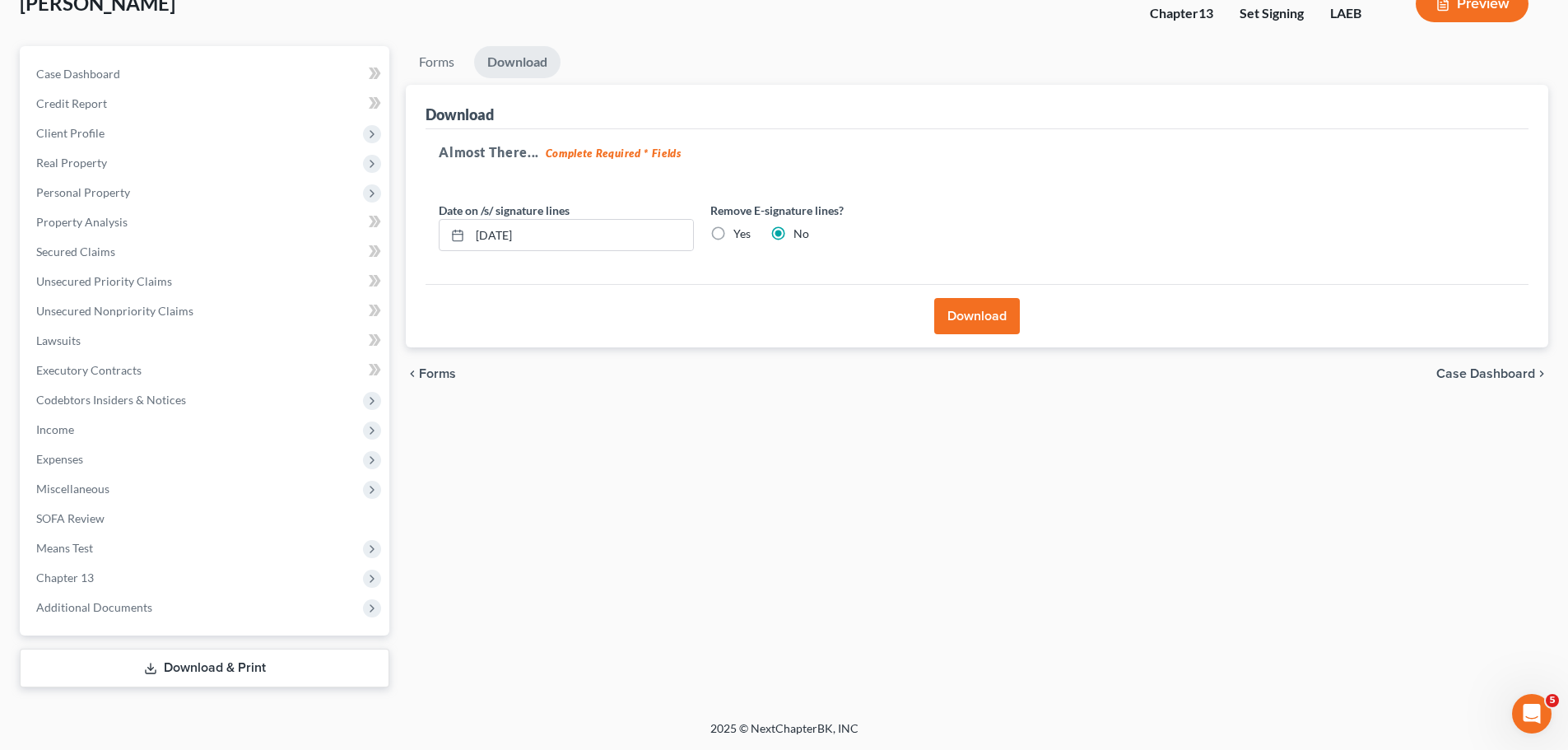
click at [734, 240] on label "Yes" at bounding box center [743, 233] width 17 height 16
click at [740, 236] on input "Yes" at bounding box center [745, 230] width 11 height 11
radio input "true"
radio input "false"
click at [964, 316] on button "Download" at bounding box center [977, 316] width 86 height 36
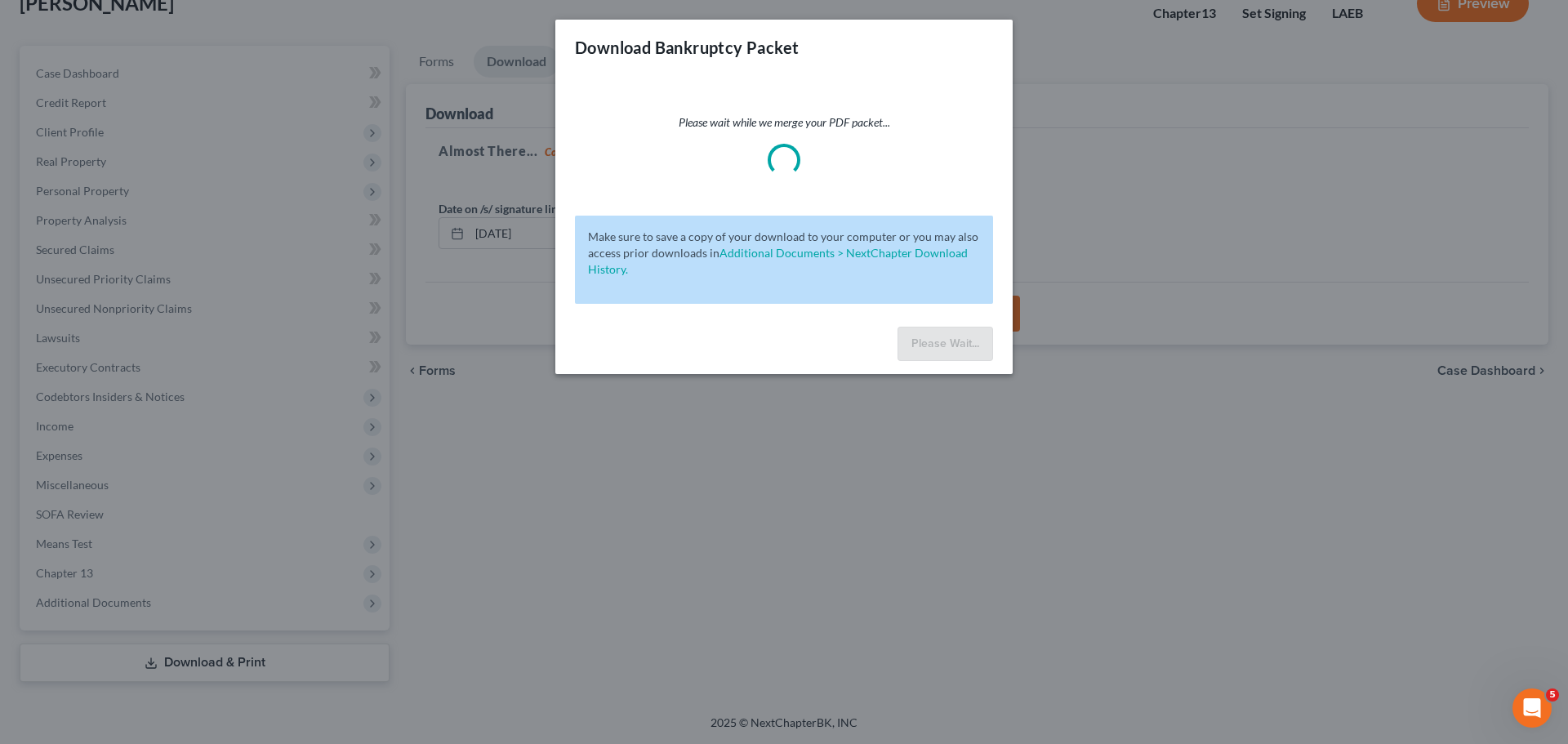
click at [1144, 575] on div "Download Bankruptcy Packet Please wait while we merge your PDF packet... Make s…" at bounding box center [784, 372] width 1568 height 744
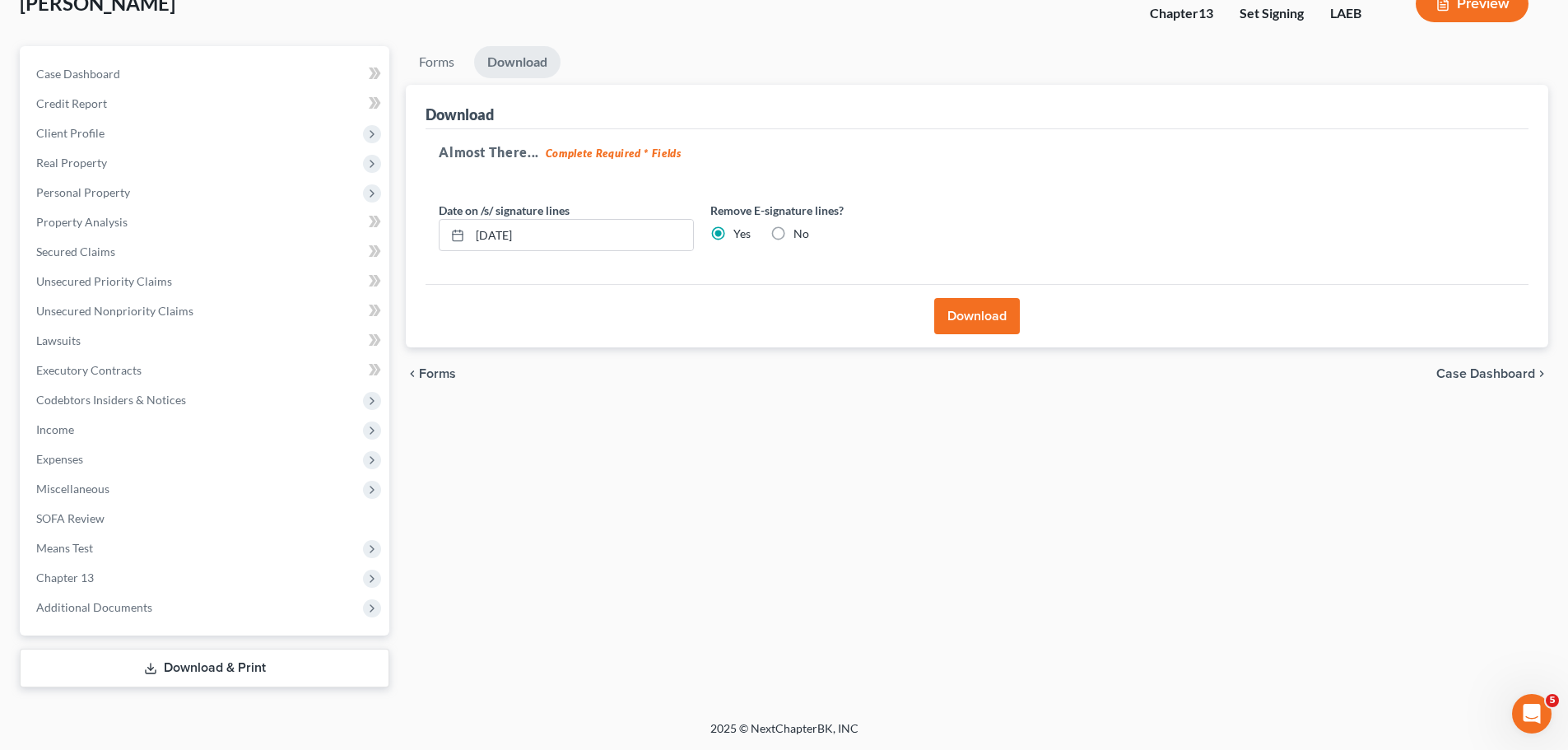
click at [973, 315] on button "Download" at bounding box center [977, 316] width 86 height 36
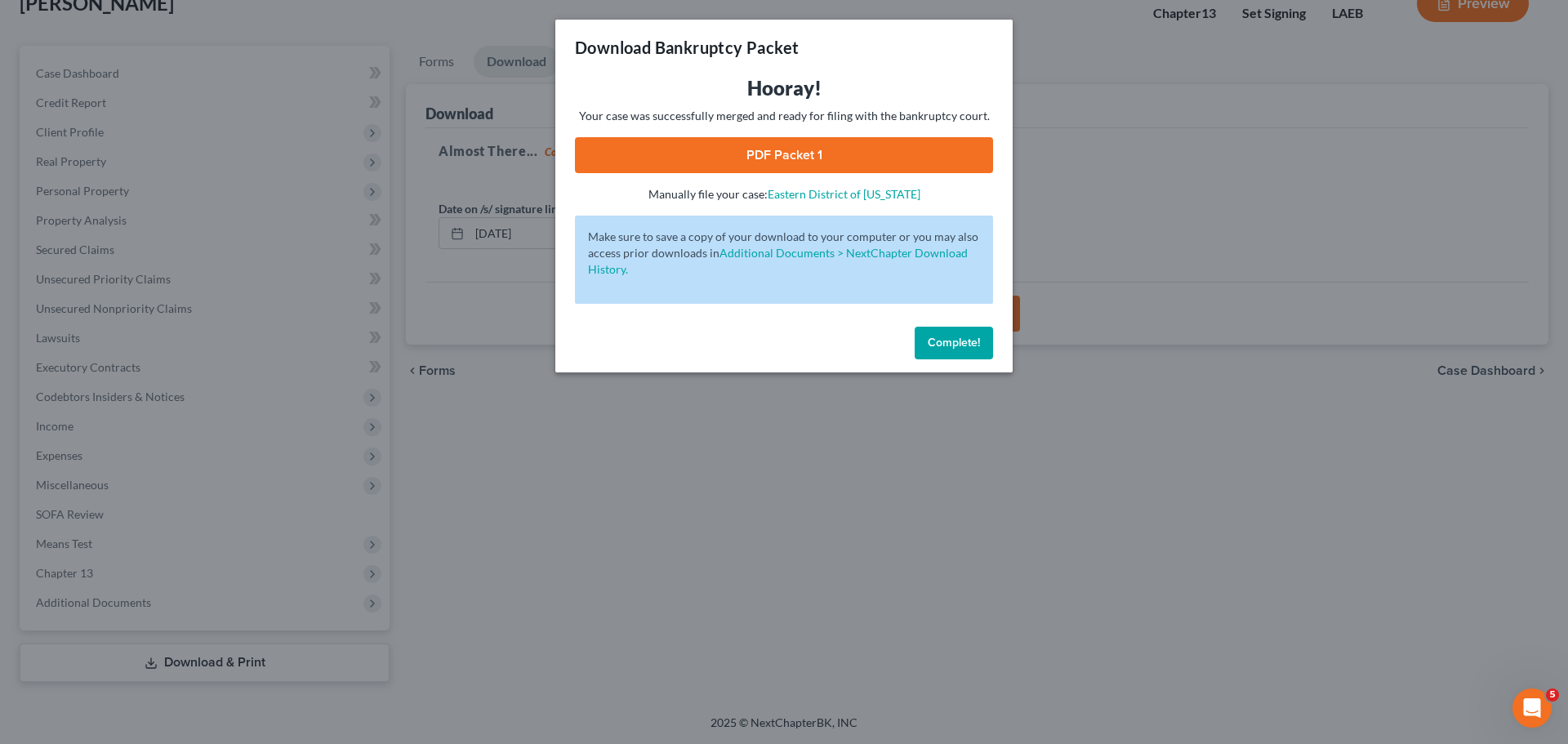
click at [630, 140] on link "PDF Packet 1" at bounding box center [784, 155] width 418 height 36
click at [923, 328] on button "Complete!" at bounding box center [954, 343] width 78 height 32
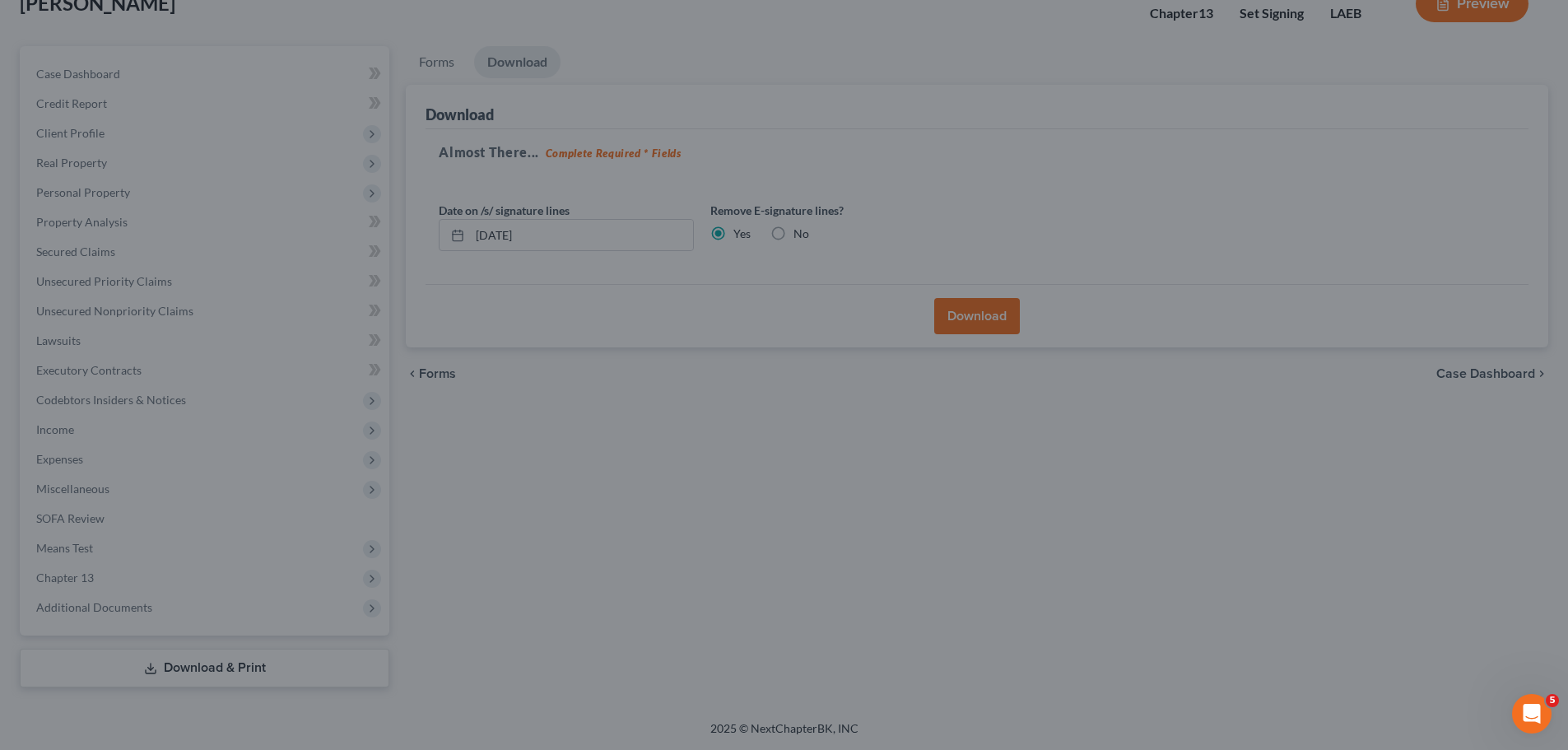
click at [935, 593] on div "Forms Download Forms Forms to Download Select which forms you would like to dow…" at bounding box center [977, 367] width 1160 height 641
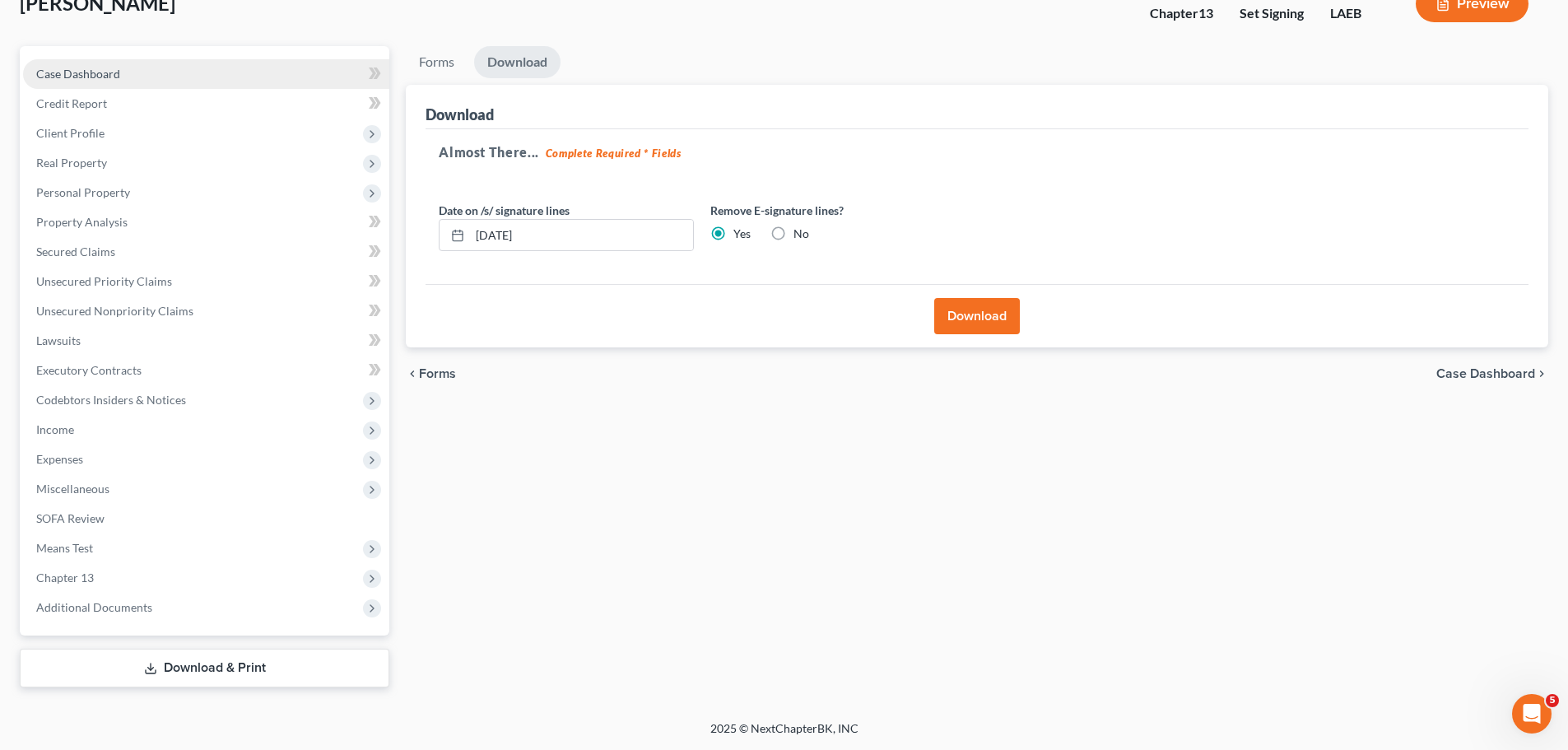
click at [159, 74] on link "Case Dashboard" at bounding box center [206, 74] width 366 height 30
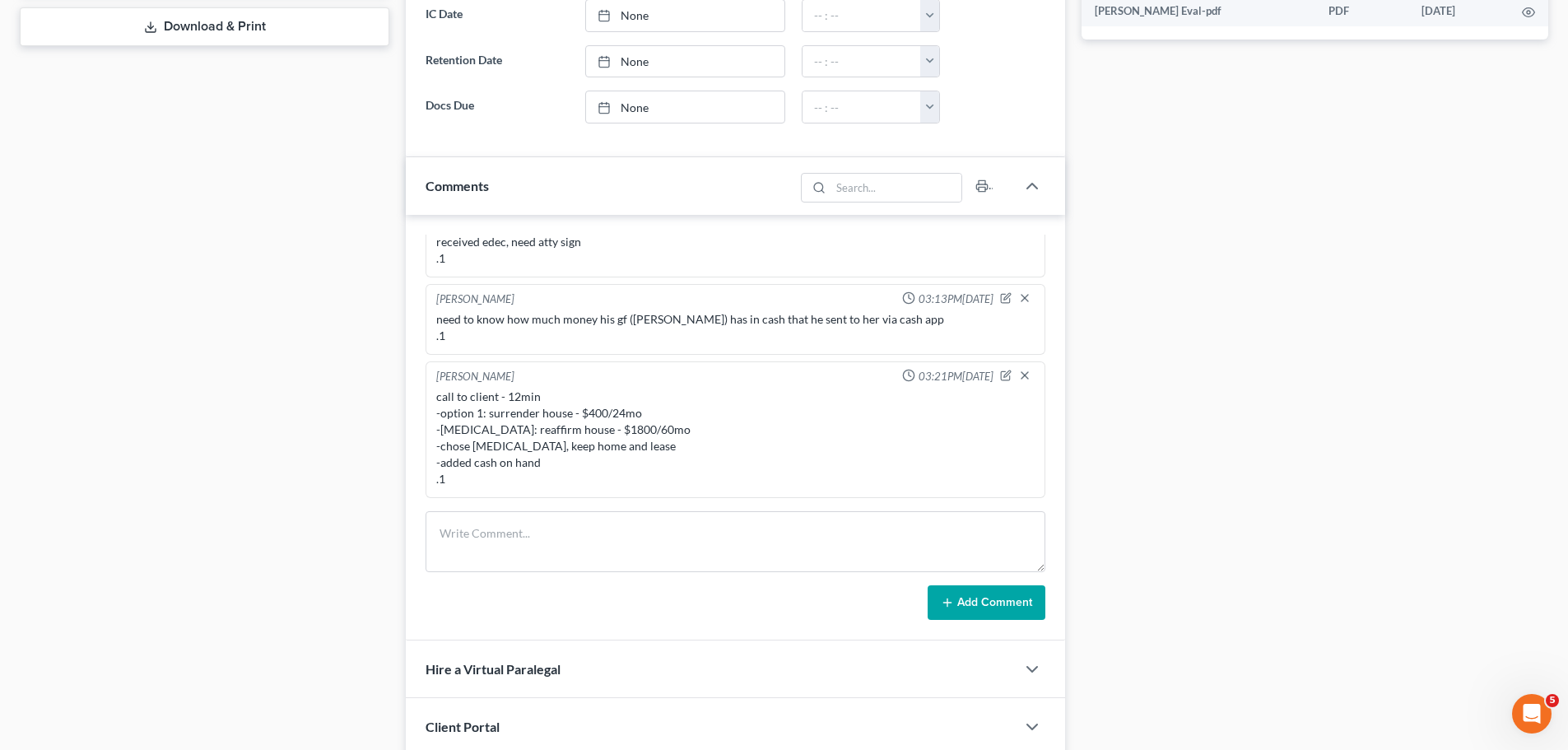
scroll to position [937, 0]
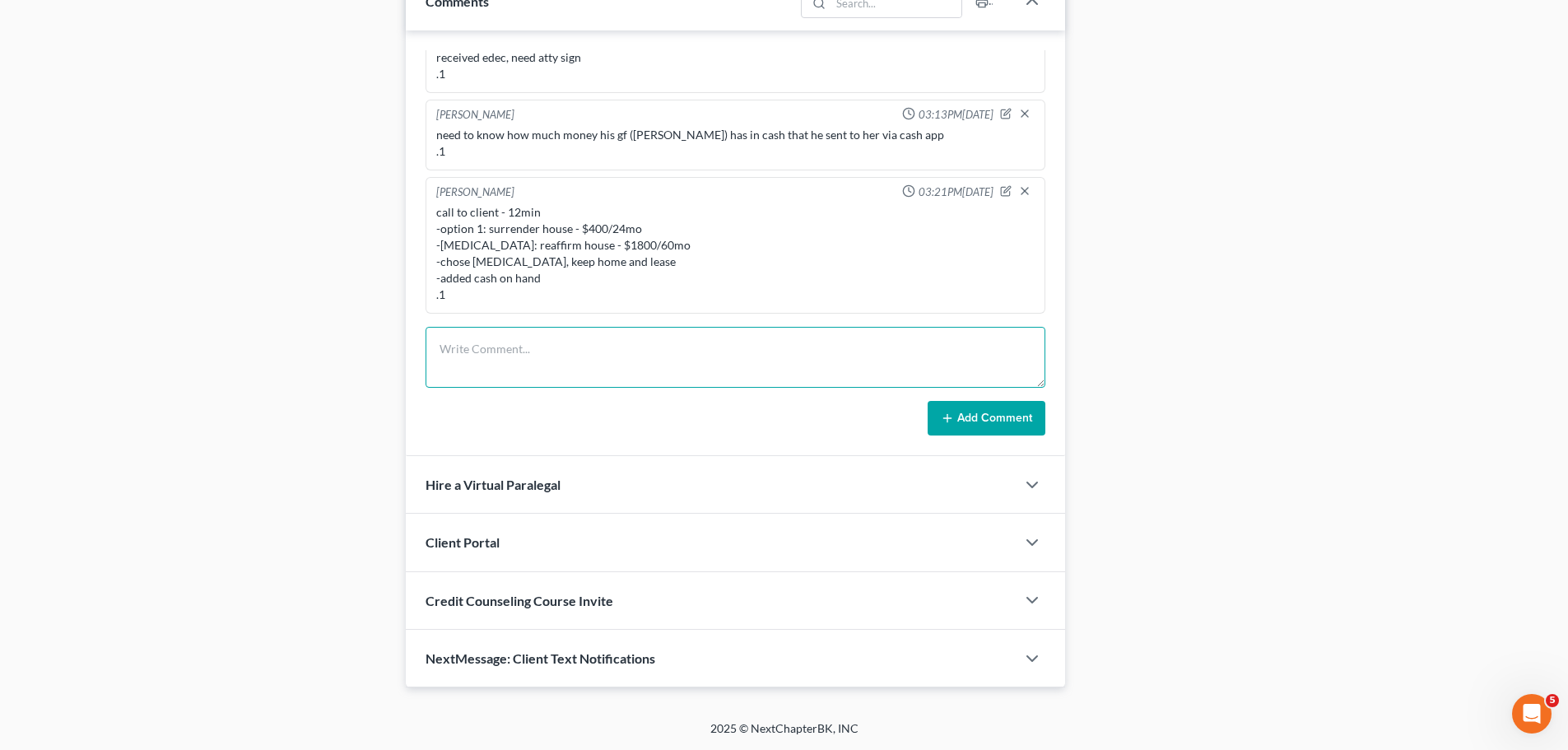
click at [734, 371] on textarea at bounding box center [735, 356] width 620 height 60
click at [935, 362] on textarea at bounding box center [735, 356] width 620 height 60
click at [593, 373] on textarea at bounding box center [735, 356] width 620 height 60
type textarea "sent sch to MCD to review .1"
click at [982, 427] on button "Add Comment" at bounding box center [987, 418] width 118 height 35
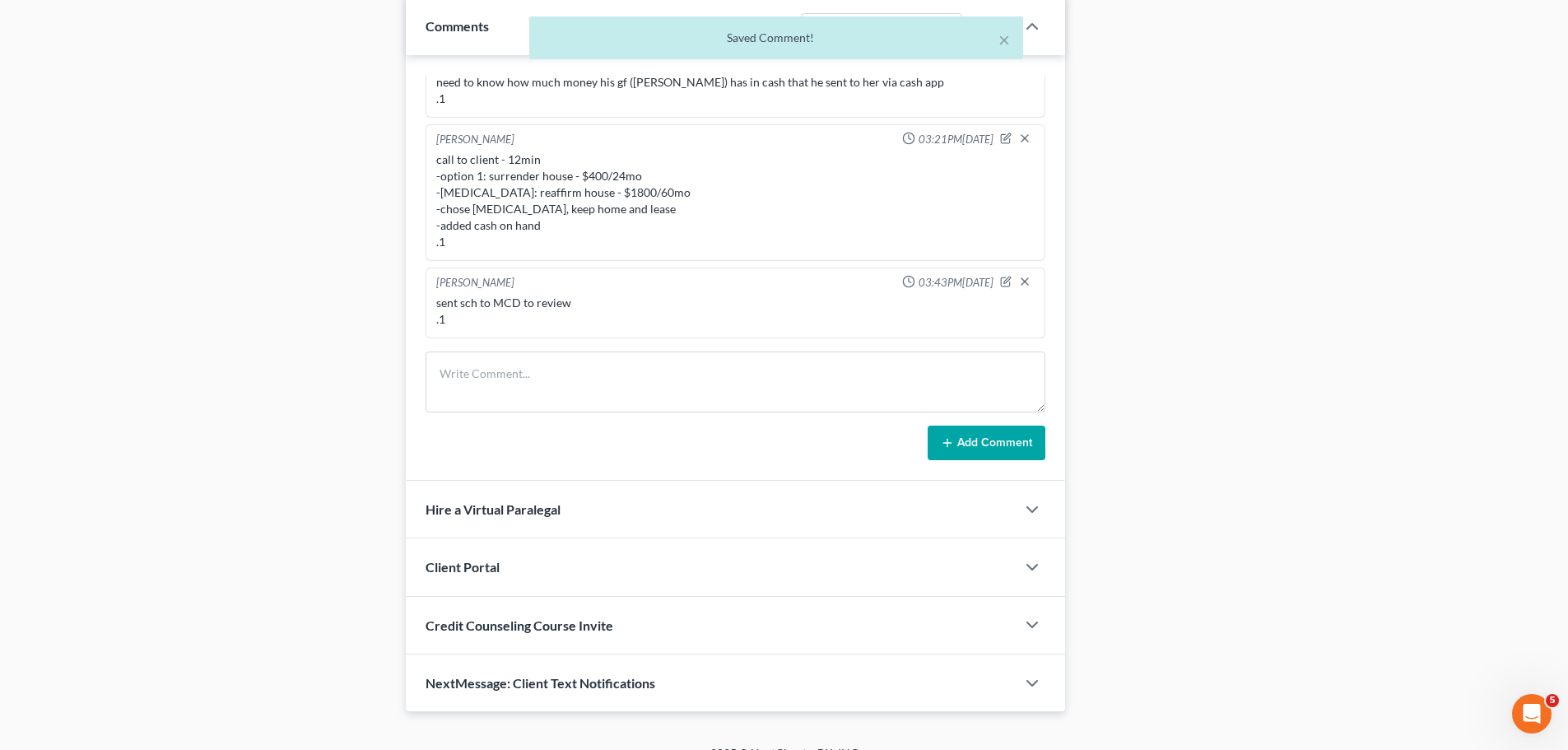
scroll to position [922, 0]
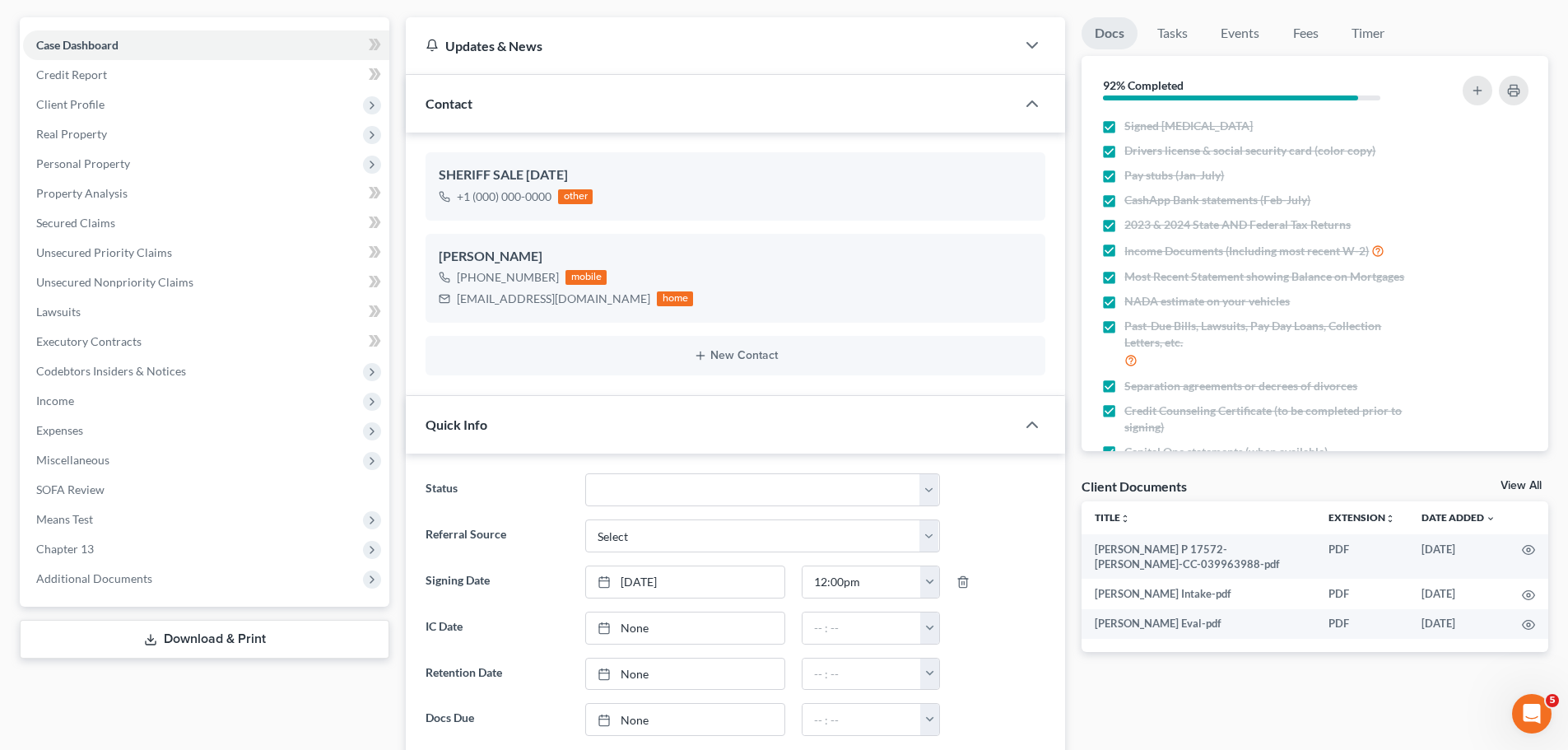
scroll to position [0, 0]
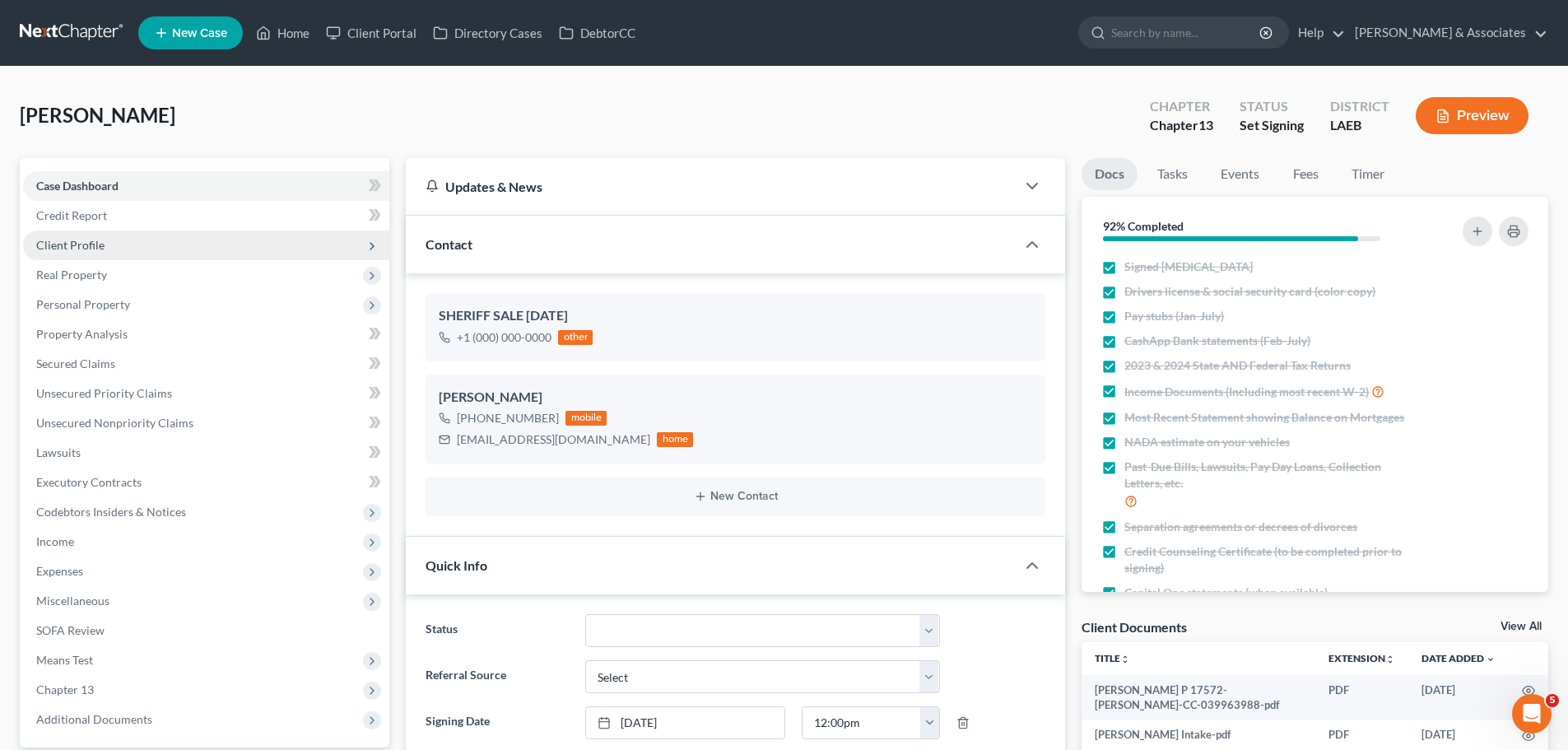
click at [57, 248] on span "Client Profile" at bounding box center [70, 245] width 68 height 14
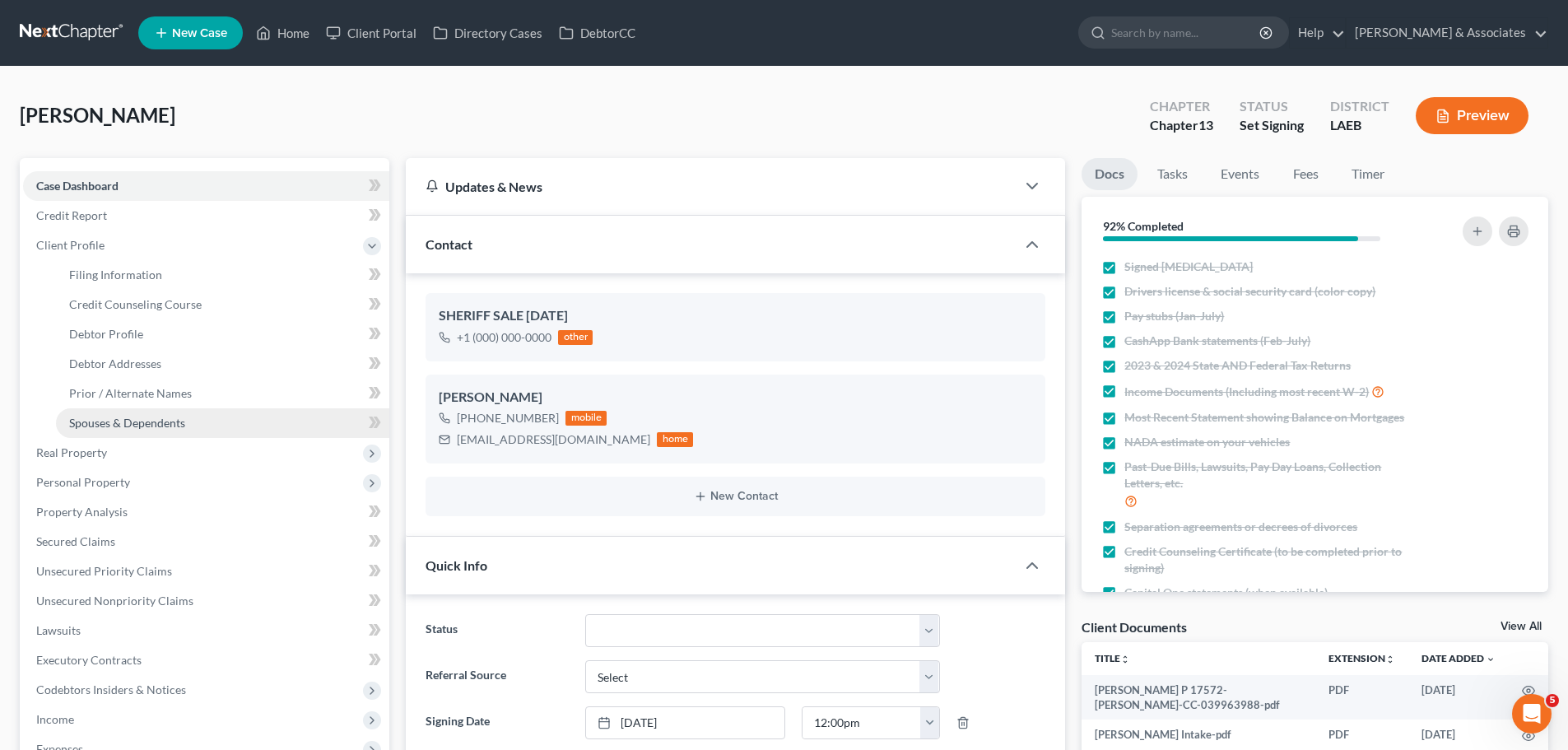
click at [116, 424] on span "Spouses & Dependents" at bounding box center [127, 423] width 116 height 14
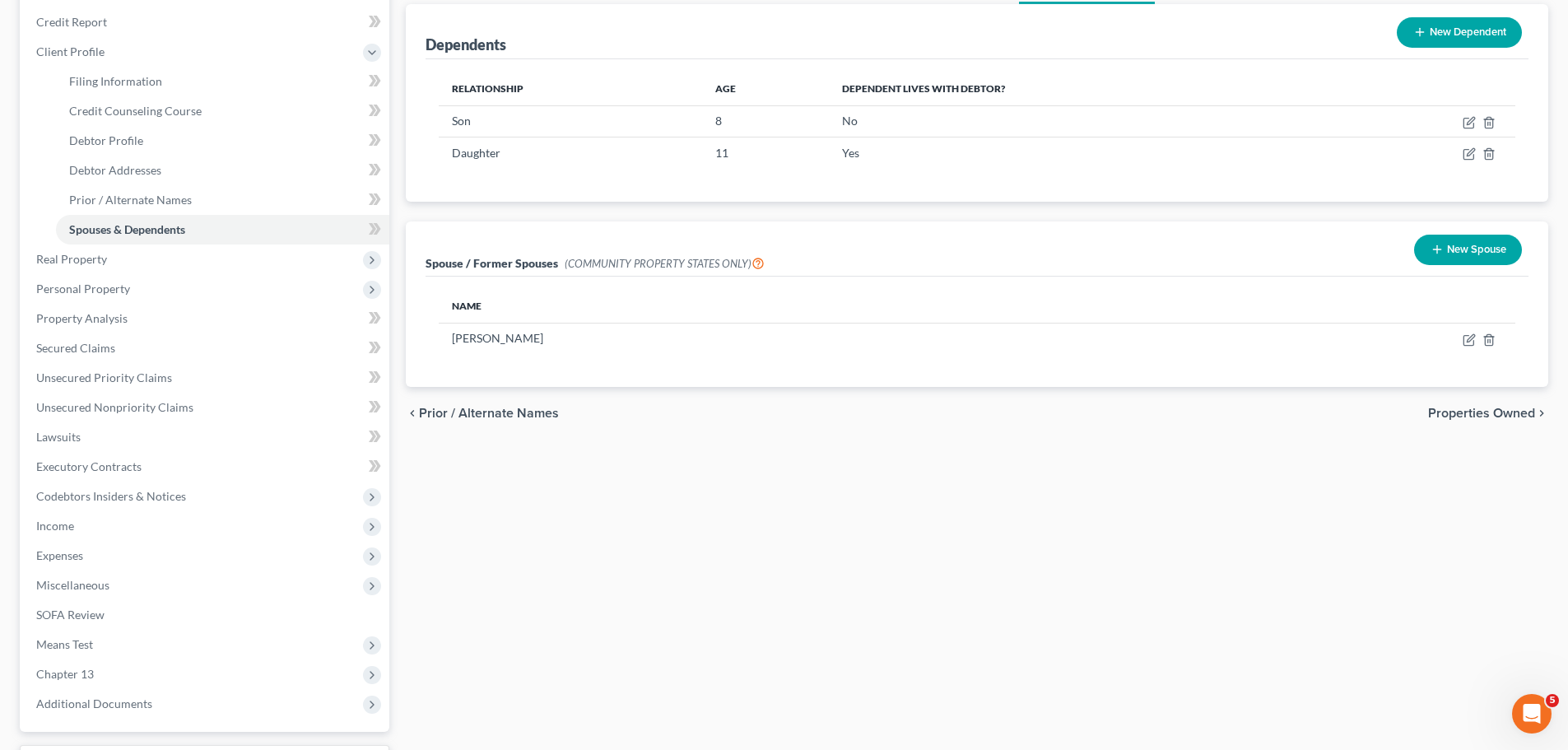
scroll to position [290, 0]
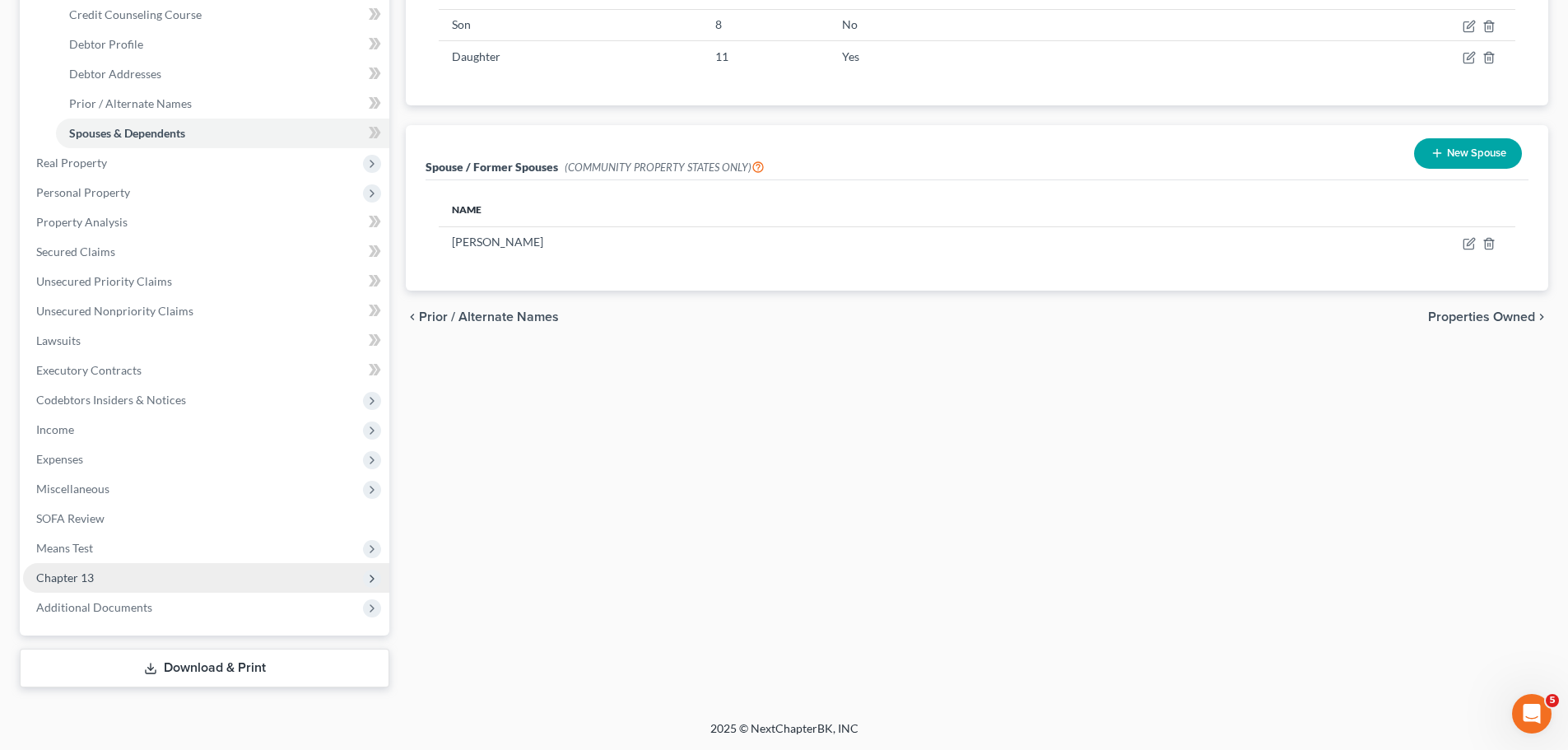
click at [148, 574] on span "Chapter 13" at bounding box center [206, 577] width 366 height 30
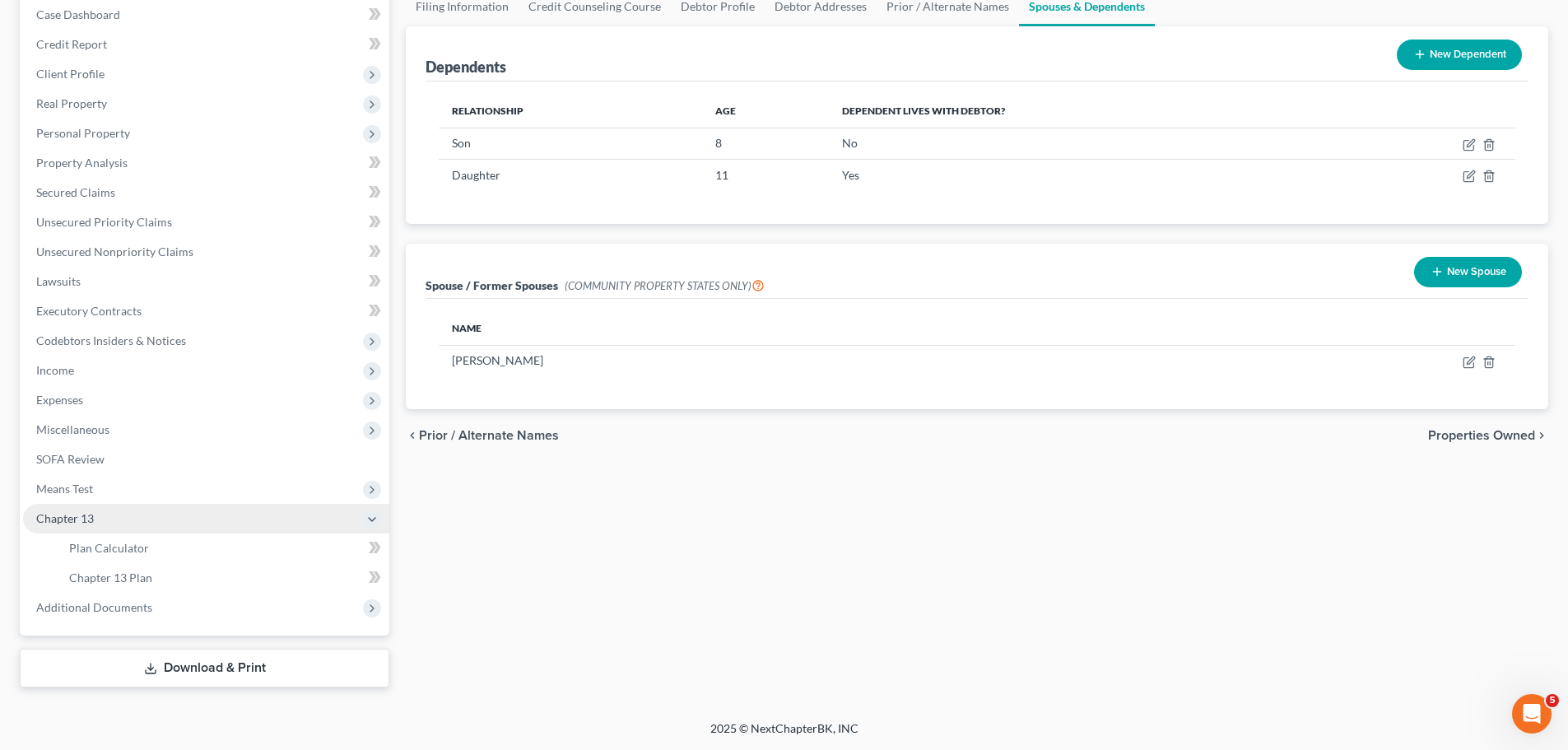
scroll to position [171, 0]
click at [245, 579] on link "Chapter 13 Plan" at bounding box center [222, 577] width 333 height 30
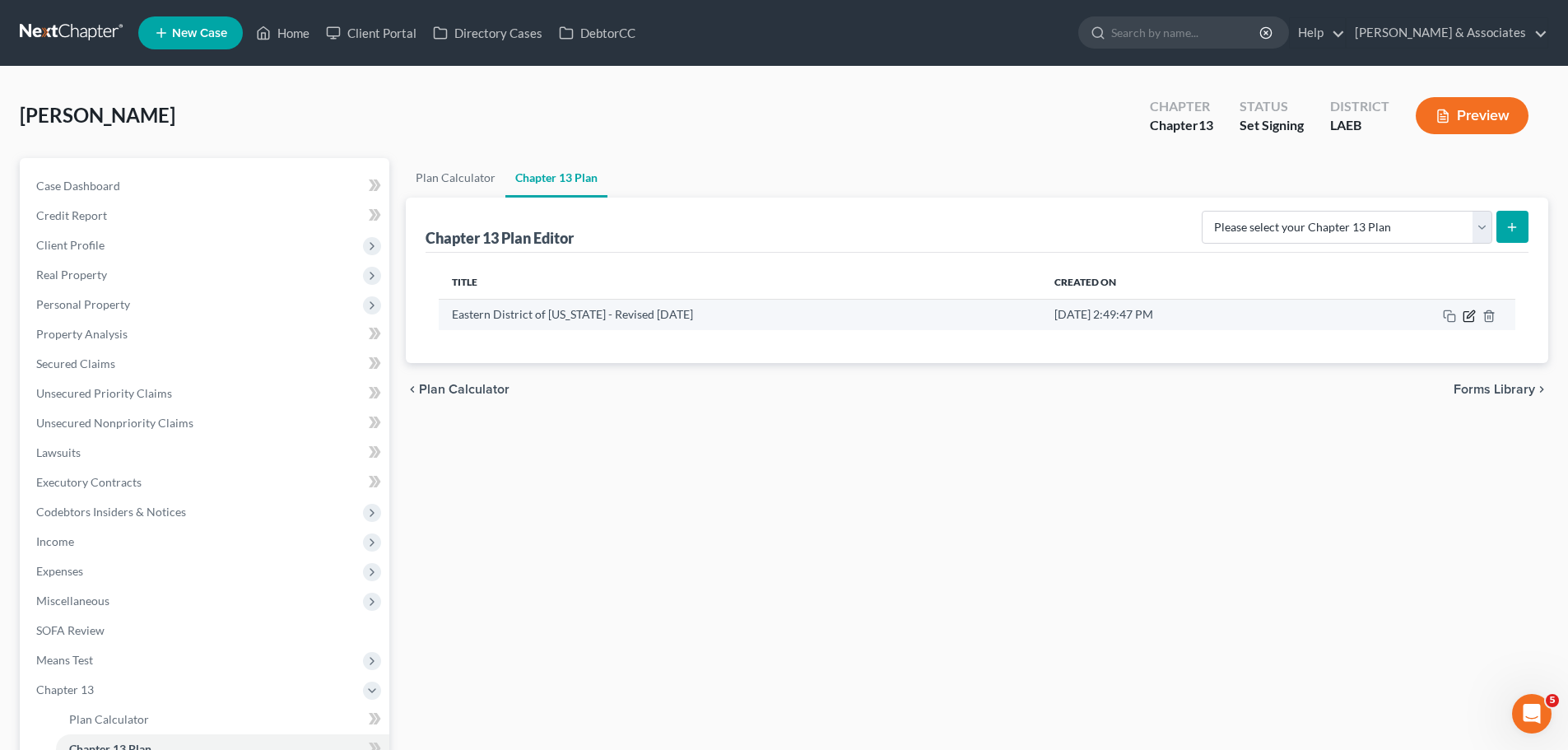
click at [1474, 318] on icon "button" at bounding box center [1469, 316] width 10 height 10
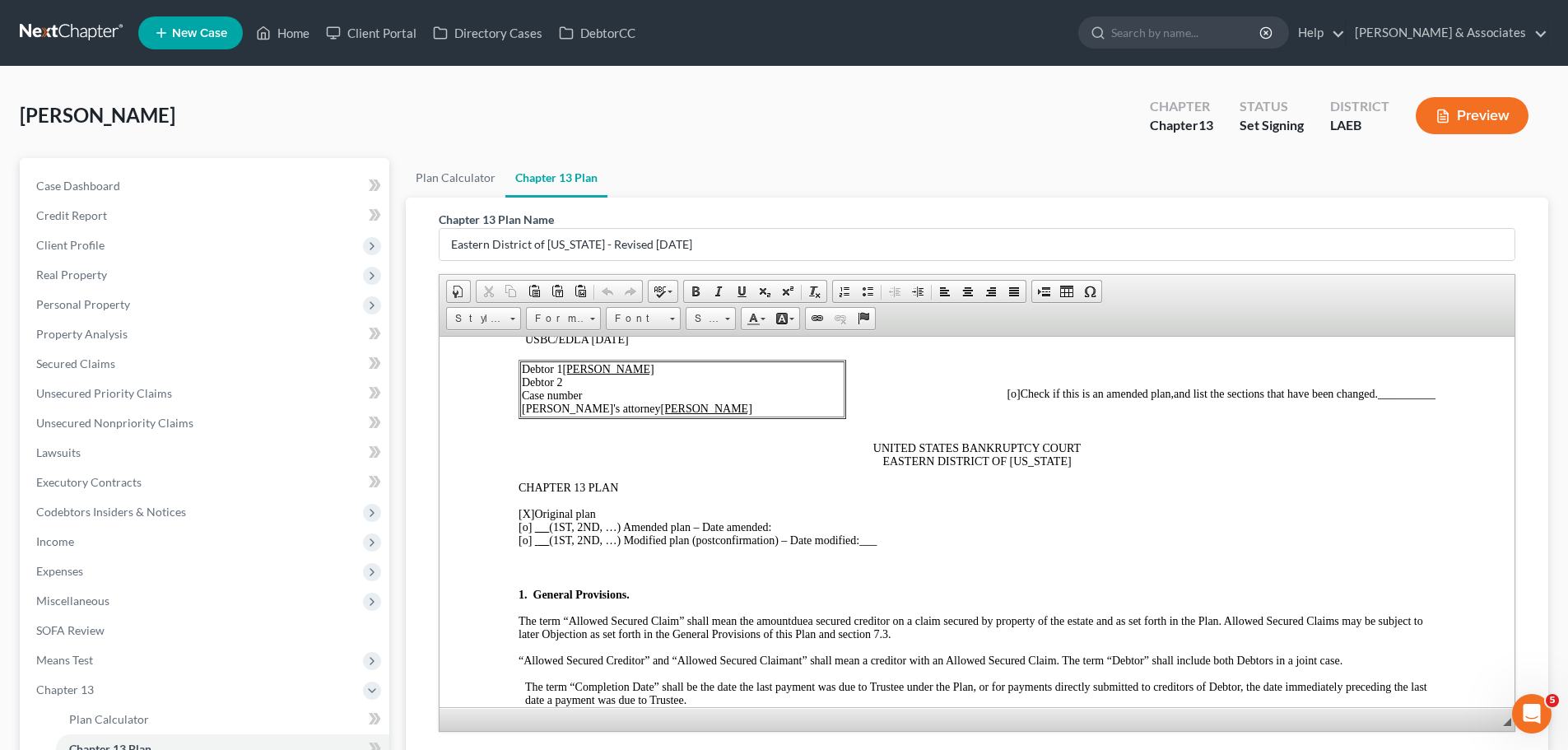
scroll to position [176, 0]
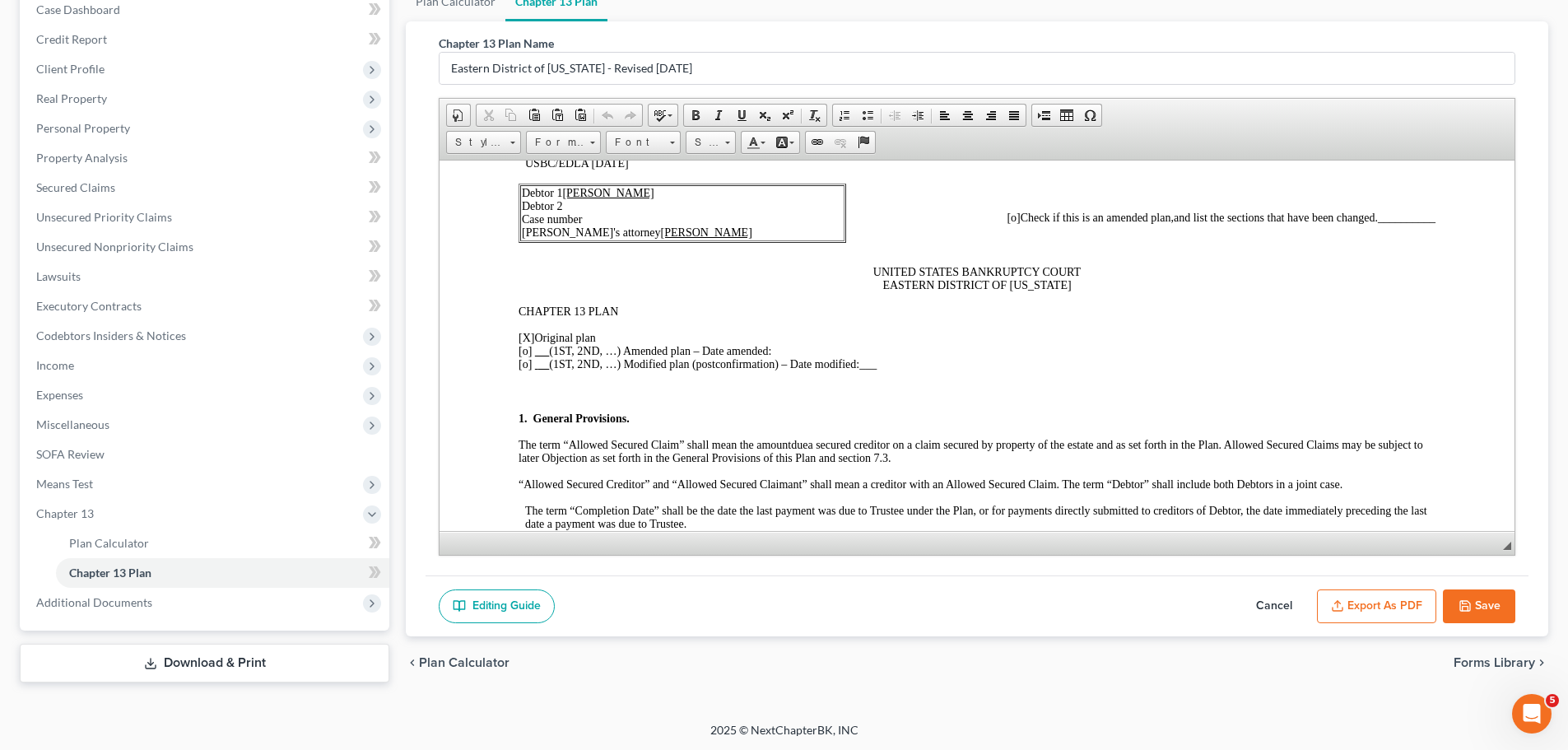
click at [1404, 616] on button "Export as PDF" at bounding box center [1377, 607] width 119 height 35
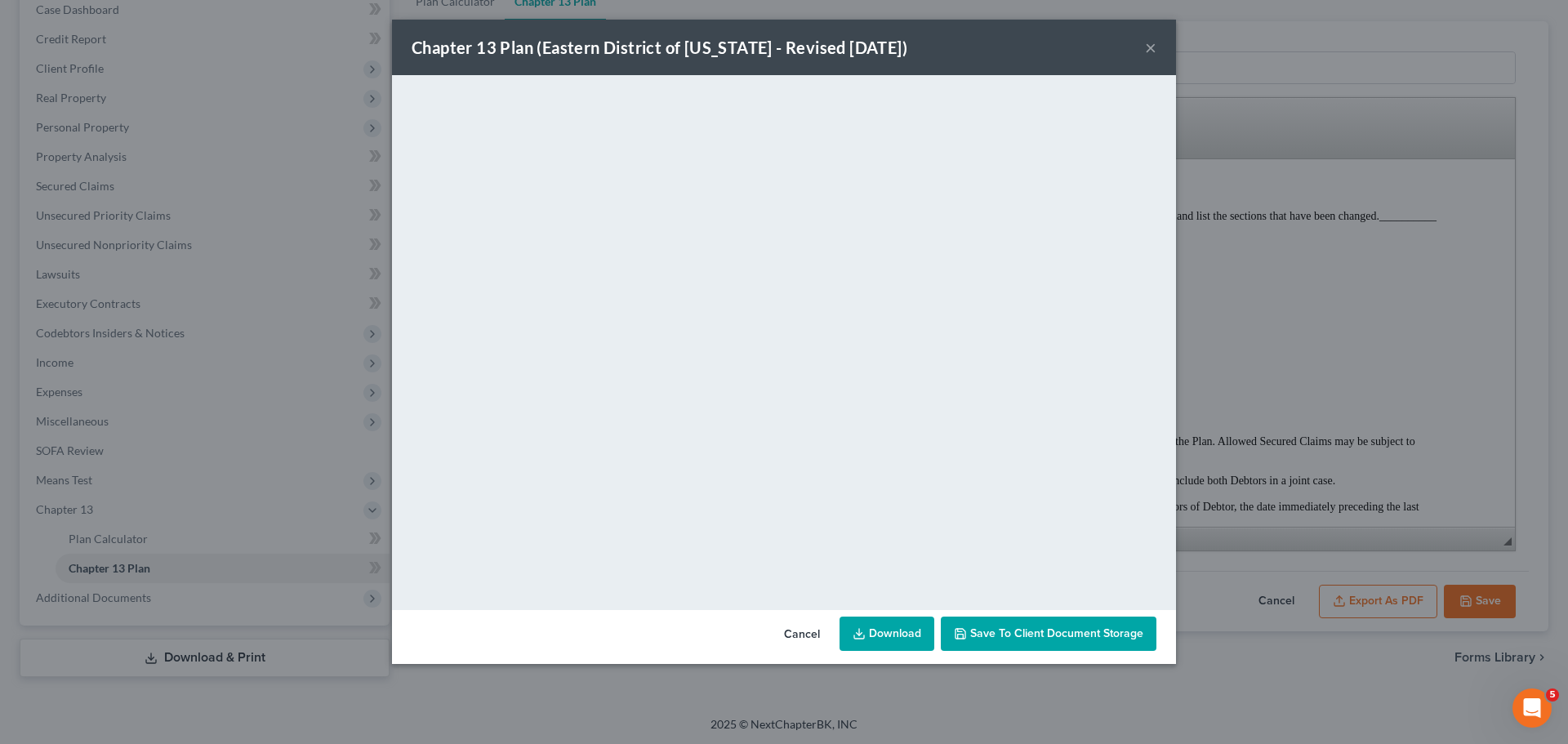
click at [901, 633] on link "Download" at bounding box center [886, 633] width 94 height 34
click at [1148, 51] on button "×" at bounding box center [1151, 47] width 11 height 20
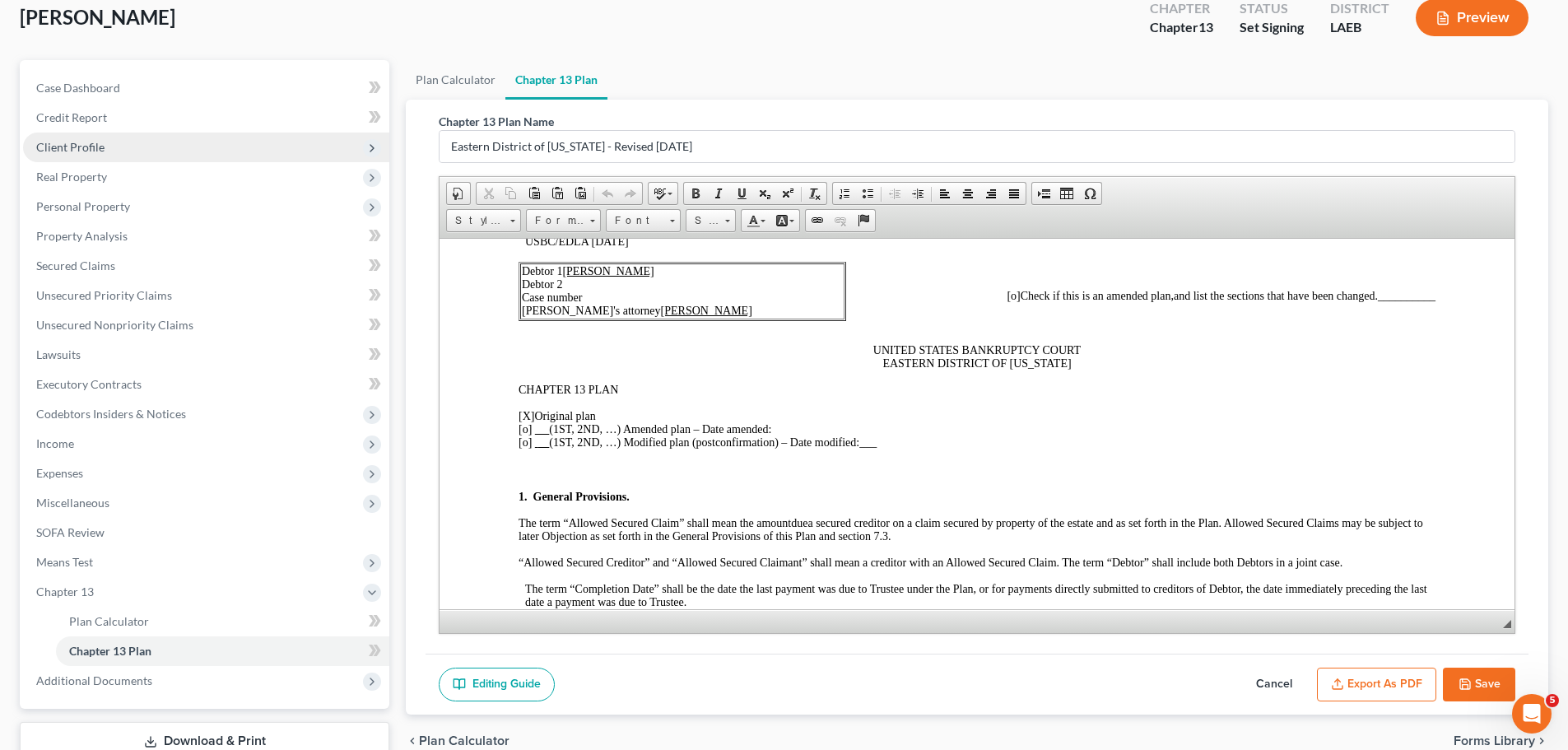
scroll to position [0, 0]
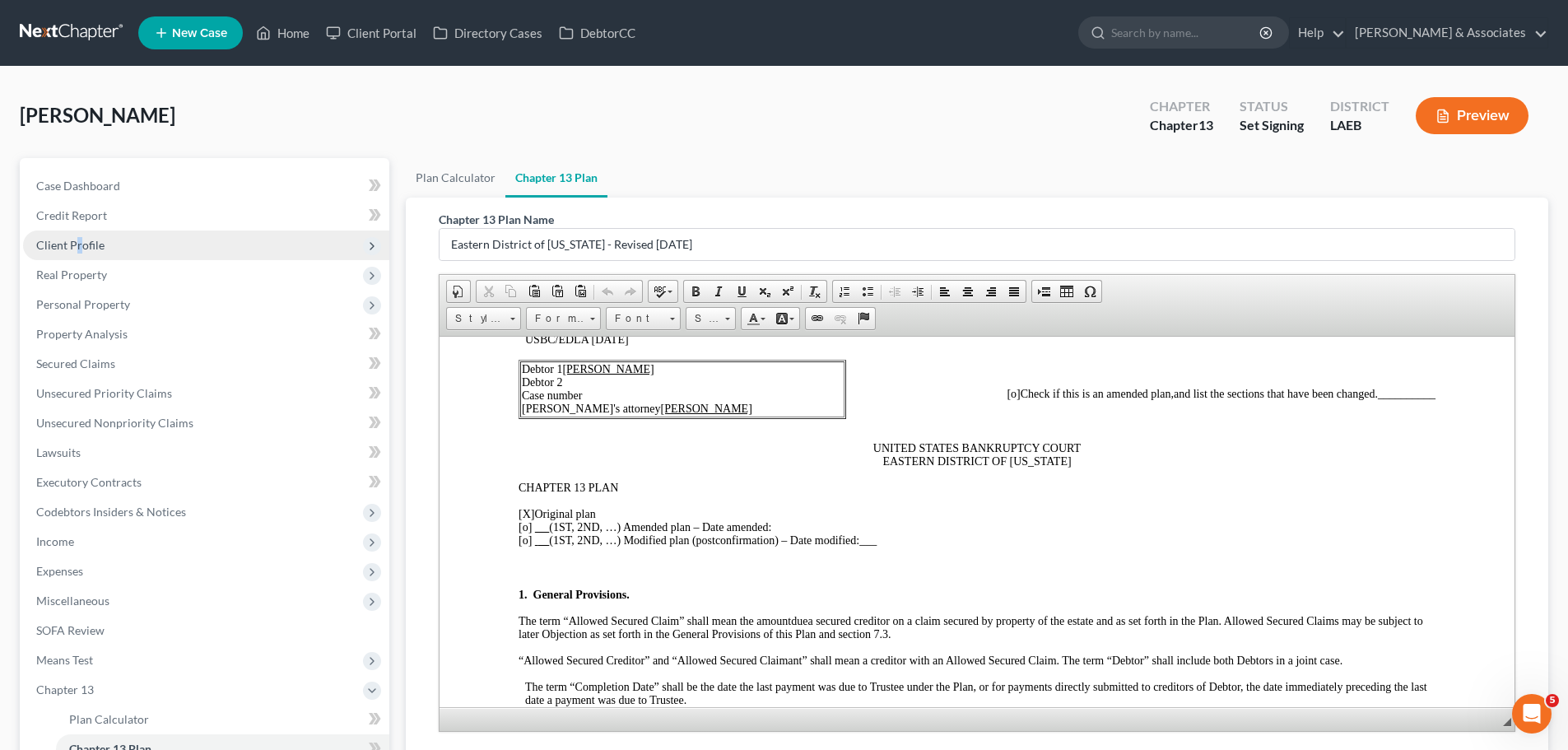
click at [78, 254] on span "Client Profile" at bounding box center [206, 245] width 366 height 30
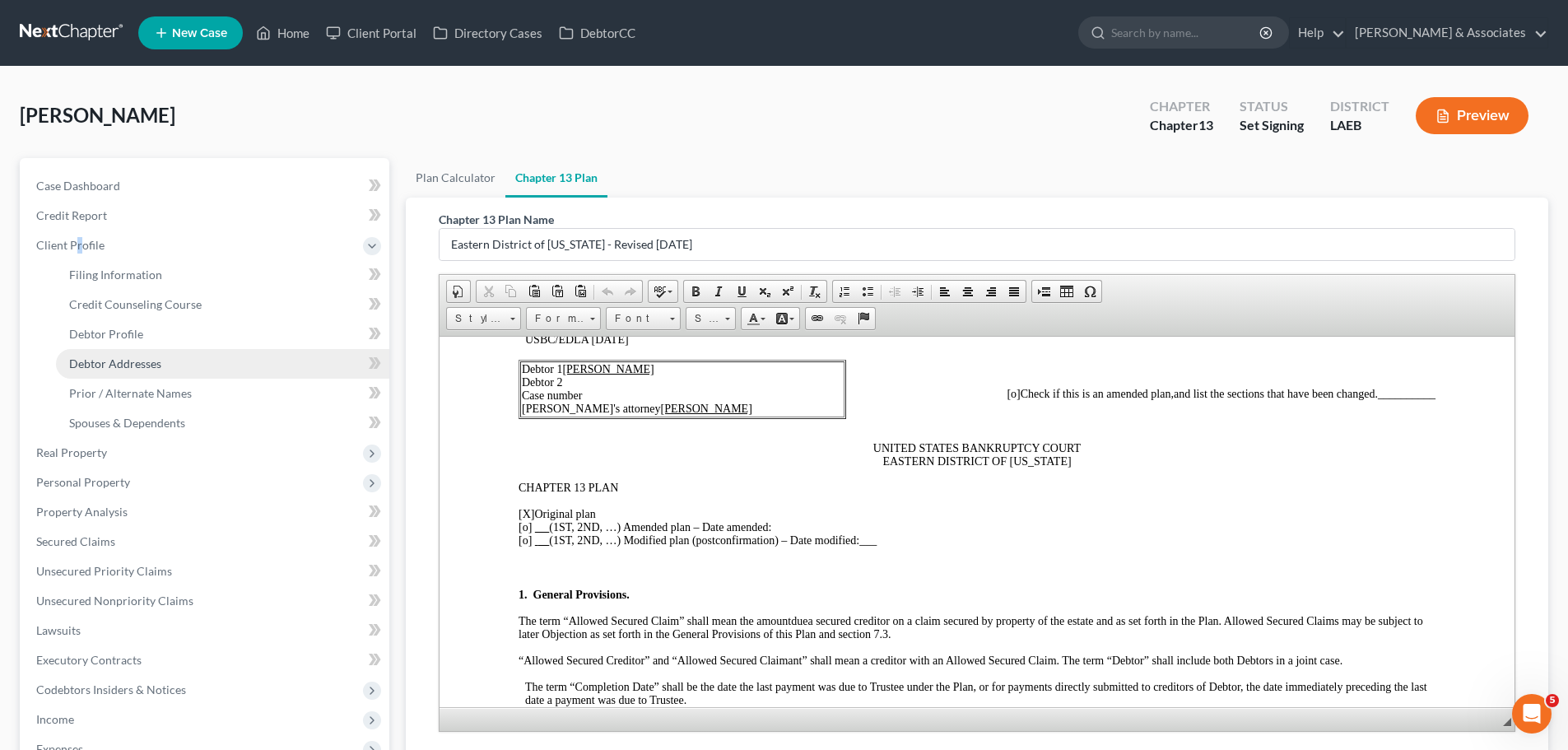
click at [162, 356] on link "Debtor Addresses" at bounding box center [222, 363] width 333 height 30
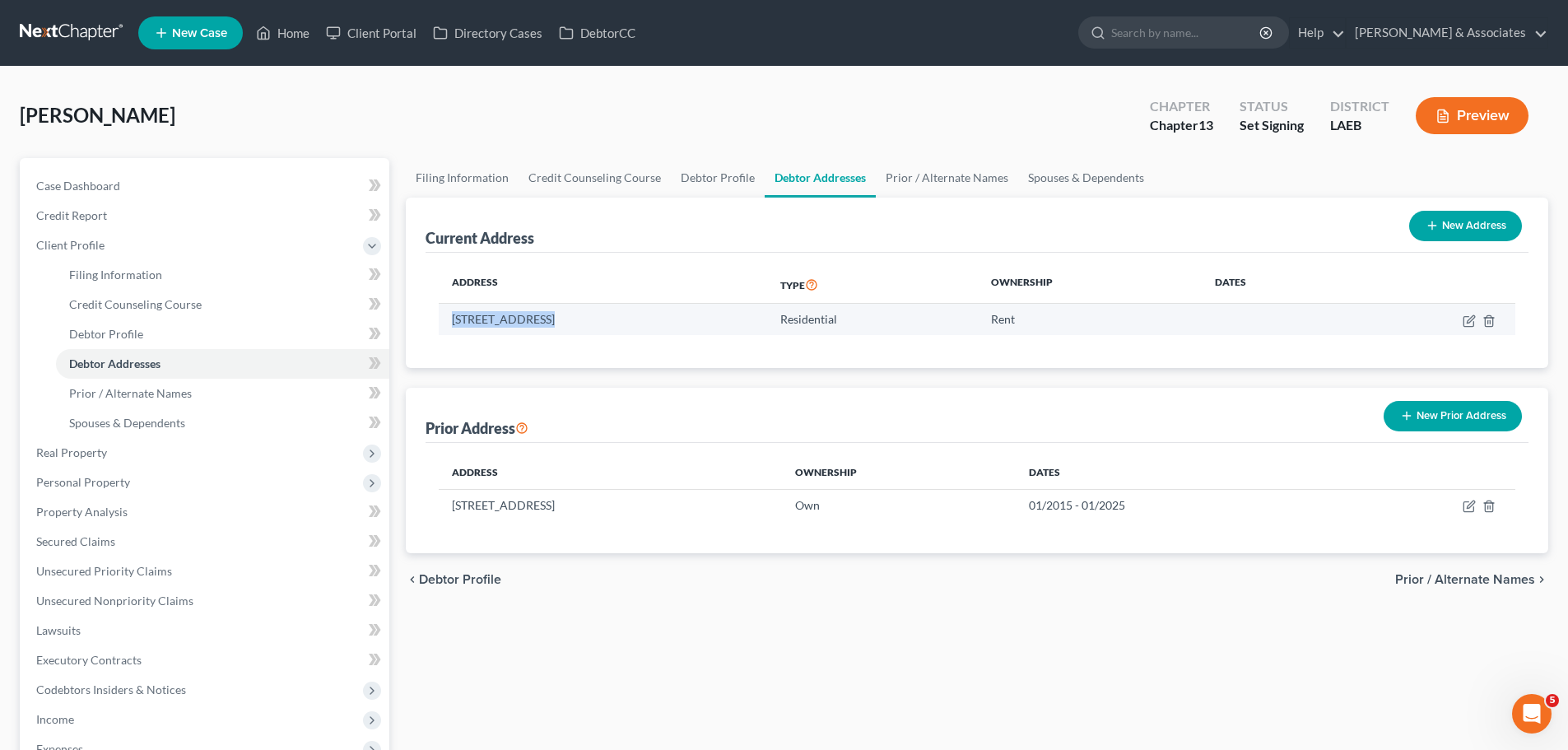
drag, startPoint x: 451, startPoint y: 314, endPoint x: 539, endPoint y: 319, distance: 88.1
click at [539, 319] on td "[STREET_ADDRESS]" at bounding box center [603, 319] width 329 height 32
copy td "[STREET_ADDRESS]"
click at [567, 315] on td "[STREET_ADDRESS]" at bounding box center [603, 319] width 329 height 32
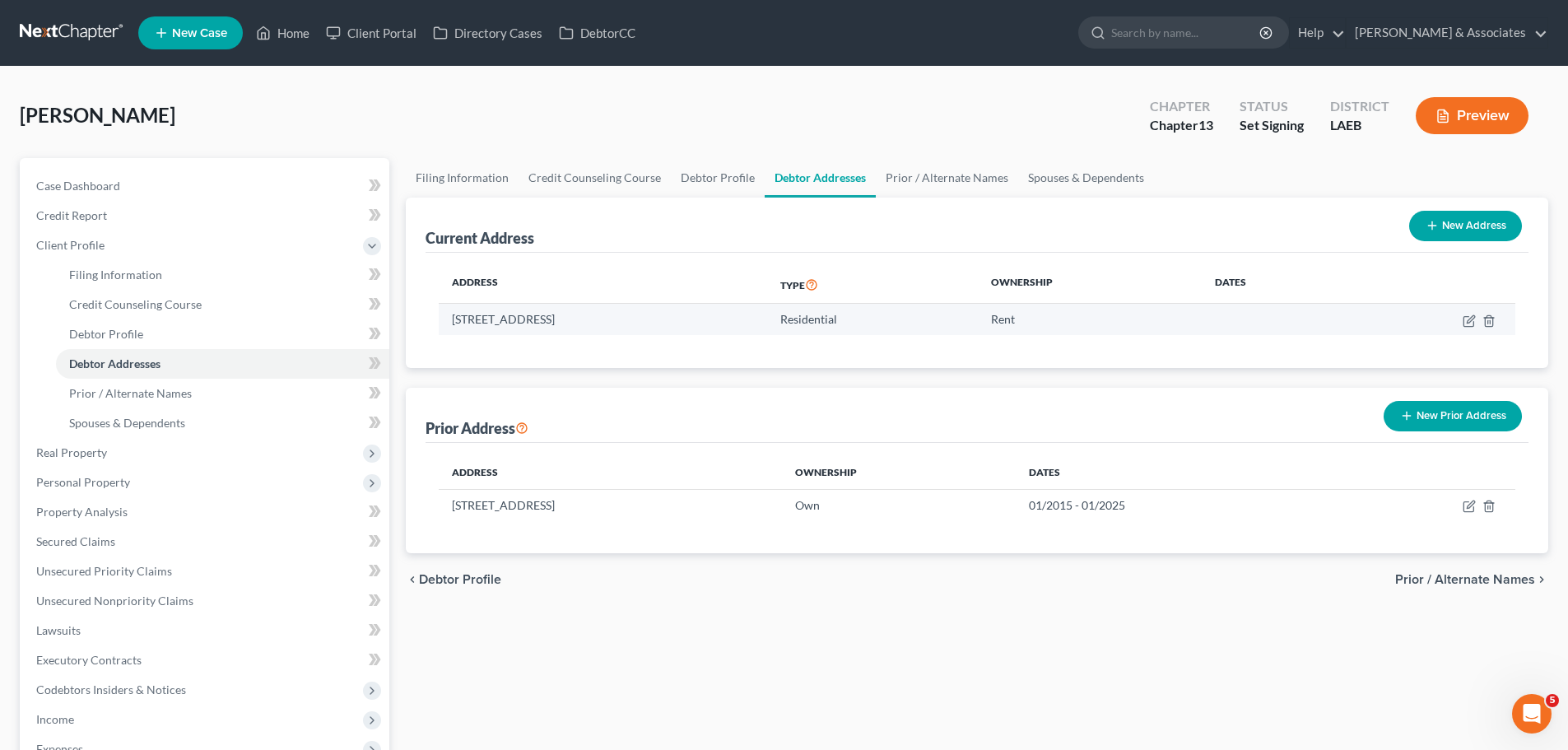
copy td "Napoleonville"
click at [625, 320] on td "[STREET_ADDRESS]" at bounding box center [603, 319] width 329 height 32
copy td "LA"
click at [647, 311] on td "[STREET_ADDRESS]" at bounding box center [603, 319] width 329 height 32
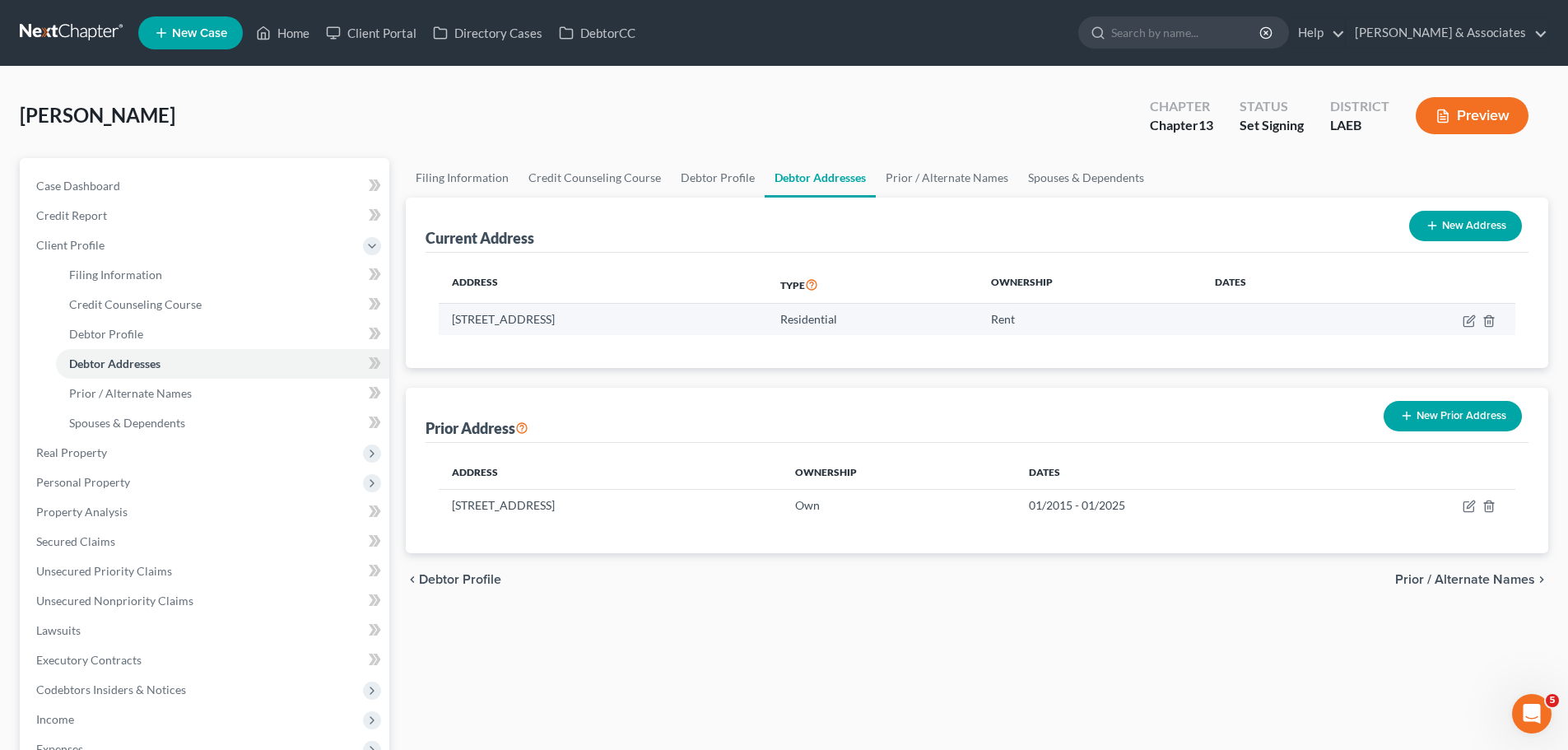
click at [647, 311] on td "[STREET_ADDRESS]" at bounding box center [603, 319] width 329 height 32
copy td "70390"
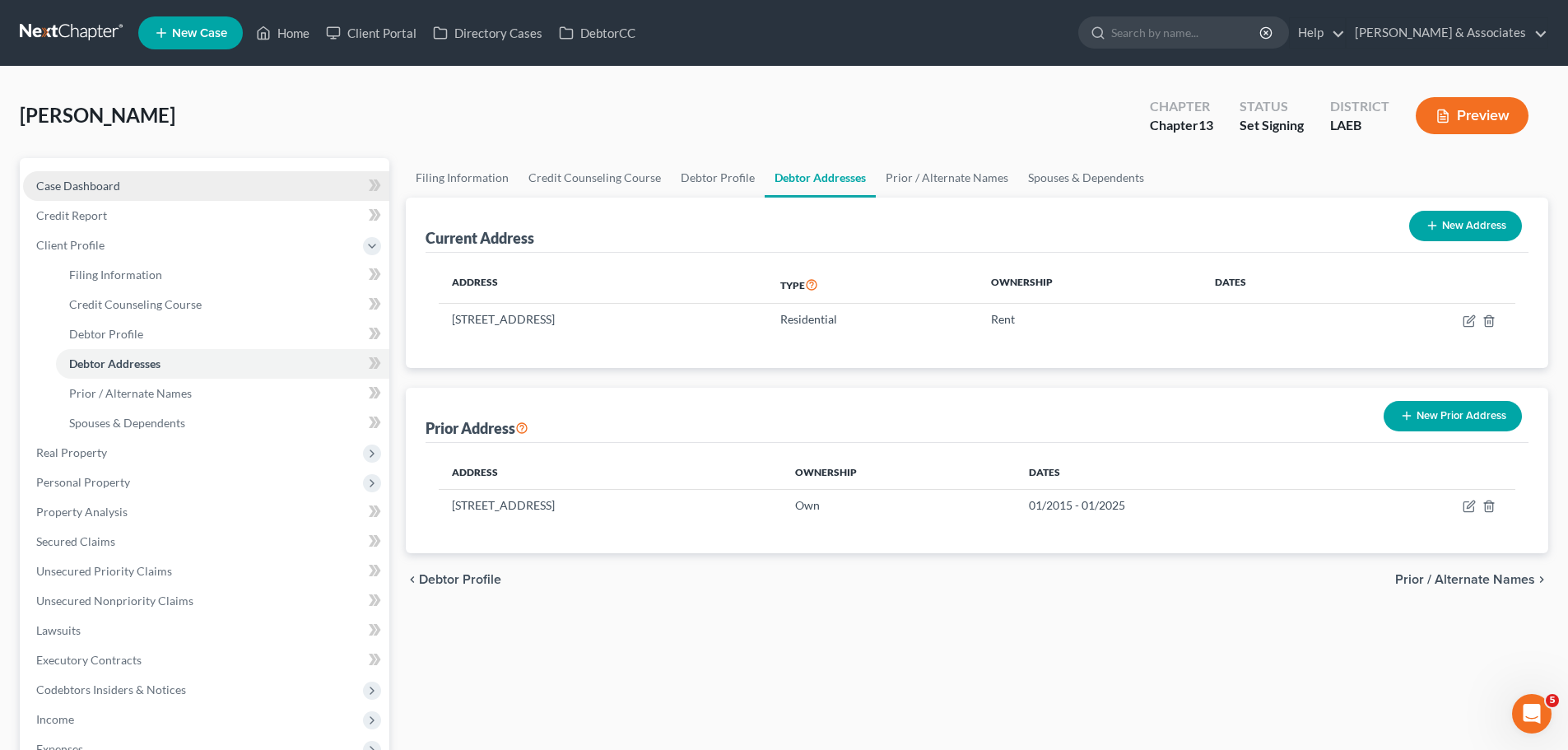
click at [144, 181] on link "Case Dashboard" at bounding box center [206, 185] width 366 height 30
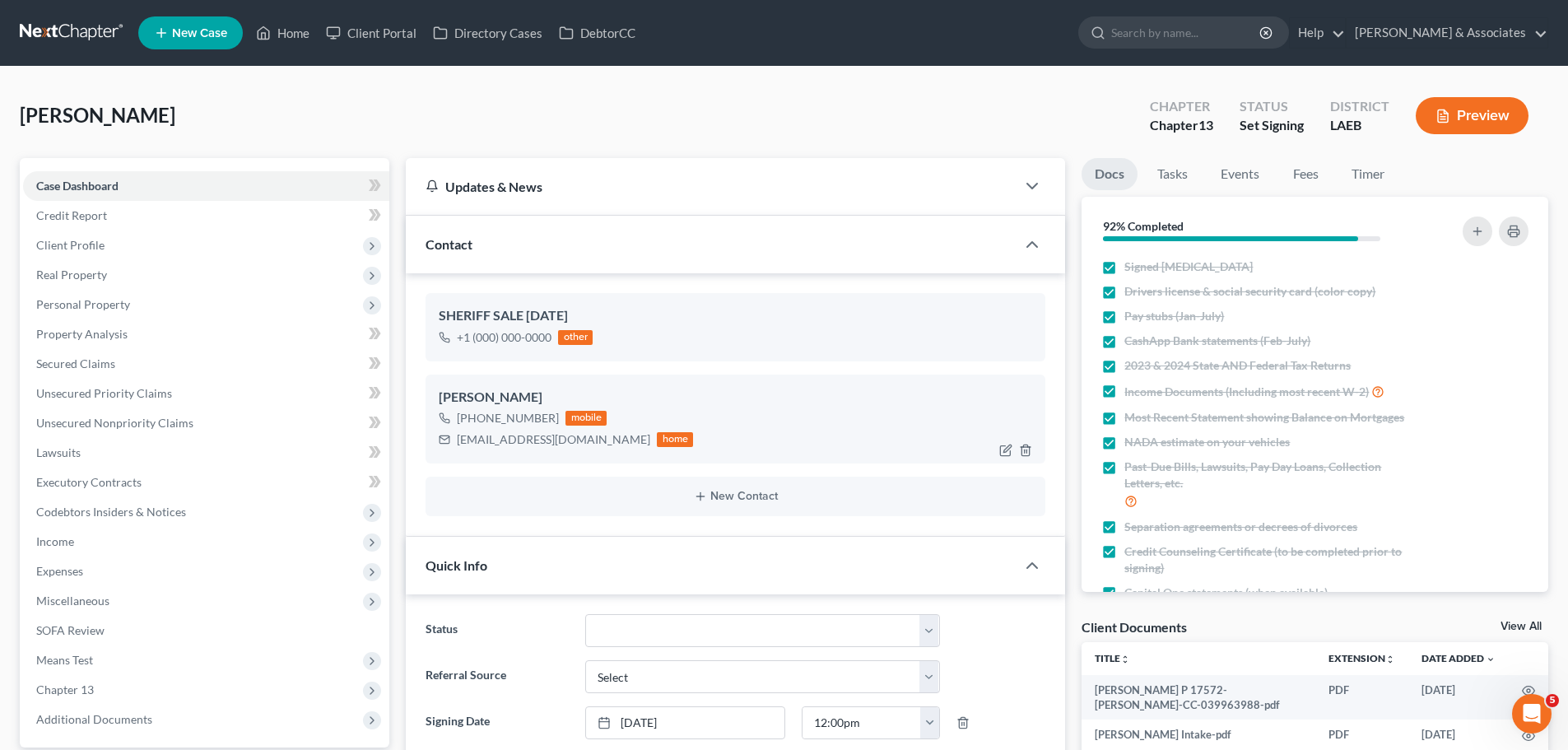
scroll to position [1981, 0]
click at [507, 441] on div "[EMAIL_ADDRESS][DOMAIN_NAME]" at bounding box center [553, 439] width 193 height 16
copy div "[EMAIL_ADDRESS][DOMAIN_NAME]"
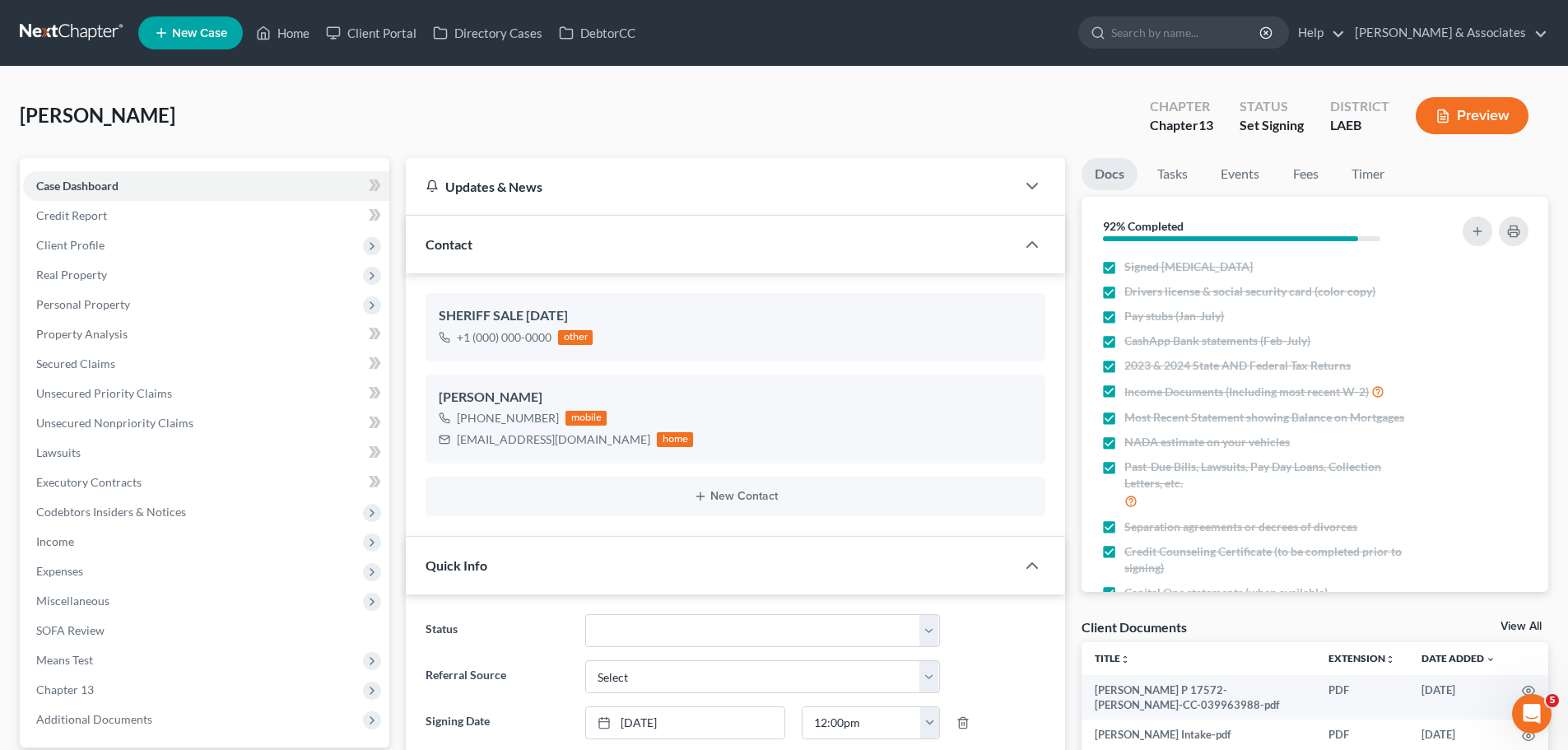
click at [1224, 618] on div "Client Documents View All" at bounding box center [1315, 630] width 467 height 24
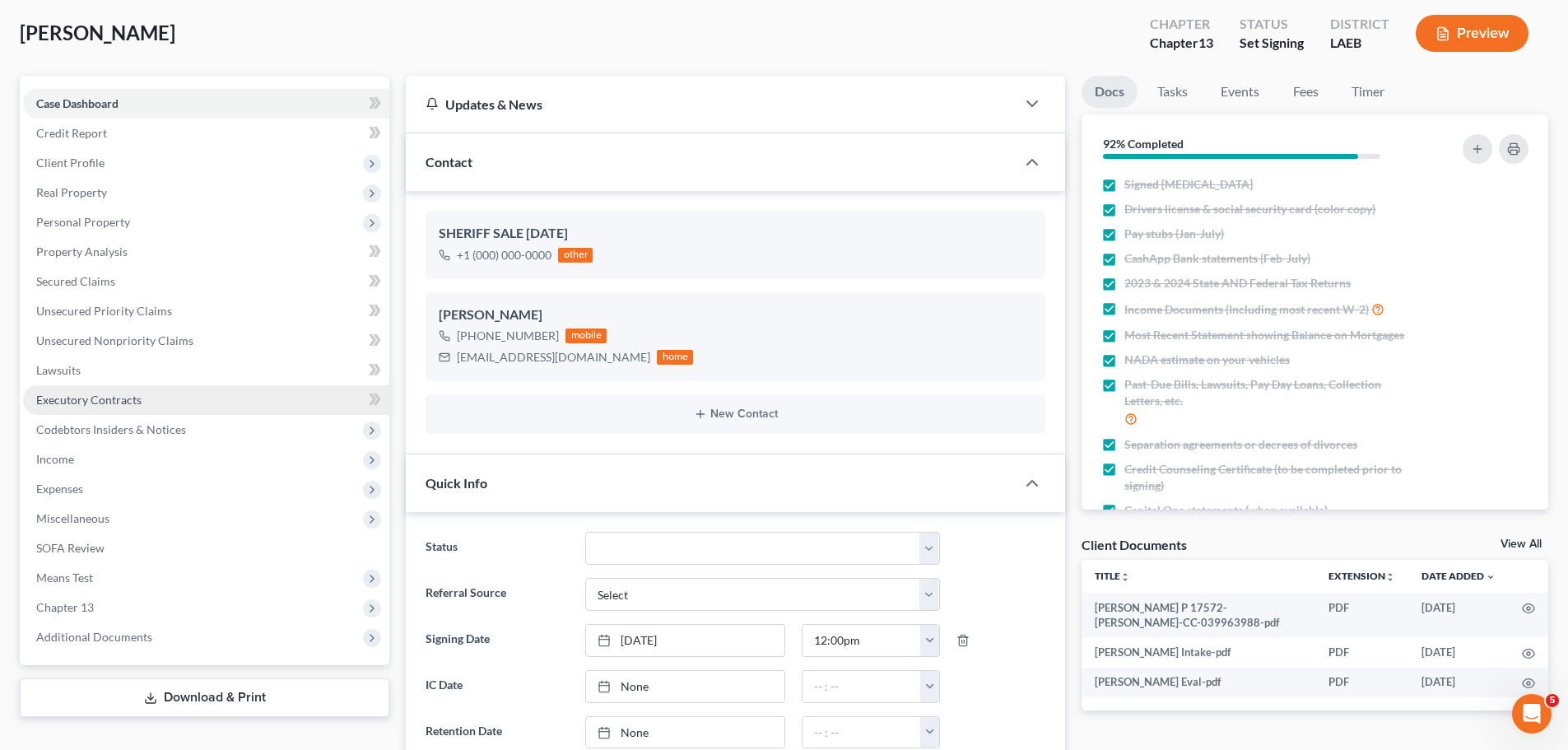
click at [83, 403] on span "Executory Contracts" at bounding box center [89, 399] width 106 height 14
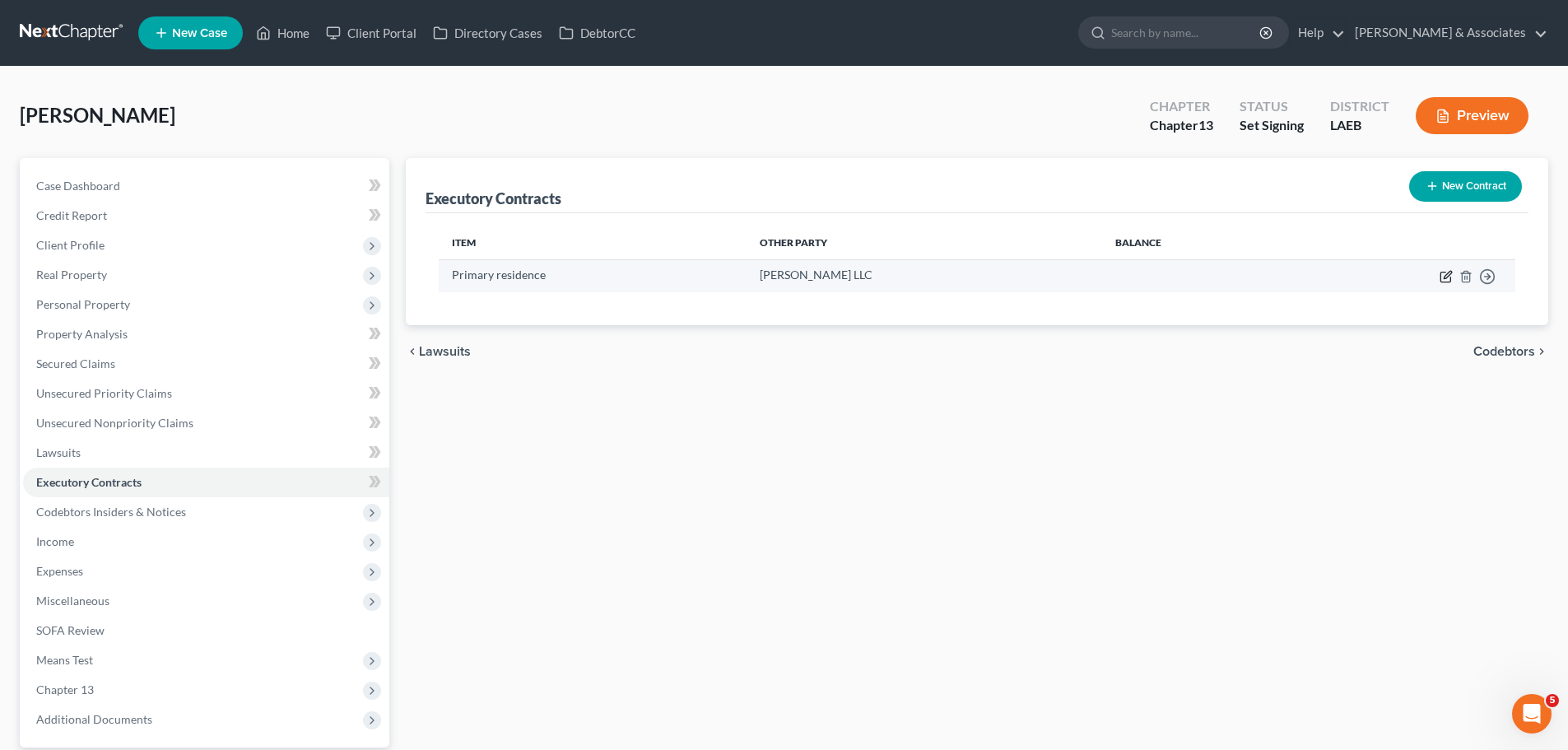
click at [1445, 274] on icon "button" at bounding box center [1447, 277] width 13 height 13
select select "3"
select select "19"
select select "0"
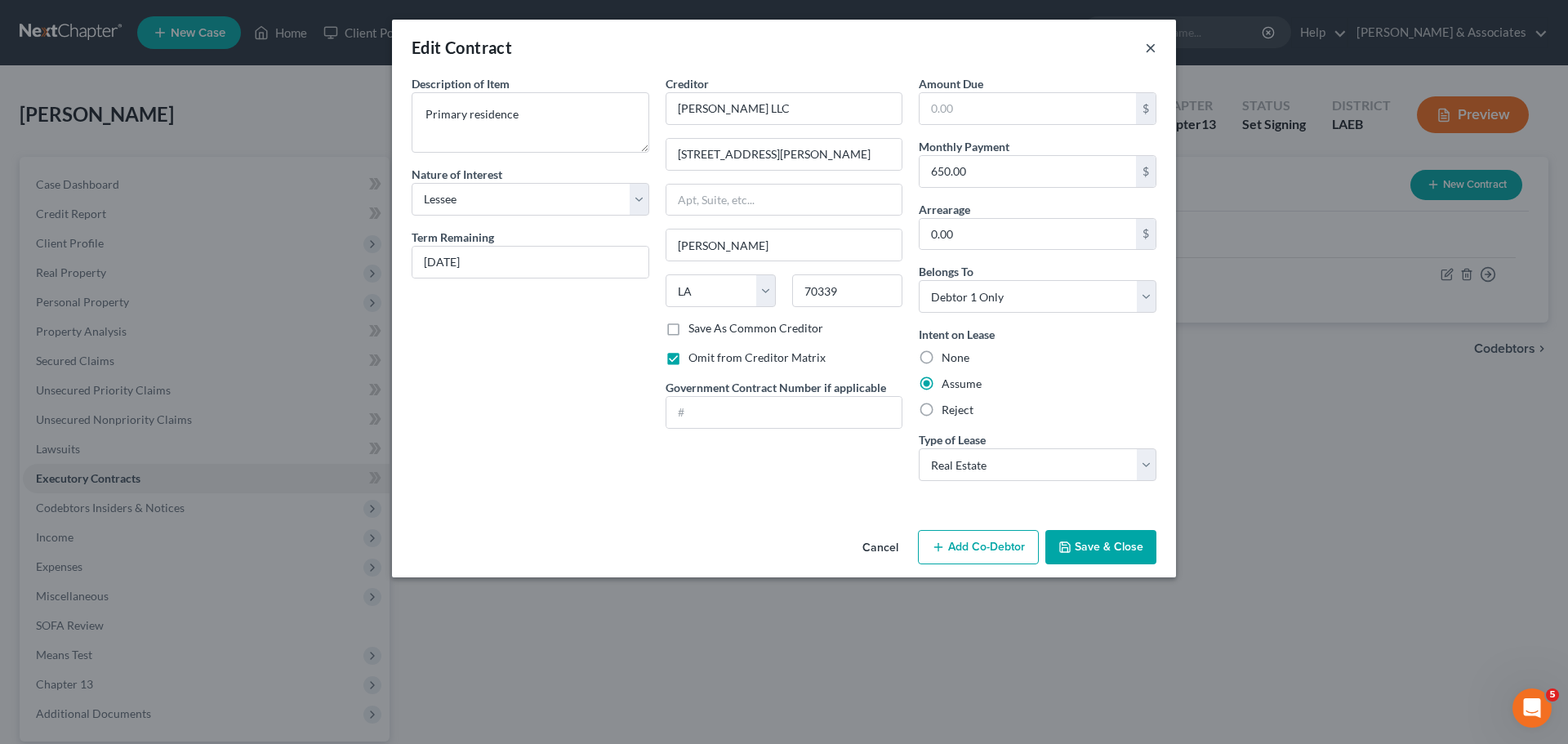
click at [1153, 51] on button "×" at bounding box center [1151, 47] width 11 height 20
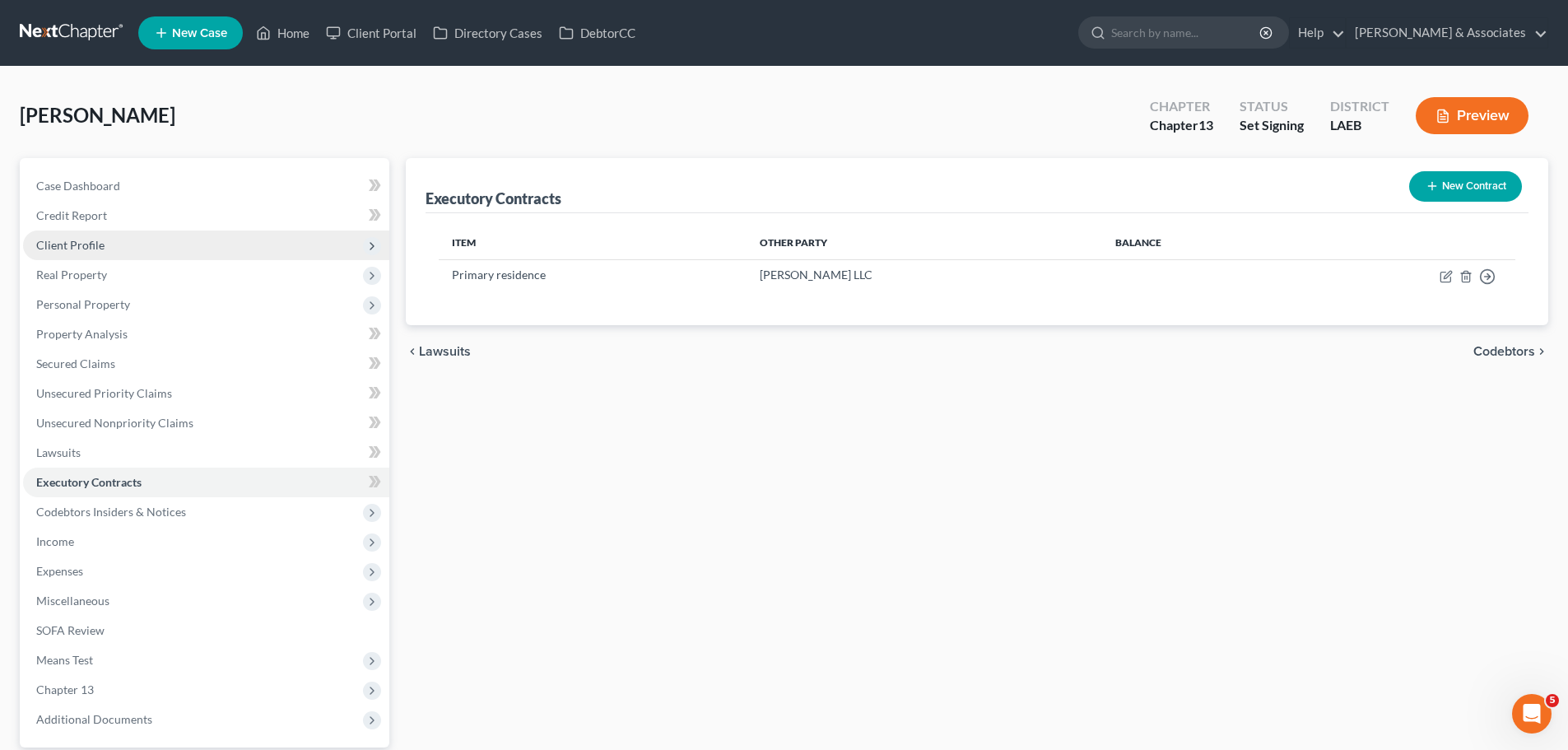
click at [86, 242] on span "Client Profile" at bounding box center [70, 245] width 68 height 14
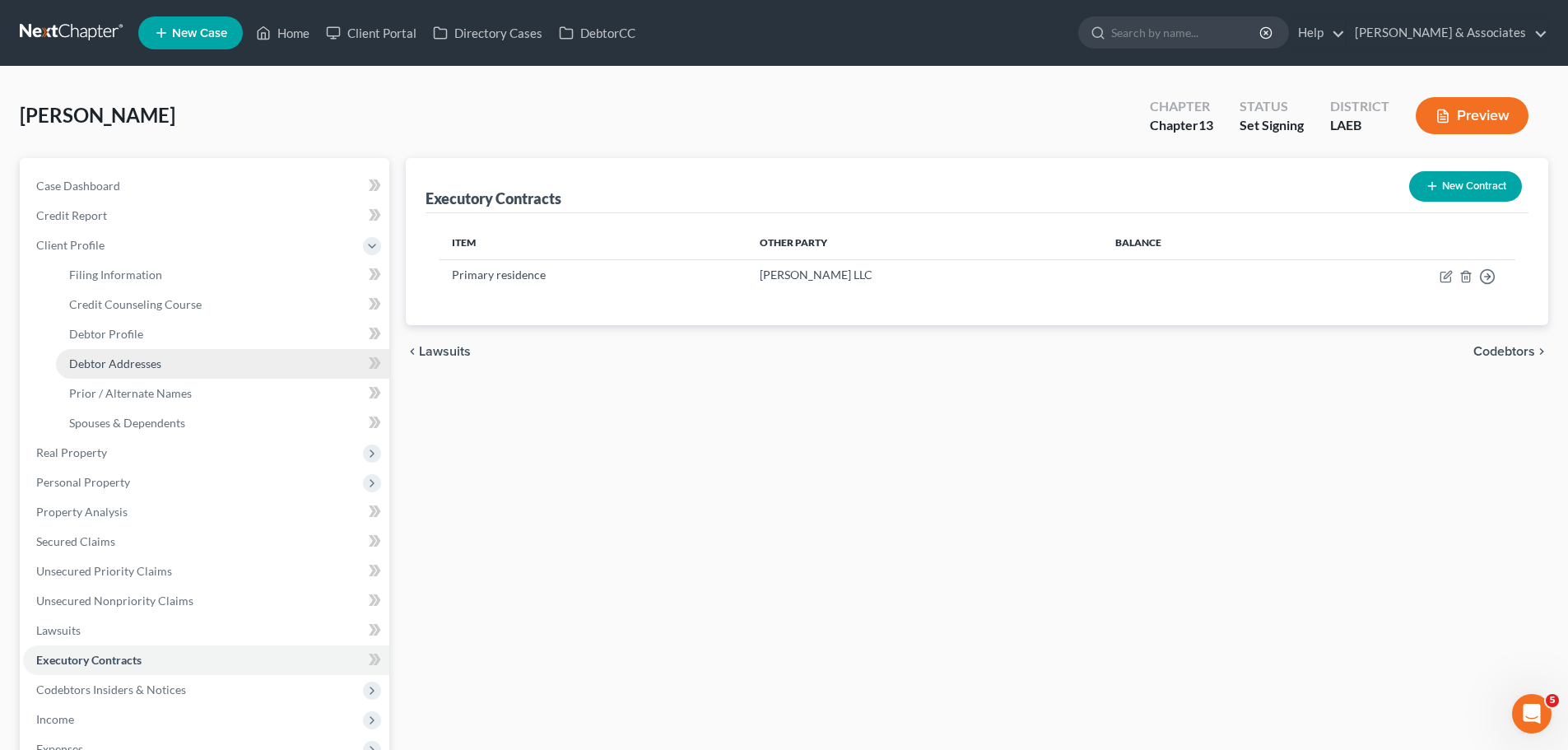
click at [96, 363] on span "Debtor Addresses" at bounding box center [115, 363] width 92 height 14
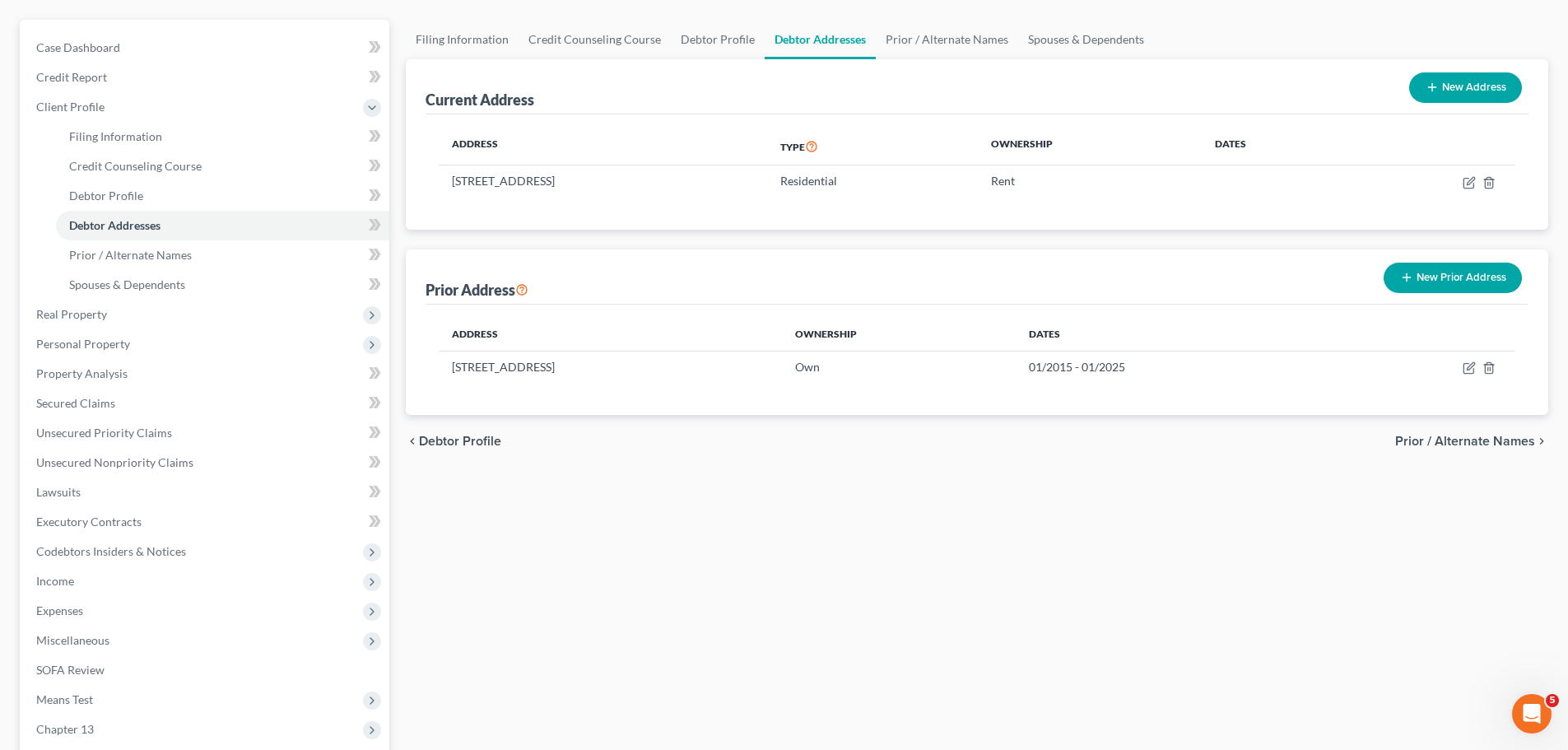
scroll to position [290, 0]
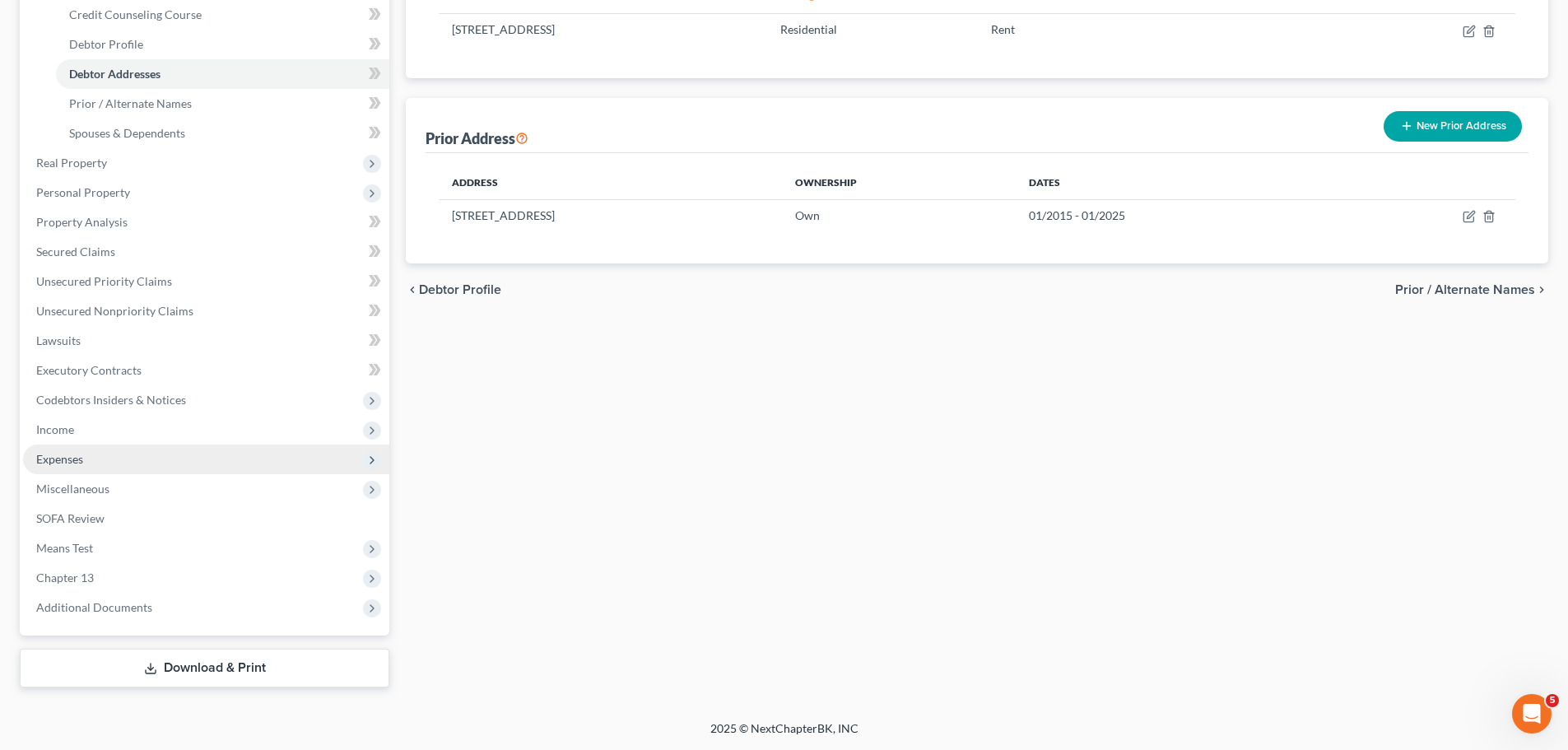
click at [73, 454] on span "Expenses" at bounding box center [60, 458] width 47 height 14
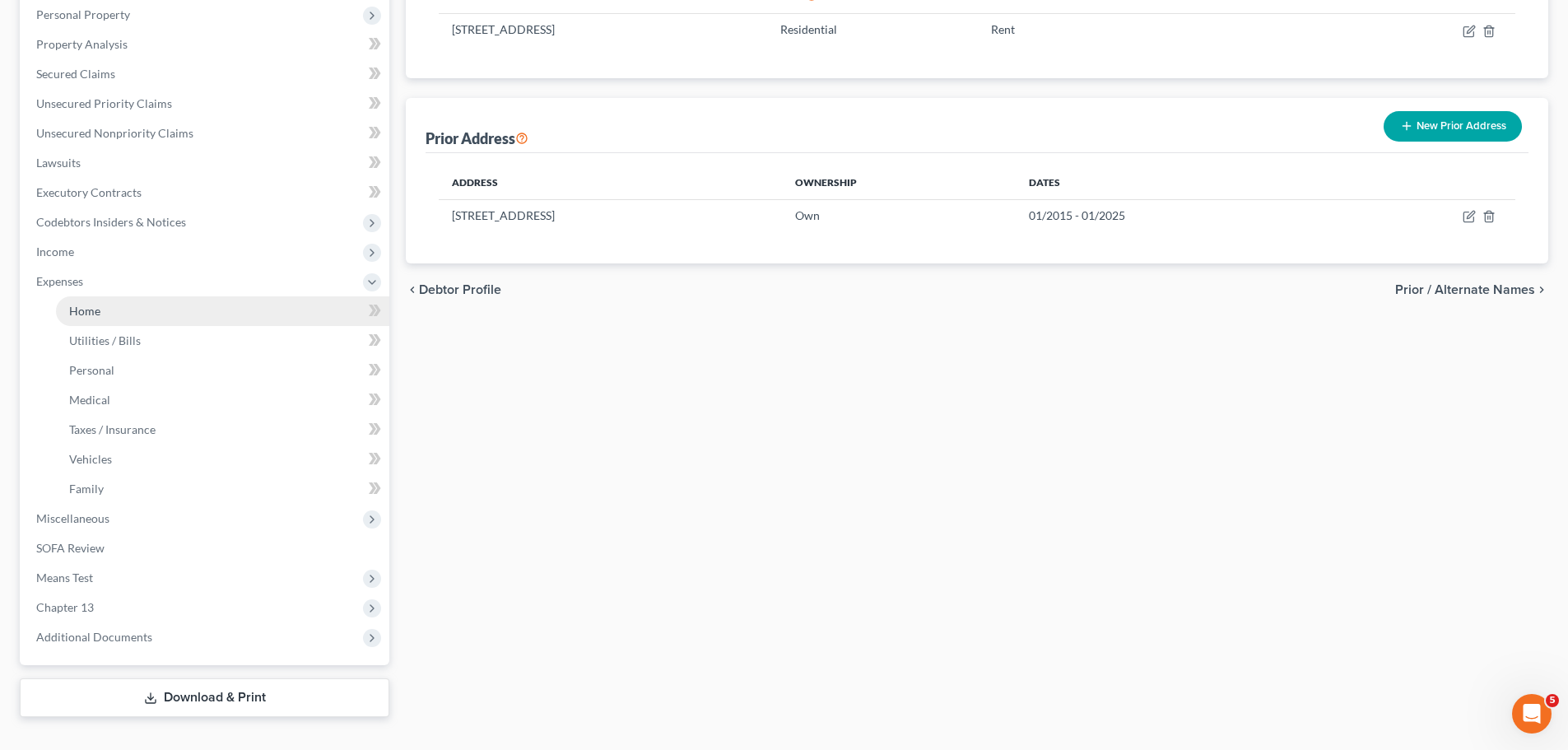
click at [124, 312] on link "Home" at bounding box center [222, 310] width 333 height 30
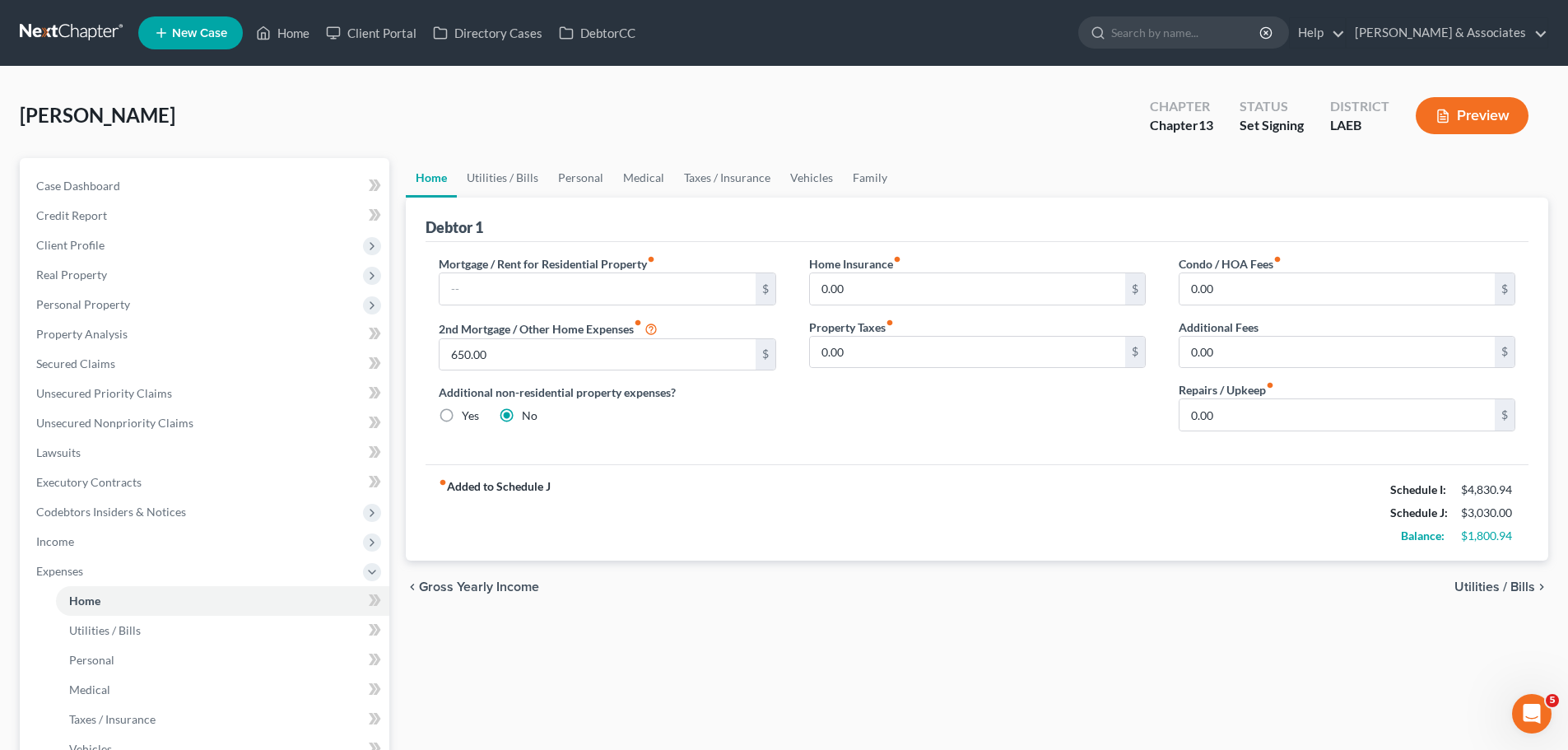
click at [894, 613] on div "Home Utilities / Bills Personal Medical Taxes / Insurance Vehicles Family Debto…" at bounding box center [977, 582] width 1160 height 848
click at [89, 189] on span "Case Dashboard" at bounding box center [78, 185] width 84 height 14
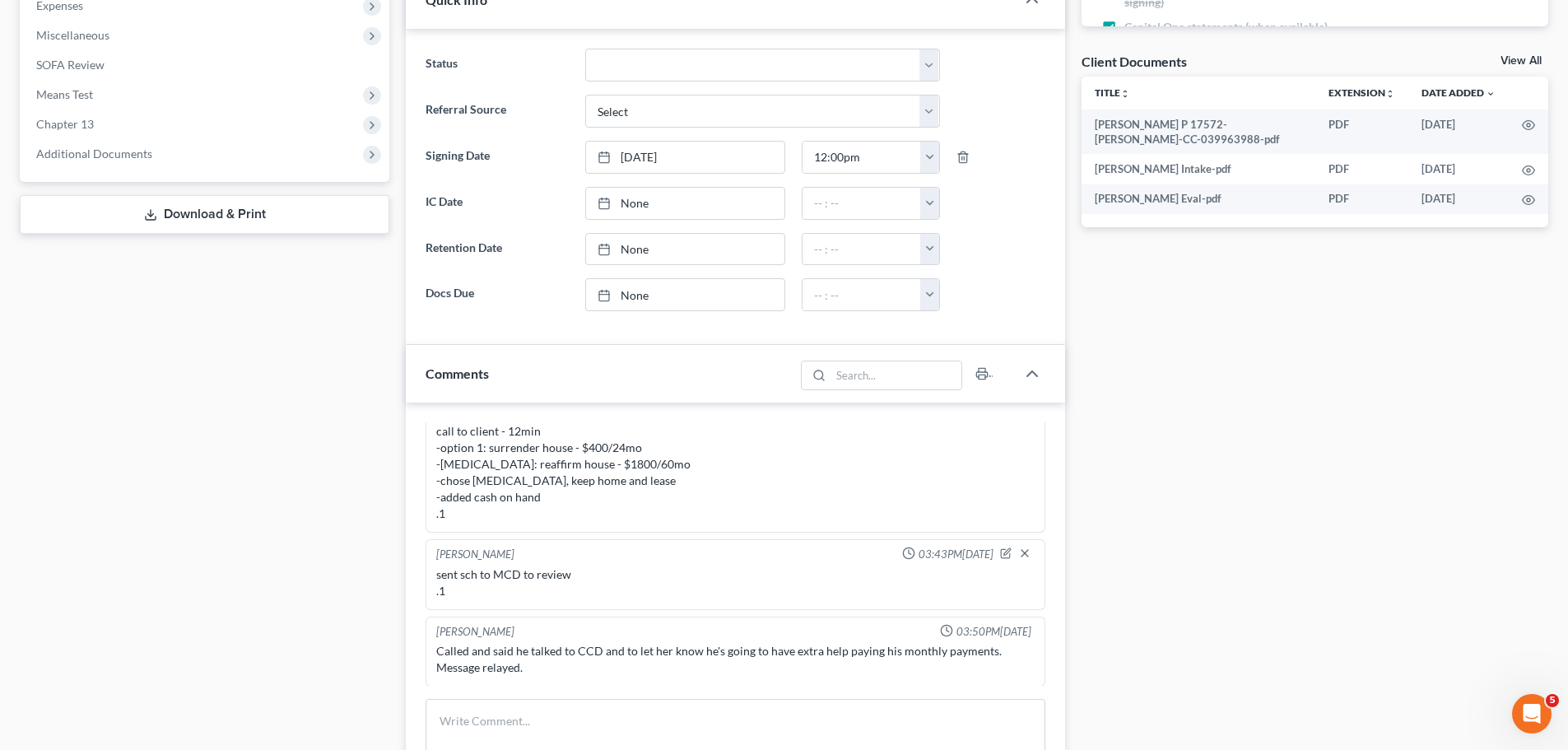
scroll to position [740, 0]
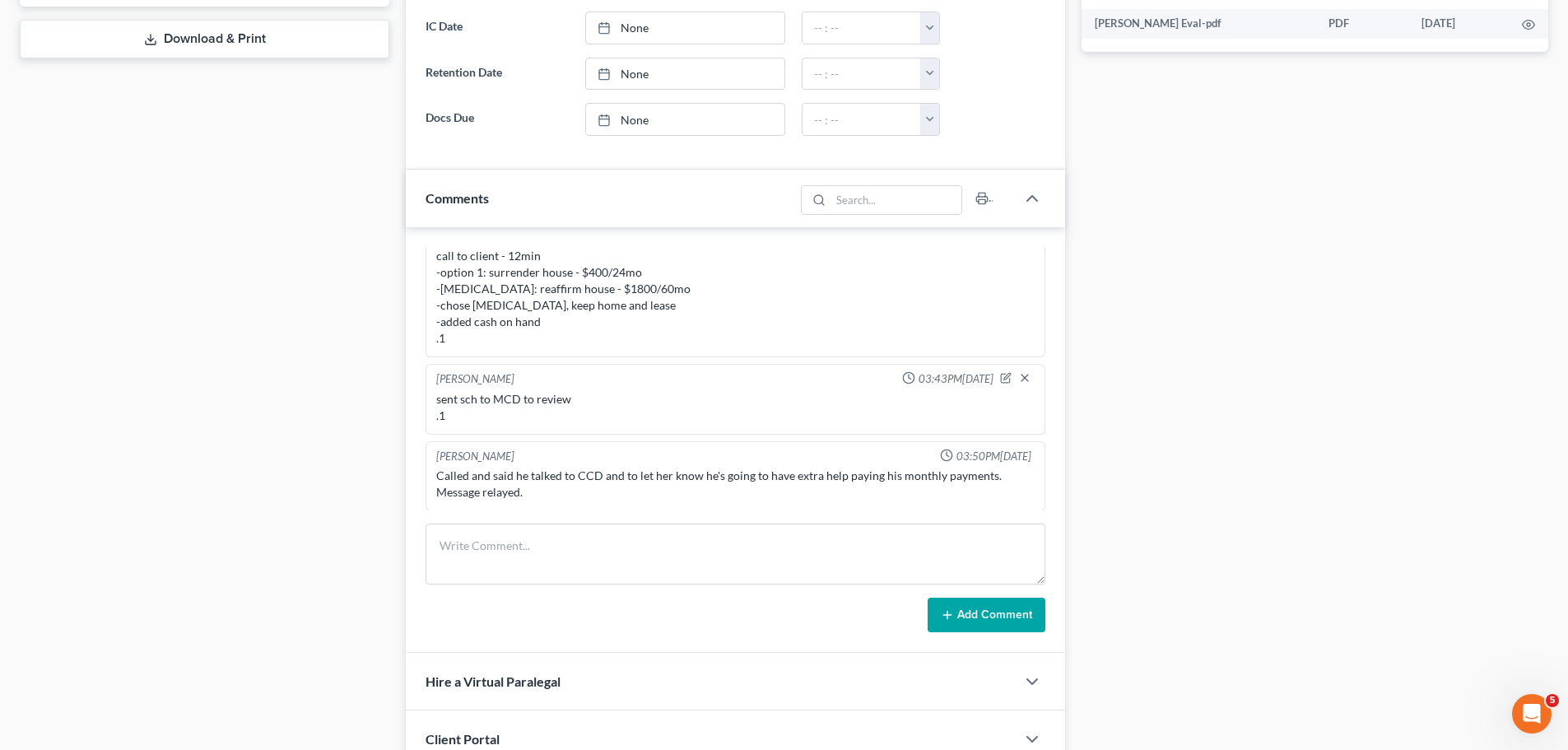
click at [512, 494] on div "Called and said he talked to CCD and to let her know he's going to have extra h…" at bounding box center [735, 484] width 599 height 33
drag, startPoint x: 517, startPoint y: 491, endPoint x: 424, endPoint y: 497, distance: 93.2
click at [424, 497] on div "[PERSON_NAME] 09:45AM[DATE] did eval with tremaine He stopped making payments o…" at bounding box center [735, 440] width 659 height 425
click at [446, 479] on div "Called and said he talked to CCD and to let her know he's going to have extra h…" at bounding box center [735, 484] width 599 height 33
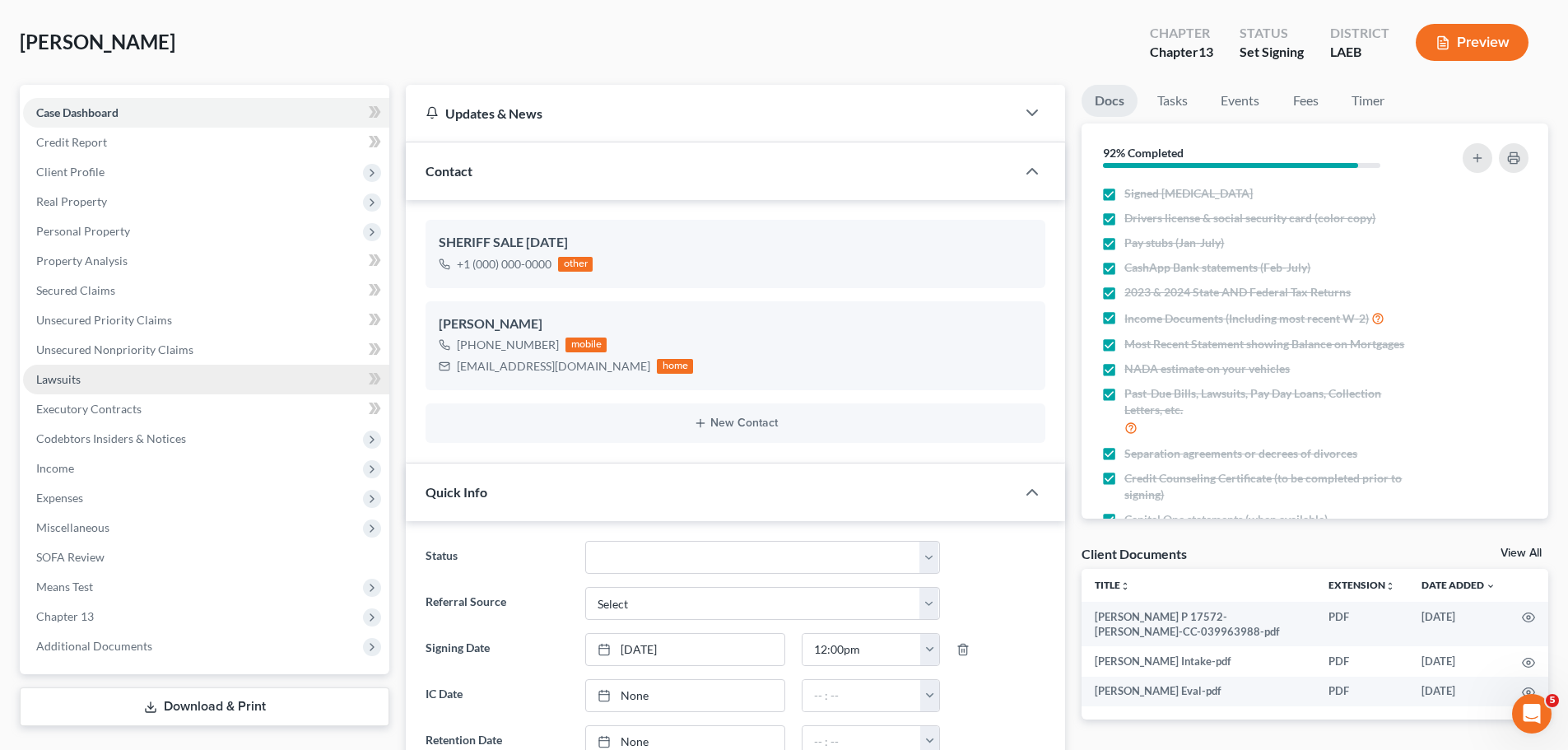
scroll to position [0, 0]
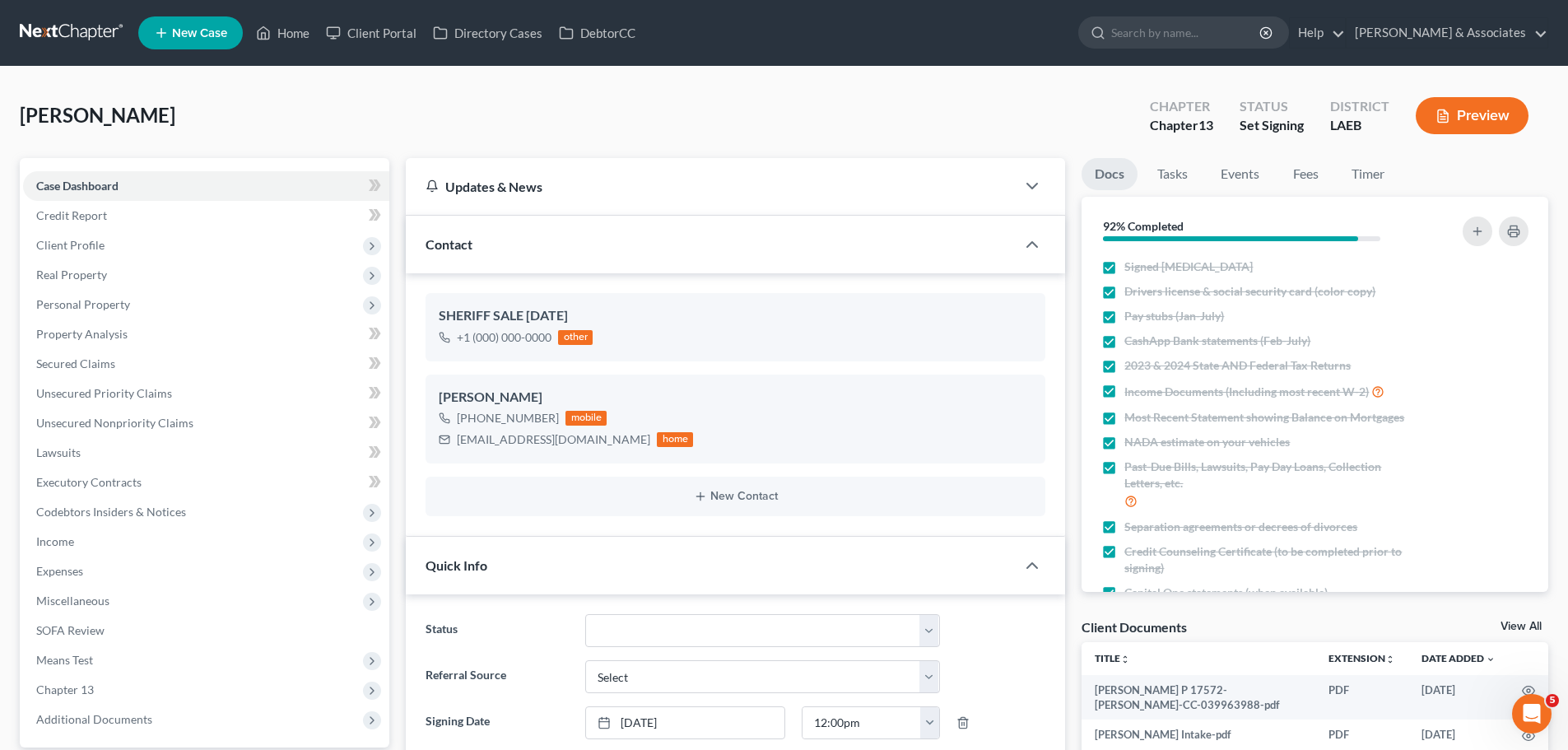
click at [61, 12] on nav "Home New Case Client Portal Directory Cases DebtorCC [PERSON_NAME] & Associates…" at bounding box center [784, 33] width 1568 height 66
drag, startPoint x: 65, startPoint y: 43, endPoint x: 122, endPoint y: 69, distance: 62.6
click at [65, 43] on link at bounding box center [73, 33] width 106 height 30
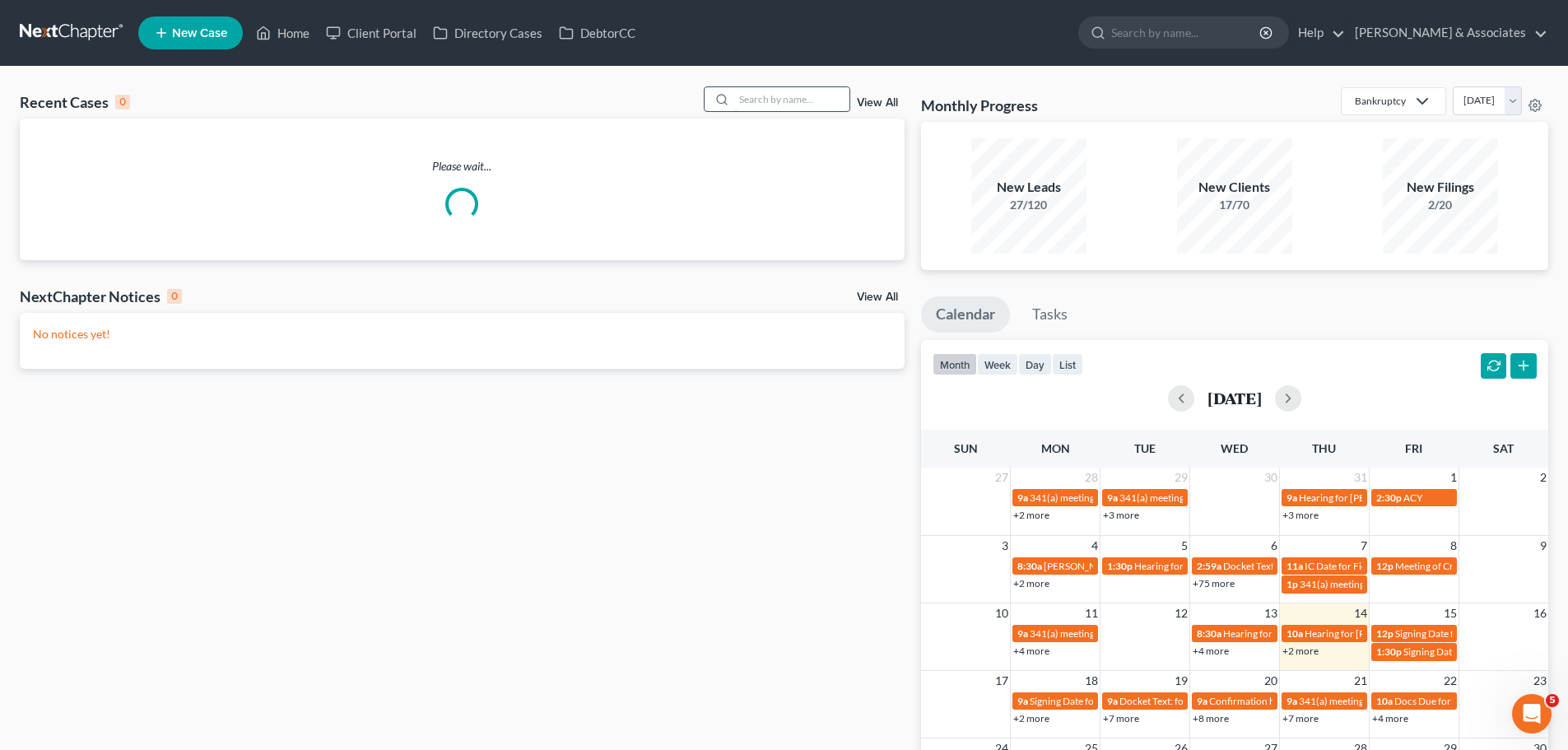
click at [825, 107] on input "search" at bounding box center [792, 99] width 115 height 24
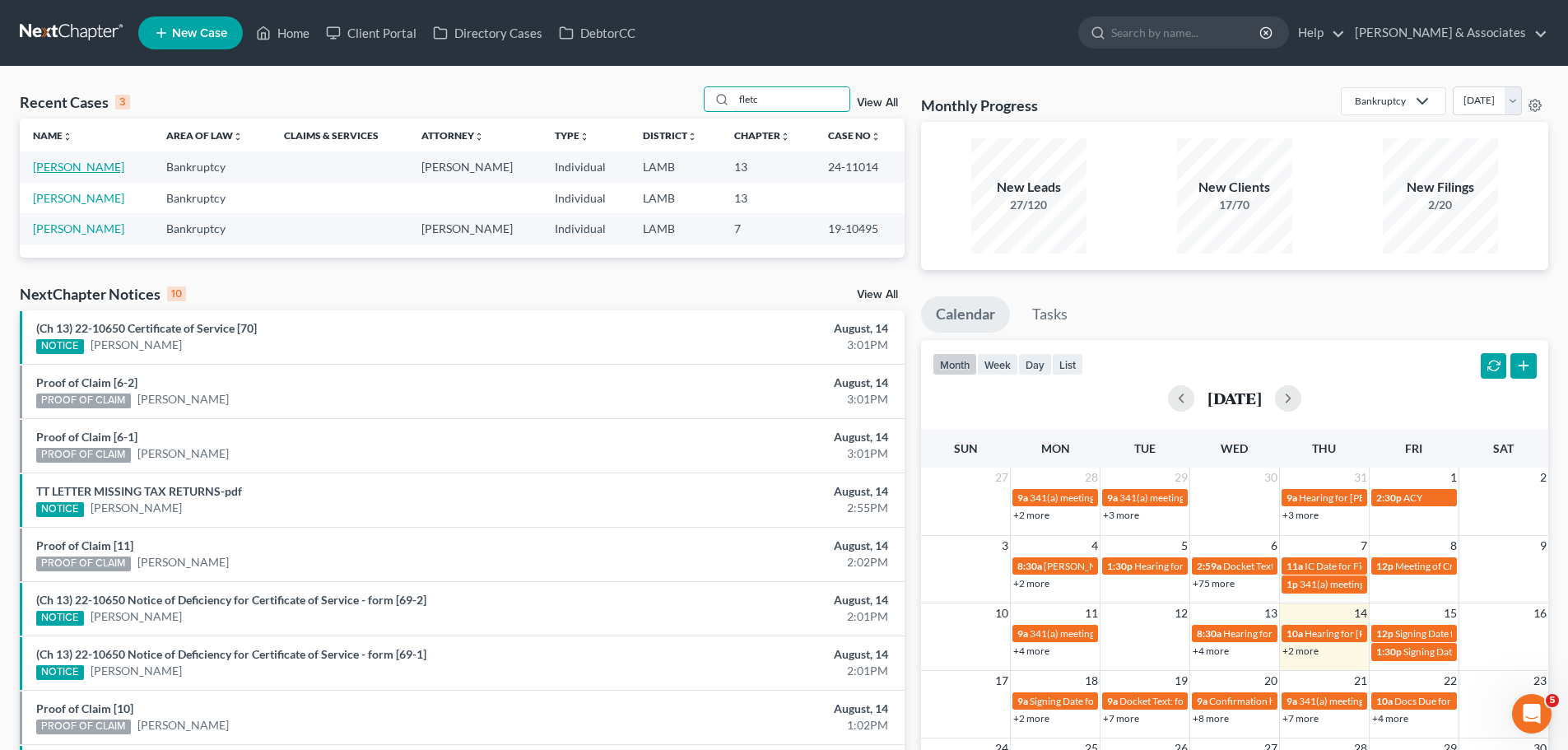
type input "fletc"
click at [78, 174] on link "Fletcher, Nicole" at bounding box center [78, 166] width 91 height 14
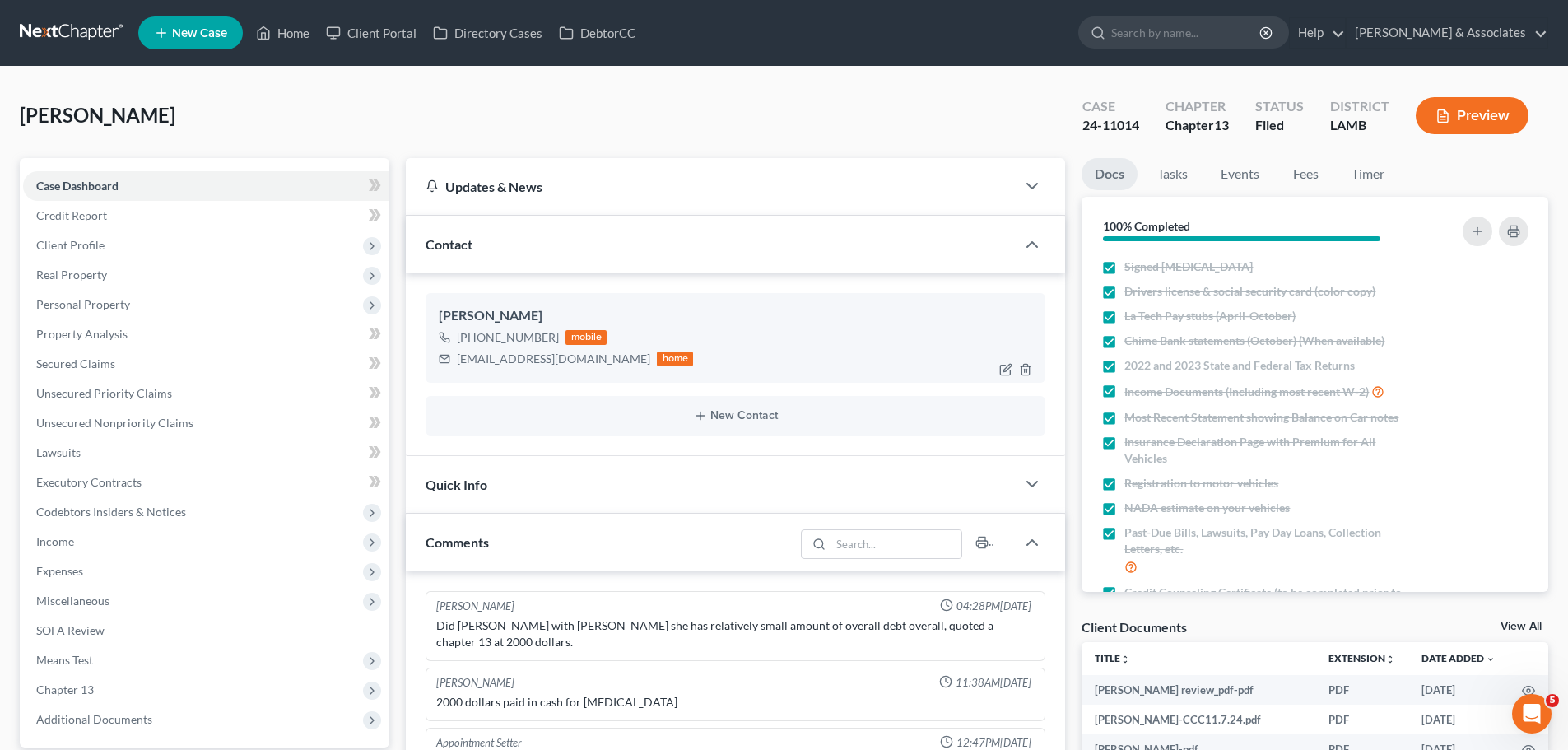
click at [521, 355] on div "nicolefletcher39@gmail.com" at bounding box center [553, 358] width 193 height 16
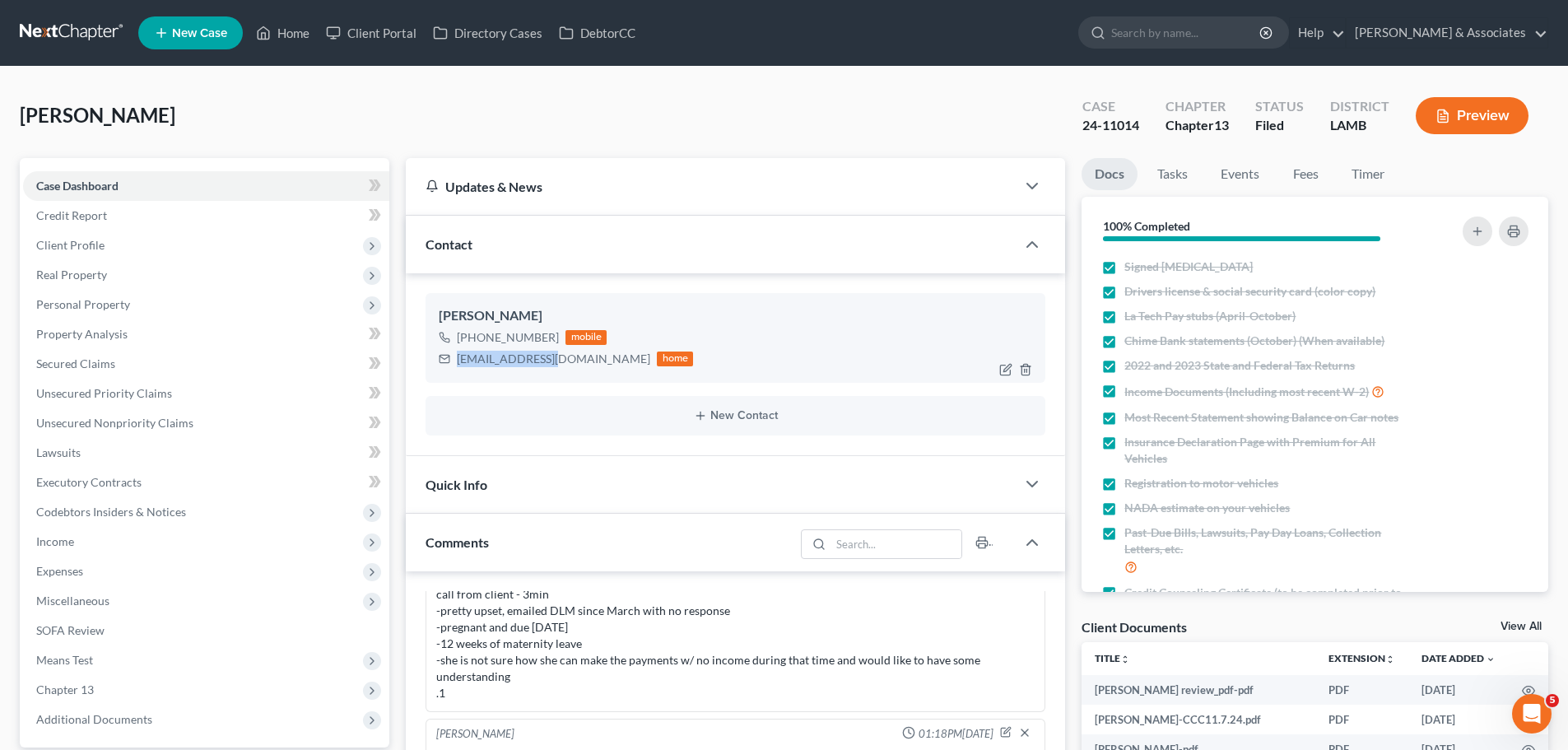
click at [521, 355] on div "nicolefletcher39@gmail.com" at bounding box center [553, 358] width 193 height 16
copy div "nicolefletcher39@gmail.com"
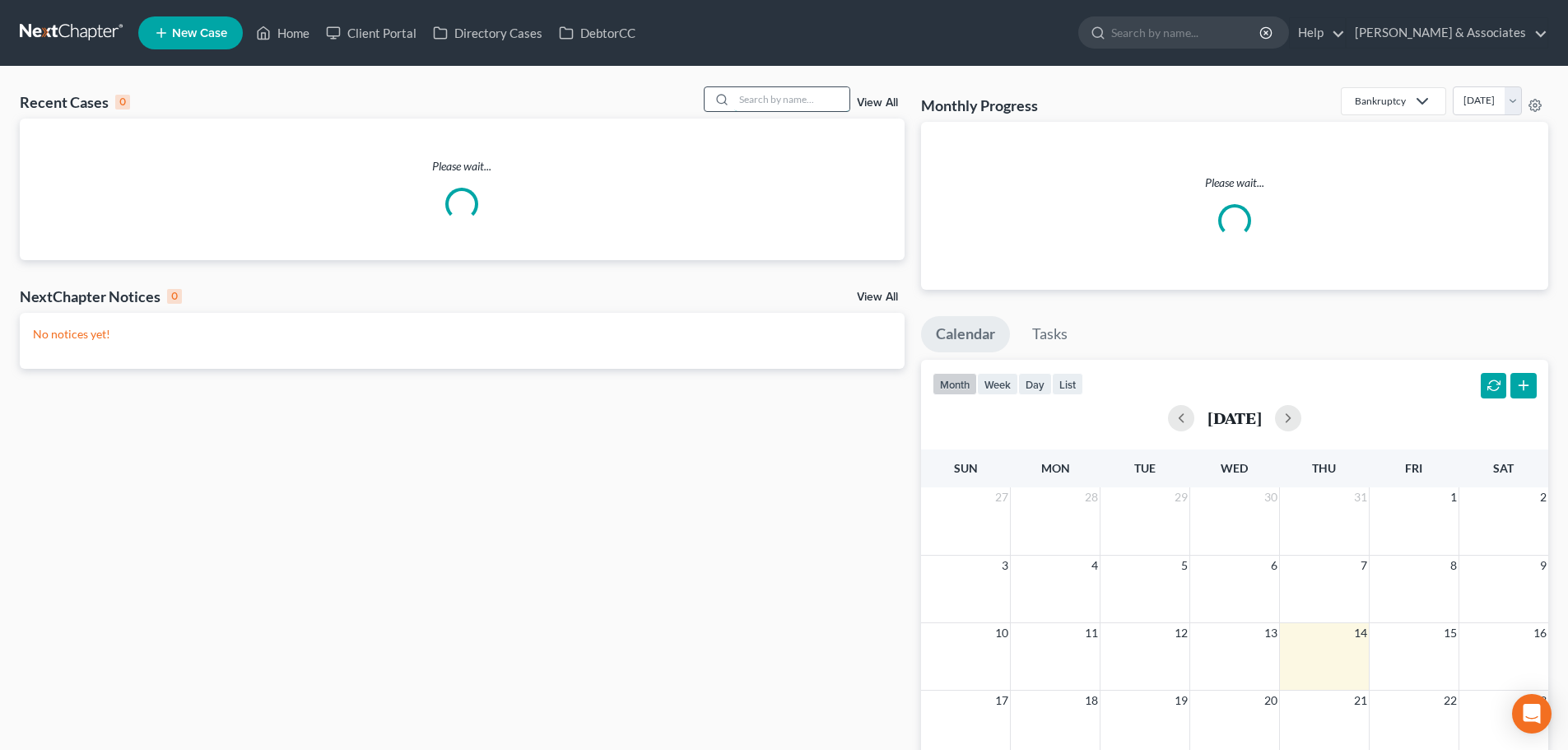
click at [788, 101] on input "search" at bounding box center [792, 99] width 115 height 24
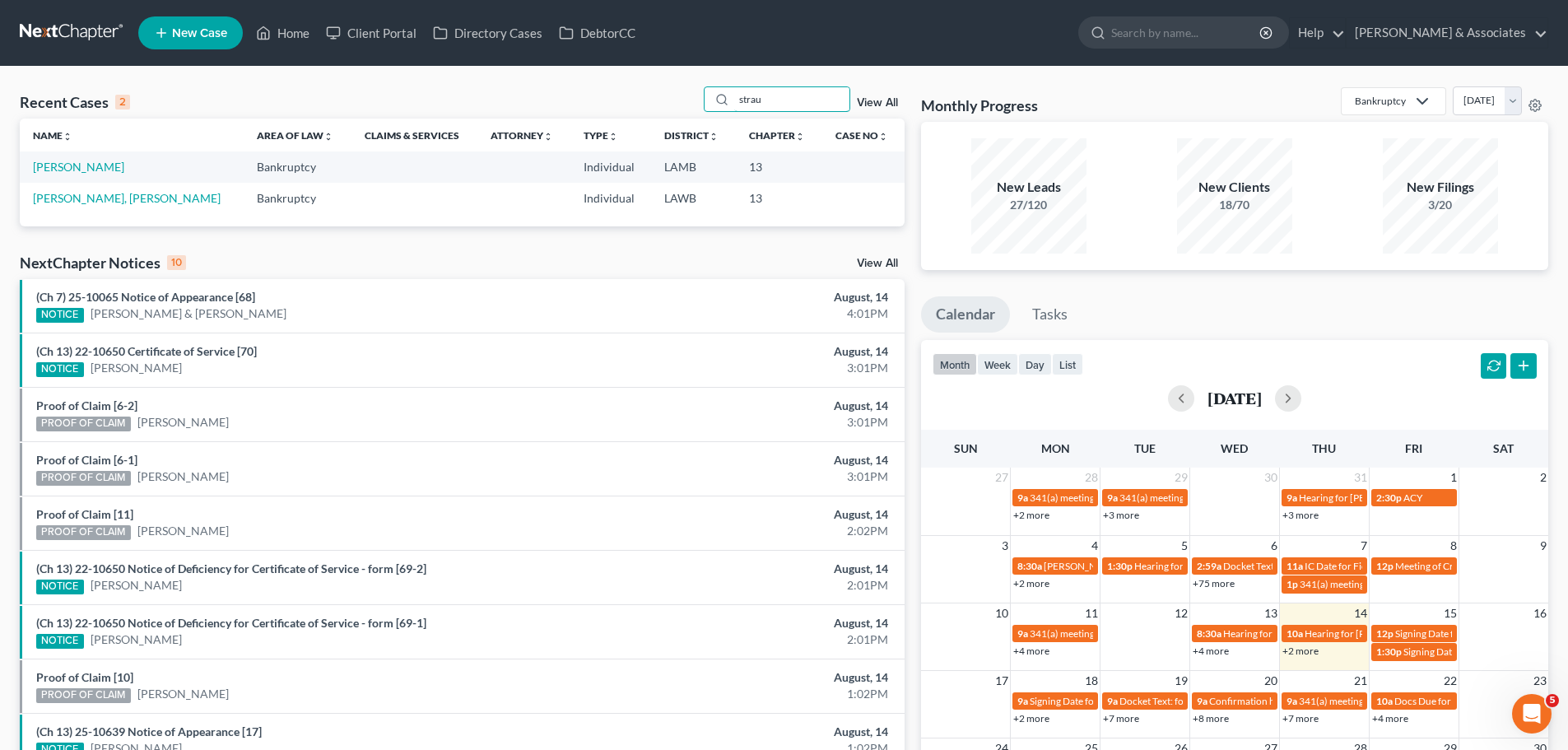
type input "strau"
click at [76, 176] on td "Straughter, Decorey" at bounding box center [132, 167] width 224 height 31
click at [76, 170] on link "Straughter, Decorey" at bounding box center [78, 166] width 91 height 14
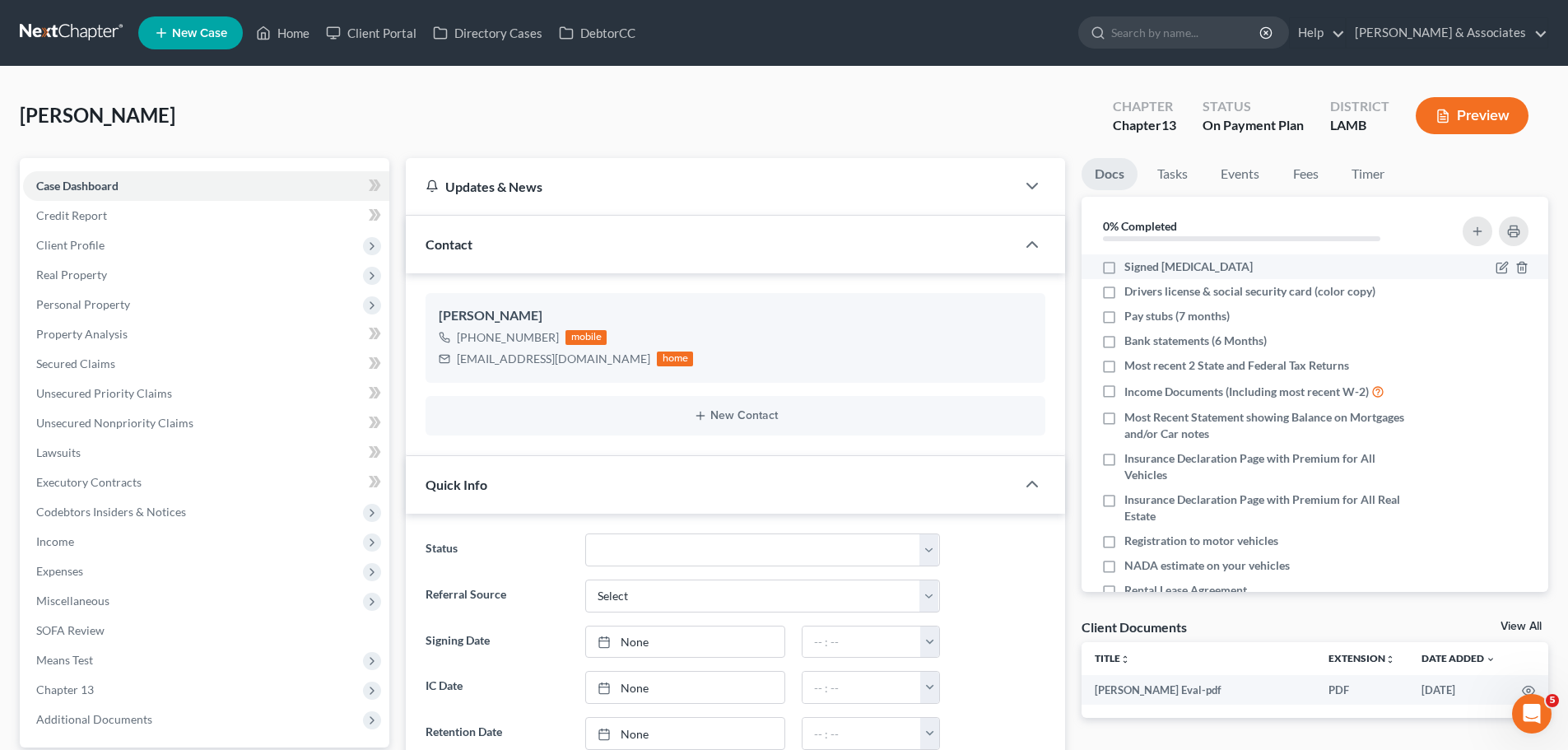
scroll to position [542, 0]
click at [1310, 176] on link "Fees" at bounding box center [1306, 174] width 53 height 32
